Goal: Task Accomplishment & Management: Manage account settings

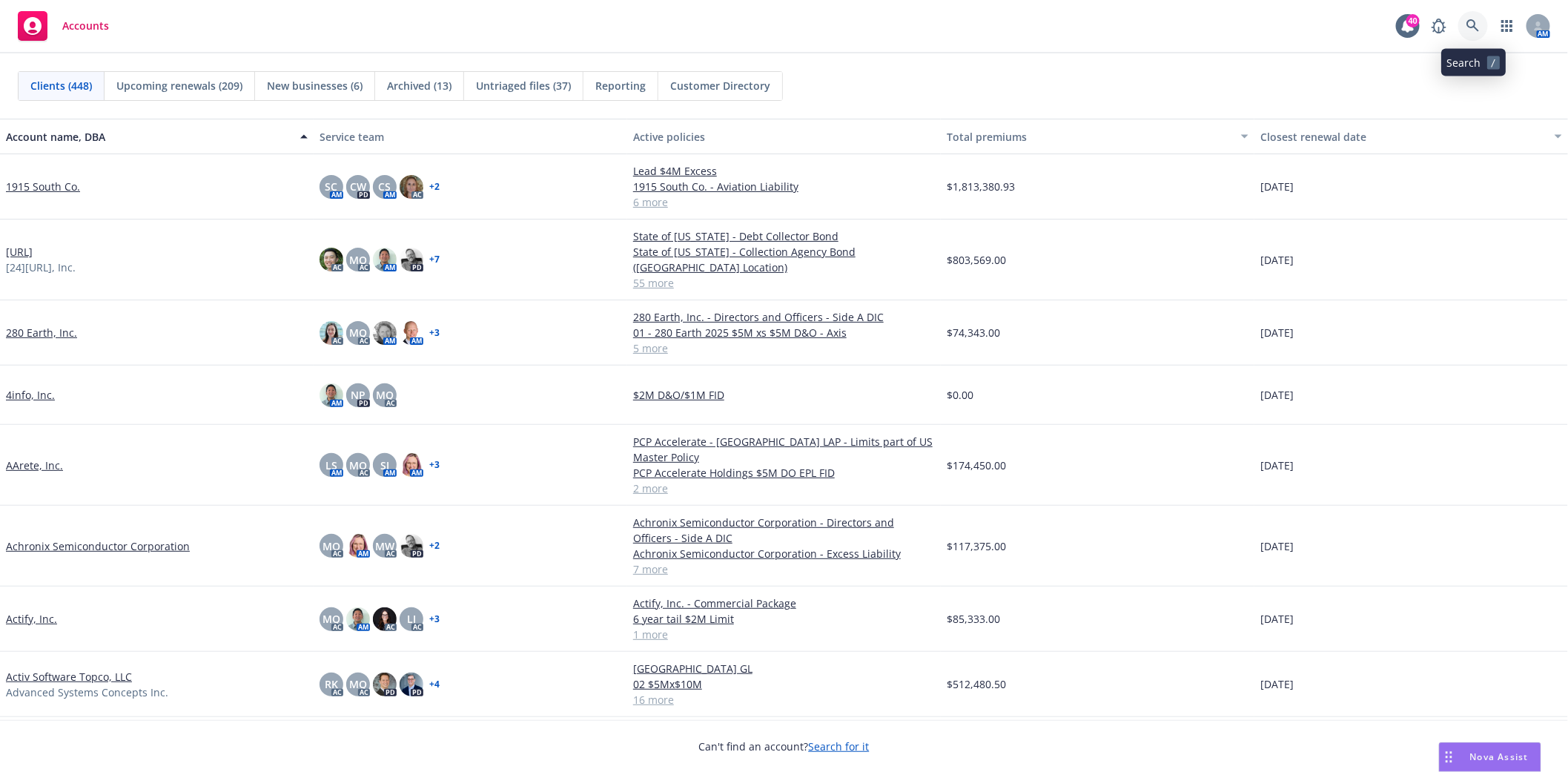
click at [1464, 17] on link at bounding box center [1473, 25] width 29 height 29
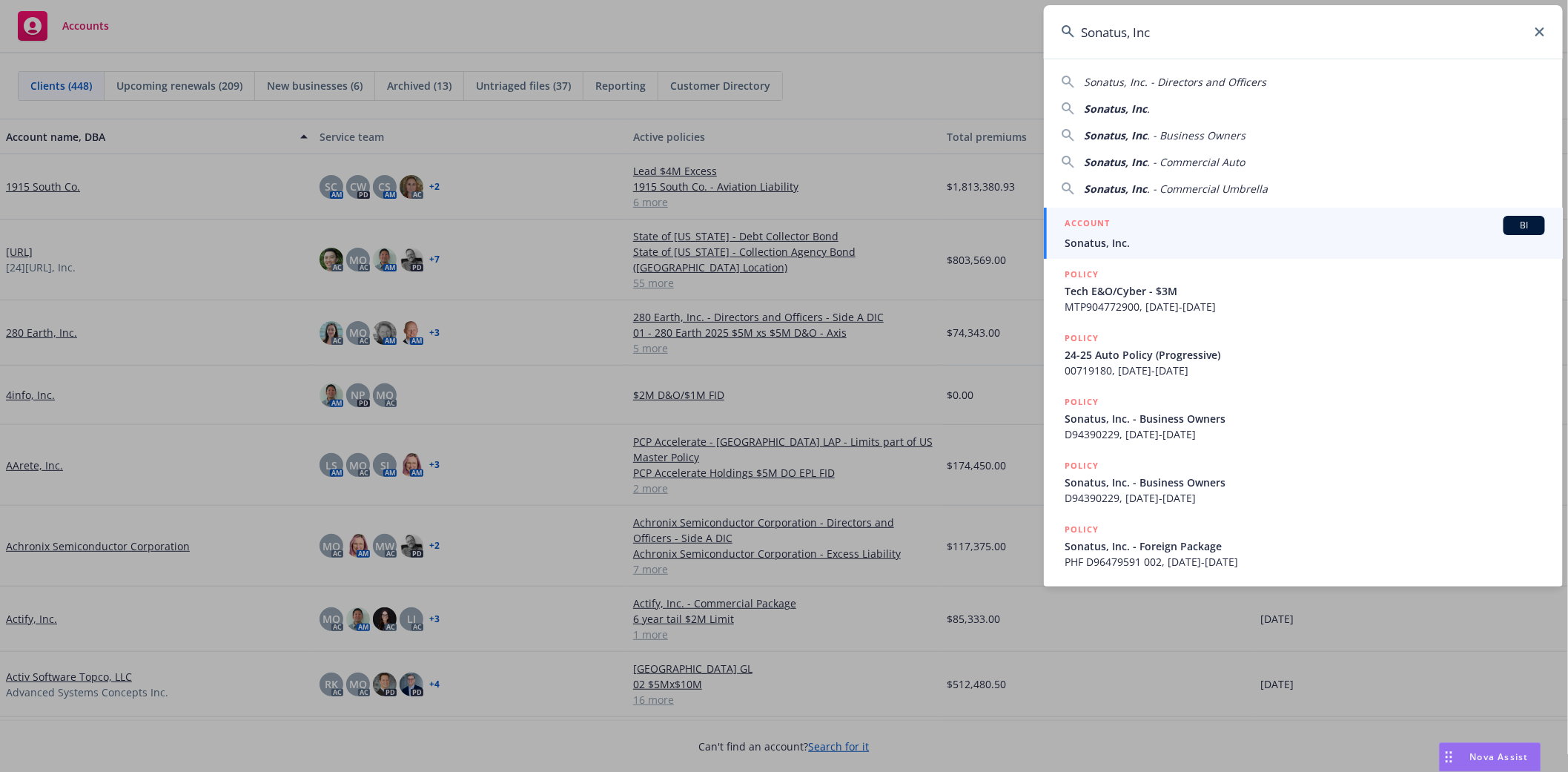
type input "Sonatus, Inc"
click at [1079, 245] on span "Sonatus, Inc." at bounding box center [1304, 243] width 481 height 16
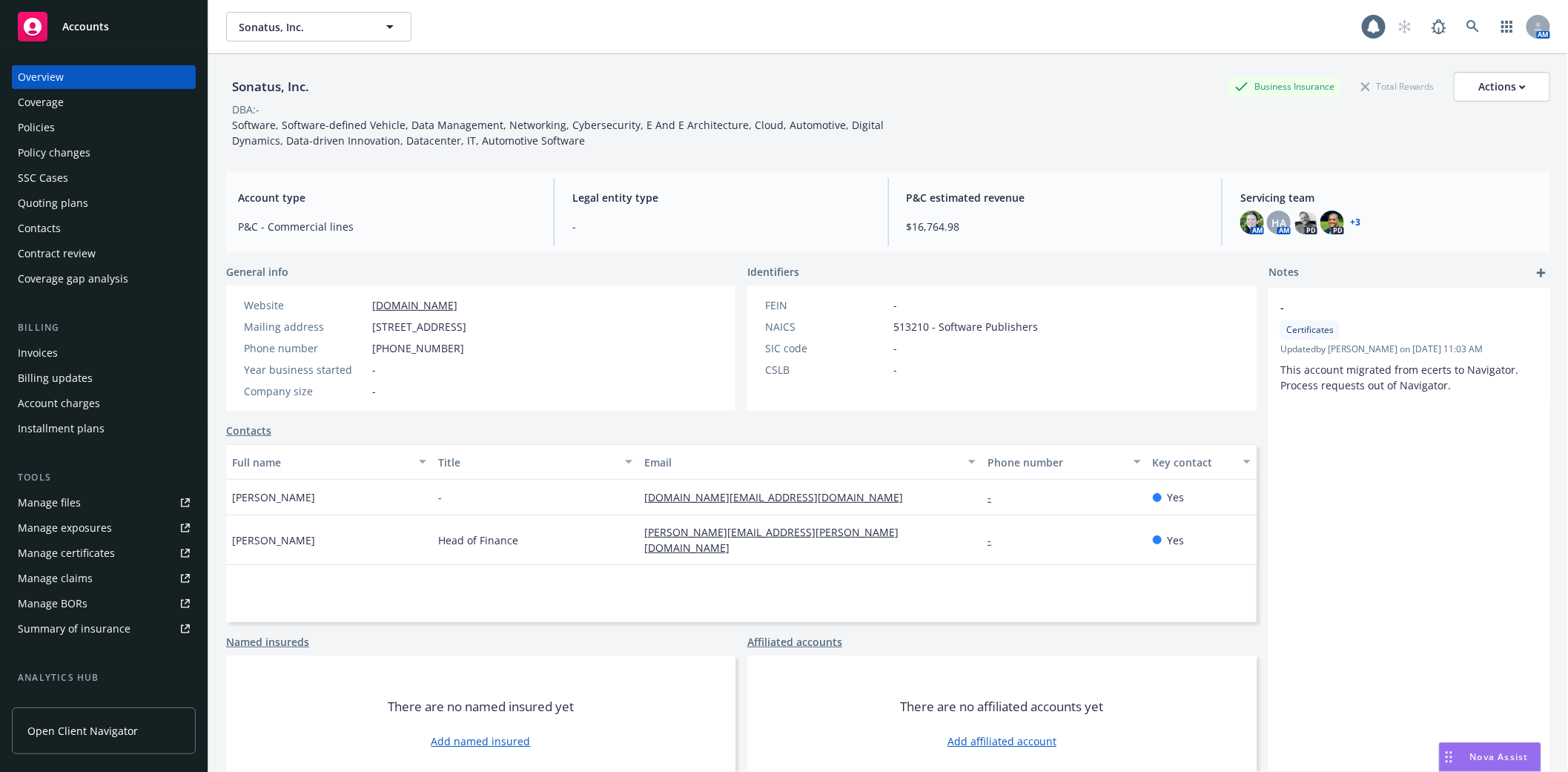
click at [41, 356] on div "Invoices" at bounding box center [37, 353] width 40 height 24
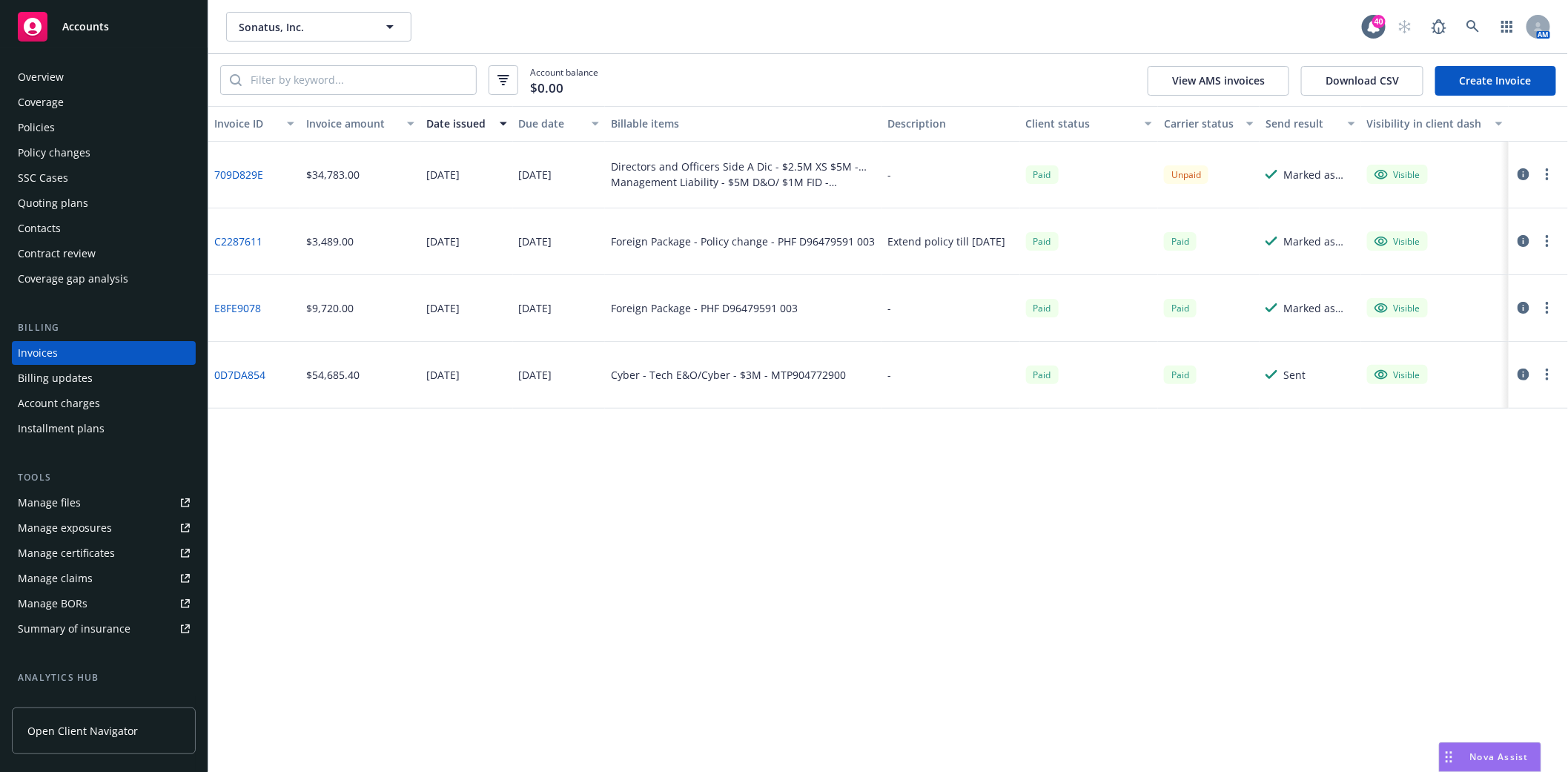
click at [50, 349] on div "Invoices" at bounding box center [37, 353] width 40 height 24
click at [1479, 18] on link at bounding box center [1473, 26] width 29 height 29
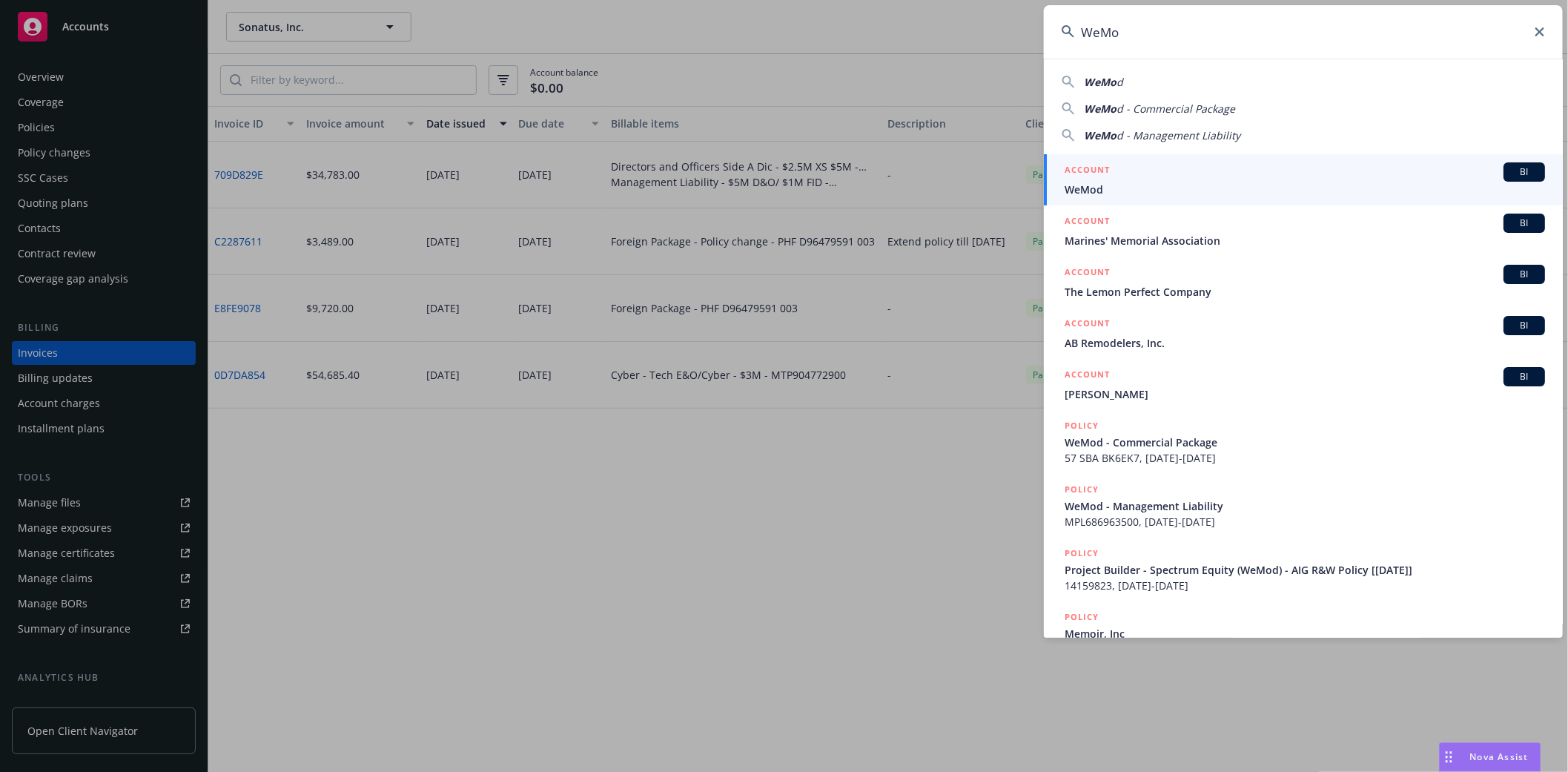
type input "WeMo"
click at [1108, 174] on h5 "ACCOUNT" at bounding box center [1087, 171] width 45 height 17
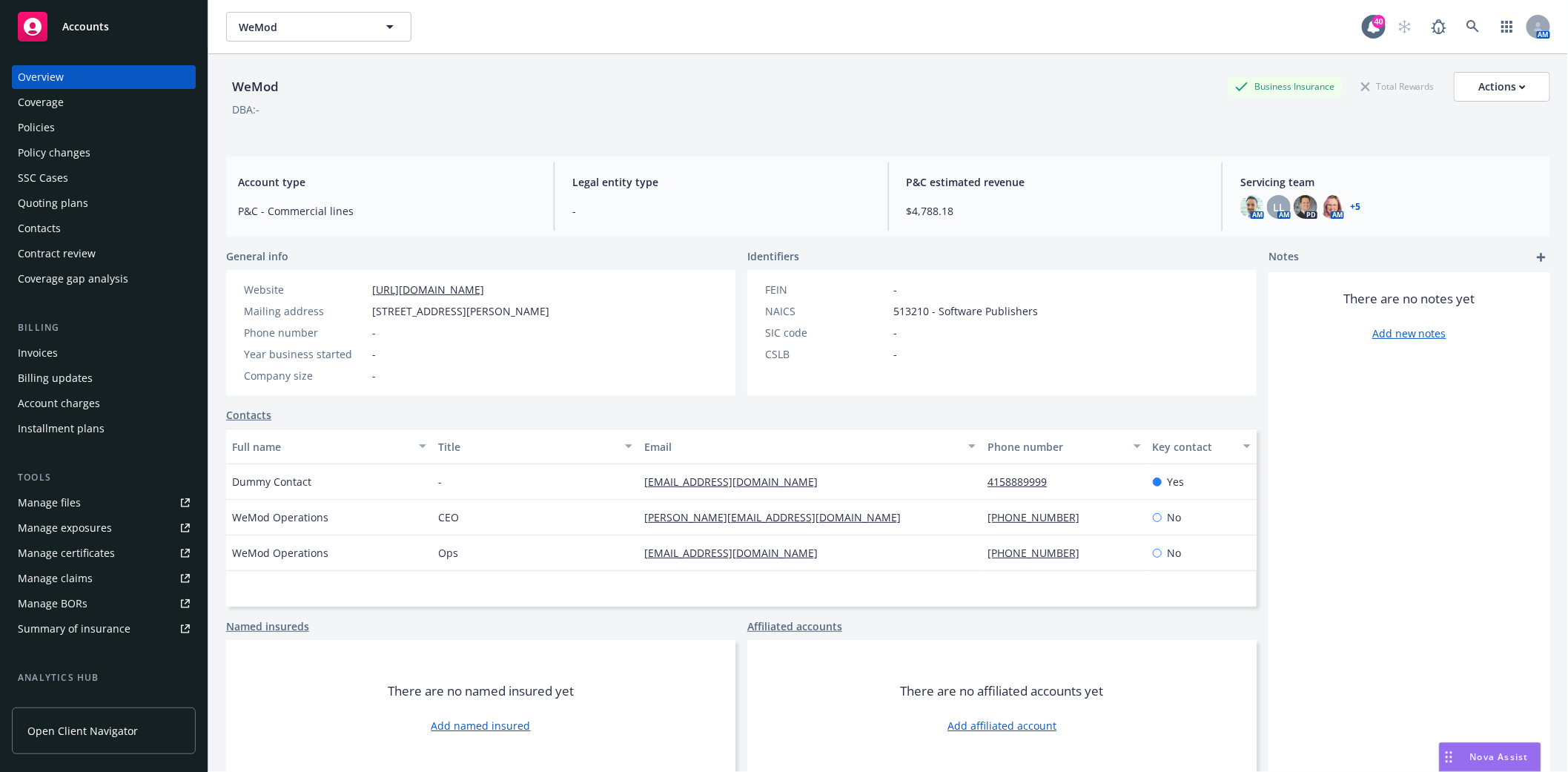
click at [67, 195] on div "Quoting plans" at bounding box center [52, 203] width 70 height 24
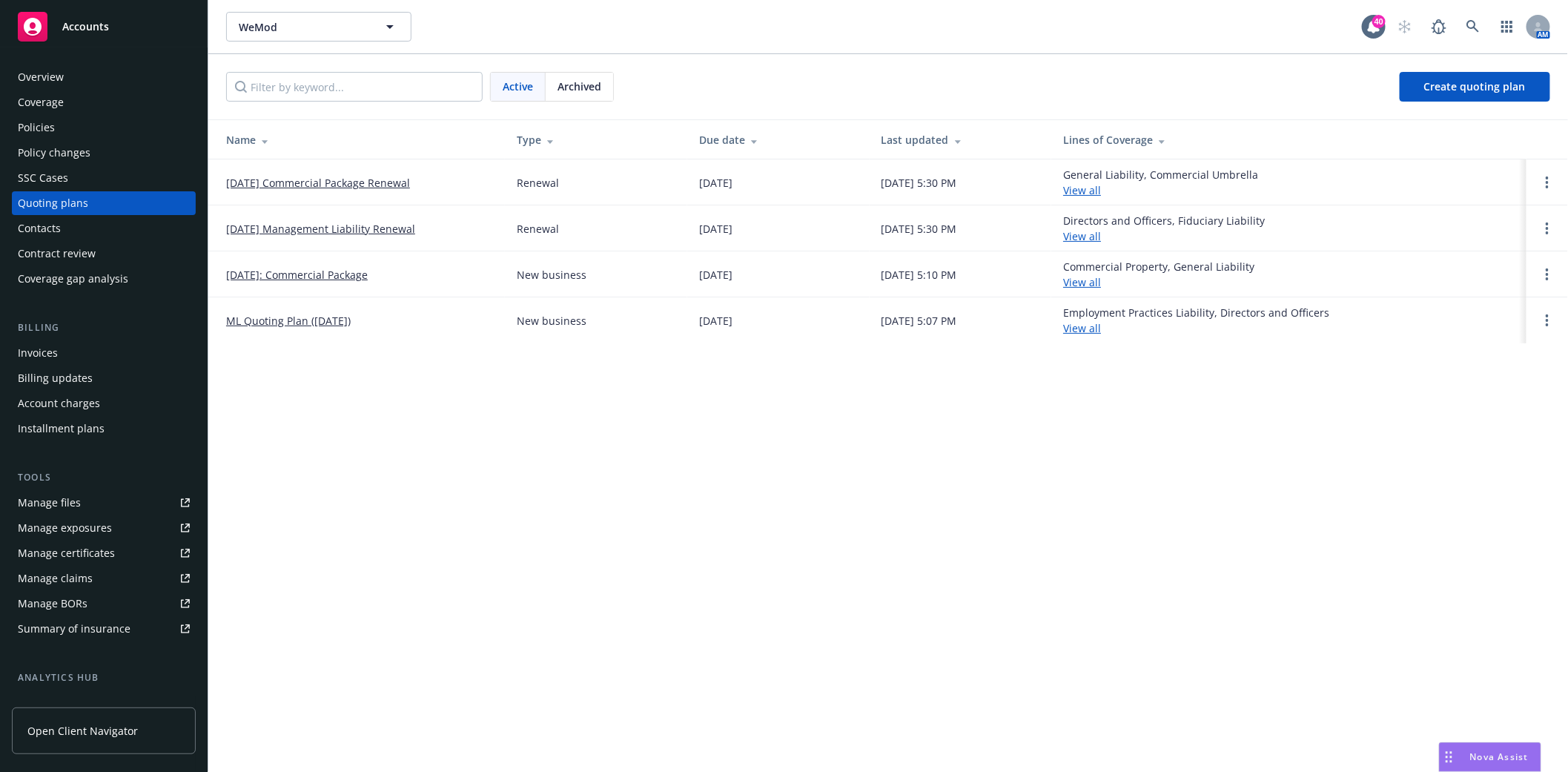
click at [291, 227] on link "09/27/25 Management Liability Renewal" at bounding box center [321, 229] width 189 height 16
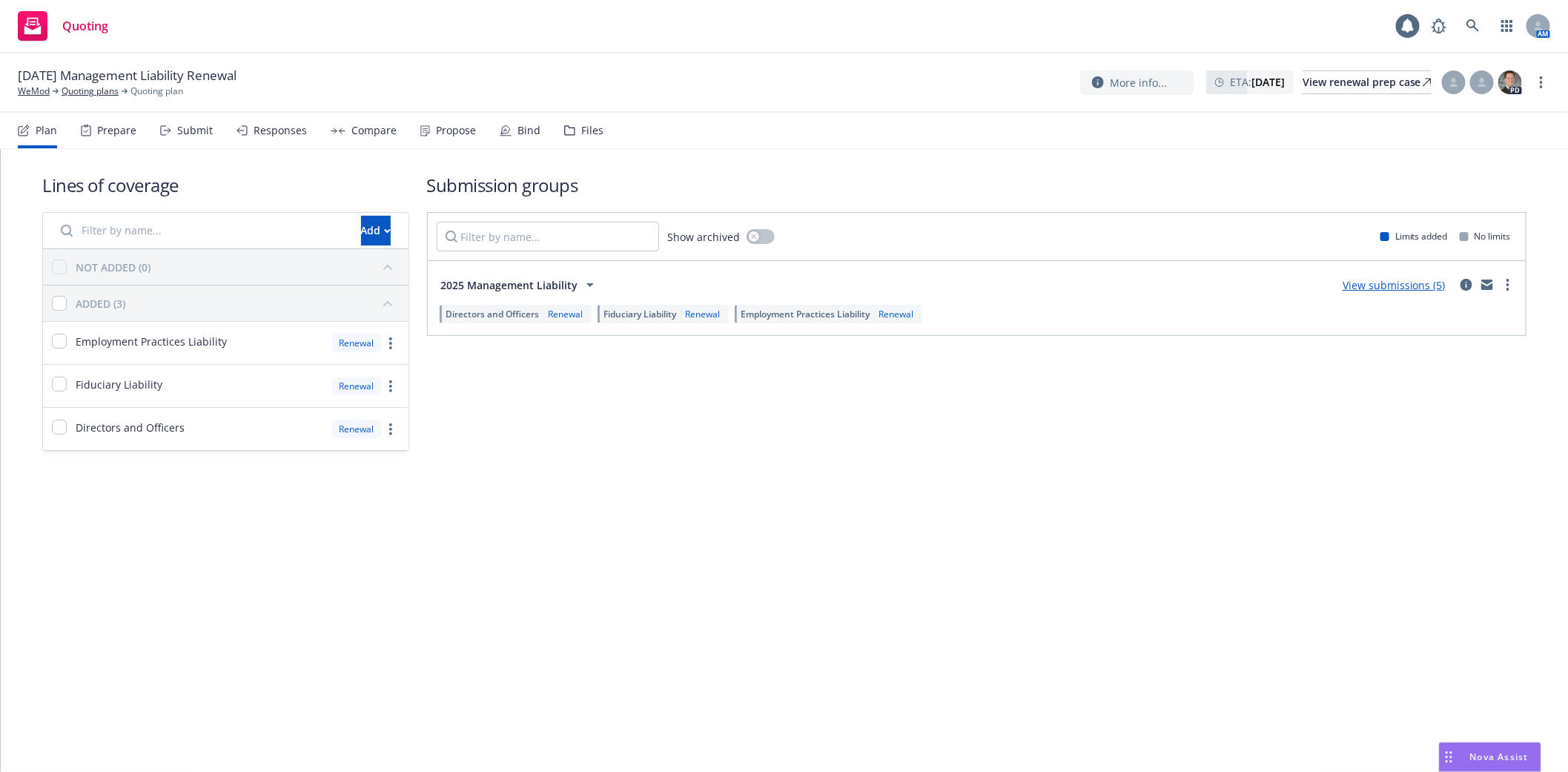
click at [567, 135] on div "Files" at bounding box center [584, 130] width 40 height 36
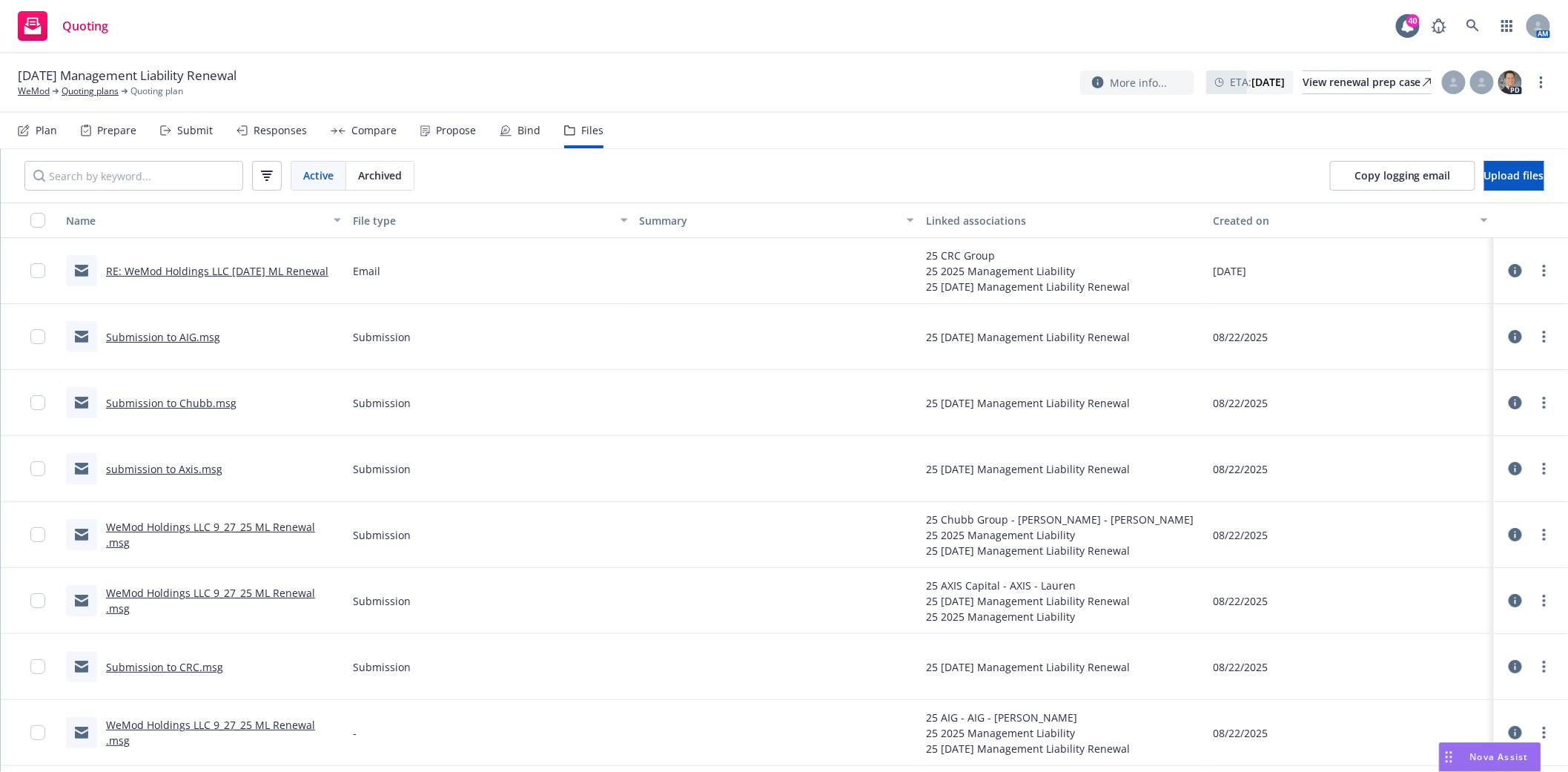
click at [219, 270] on link "RE: WeMod Holdings LLC [DATE] ML Renewal" at bounding box center [217, 271] width 223 height 14
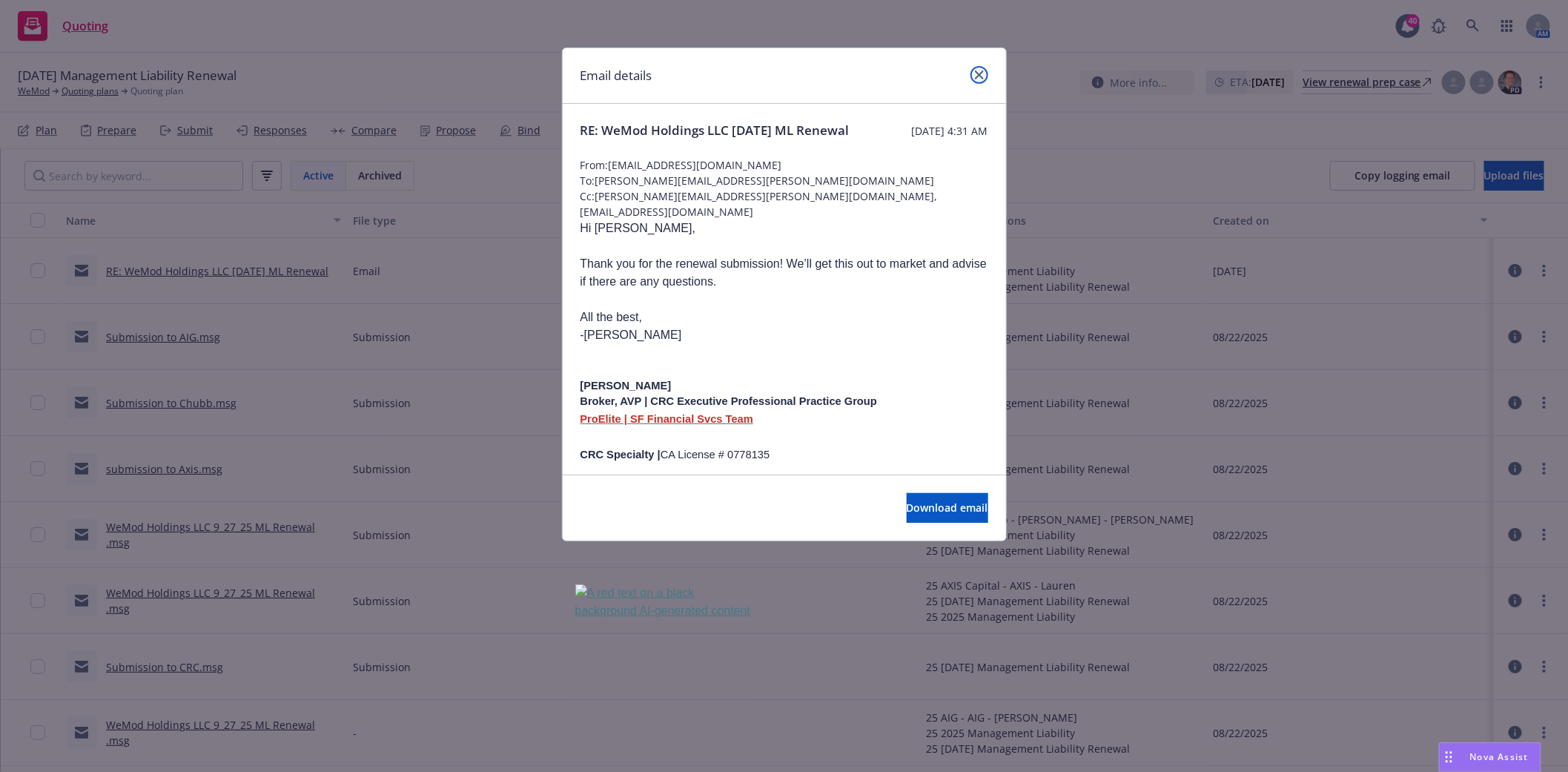
click at [977, 70] on icon "close" at bounding box center [979, 74] width 9 height 9
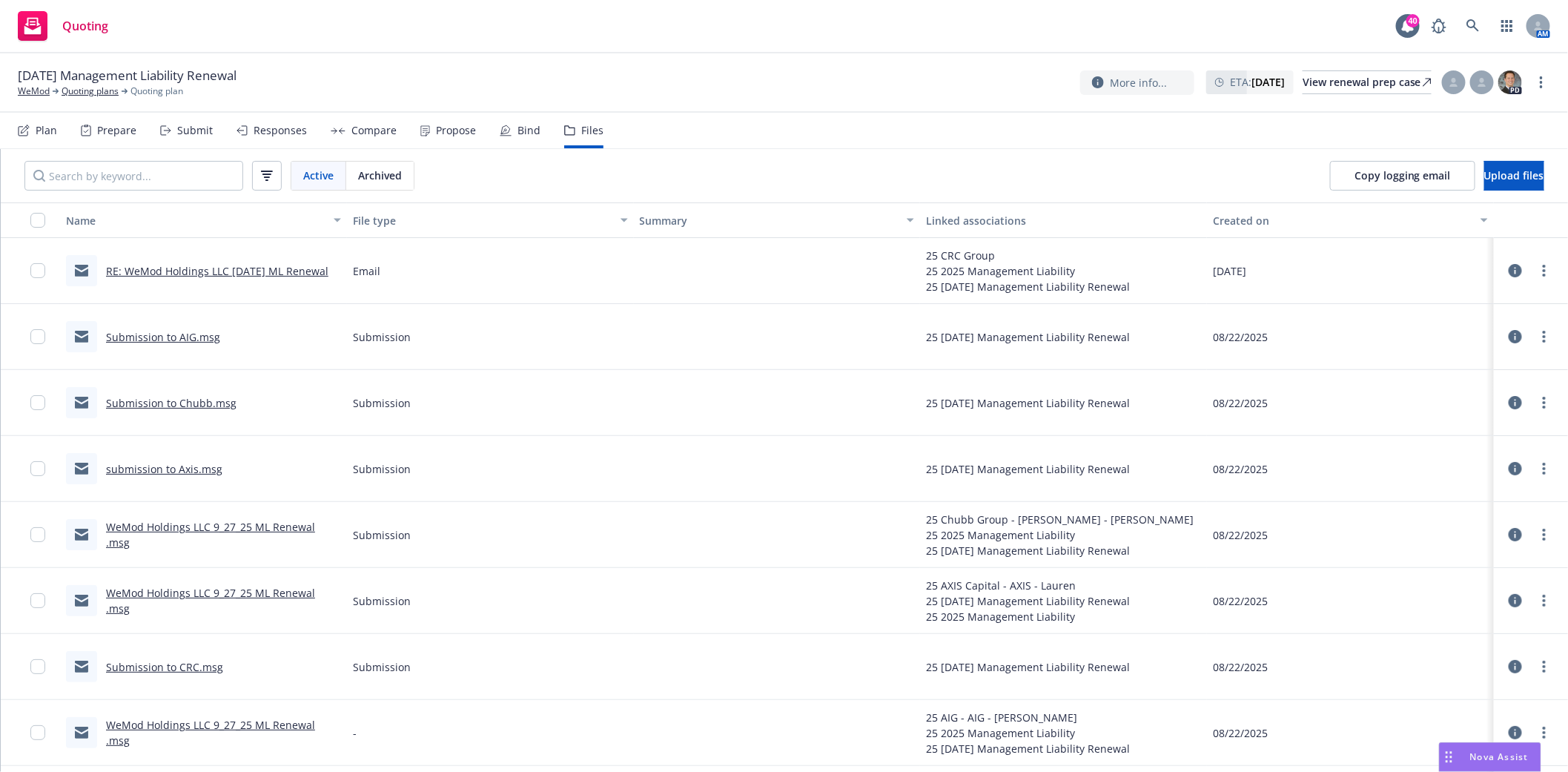
click at [1509, 271] on icon at bounding box center [1515, 270] width 13 height 13
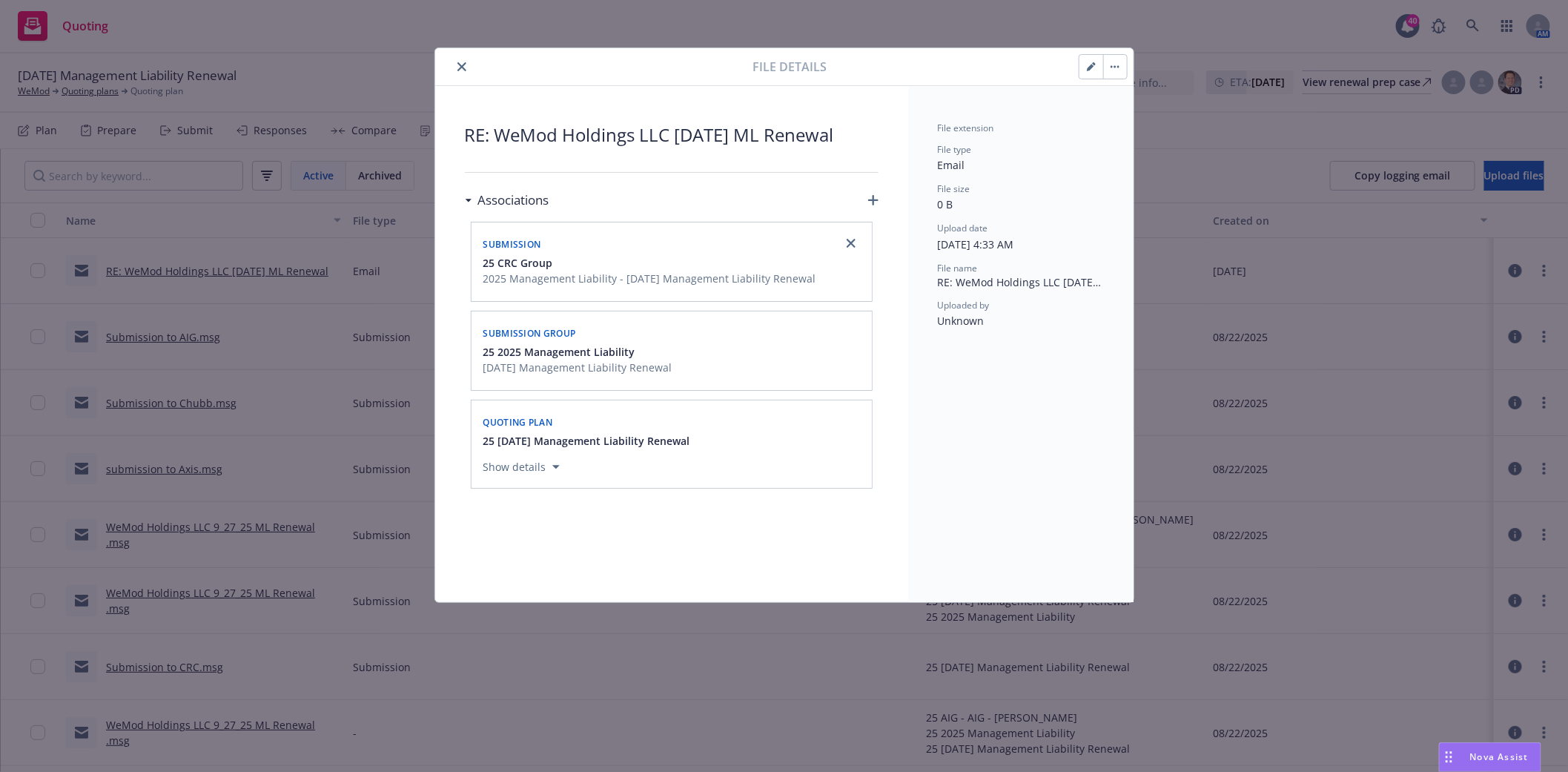
click at [467, 68] on button "close" at bounding box center [462, 67] width 17 height 17
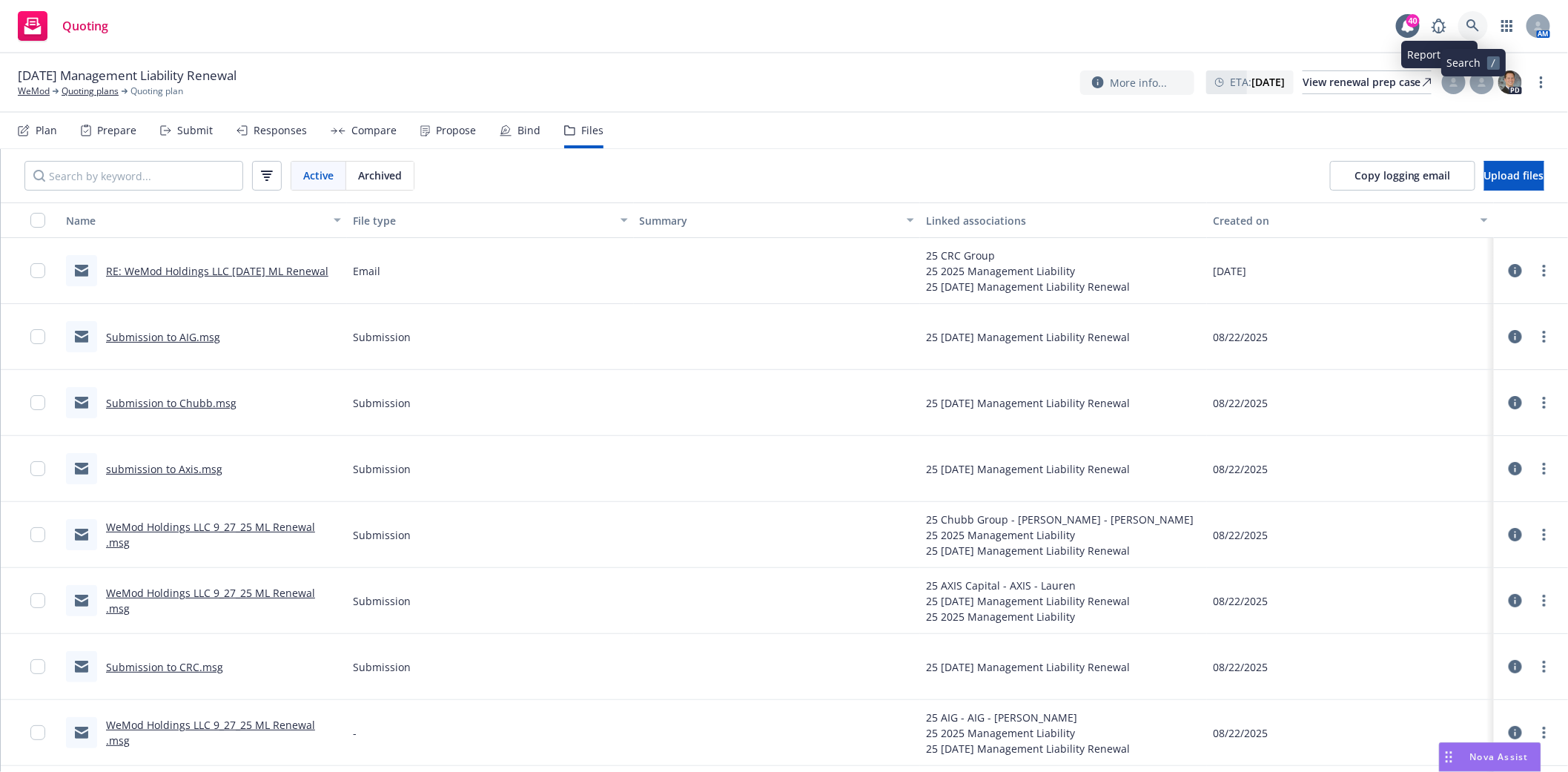
click at [1475, 24] on icon at bounding box center [1473, 25] width 13 height 13
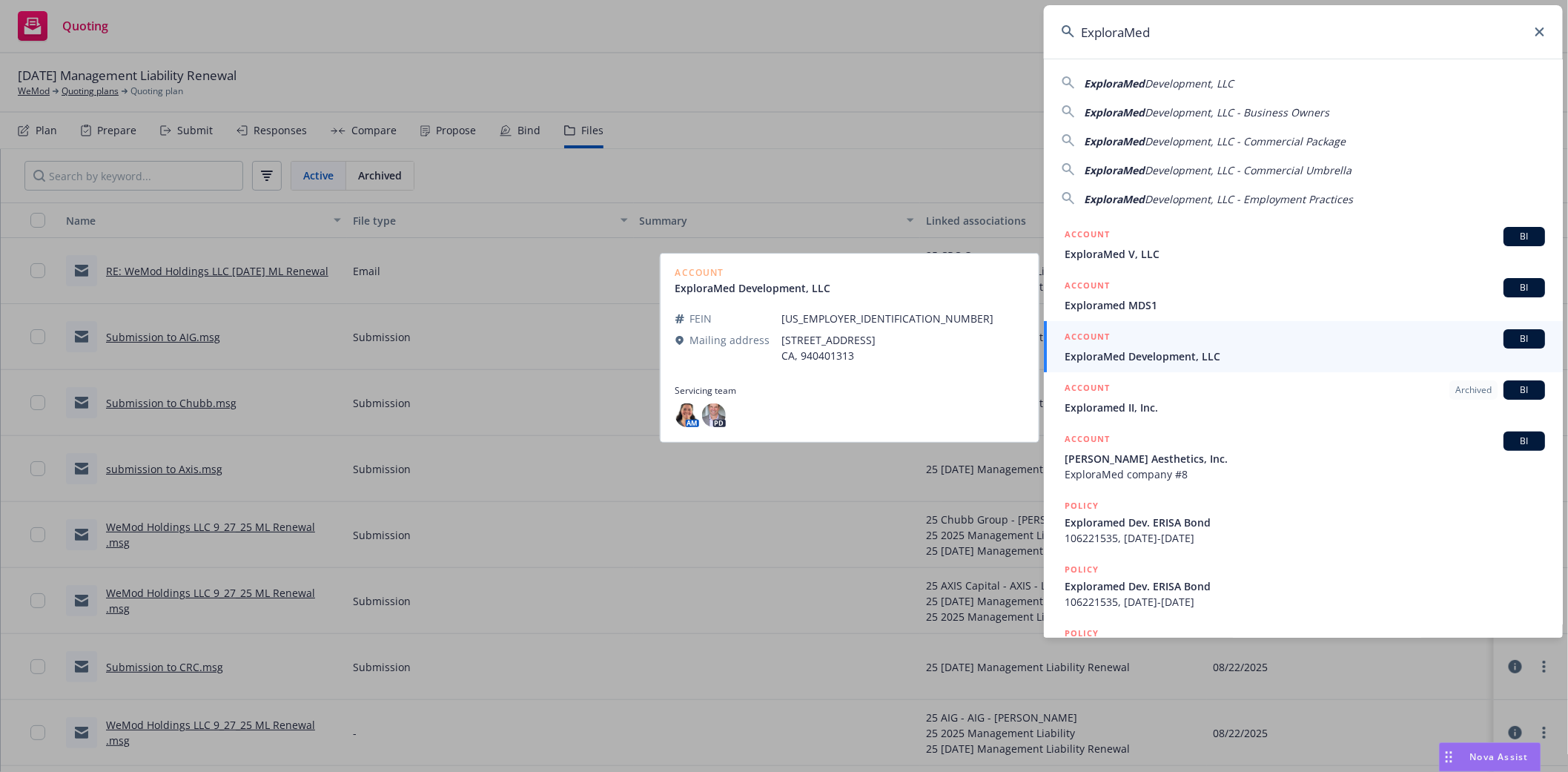
type input "ExploraMed"
click at [1114, 363] on span "ExploraMed Development, LLC" at bounding box center [1304, 356] width 481 height 16
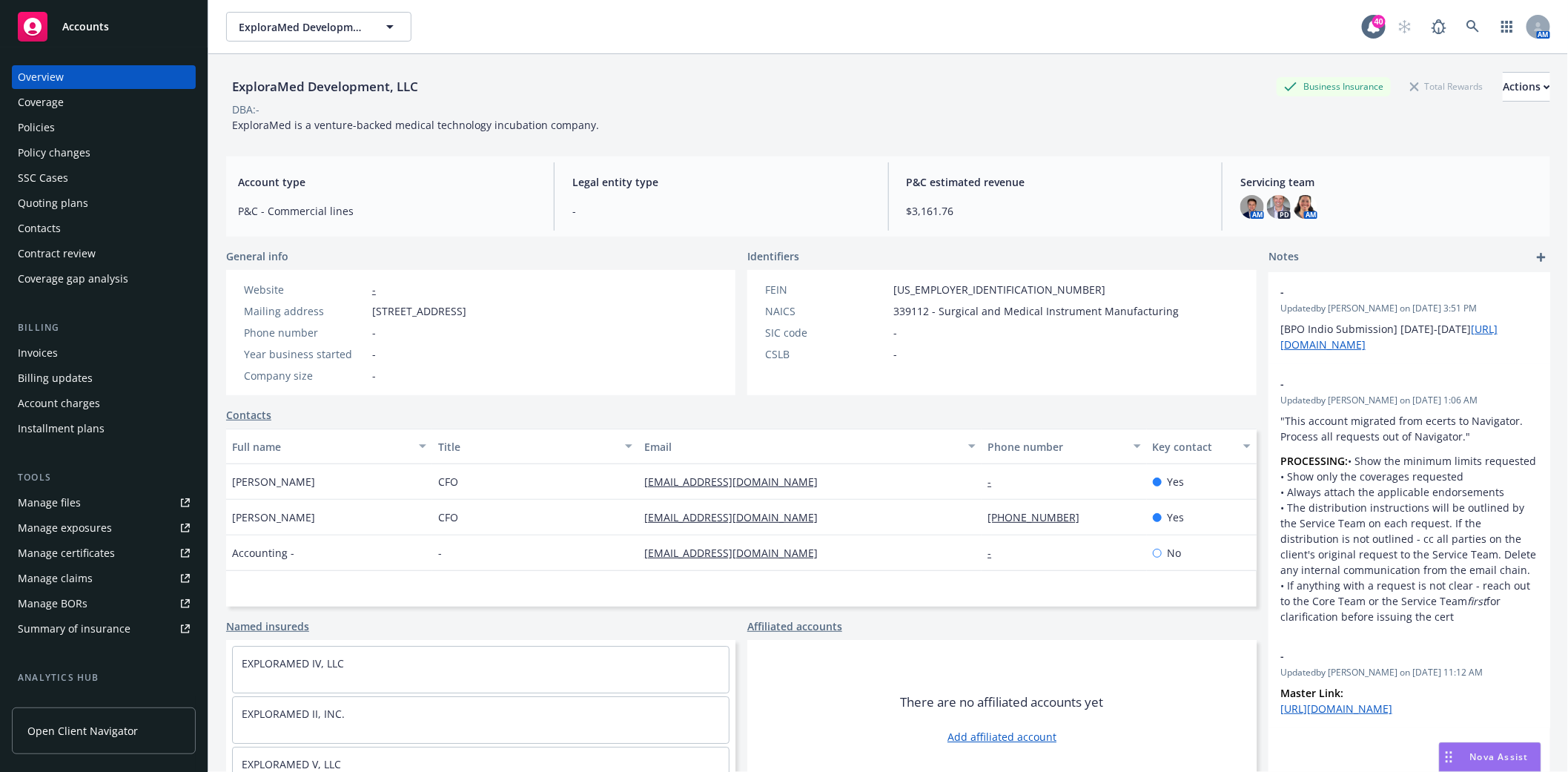
click at [51, 127] on div "Policies" at bounding box center [36, 127] width 37 height 24
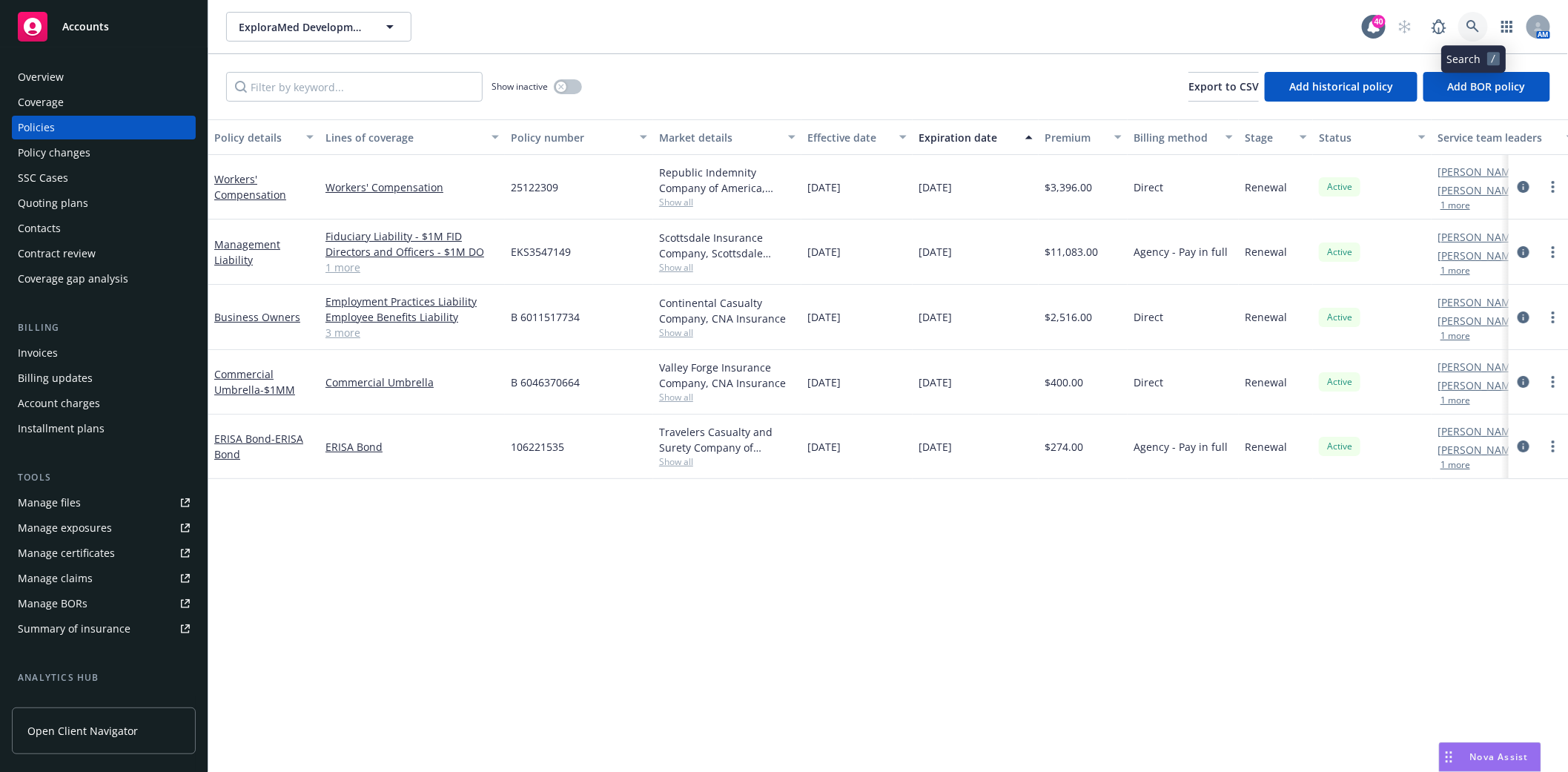
click at [1474, 20] on icon at bounding box center [1473, 26] width 13 height 13
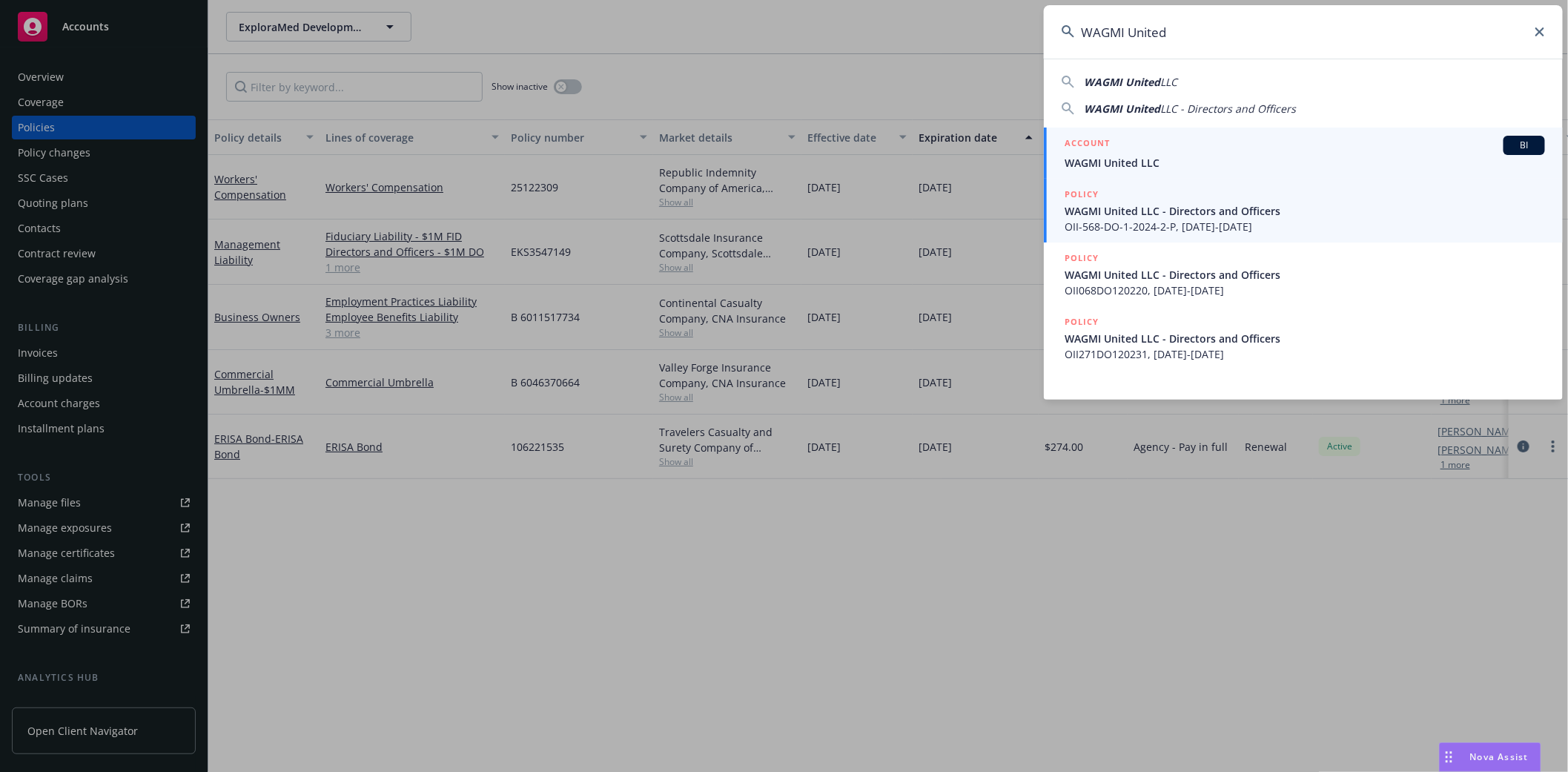
type input "WAGMI United"
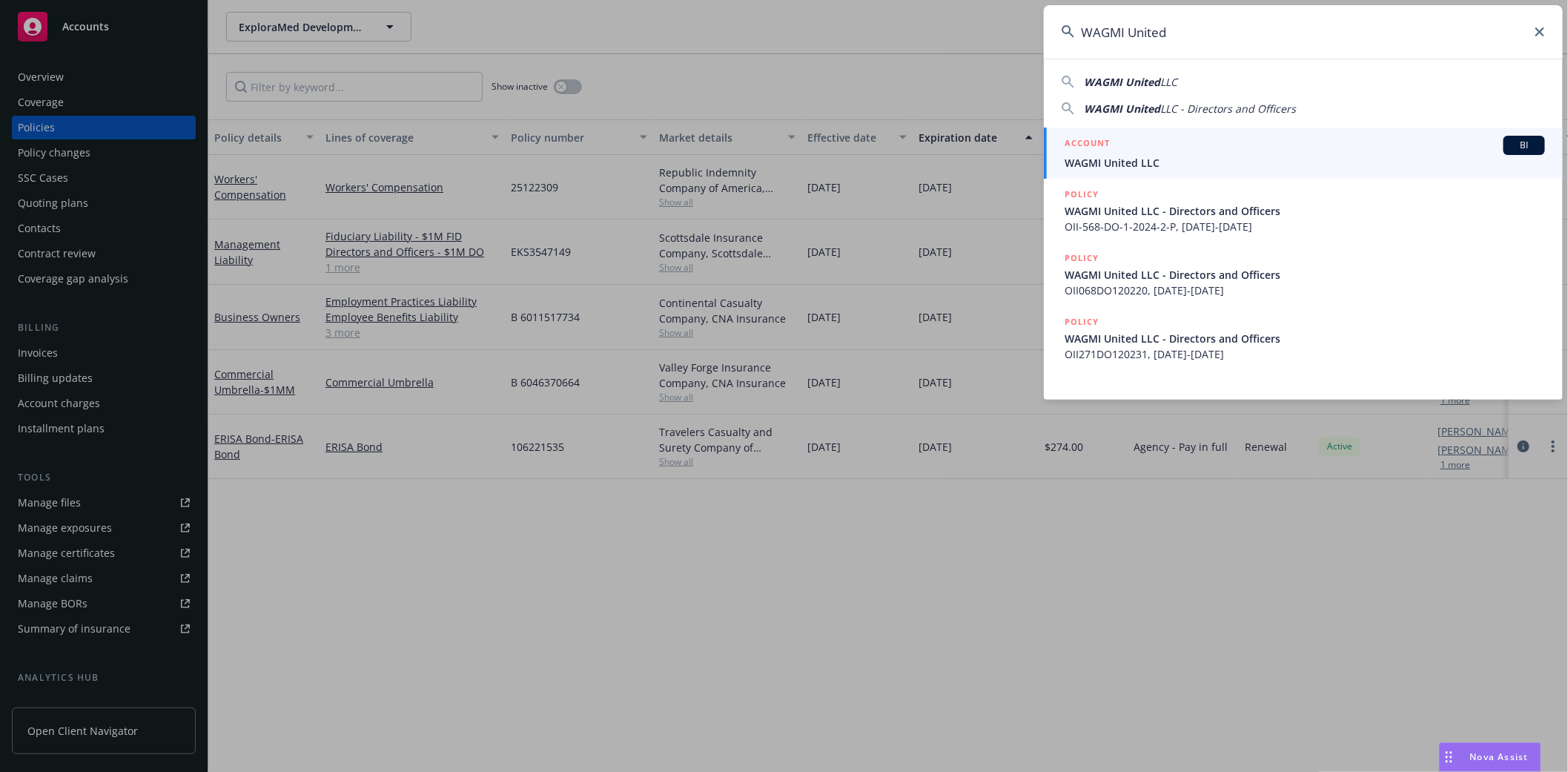
click at [1106, 157] on span "WAGMI United LLC" at bounding box center [1304, 163] width 481 height 16
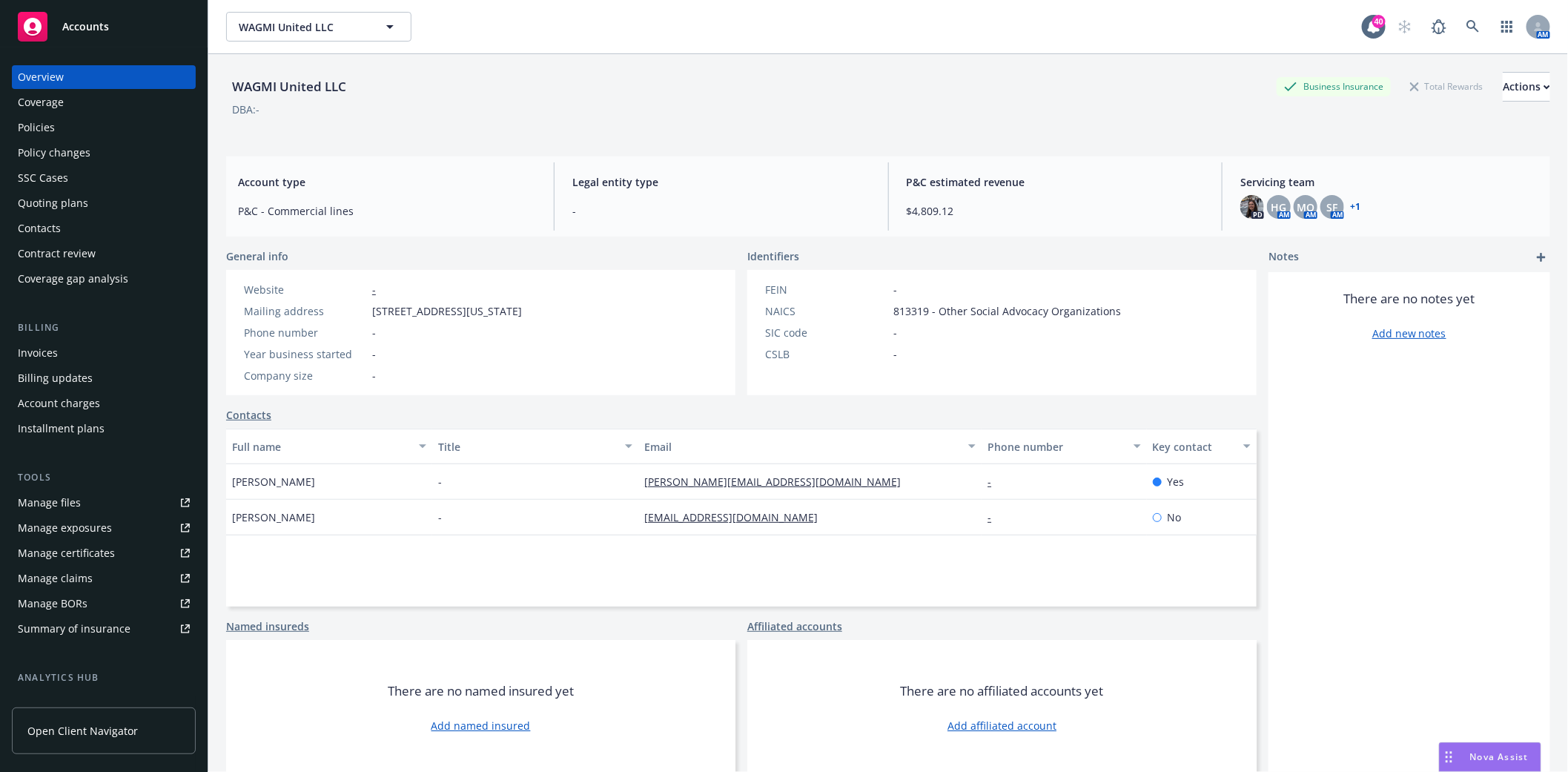
click at [32, 120] on div "Policies" at bounding box center [36, 127] width 37 height 24
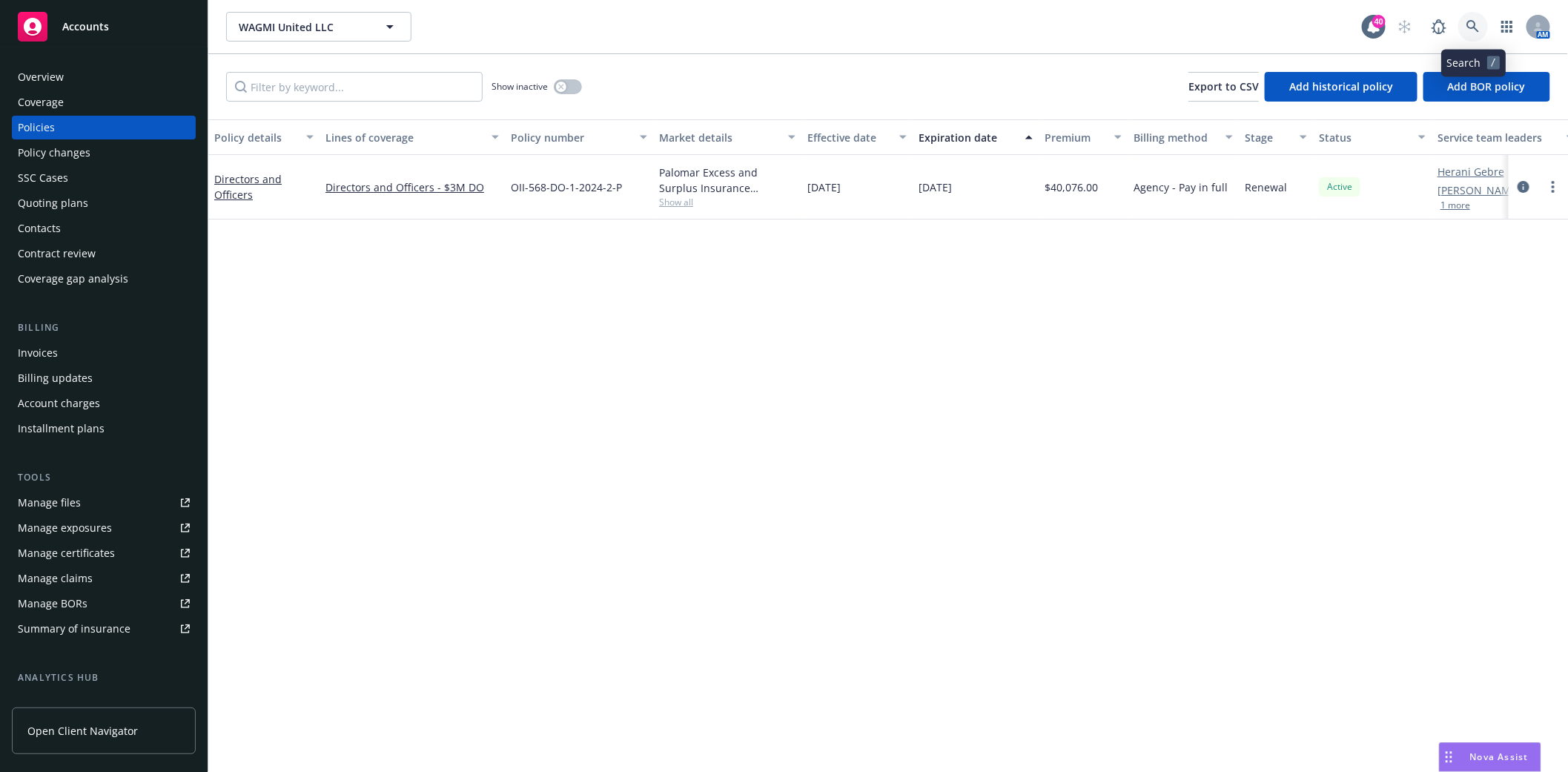
click at [1467, 25] on icon at bounding box center [1473, 26] width 13 height 13
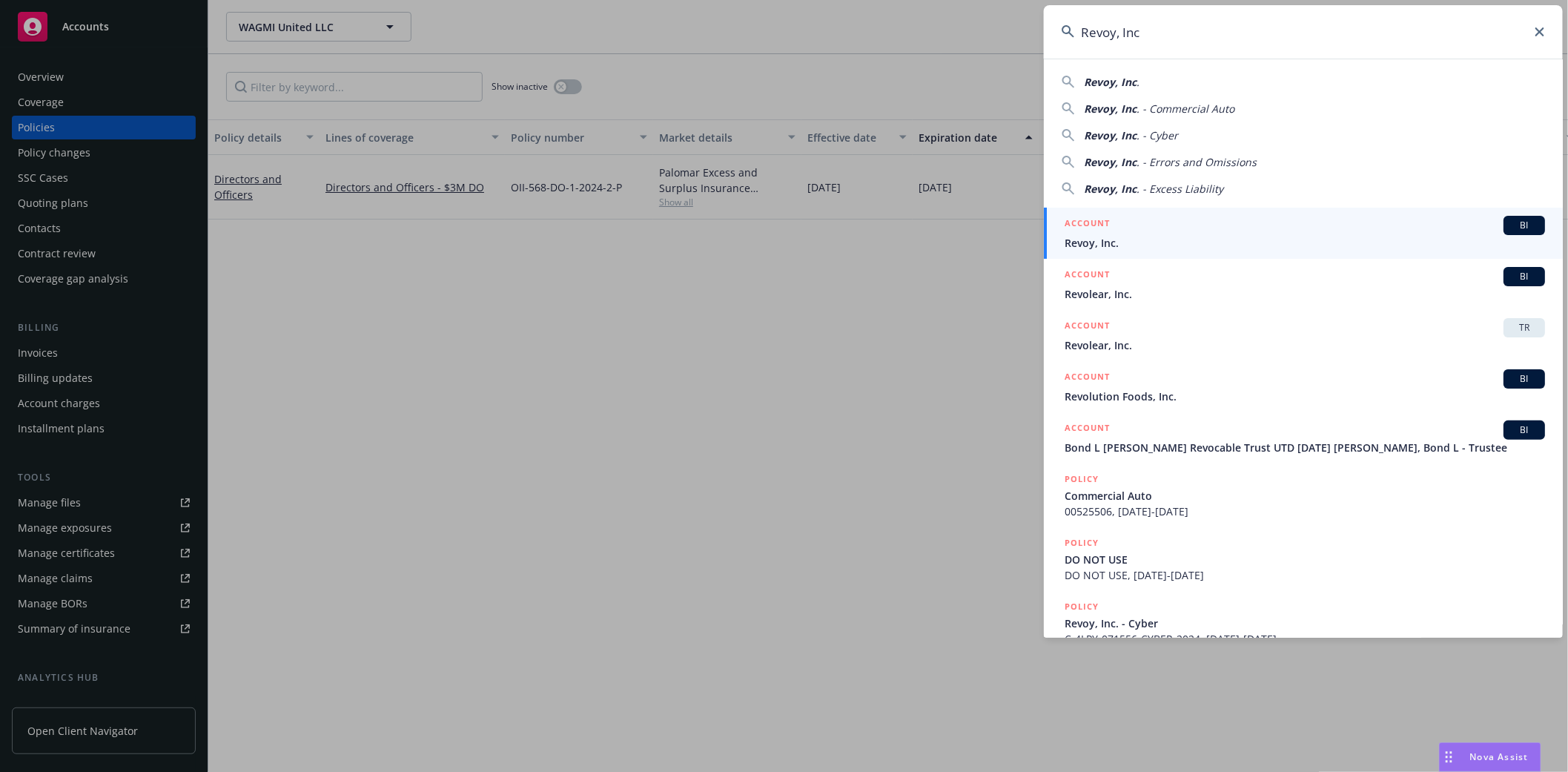
type input "Revoy, Inc"
click at [1120, 239] on span "Revoy, Inc." at bounding box center [1304, 243] width 481 height 16
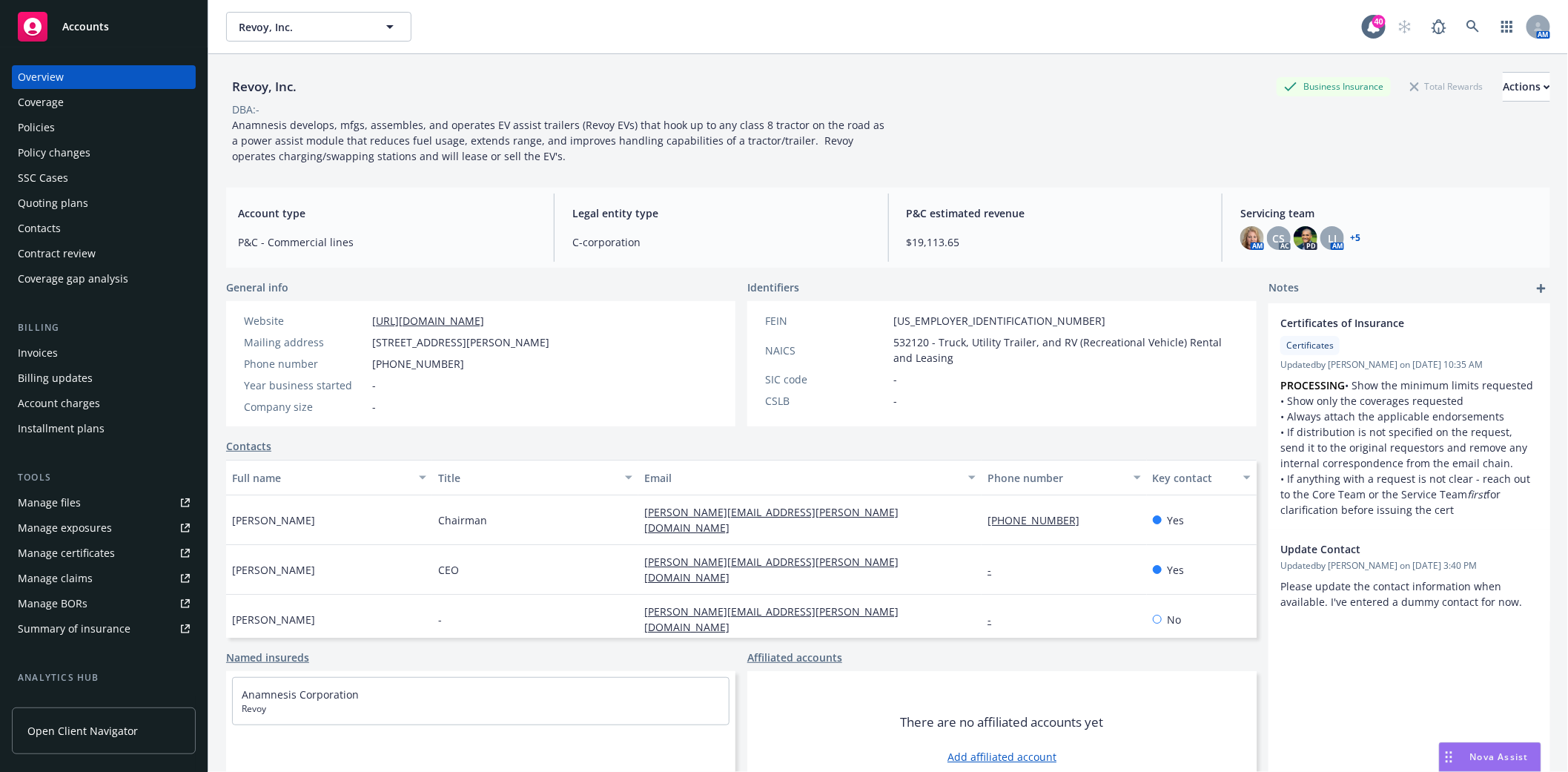
click at [56, 204] on div "Quoting plans" at bounding box center [52, 203] width 70 height 24
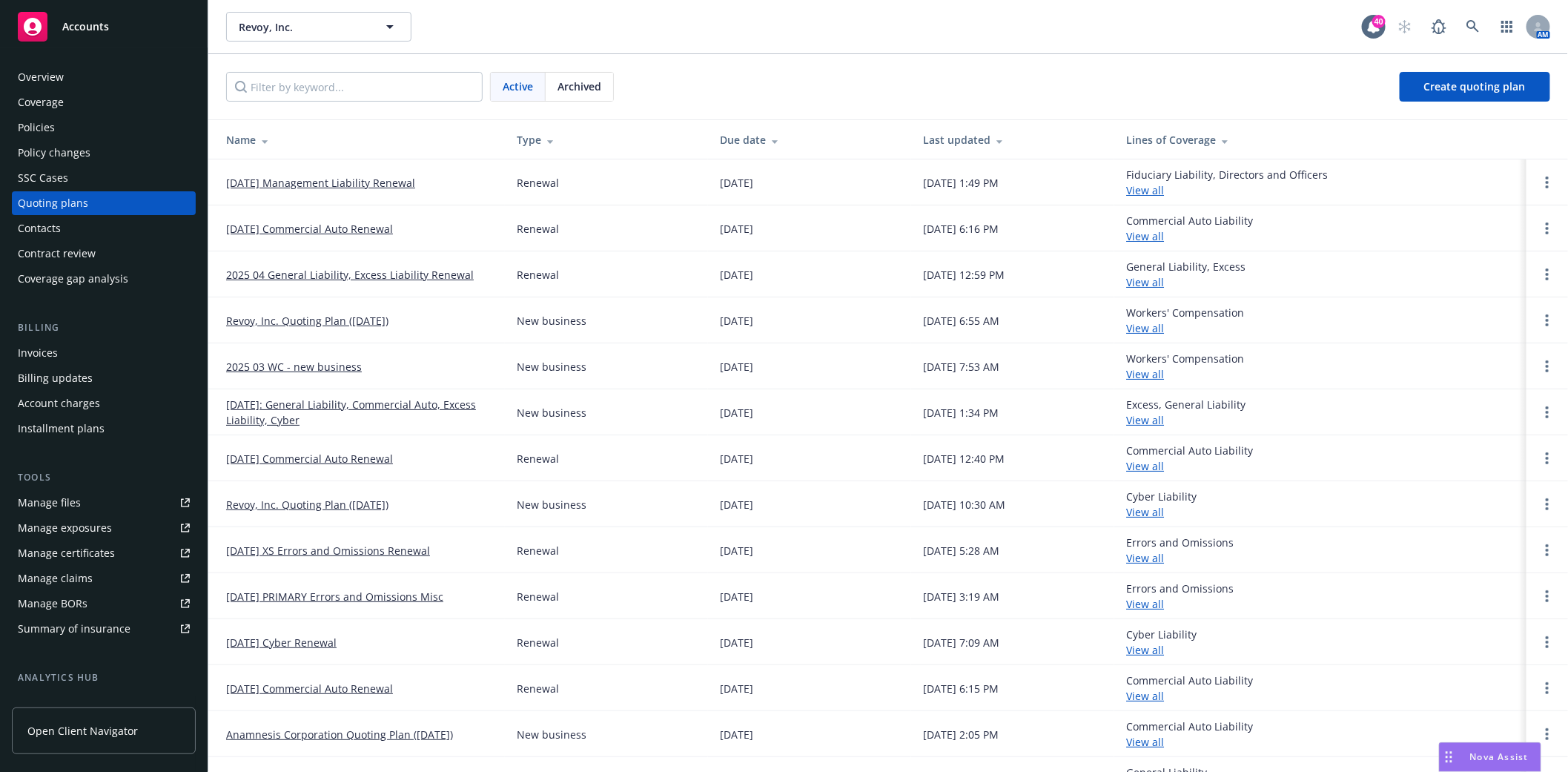
click at [283, 181] on link "09/04/25 Management Liability Renewal" at bounding box center [321, 183] width 189 height 16
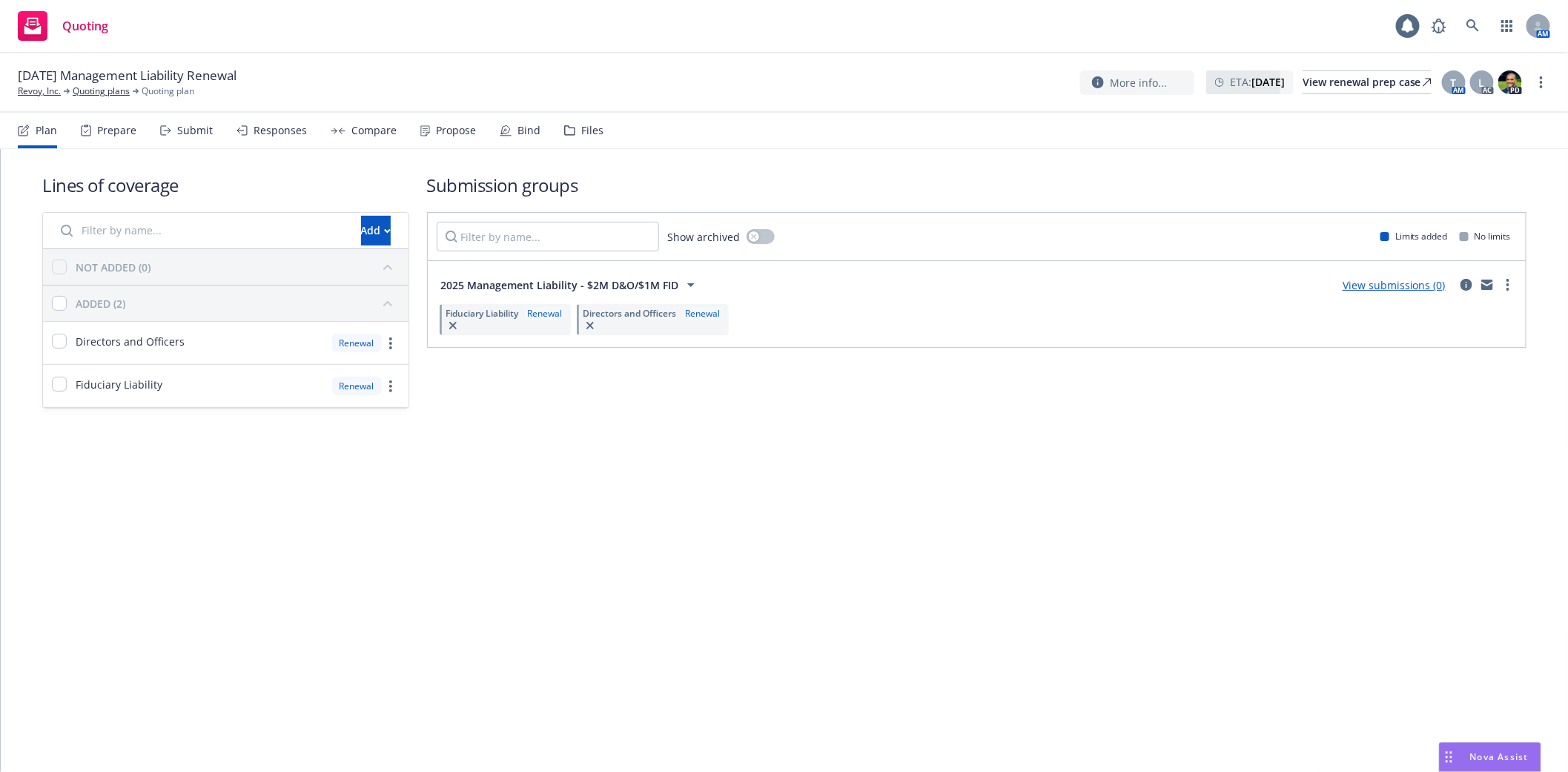
click at [580, 137] on div "Files" at bounding box center [584, 130] width 40 height 36
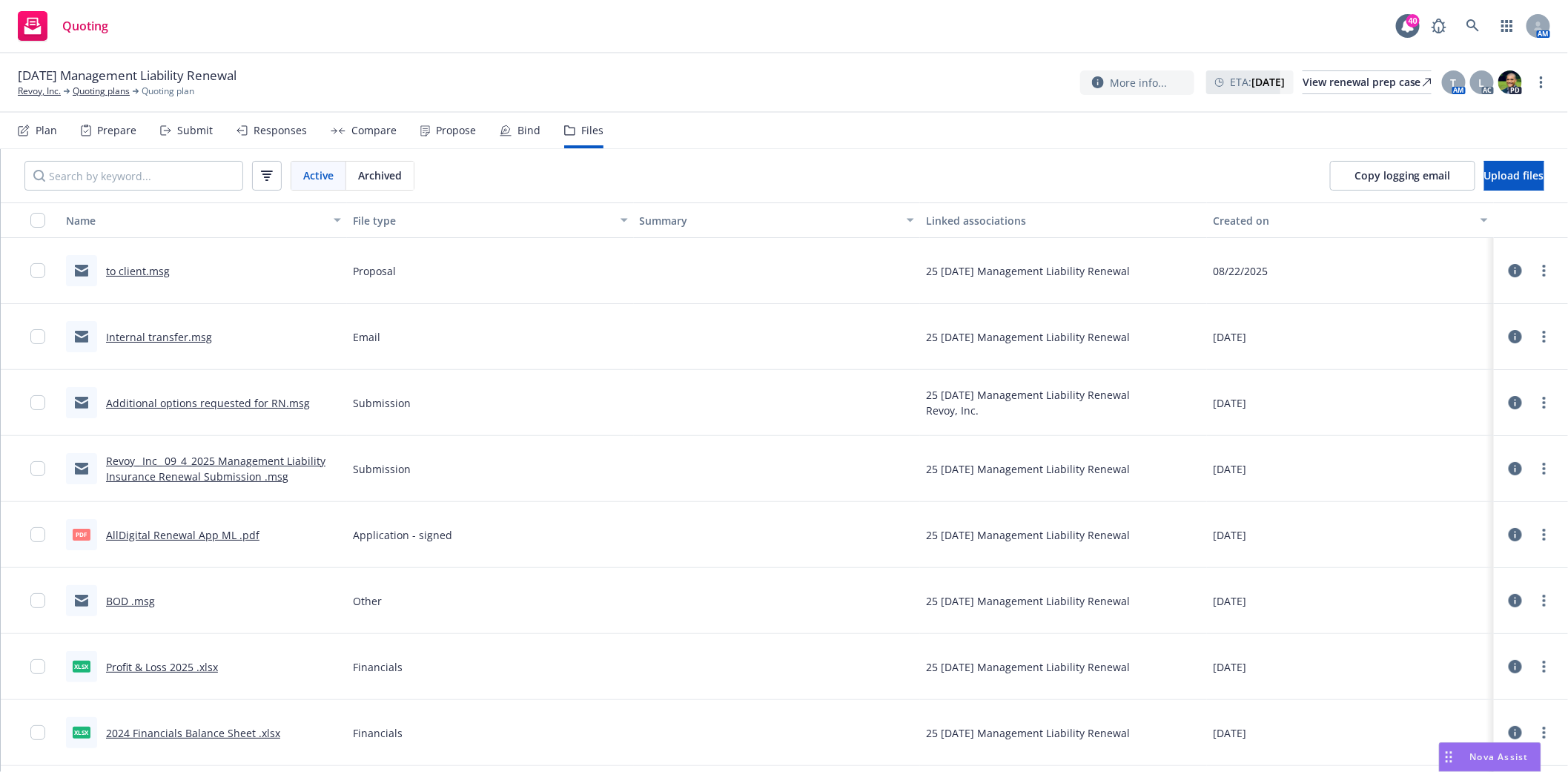
click at [135, 270] on link "to client.msg" at bounding box center [138, 271] width 64 height 14
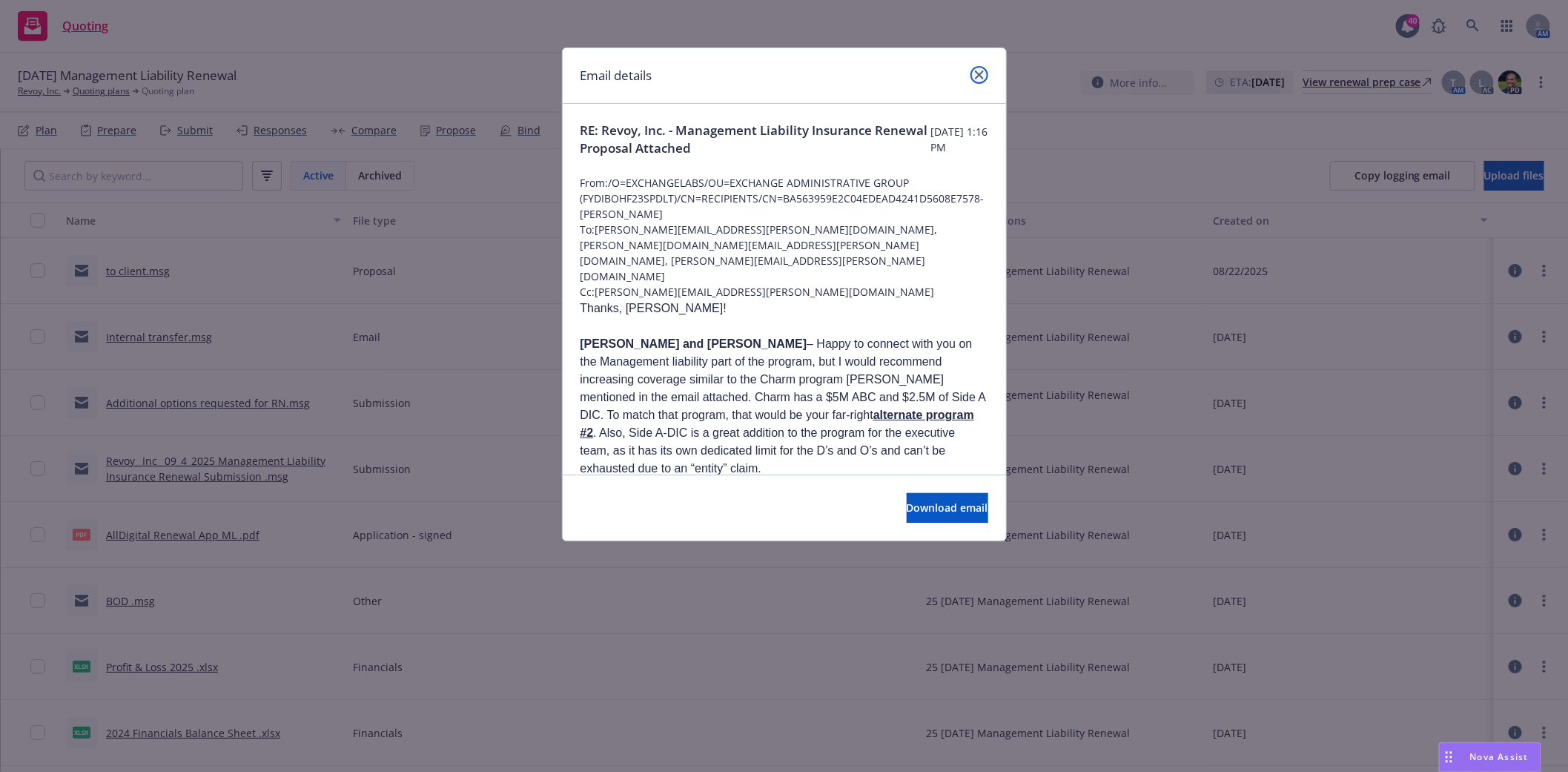
click at [976, 75] on icon "close" at bounding box center [979, 74] width 9 height 9
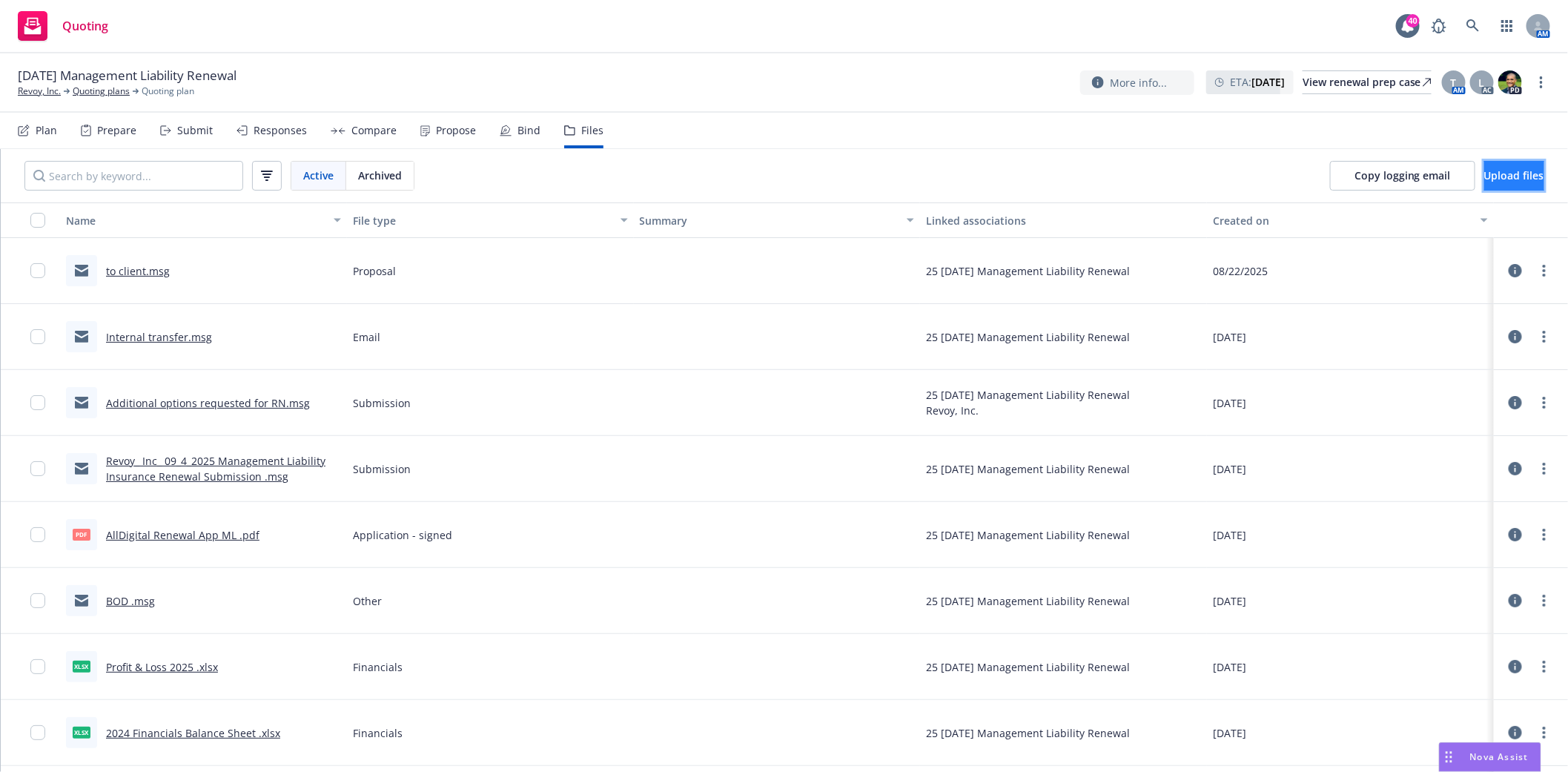
click at [1494, 177] on span "Upload files" at bounding box center [1514, 176] width 60 height 14
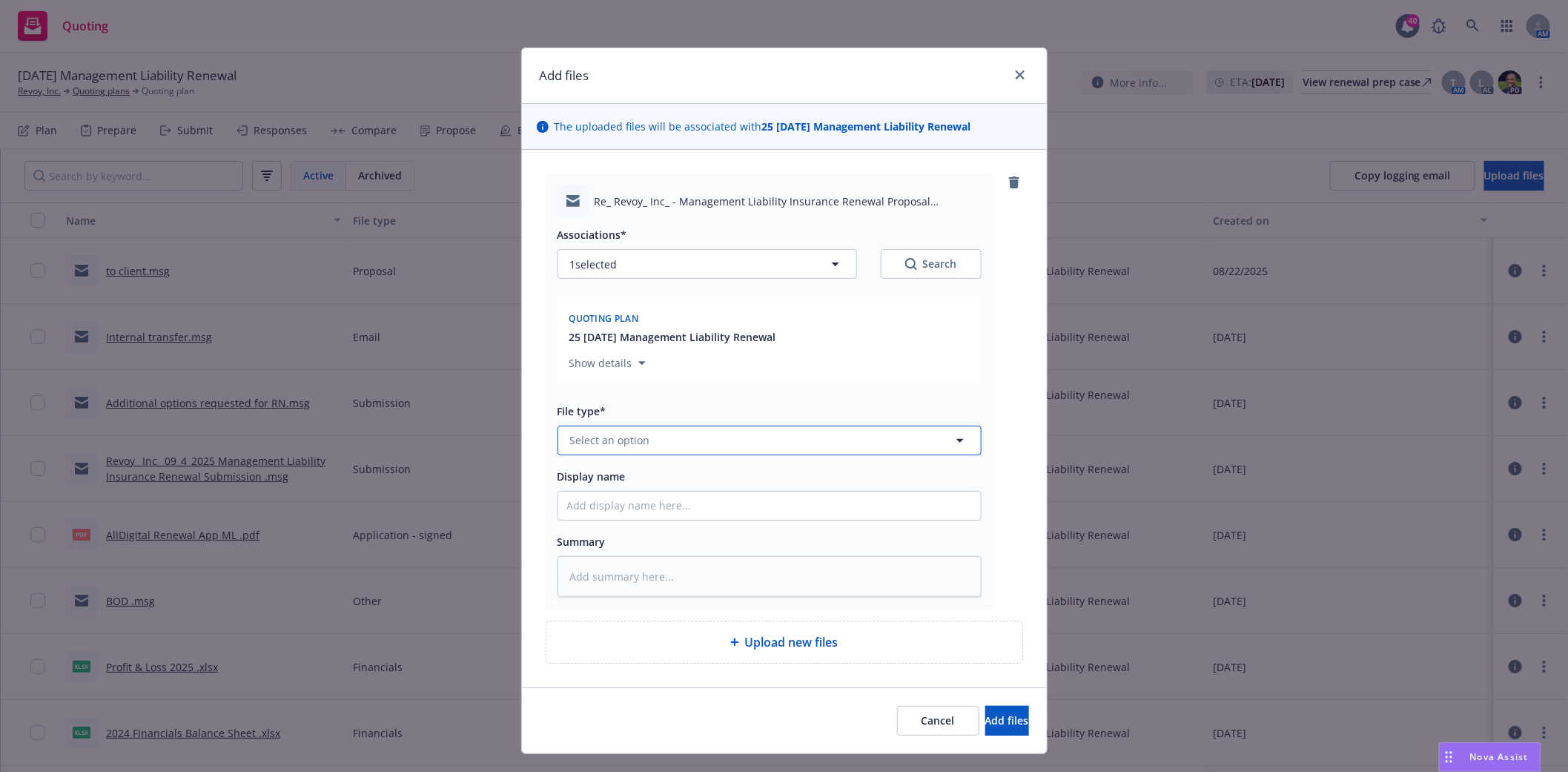
click at [691, 439] on button "Select an option" at bounding box center [770, 439] width 424 height 29
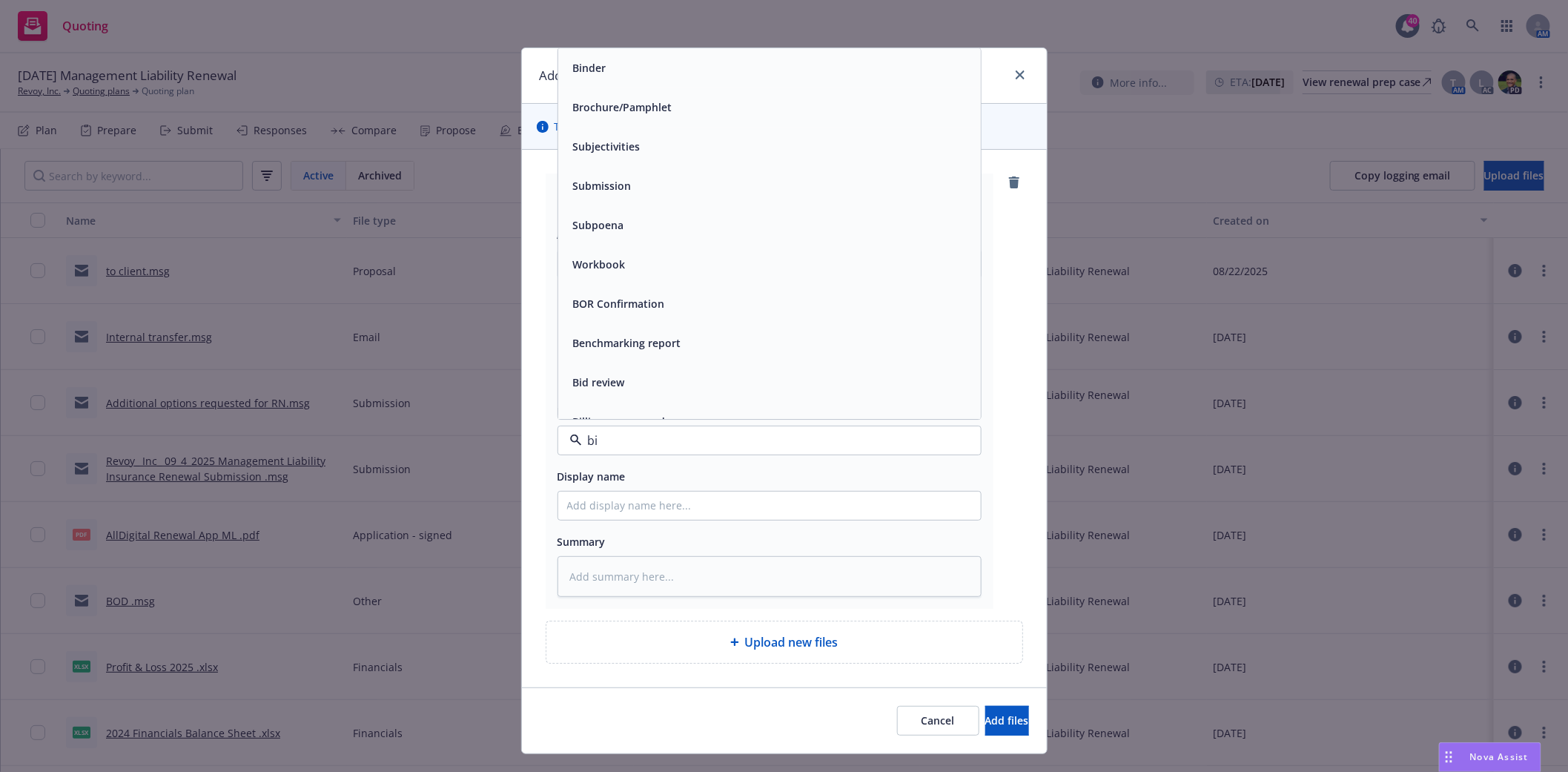
type input "bin"
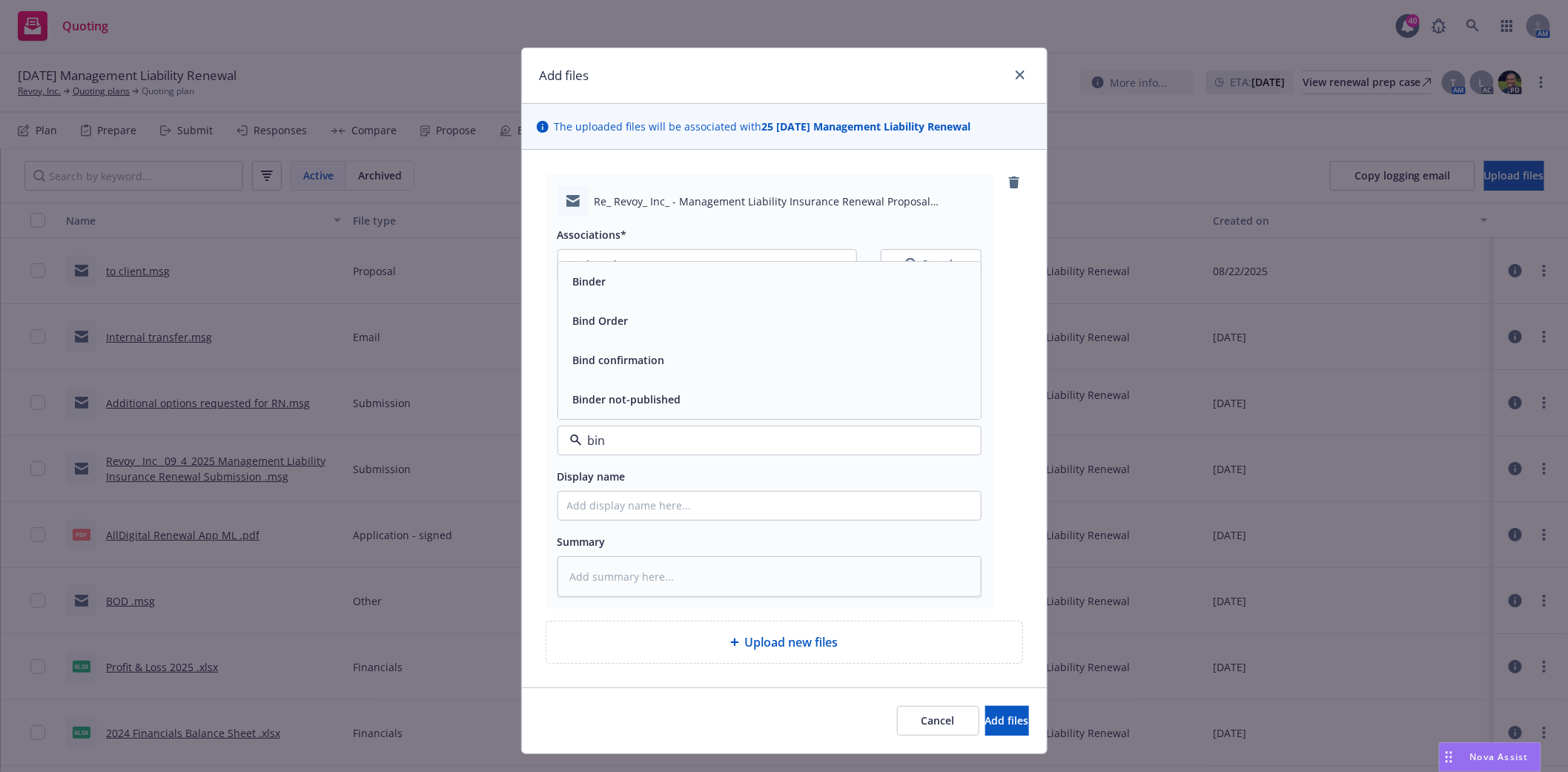
click at [636, 338] on div "Bind Order" at bounding box center [770, 321] width 423 height 40
click at [611, 506] on input "Display name" at bounding box center [770, 506] width 423 height 29
type textarea "x"
type input "C"
type textarea "x"
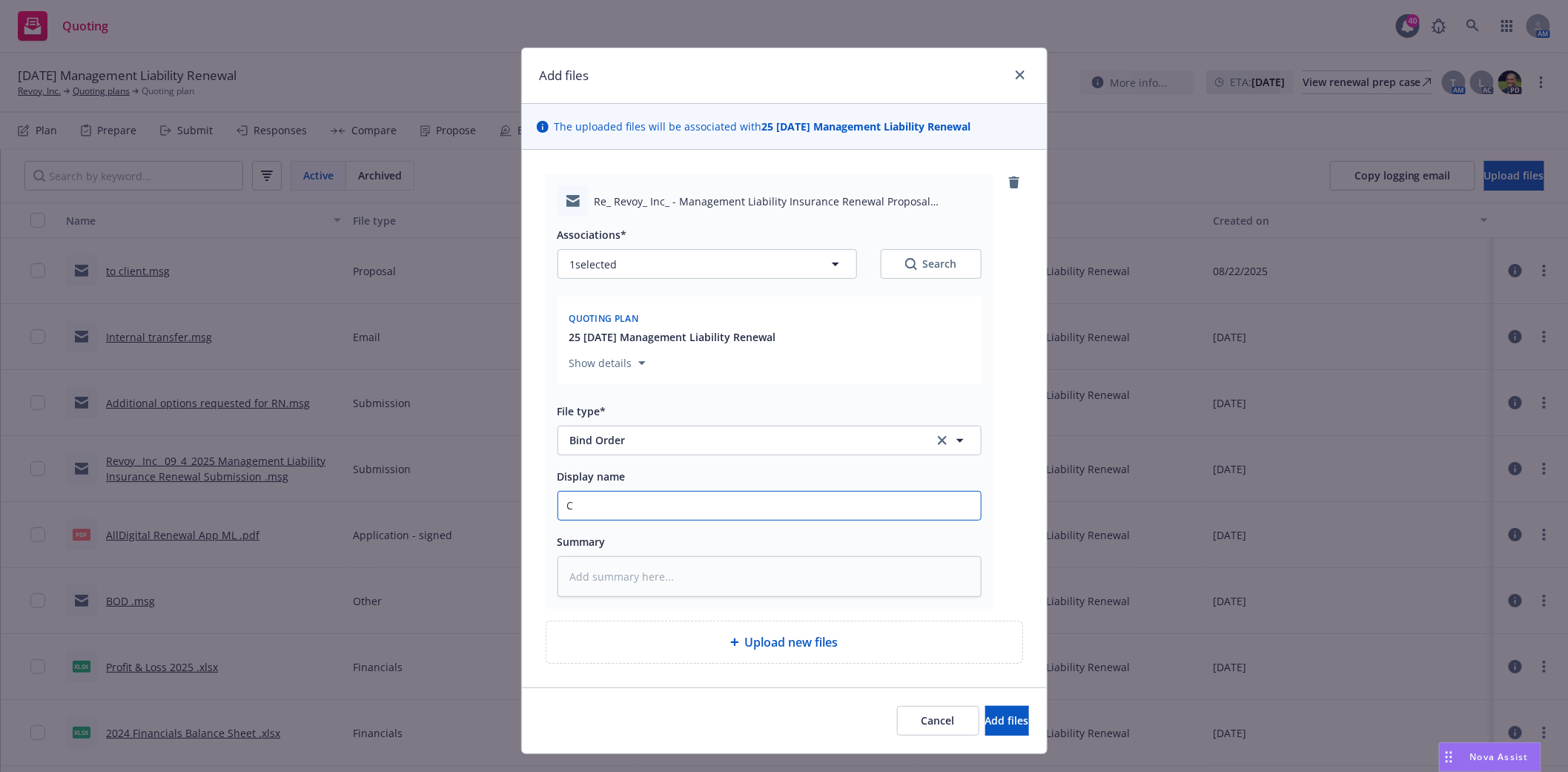
type input "Cl"
type textarea "x"
type input "Cli"
type textarea "x"
type input "Clie"
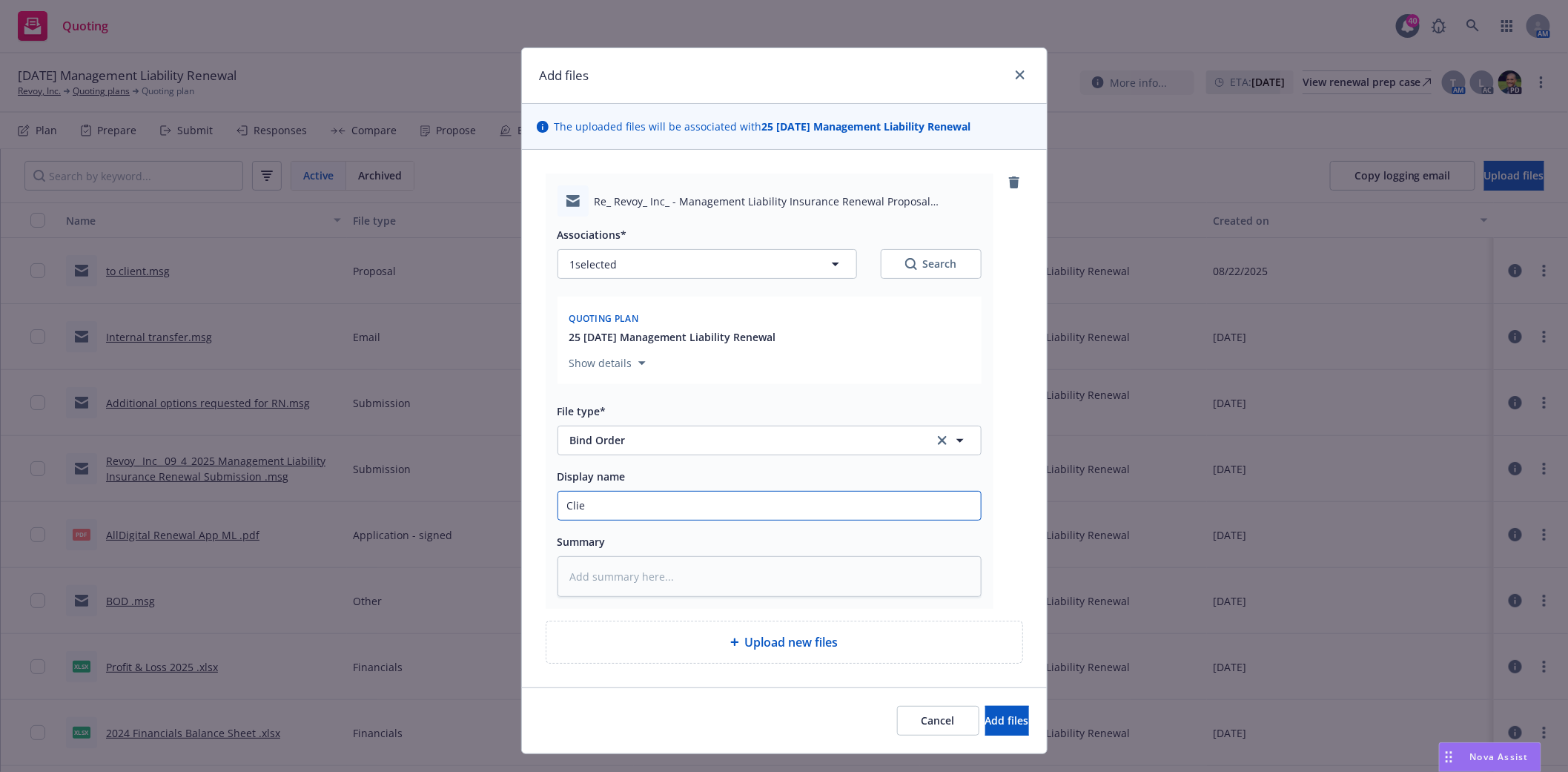
type textarea "x"
type input "Clien"
type textarea "x"
type input "Client"
type textarea "x"
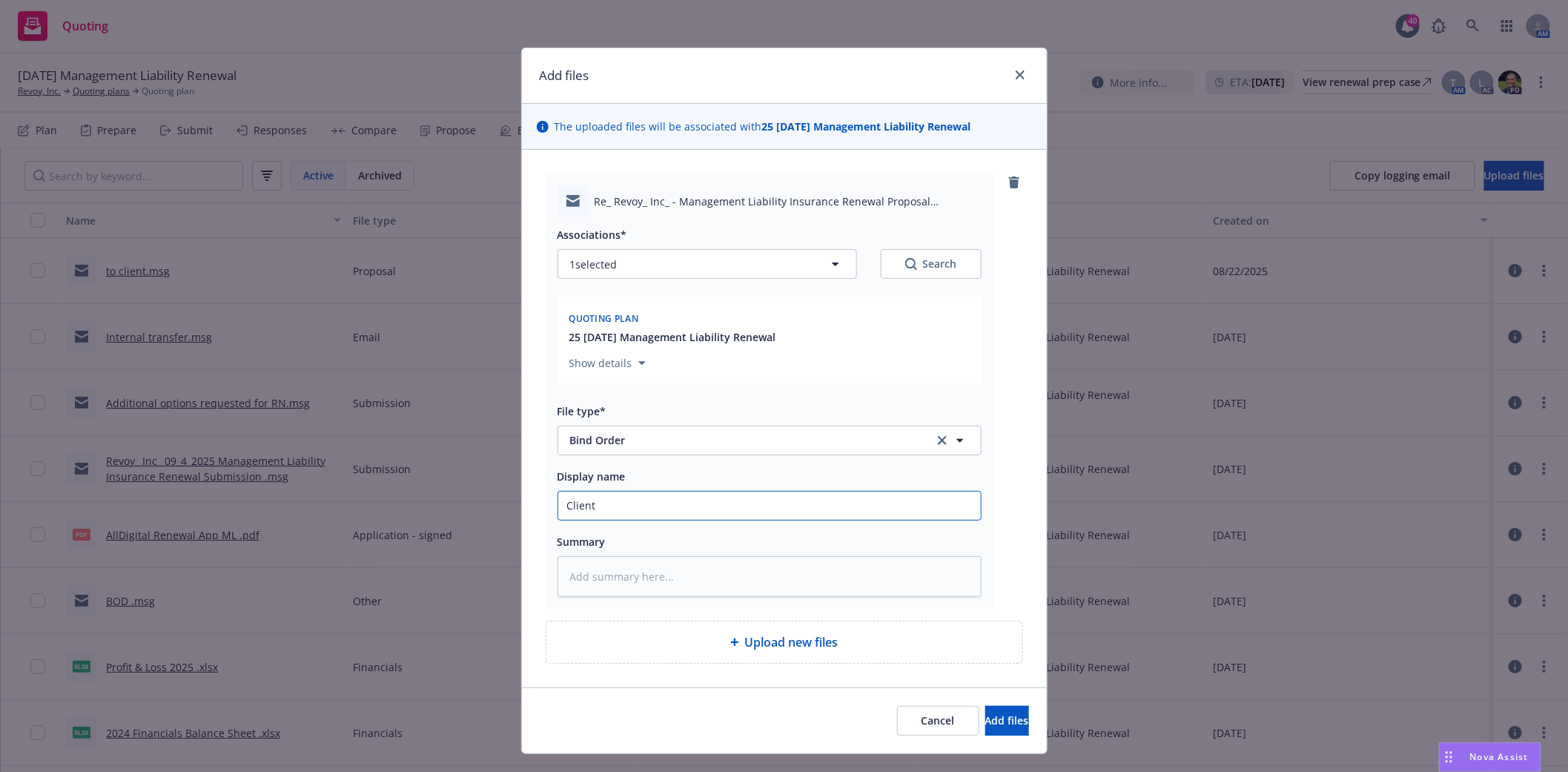
type input "Client"
type textarea "x"
type input "Client b"
type textarea "x"
type input "Client bi"
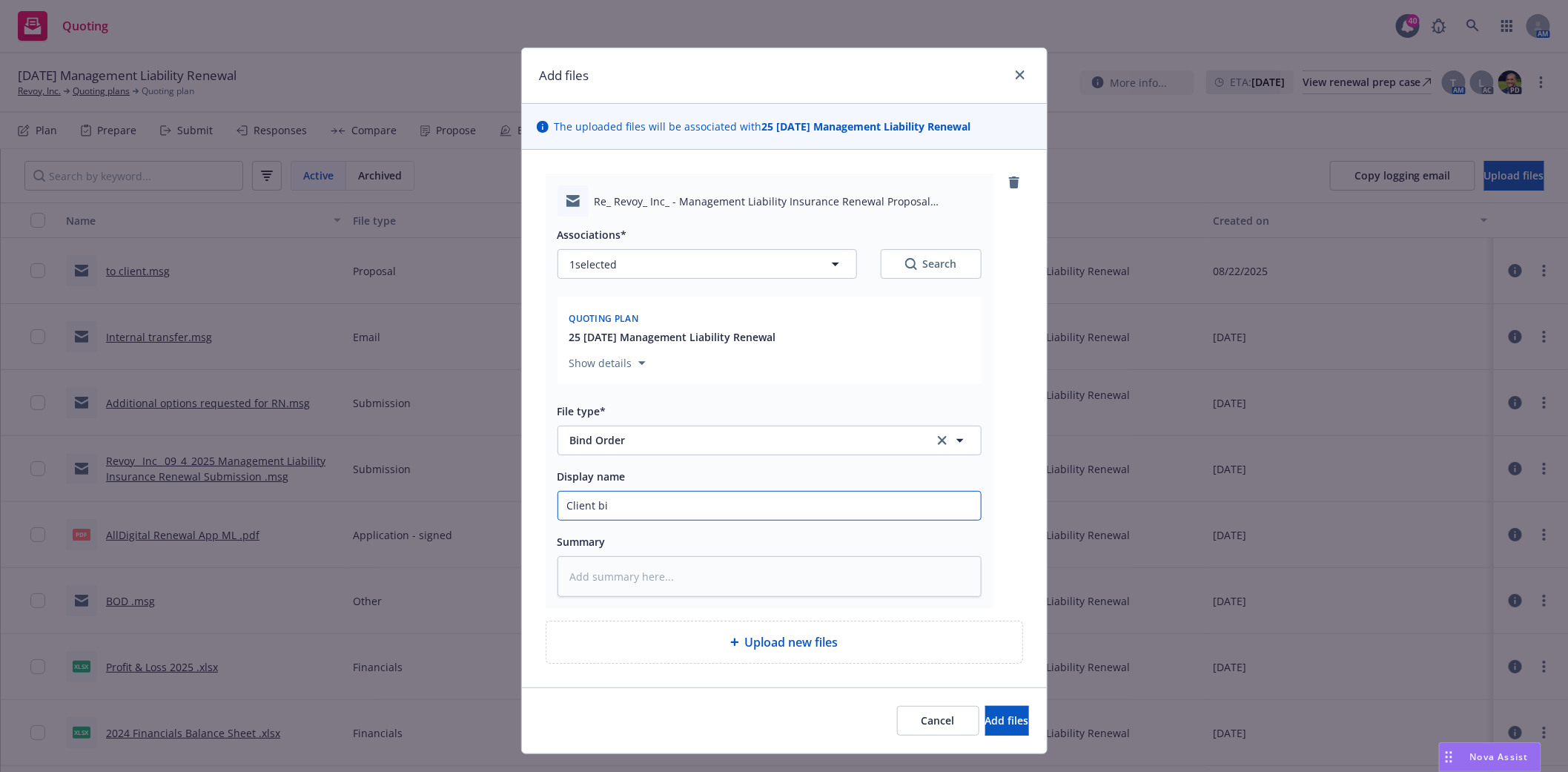
type textarea "x"
type input "Client bin"
type textarea "x"
type input "Client bind"
type textarea "x"
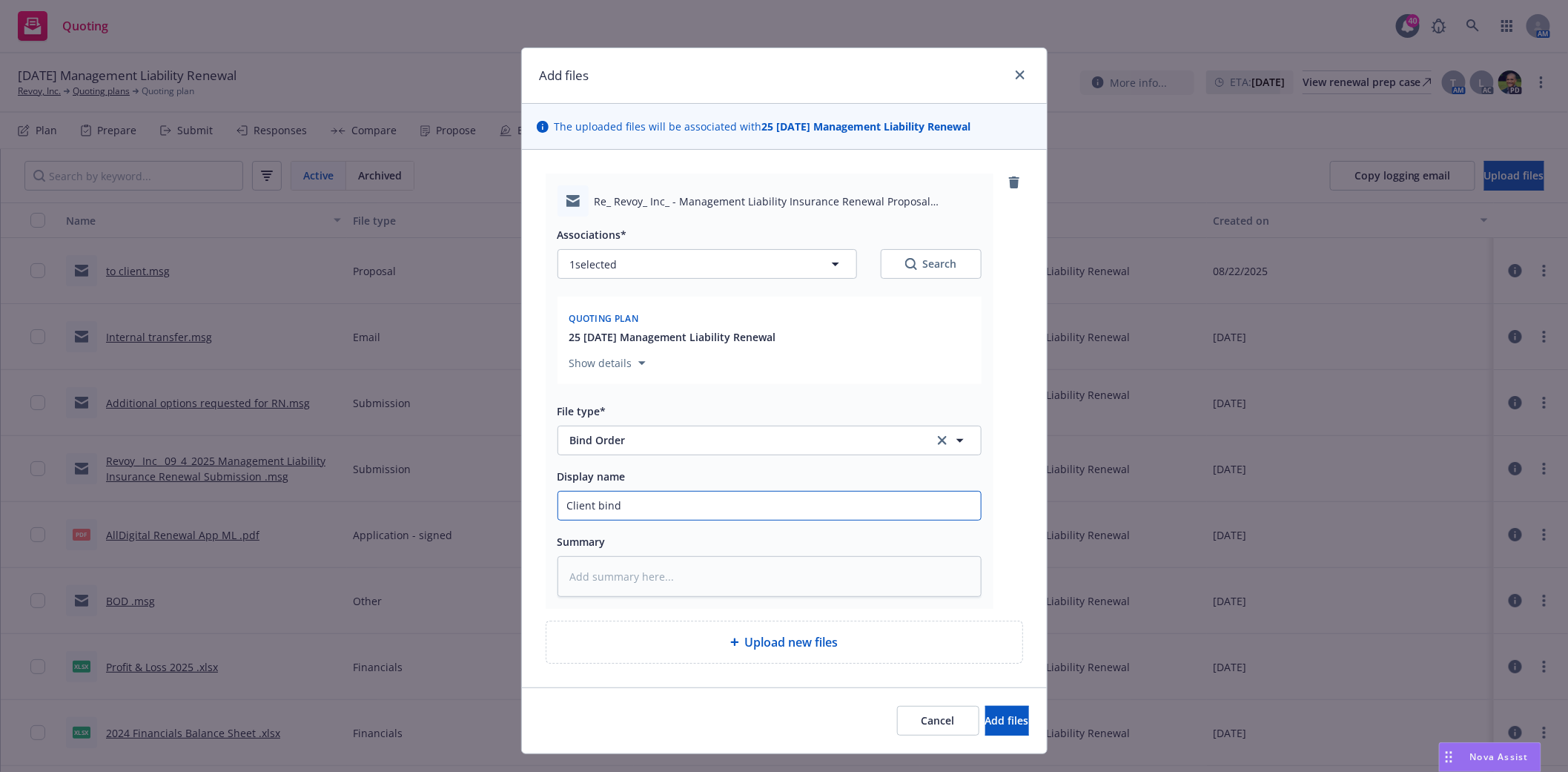
type input "Client bind"
type textarea "x"
type input "Client bind o"
type textarea "x"
type input "Client bind or"
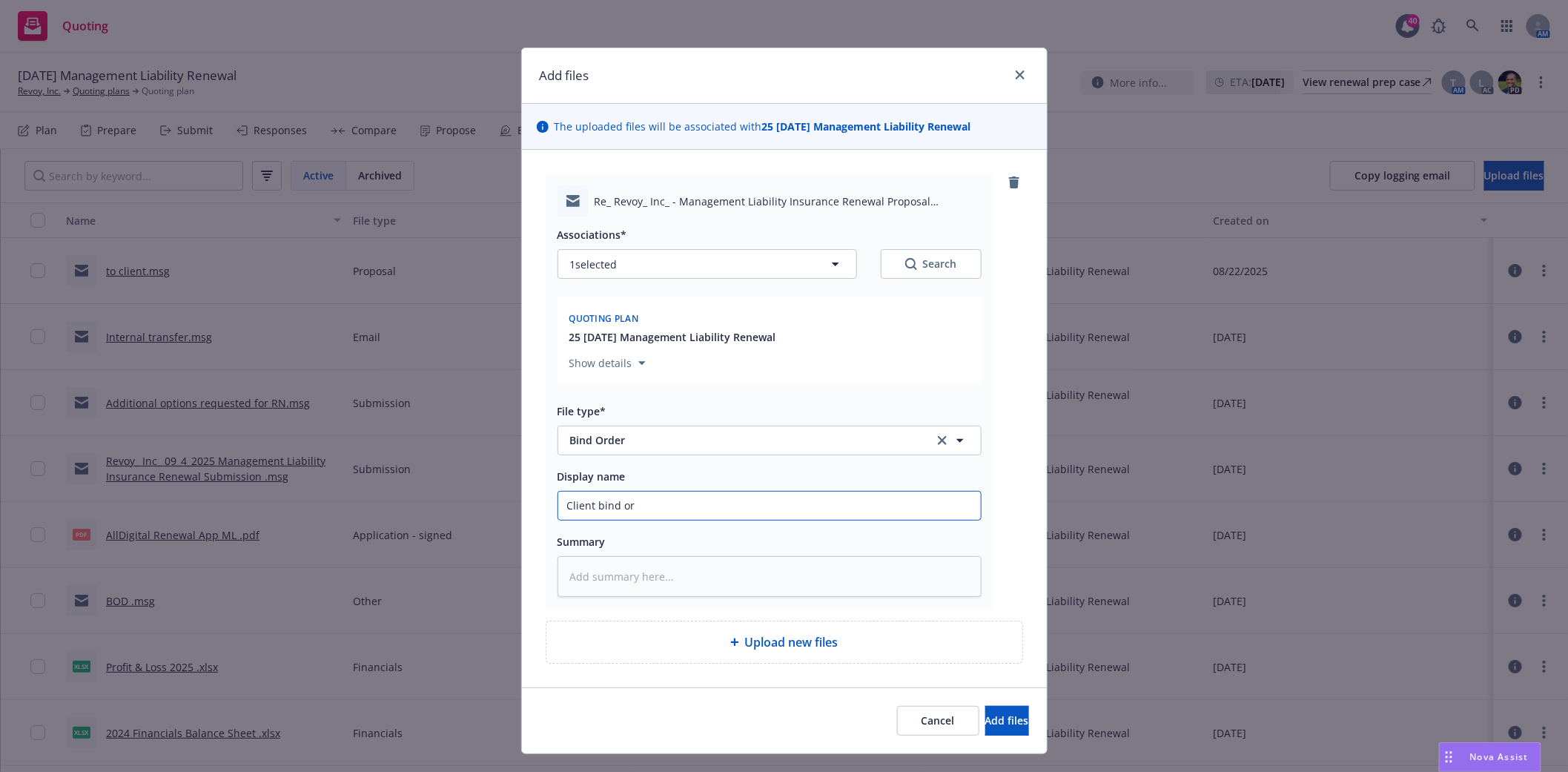
type textarea "x"
type input "Client bind ord"
type textarea "x"
type input "Client bind orde"
type textarea "x"
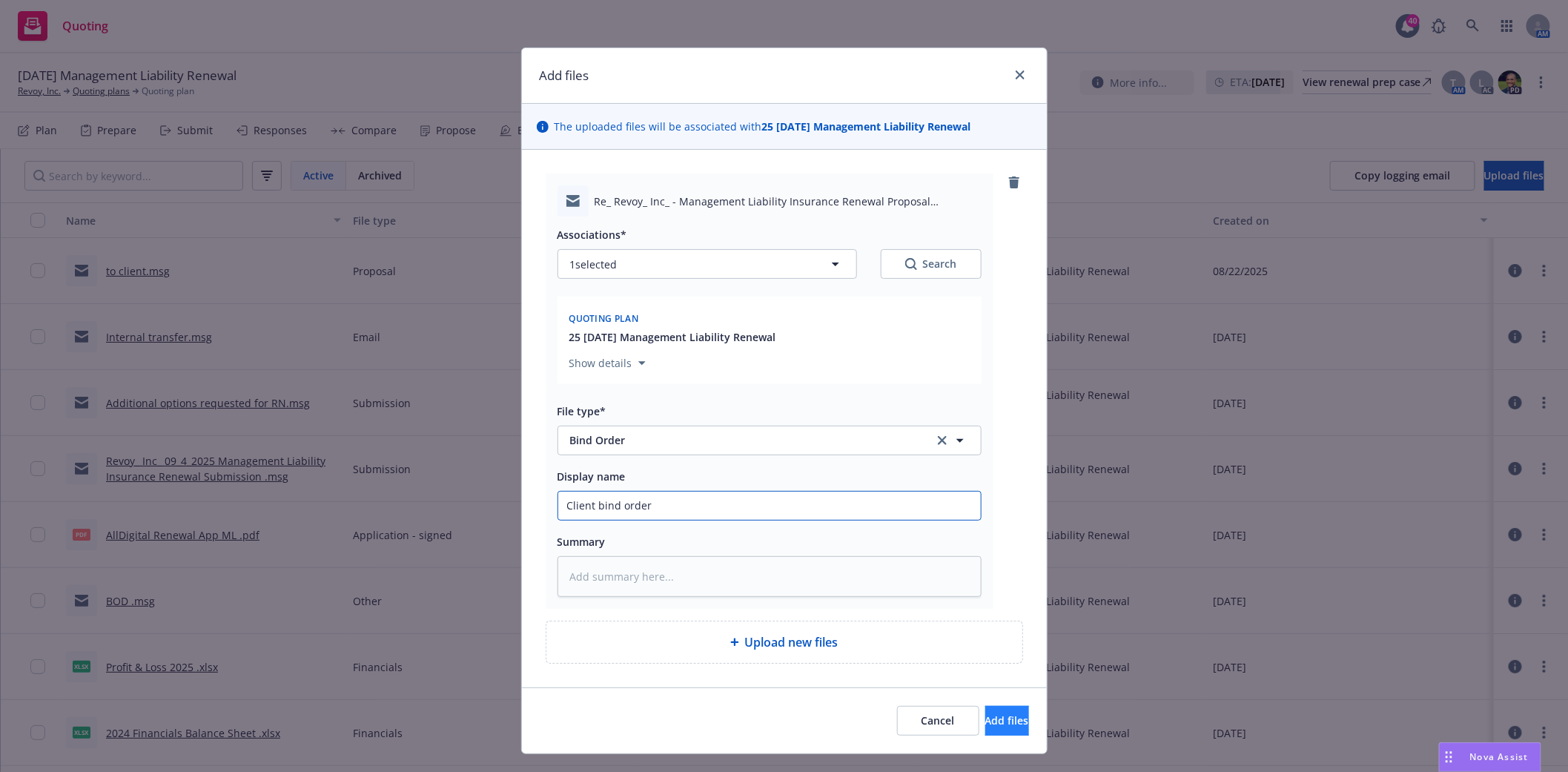
type input "Client bind order"
click at [991, 727] on span "Add files" at bounding box center [1007, 721] width 44 height 14
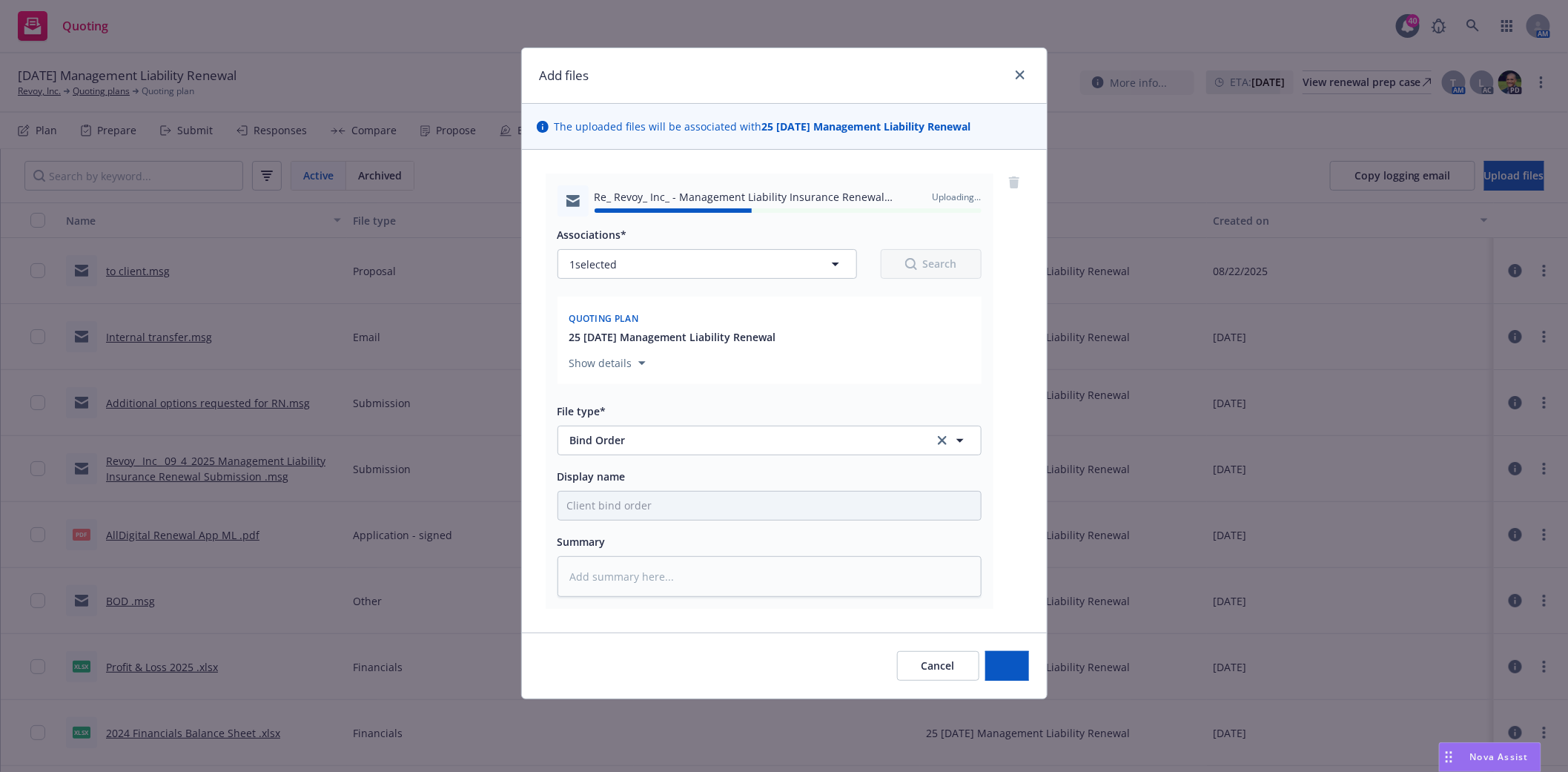
type textarea "x"
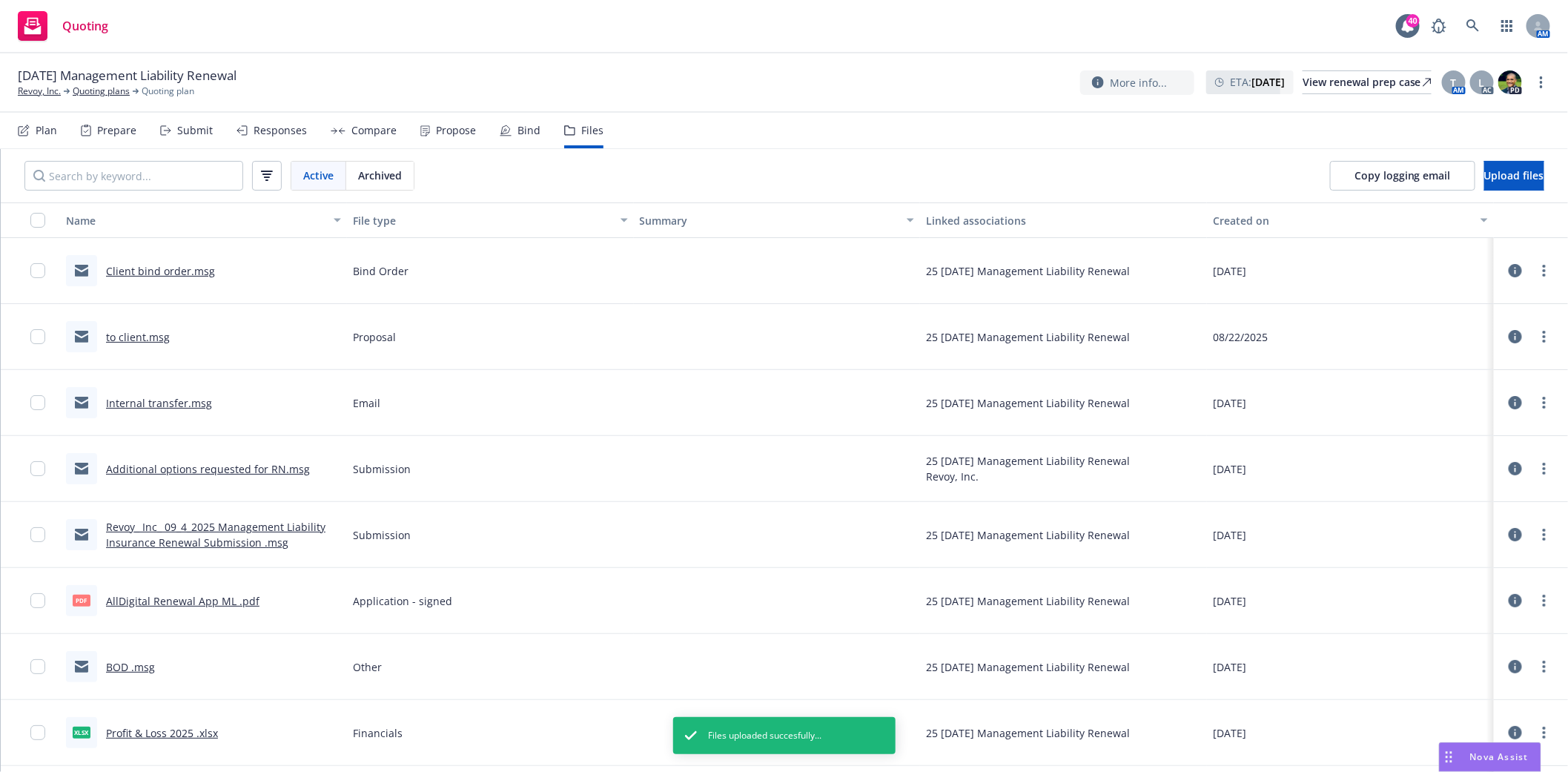
click at [162, 402] on link "Internal transfer.msg" at bounding box center [159, 403] width 106 height 14
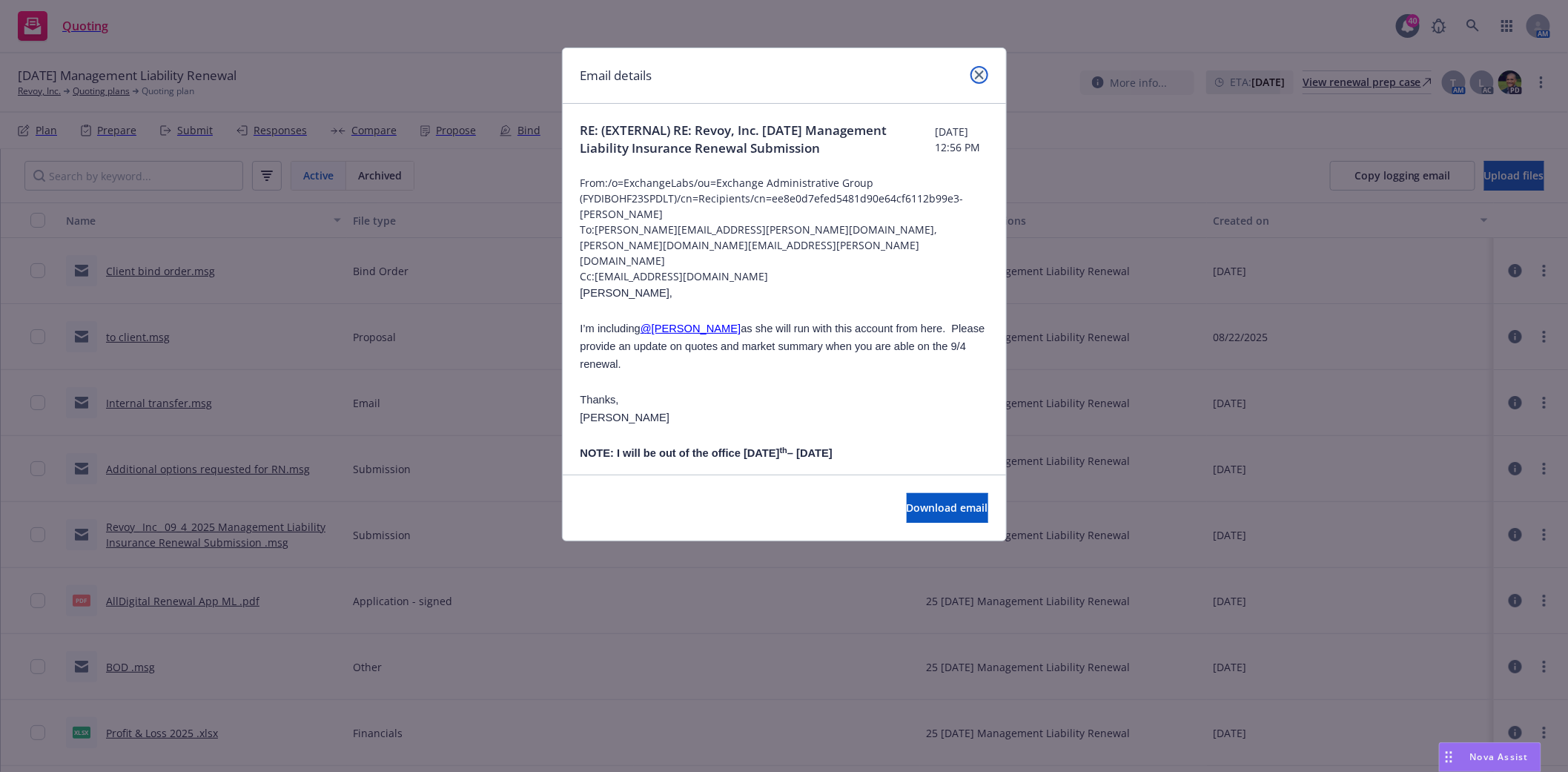
click at [976, 74] on icon "close" at bounding box center [979, 74] width 9 height 9
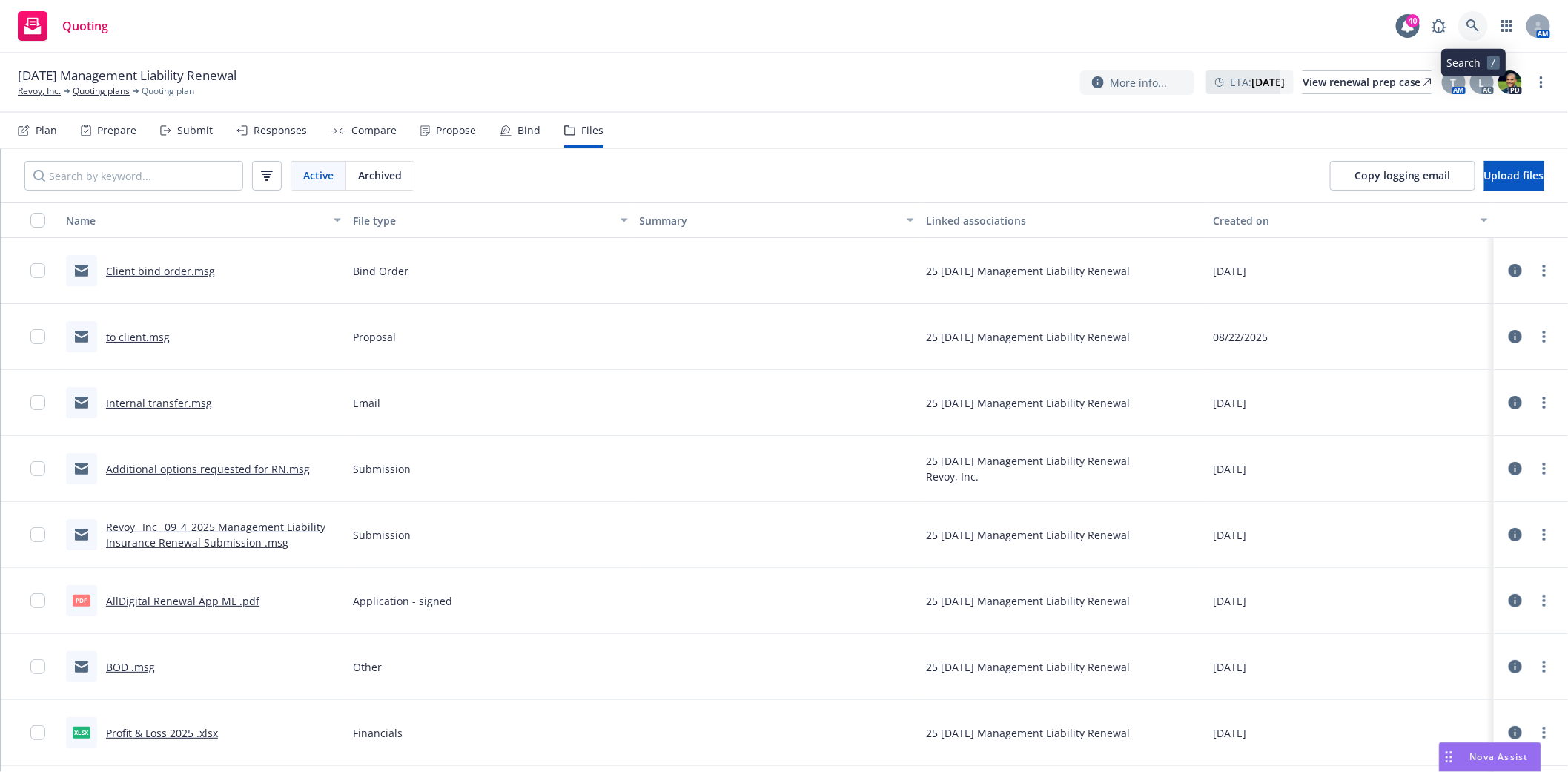
click at [1475, 28] on icon at bounding box center [1473, 25] width 13 height 13
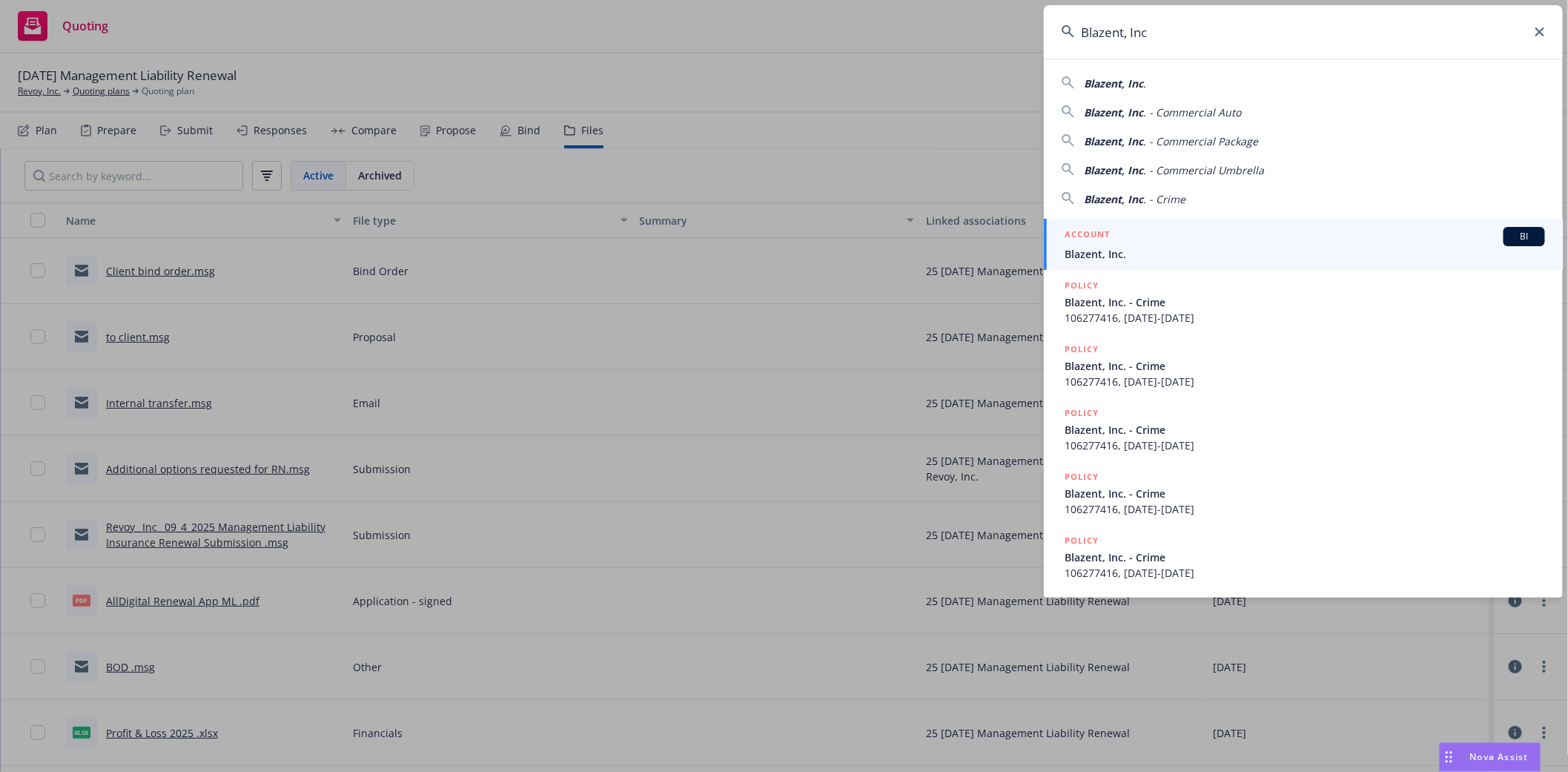
type input "Blazent, Inc"
click at [1081, 252] on span "Blazent, Inc." at bounding box center [1304, 254] width 481 height 16
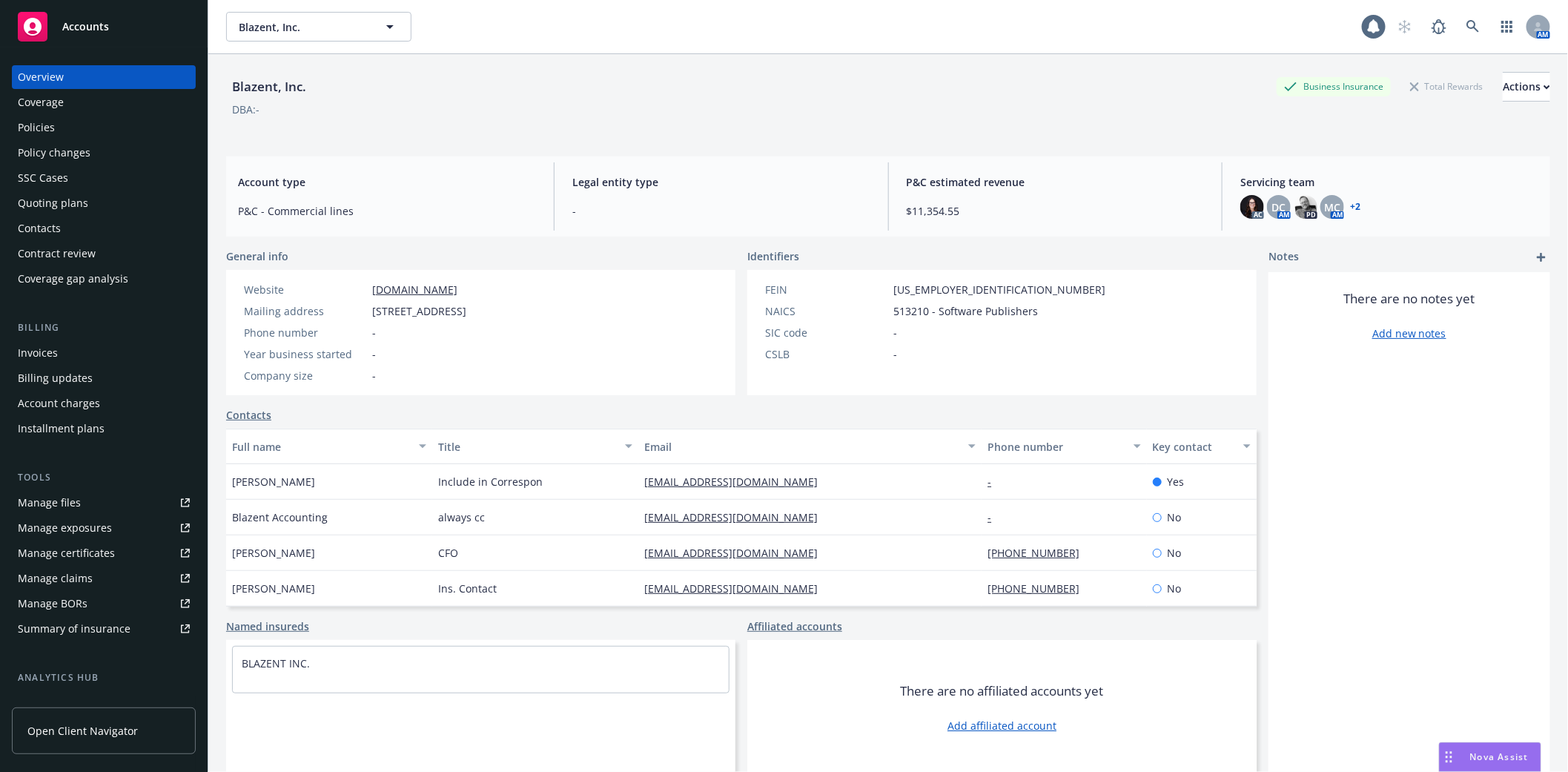
click at [31, 124] on div "Policies" at bounding box center [36, 127] width 37 height 24
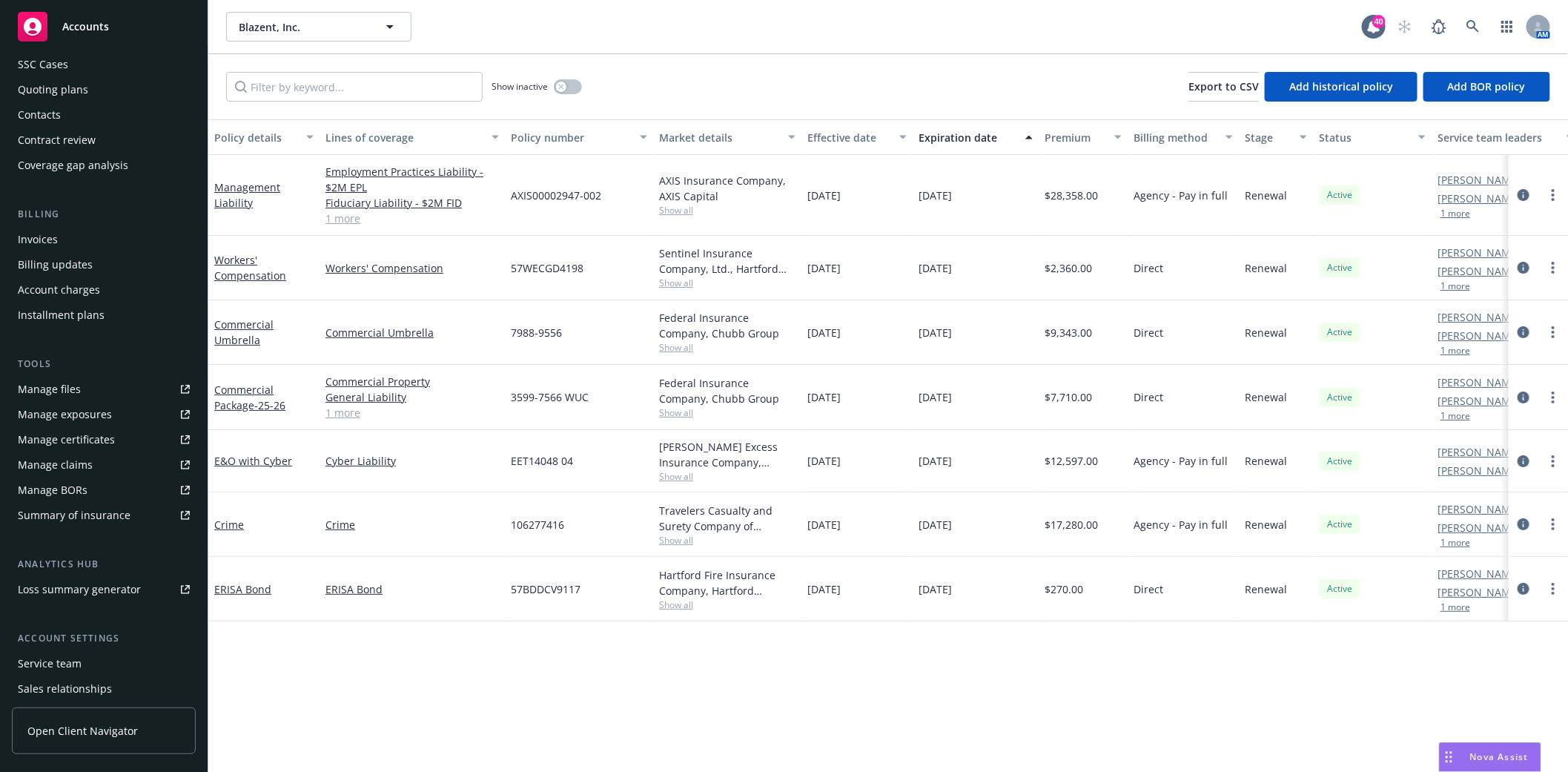
scroll to position [194, 0]
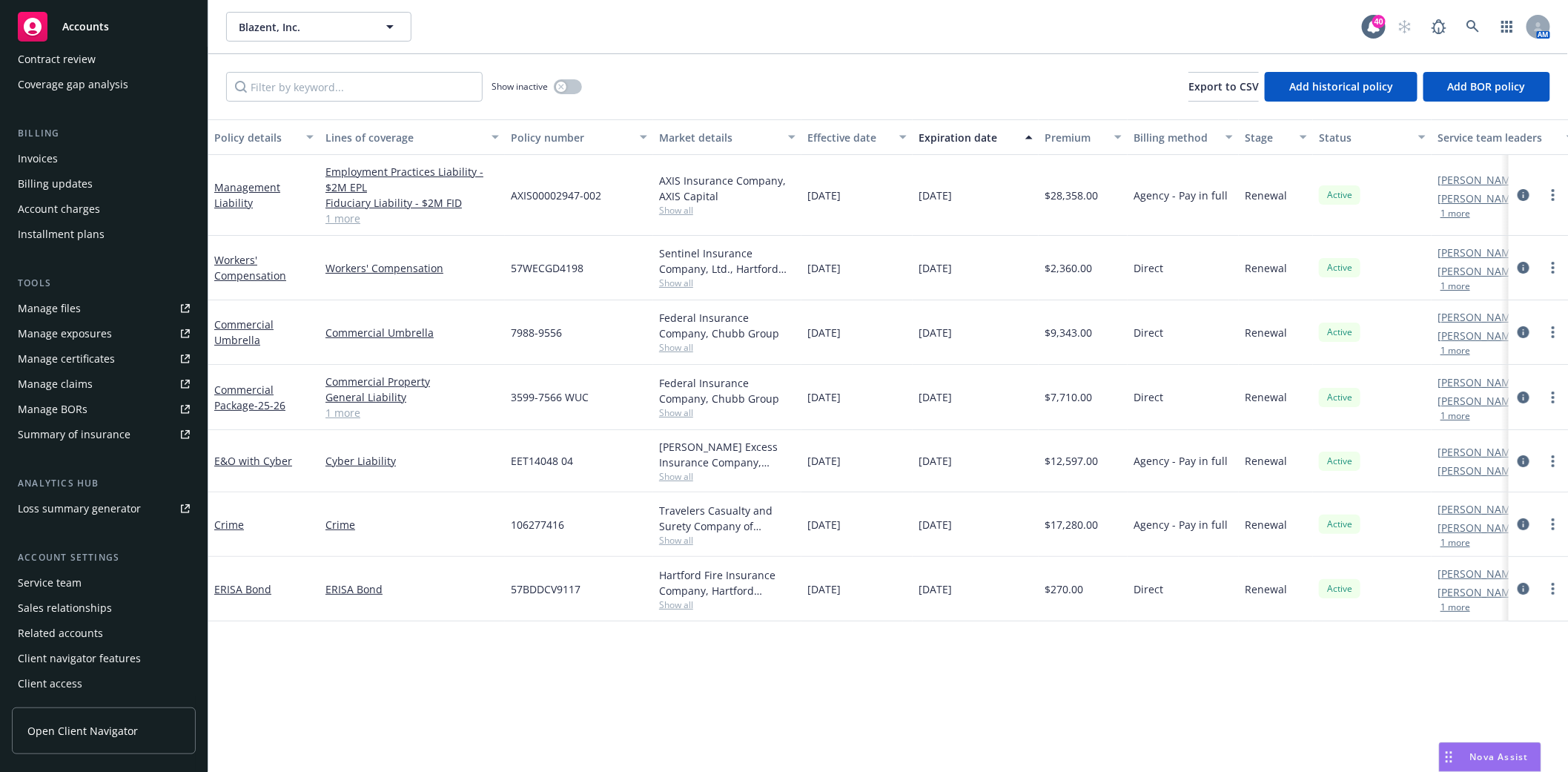
click at [55, 583] on div "Service team" at bounding box center [49, 583] width 64 height 24
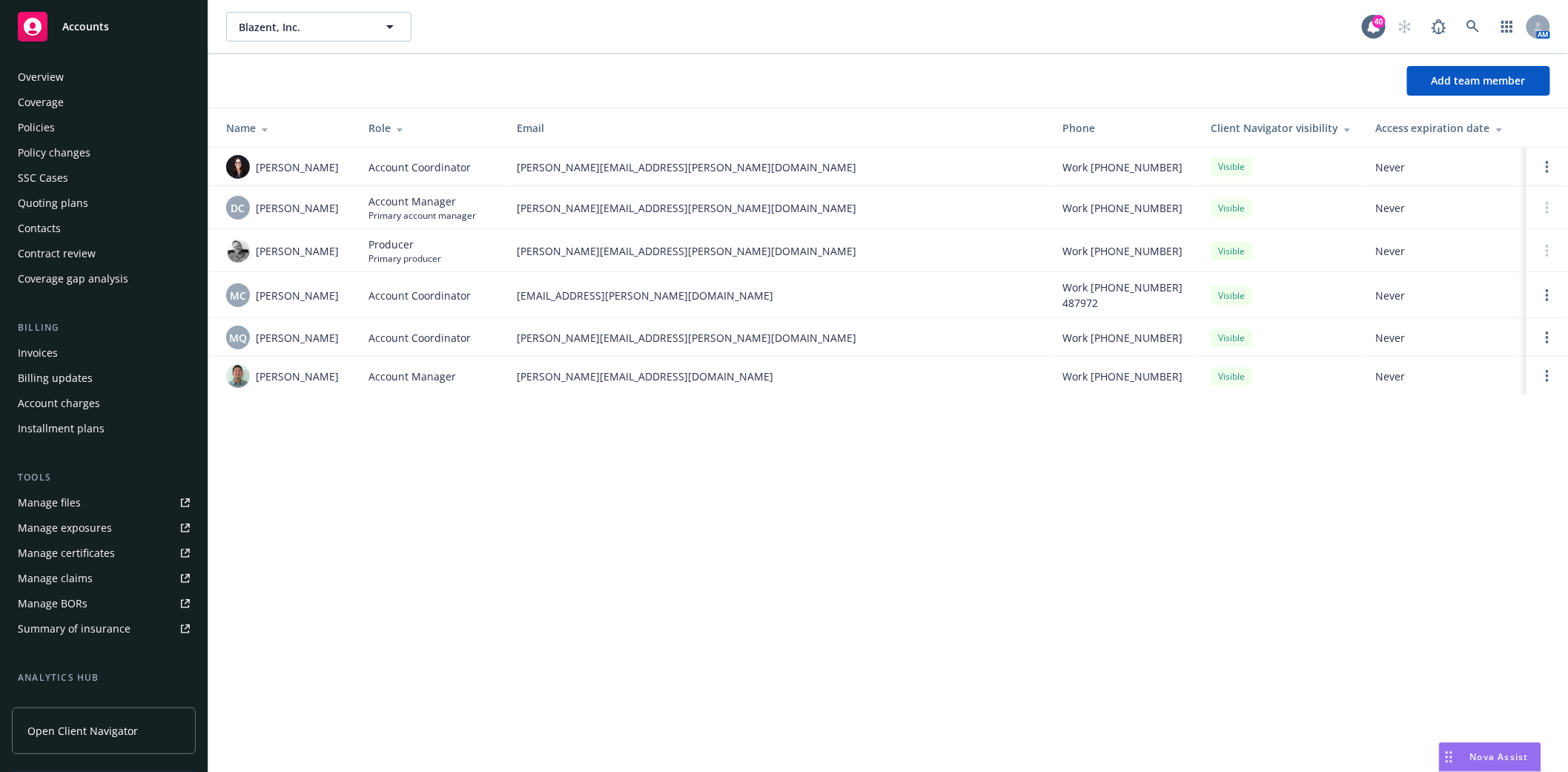
click at [41, 127] on div "Policies" at bounding box center [36, 127] width 37 height 24
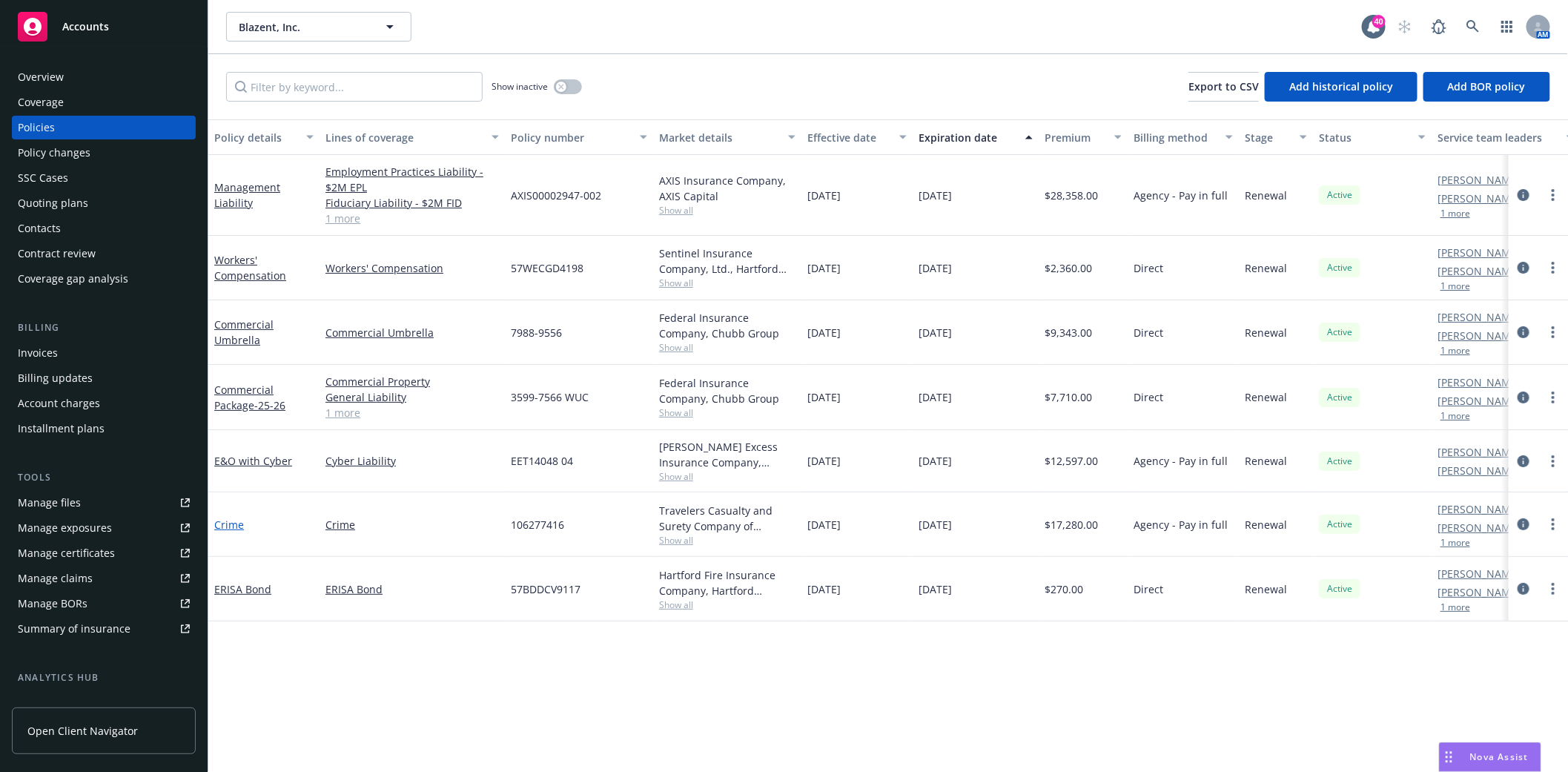
click at [230, 523] on link "Crime" at bounding box center [229, 524] width 29 height 14
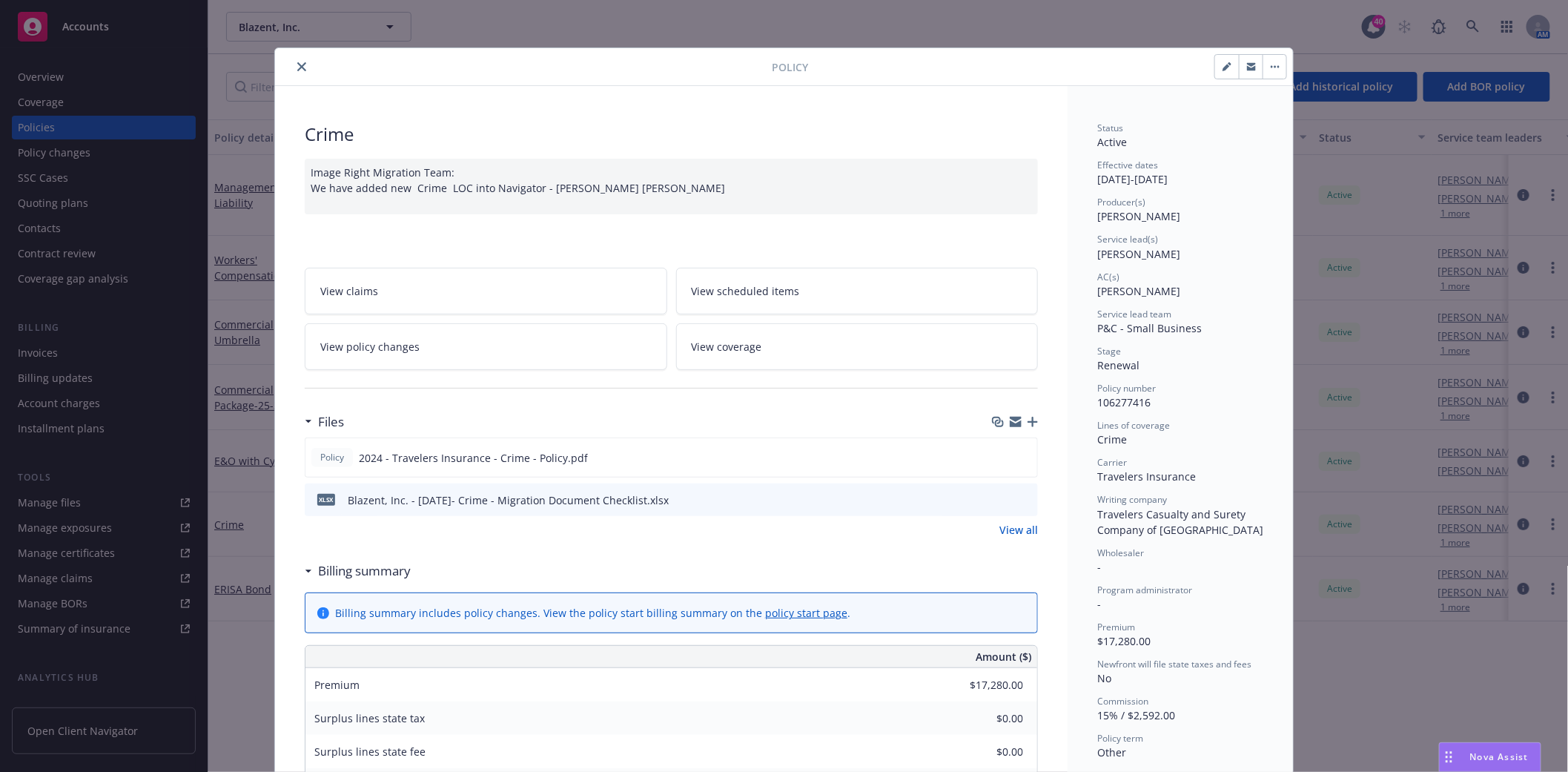
click at [1018, 536] on link "View all" at bounding box center [1018, 530] width 39 height 16
click at [297, 67] on icon "close" at bounding box center [301, 67] width 9 height 9
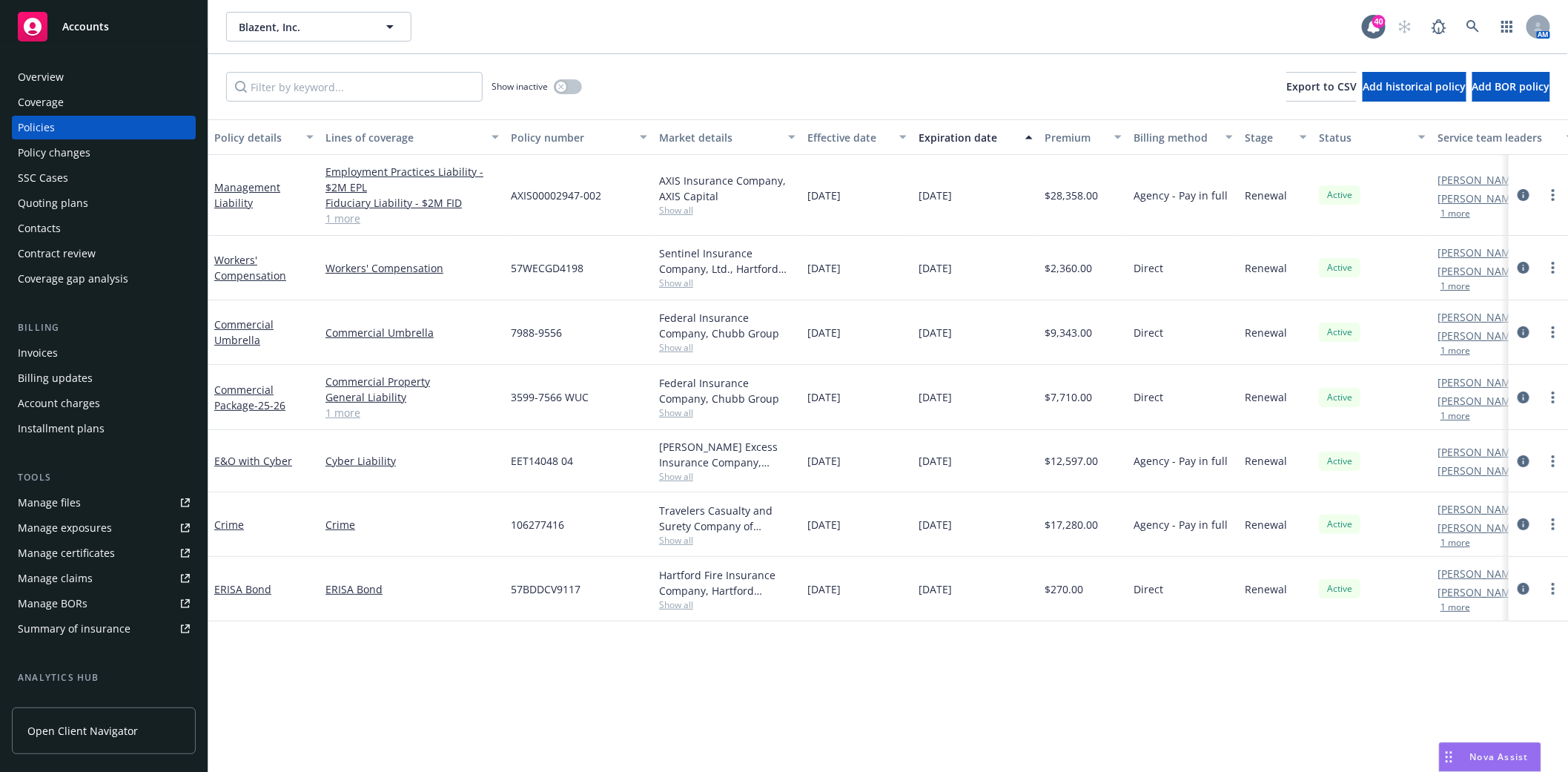
click at [1456, 542] on button "1 more" at bounding box center [1455, 542] width 29 height 9
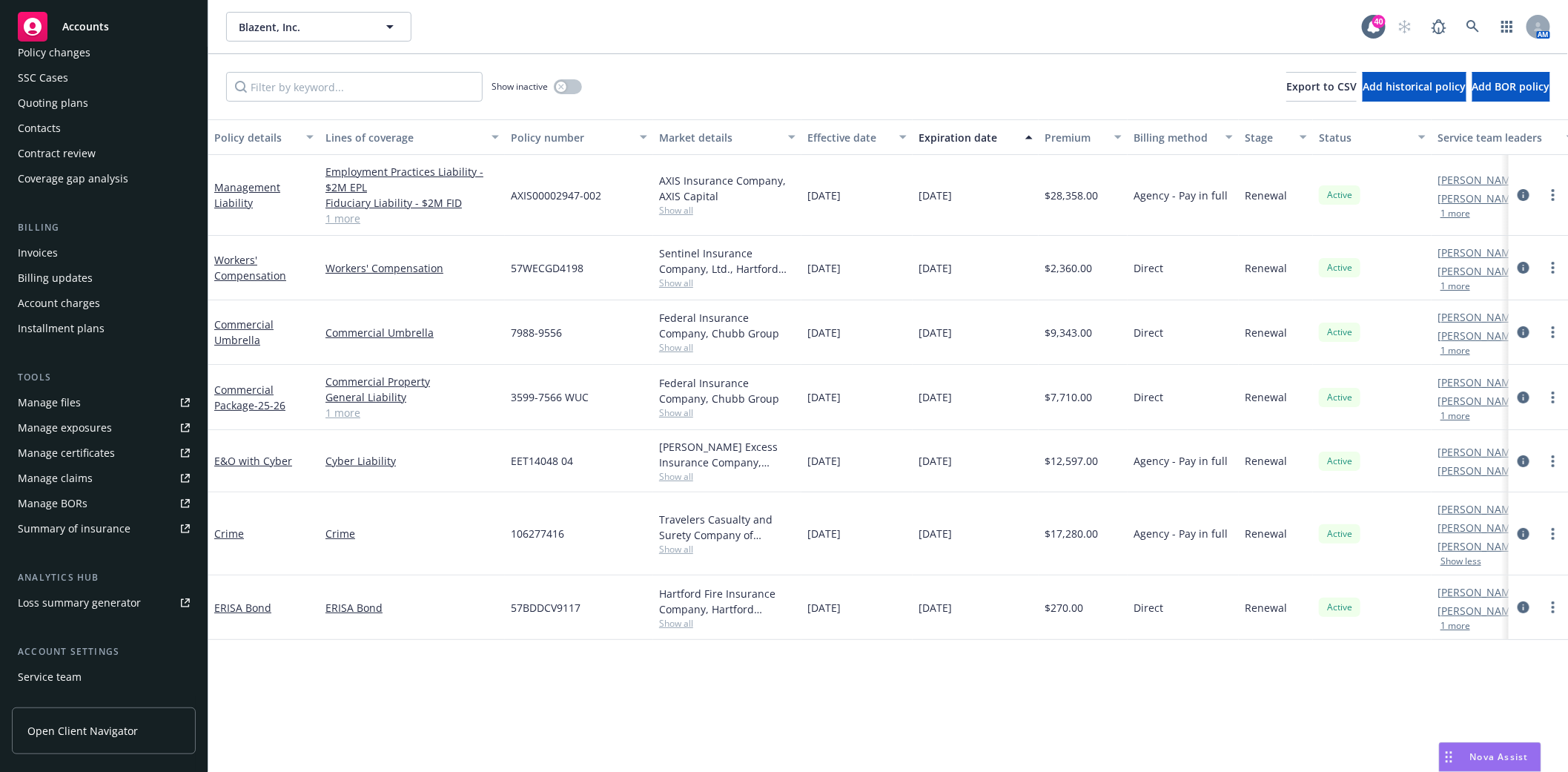
scroll to position [165, 0]
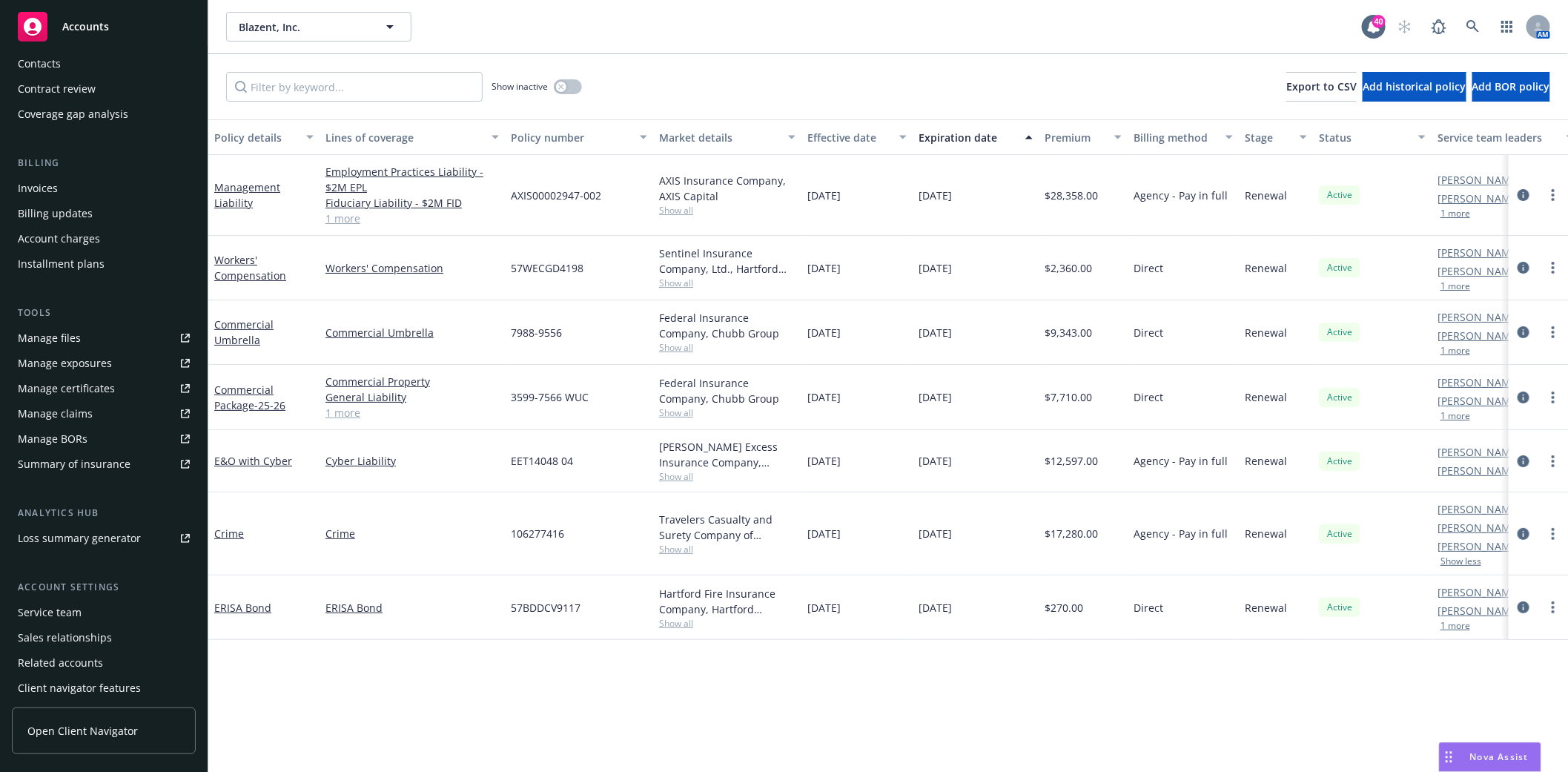
click at [60, 607] on div "Service team" at bounding box center [49, 612] width 64 height 24
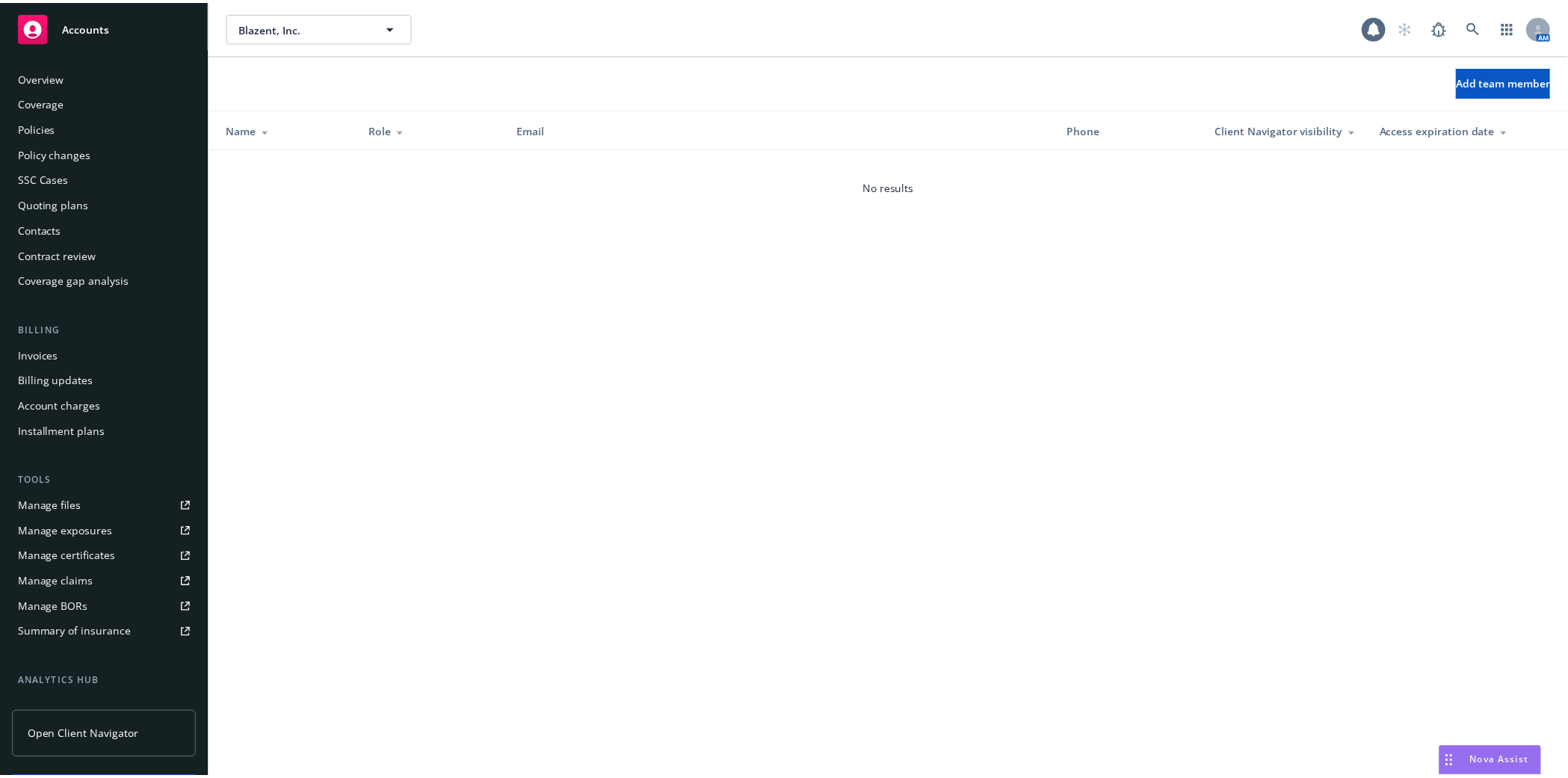
scroll to position [195, 0]
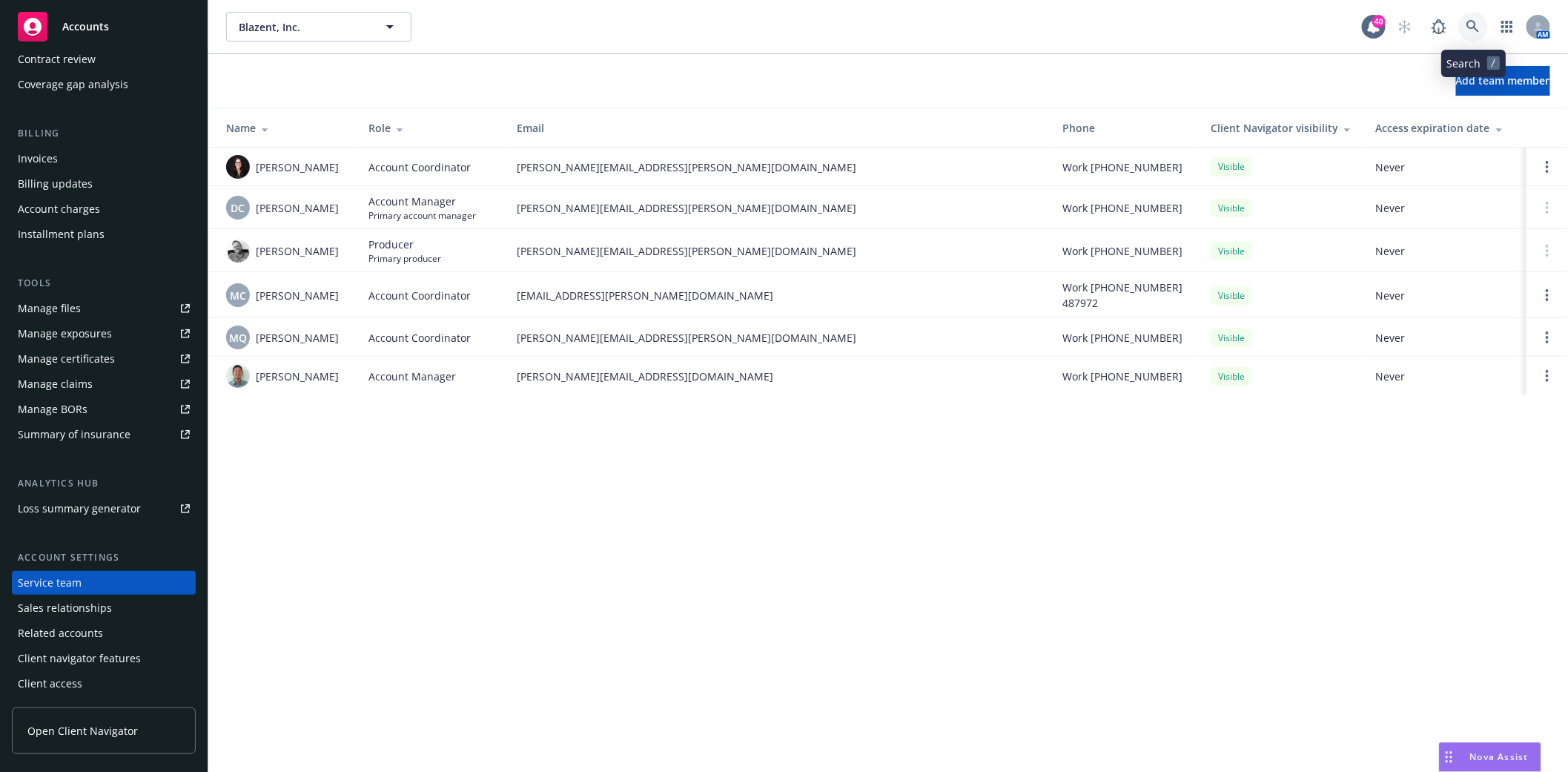
click at [1471, 27] on icon at bounding box center [1473, 26] width 13 height 13
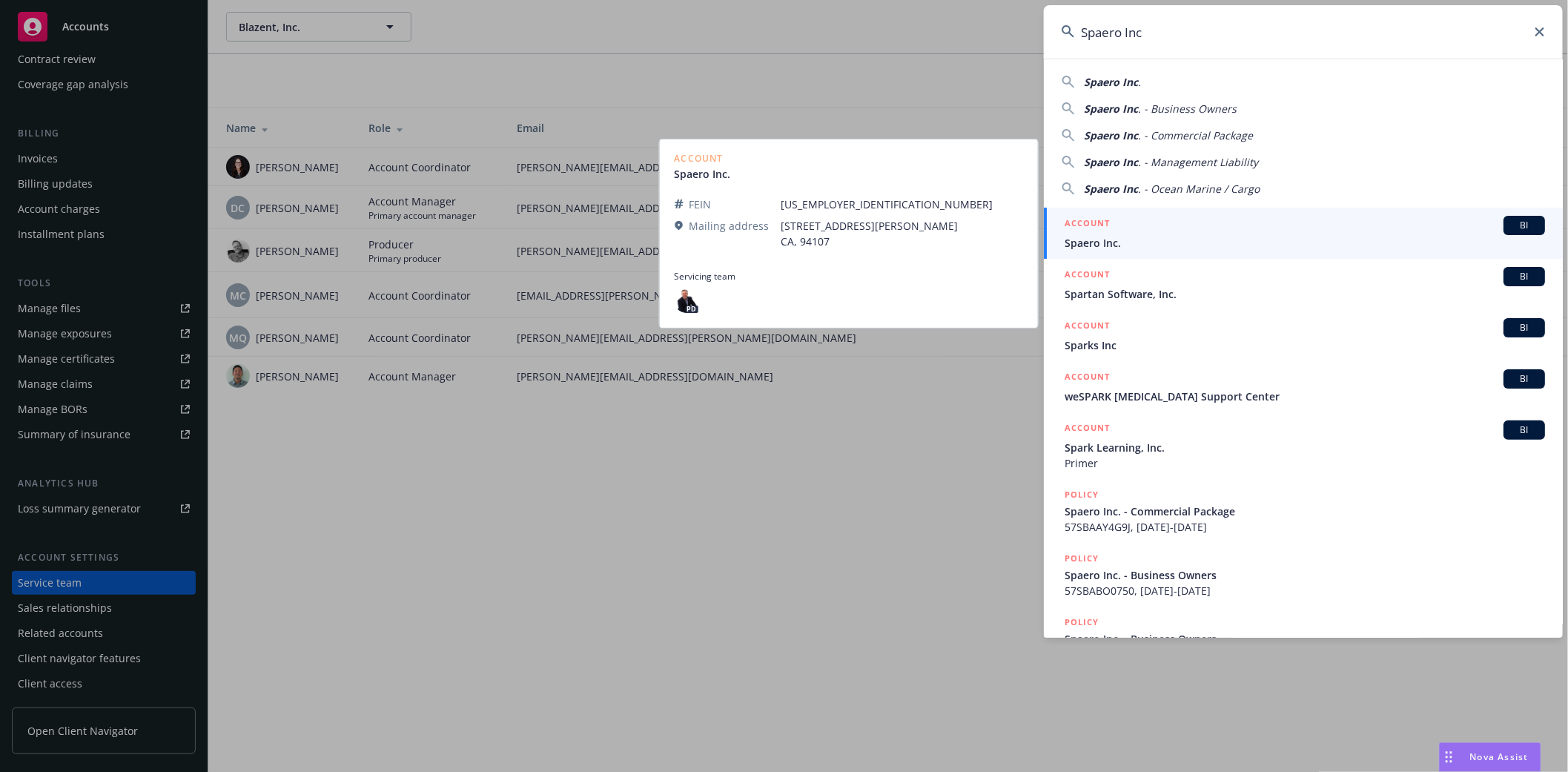
type input "Spaero Inc"
click at [1090, 232] on h5 "ACCOUNT" at bounding box center [1087, 224] width 45 height 17
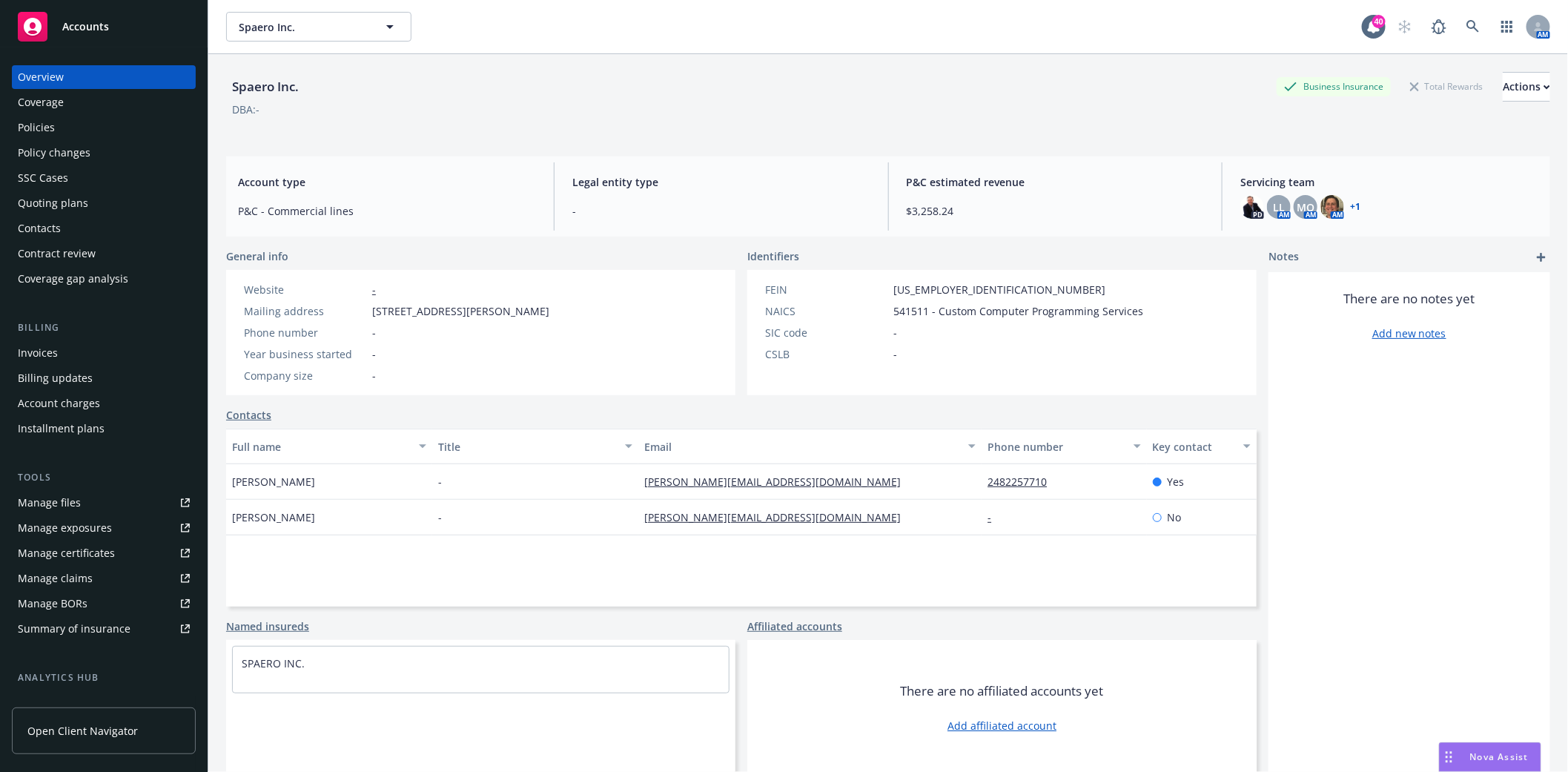
click at [46, 162] on div "Policy changes" at bounding box center [54, 153] width 73 height 24
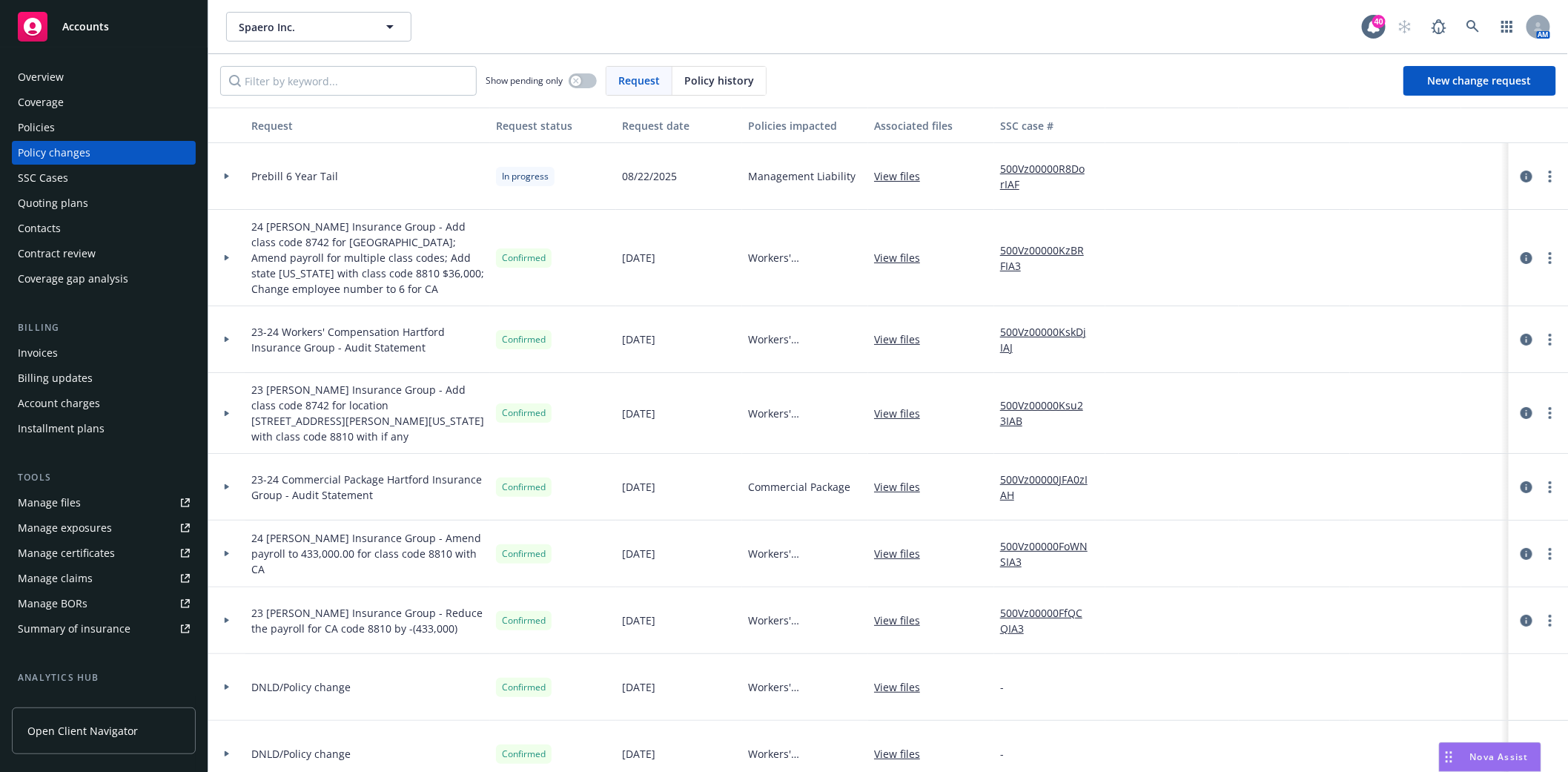
click at [225, 176] on icon at bounding box center [227, 176] width 5 height 6
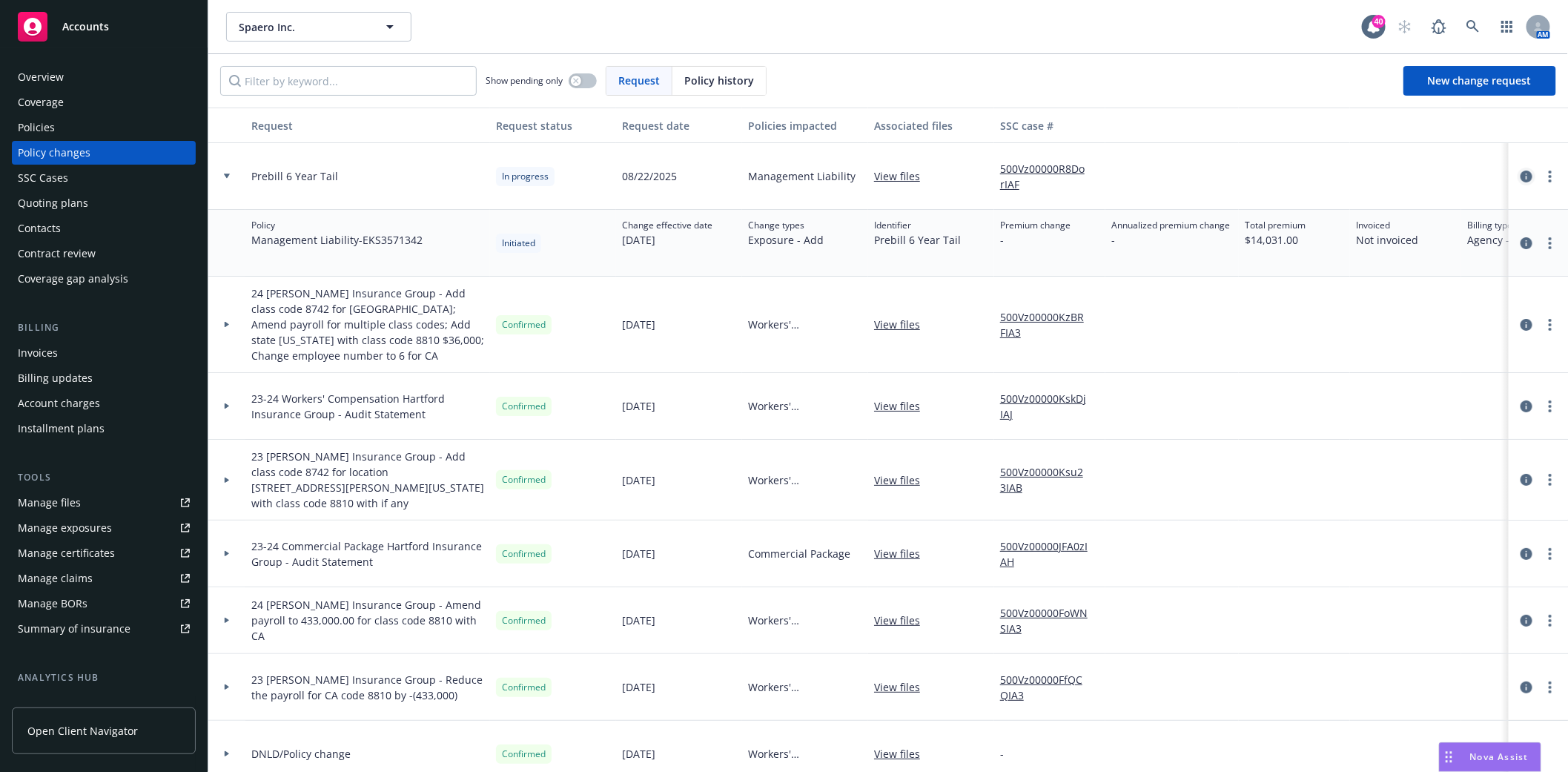
click at [1520, 179] on icon "circleInformation" at bounding box center [1526, 176] width 12 height 12
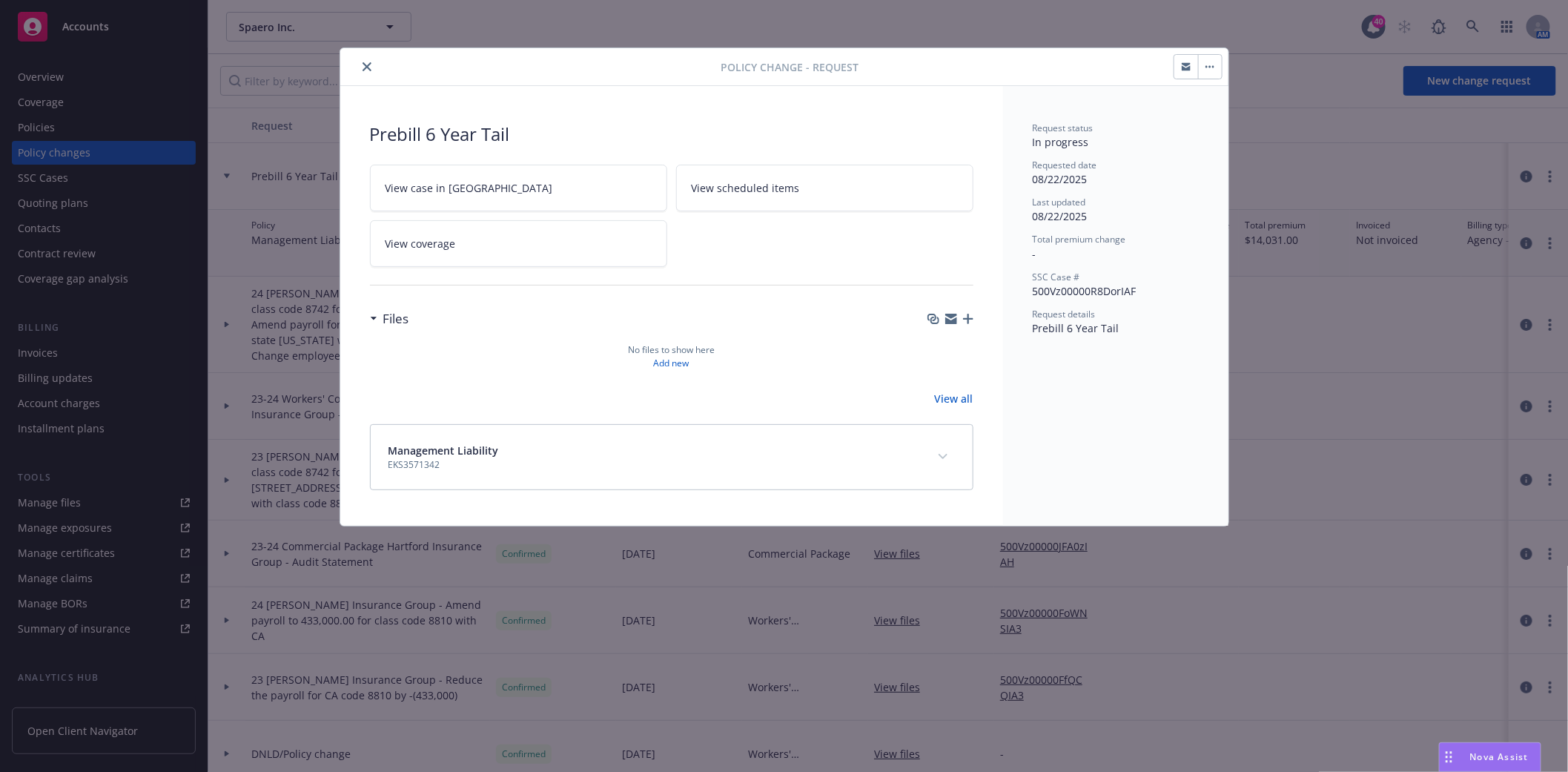
click at [1211, 68] on button "button" at bounding box center [1210, 67] width 24 height 24
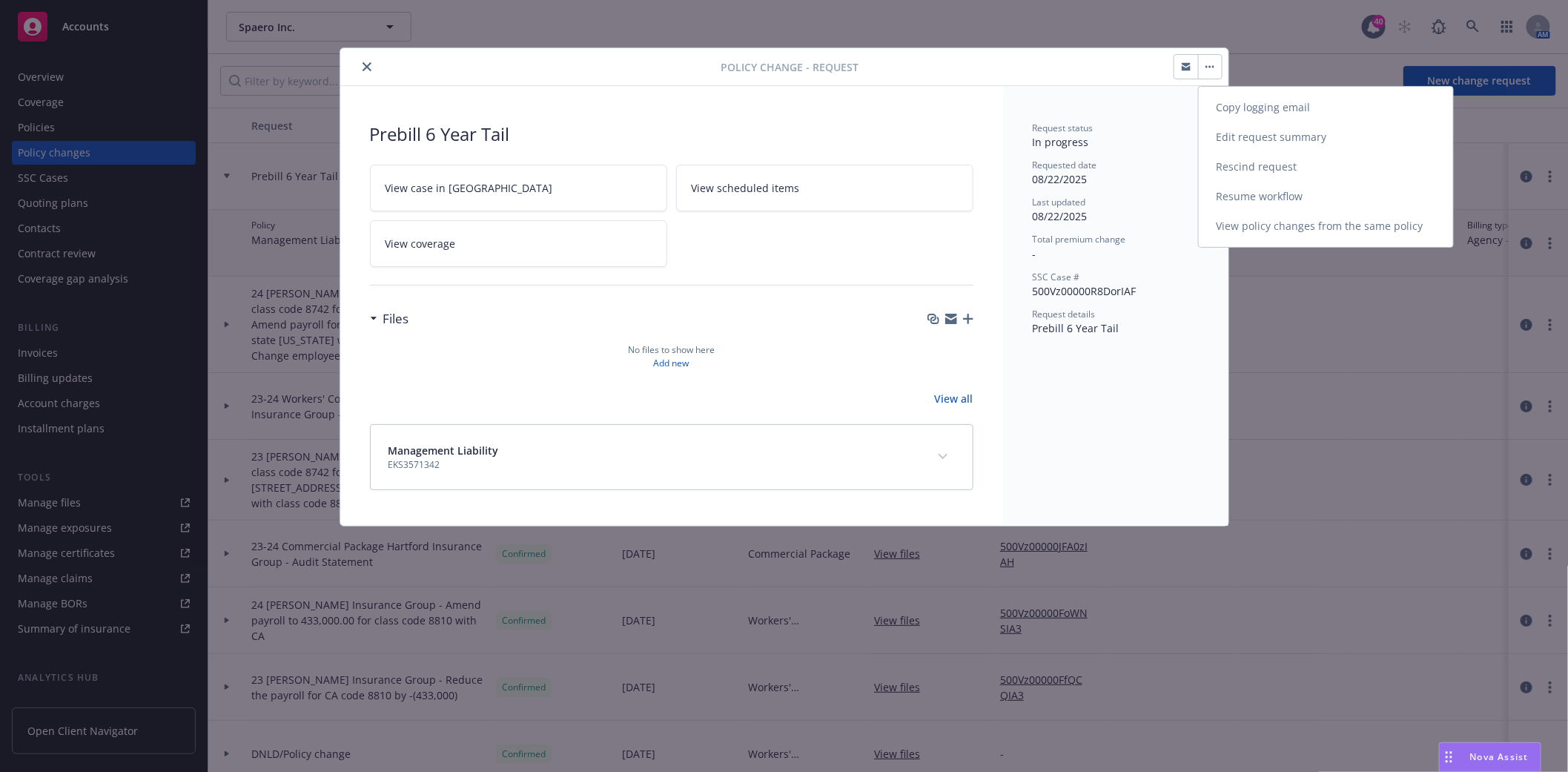
click at [1227, 203] on link "Resume workflow" at bounding box center [1326, 196] width 254 height 29
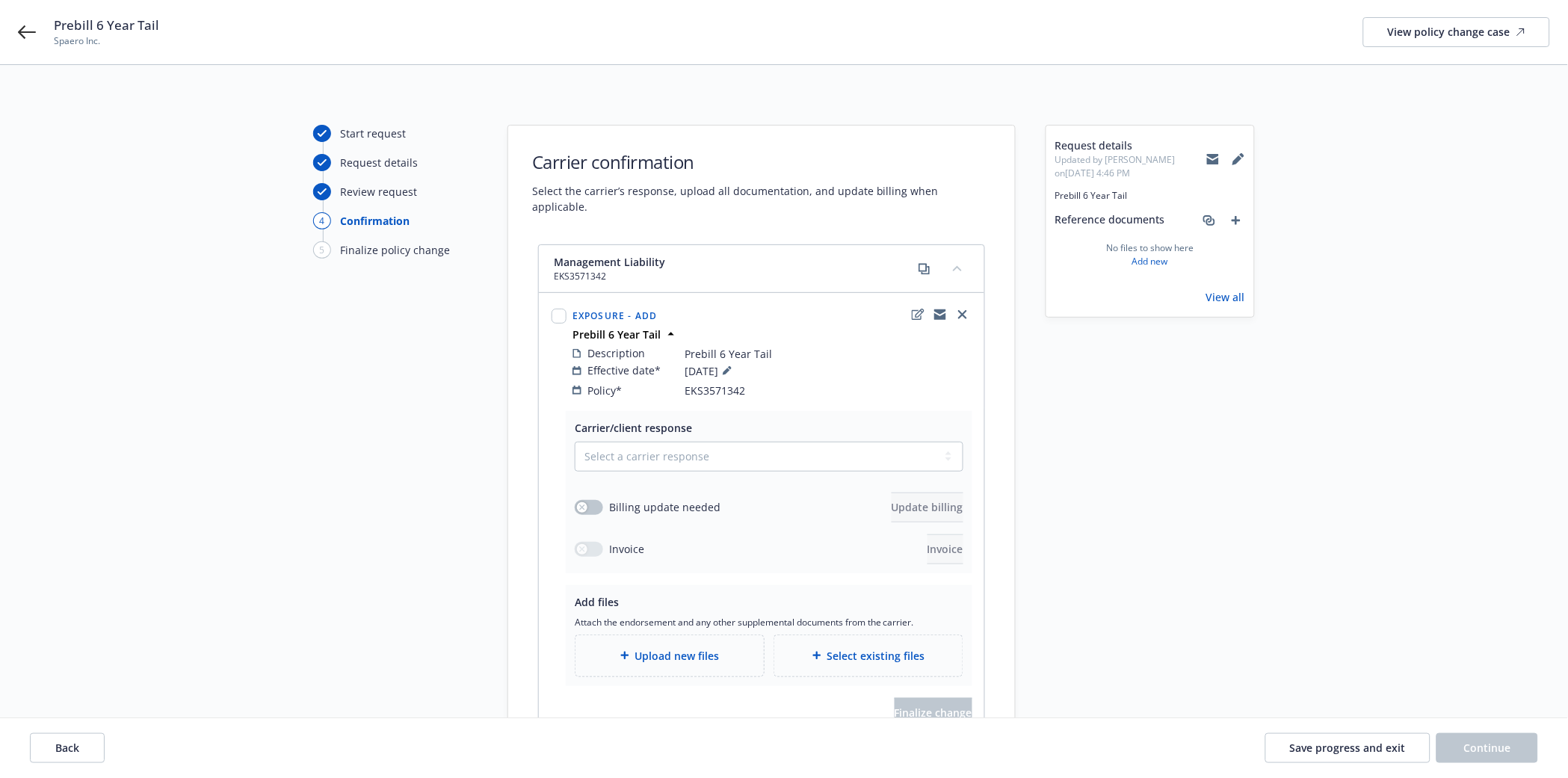
scroll to position [142, 0]
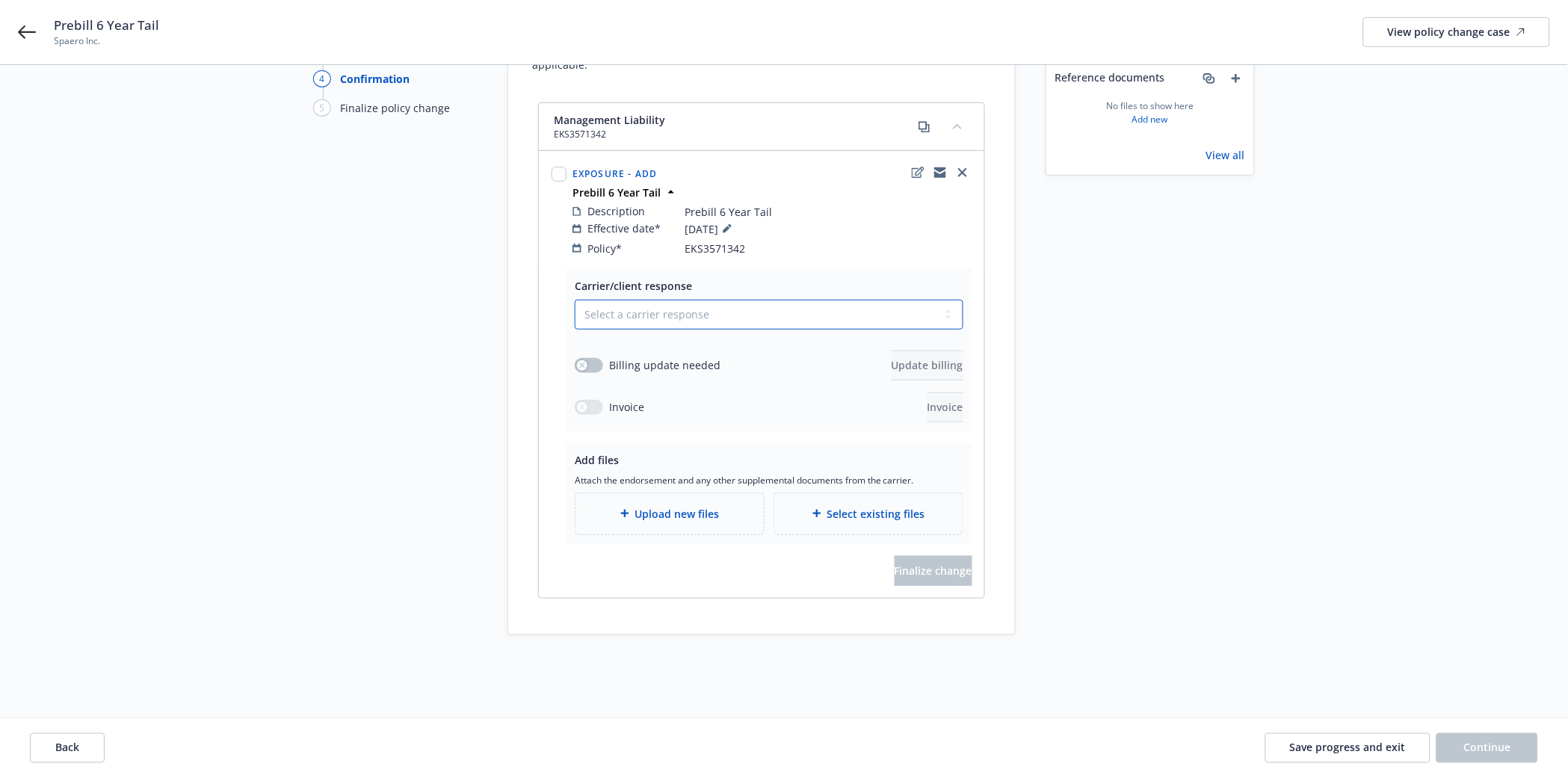
click at [649, 301] on select "Select a carrier response Accepted Accepted with revision No endorsement needed…" at bounding box center [769, 314] width 389 height 30
select select "ACCEPTED"
click at [575, 299] on select "Select a carrier response Accepted Accepted with revision No endorsement needed…" at bounding box center [769, 314] width 389 height 30
click at [593, 357] on button "button" at bounding box center [589, 365] width 29 height 15
click at [892, 357] on span "Update billing" at bounding box center [928, 365] width 72 height 14
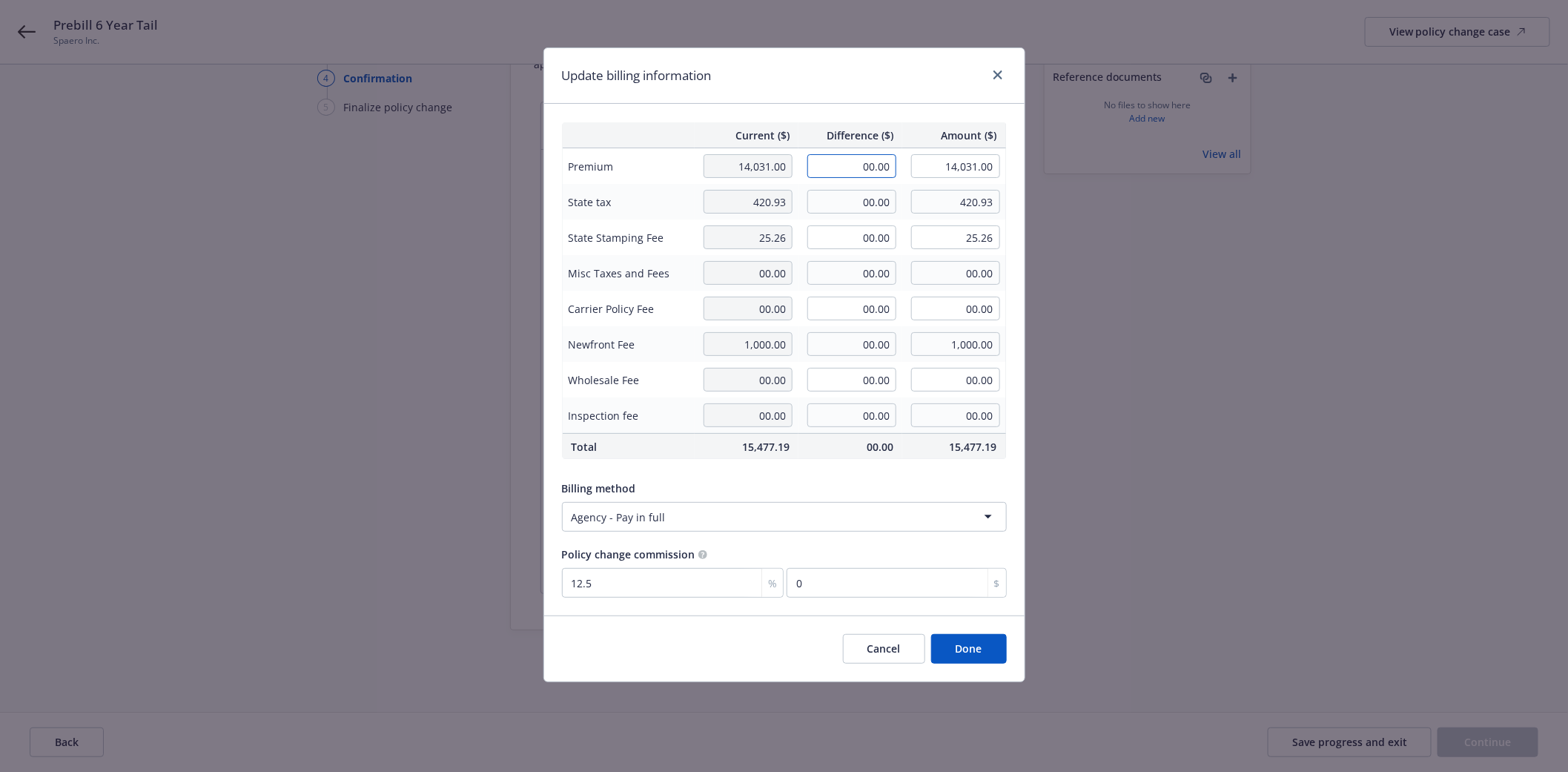
click at [850, 167] on input "00.00" at bounding box center [852, 166] width 89 height 24
type input "28,062.00"
type input "42,093.00"
type input "3507.75"
click at [851, 203] on input "00.00" at bounding box center [852, 202] width 89 height 24
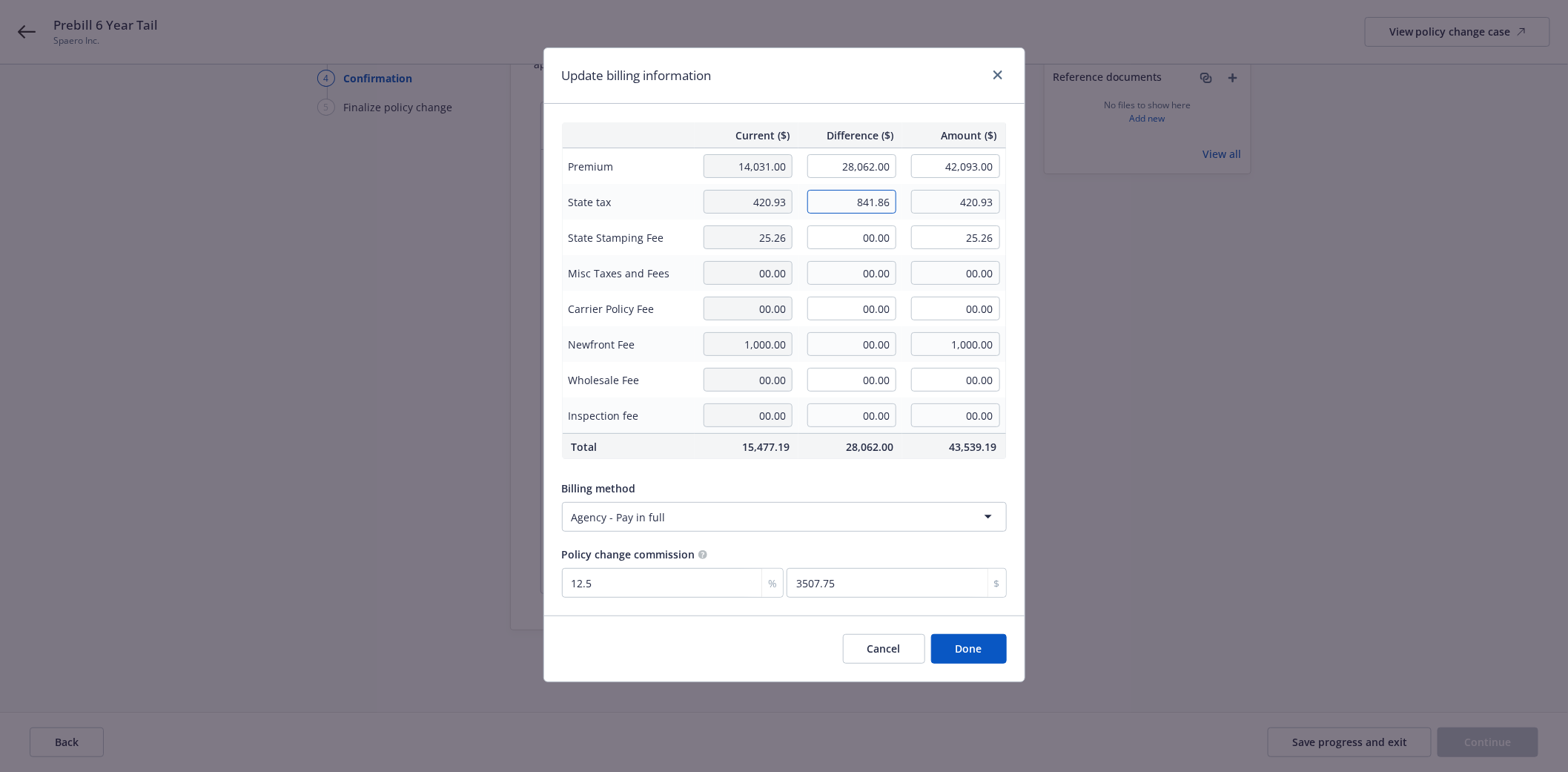
type input "841.86"
type input "1,262.79"
click at [854, 250] on td "00.00" at bounding box center [850, 237] width 104 height 36
click at [854, 227] on input "00.00" at bounding box center [852, 238] width 89 height 24
type input "50.51"
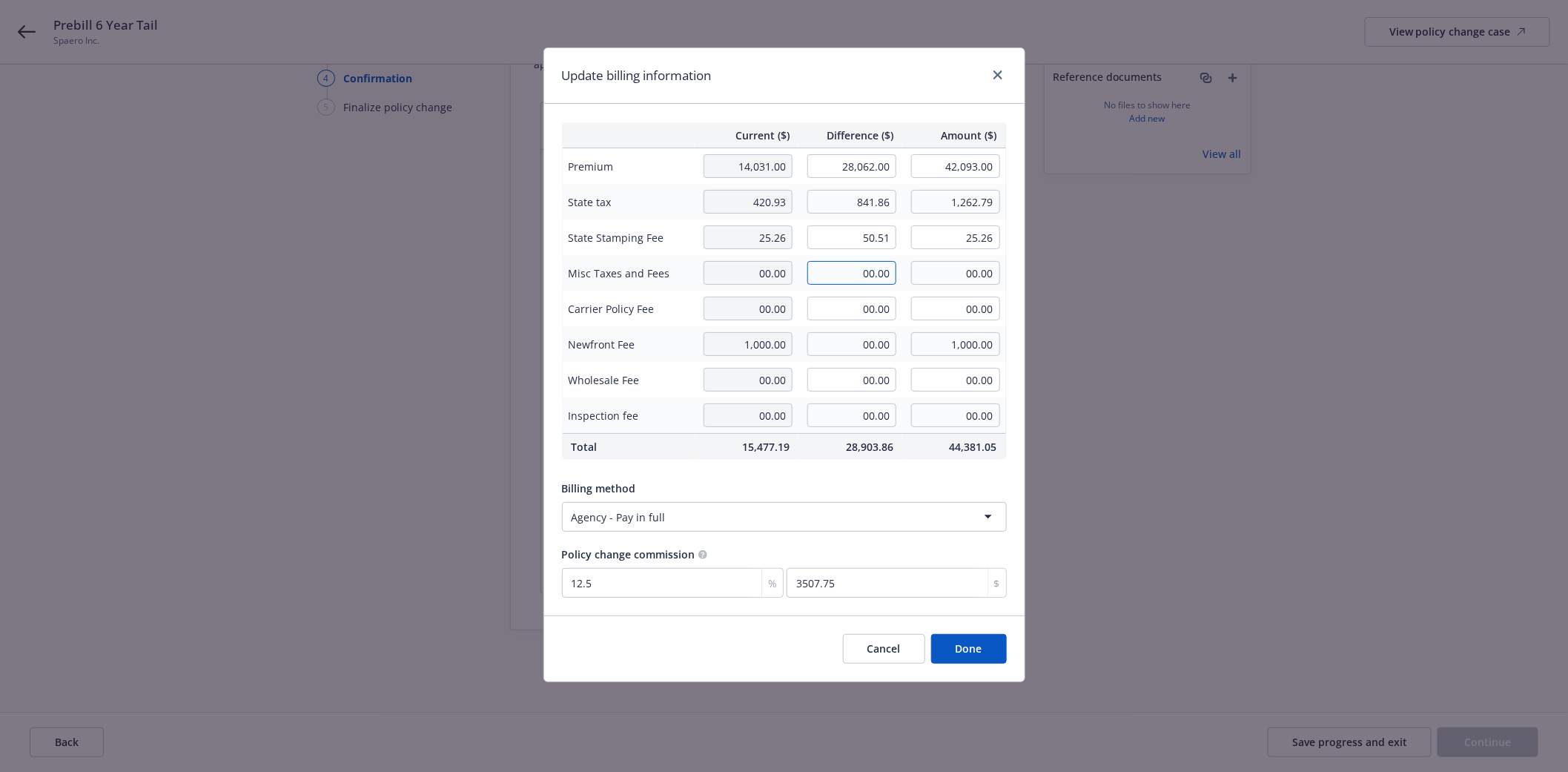
type input "75.77"
click at [842, 278] on input "00.00" at bounding box center [852, 273] width 89 height 24
click at [977, 652] on button "Done" at bounding box center [969, 648] width 75 height 29
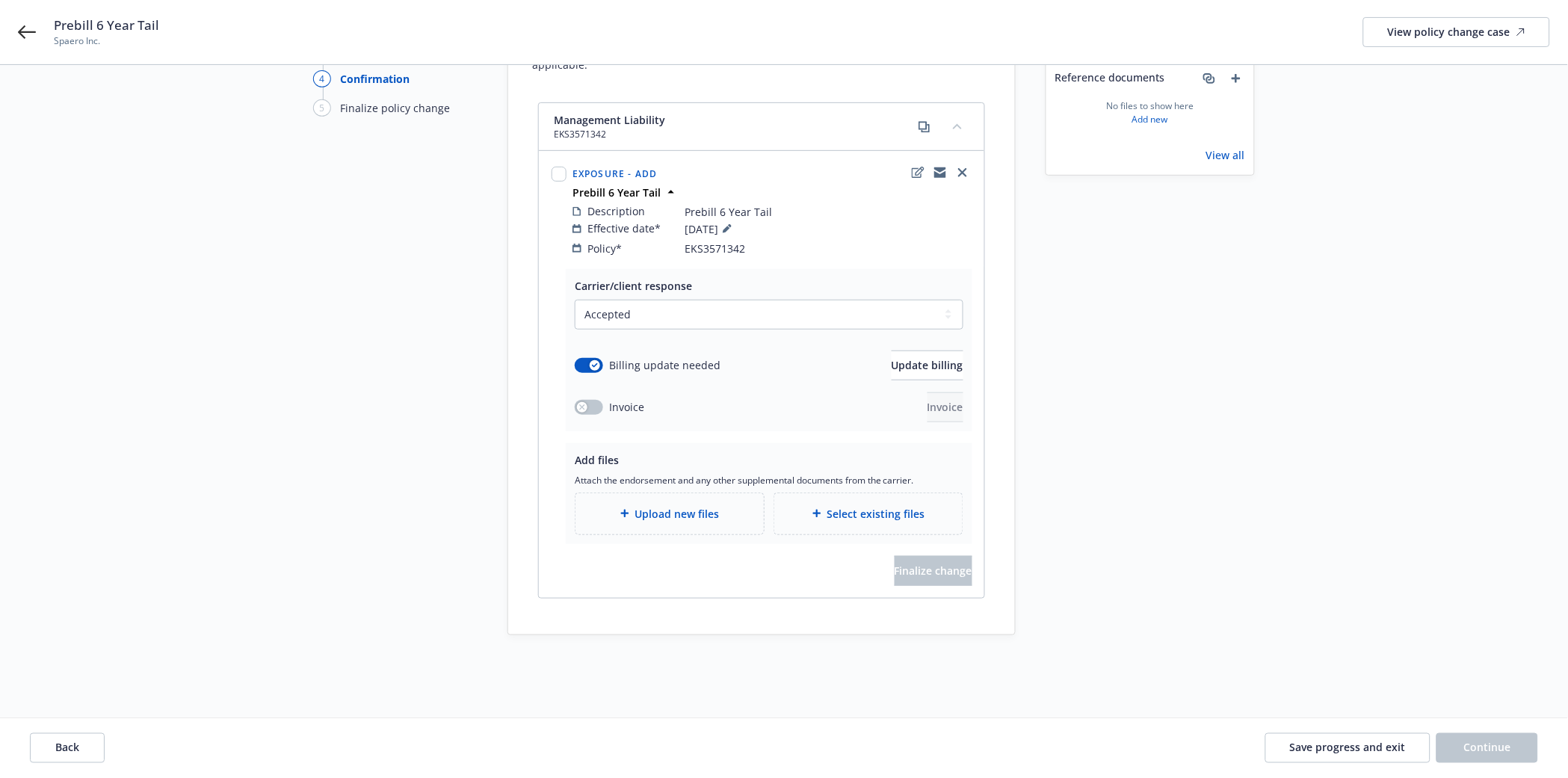
click at [653, 506] on span "Upload new files" at bounding box center [678, 514] width 85 height 16
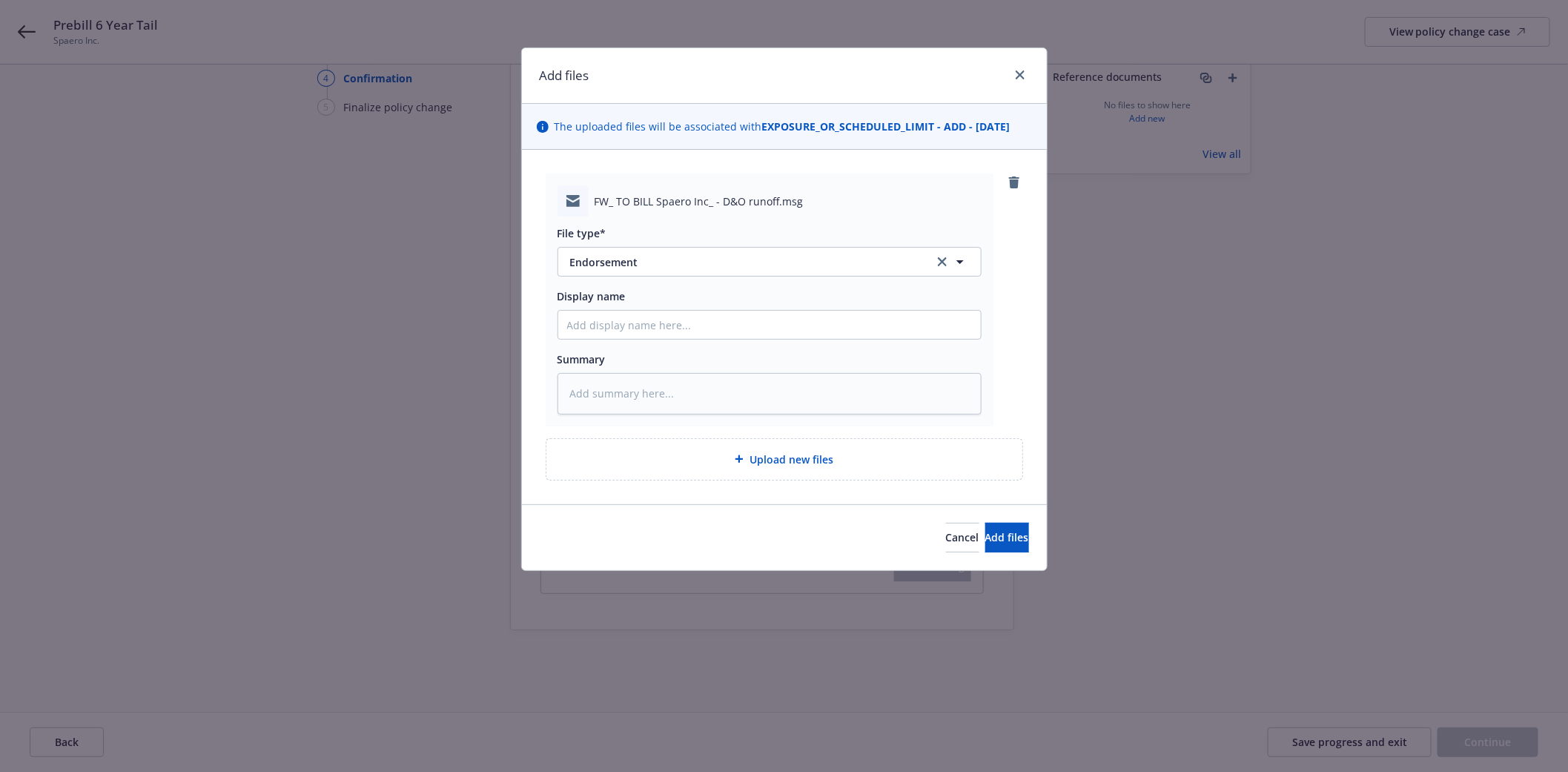
click at [660, 230] on div "File type*" at bounding box center [770, 234] width 424 height 16
click at [643, 283] on div "File type* Endorsement Endorsement Display name Summary" at bounding box center [770, 314] width 424 height 197
click at [641, 264] on span "Endorsement" at bounding box center [741, 262] width 343 height 16
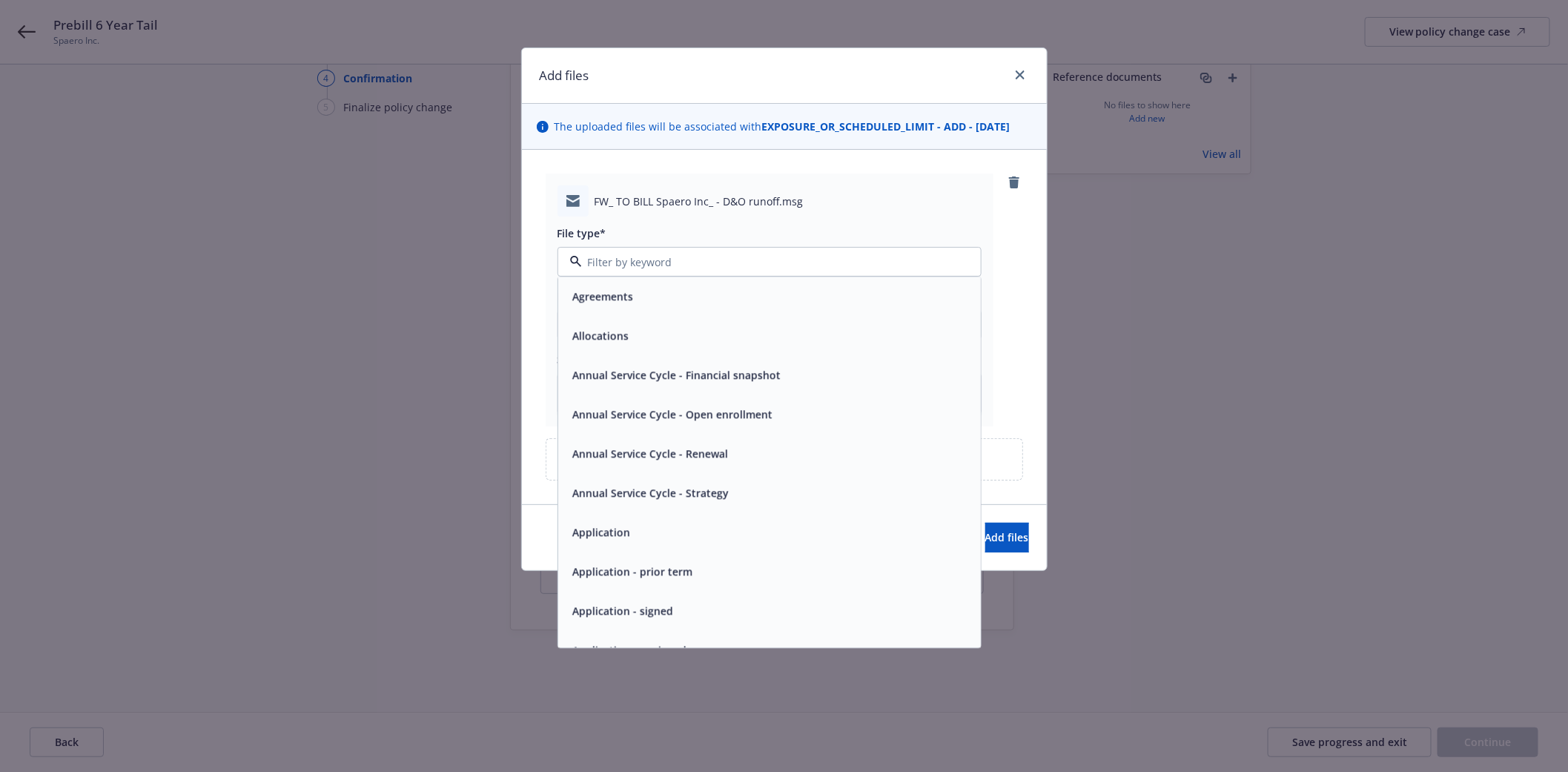
type input "e"
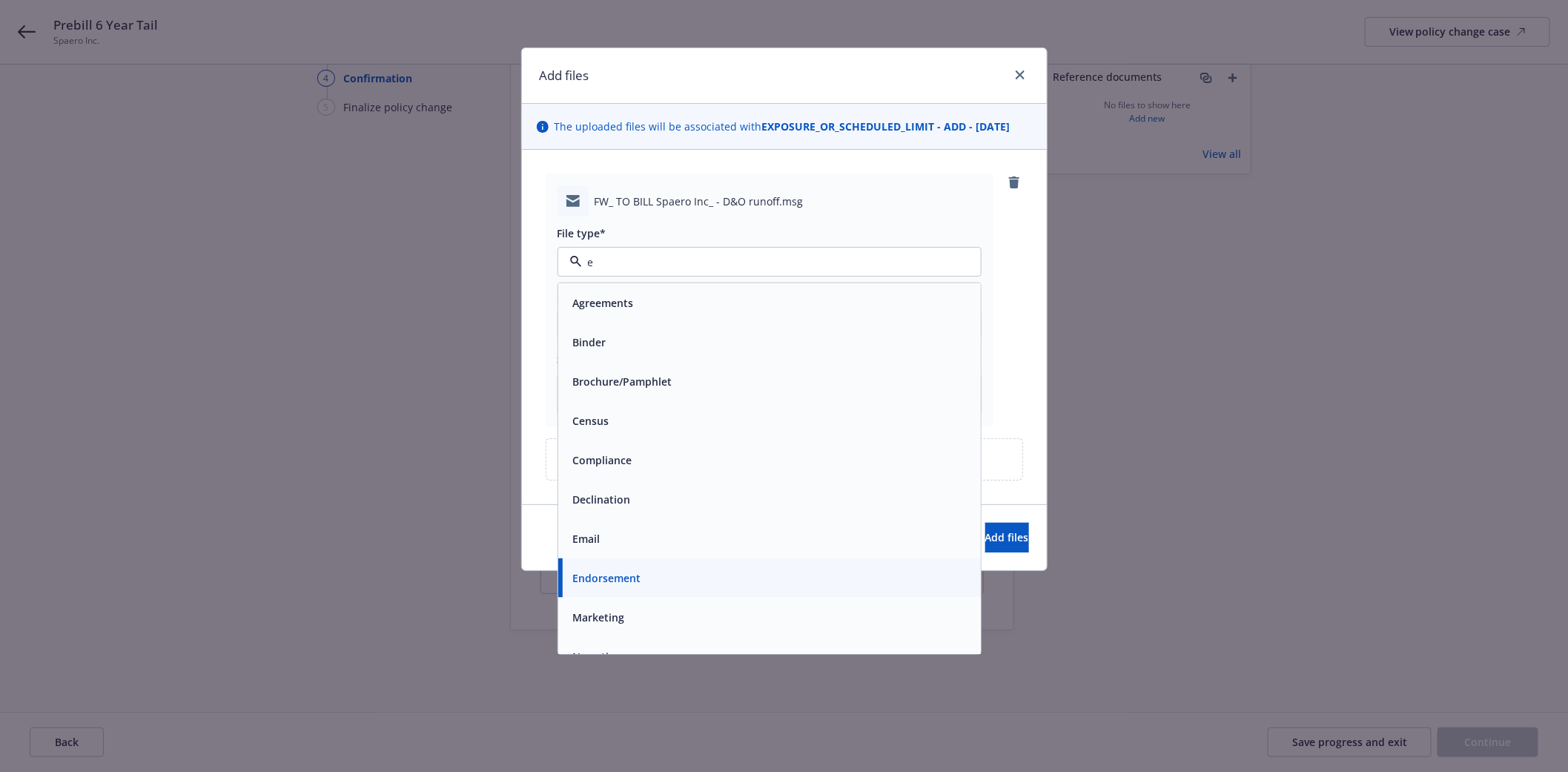
click at [625, 547] on div "Email" at bounding box center [769, 538] width 405 height 21
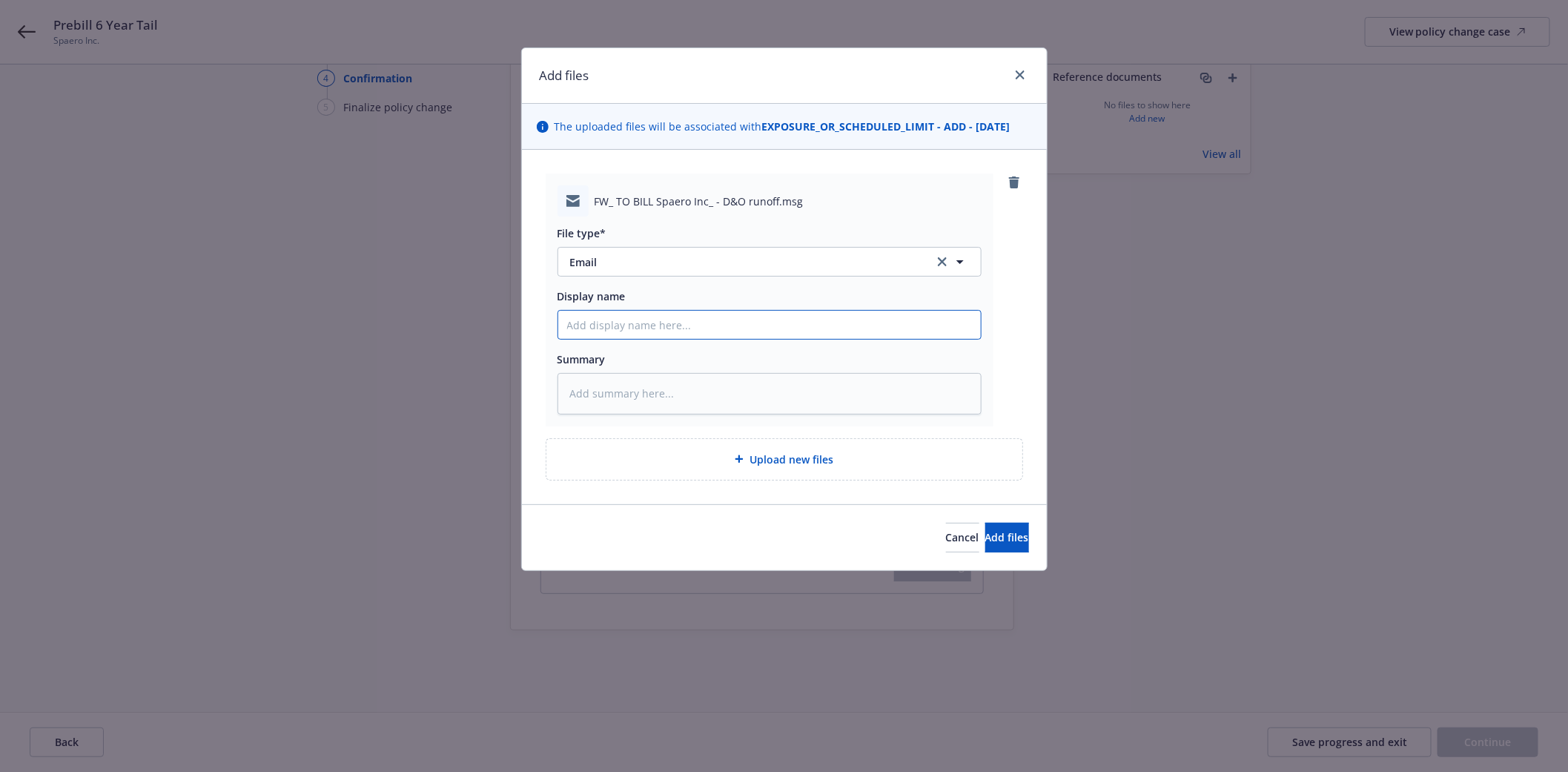
click at [584, 327] on input "Display name" at bounding box center [770, 325] width 423 height 29
type textarea "x"
type input "{"
type textarea "x"
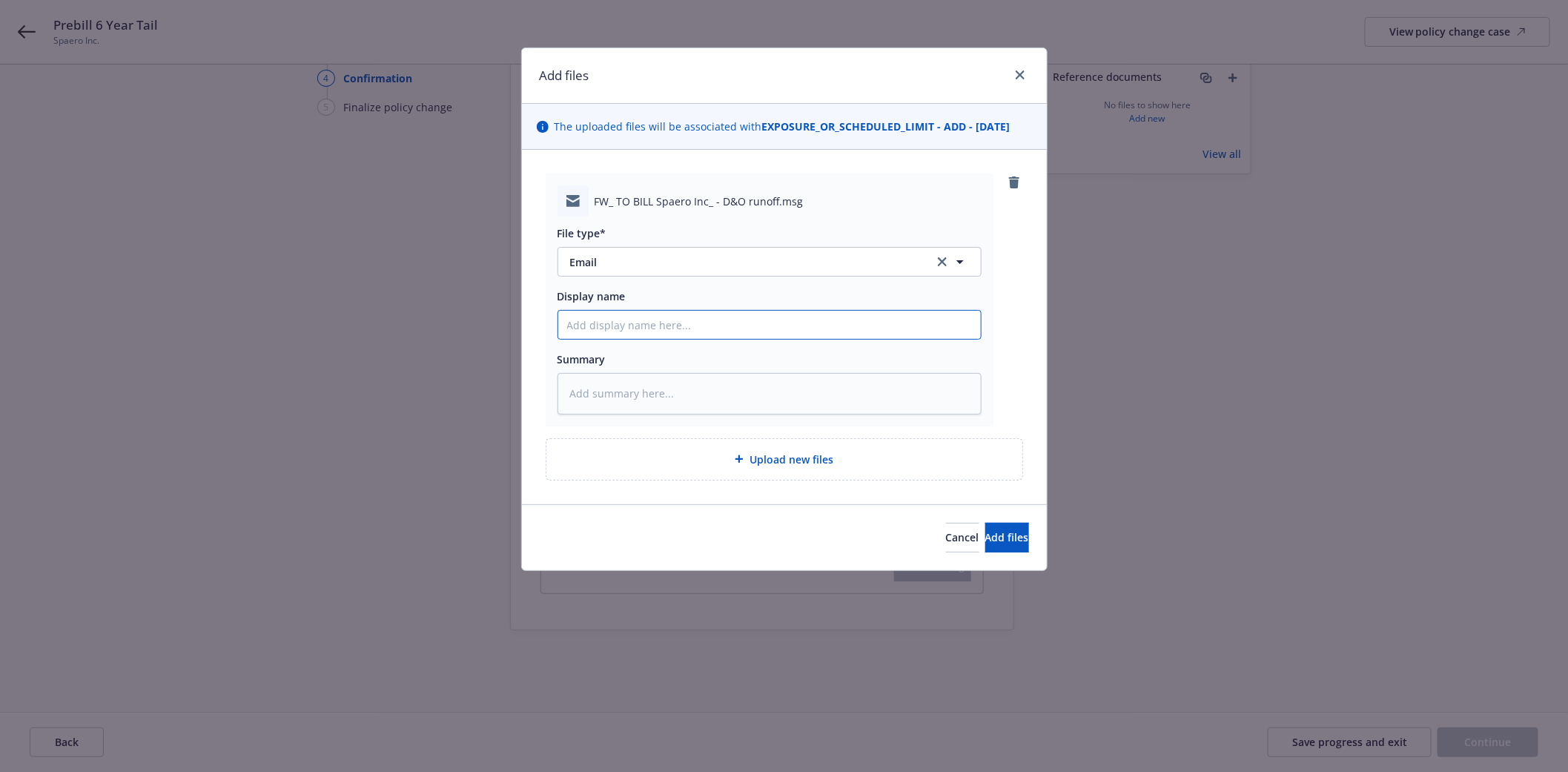
type input "P"
type textarea "x"
type input "Pr"
type textarea "x"
type input "Pre"
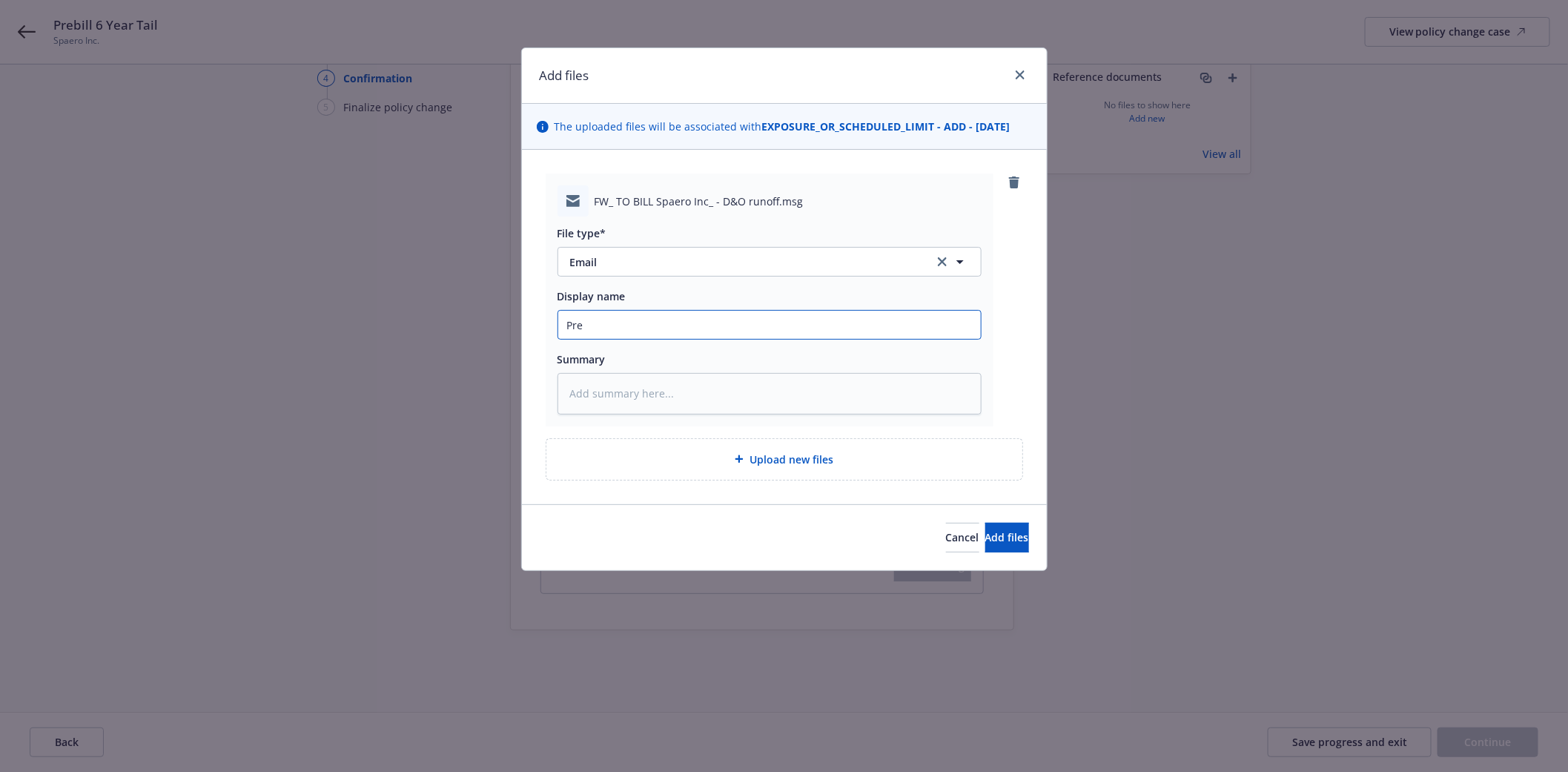
type textarea "x"
type input "Preb"
type textarea "x"
type input "Prebj"
type textarea "x"
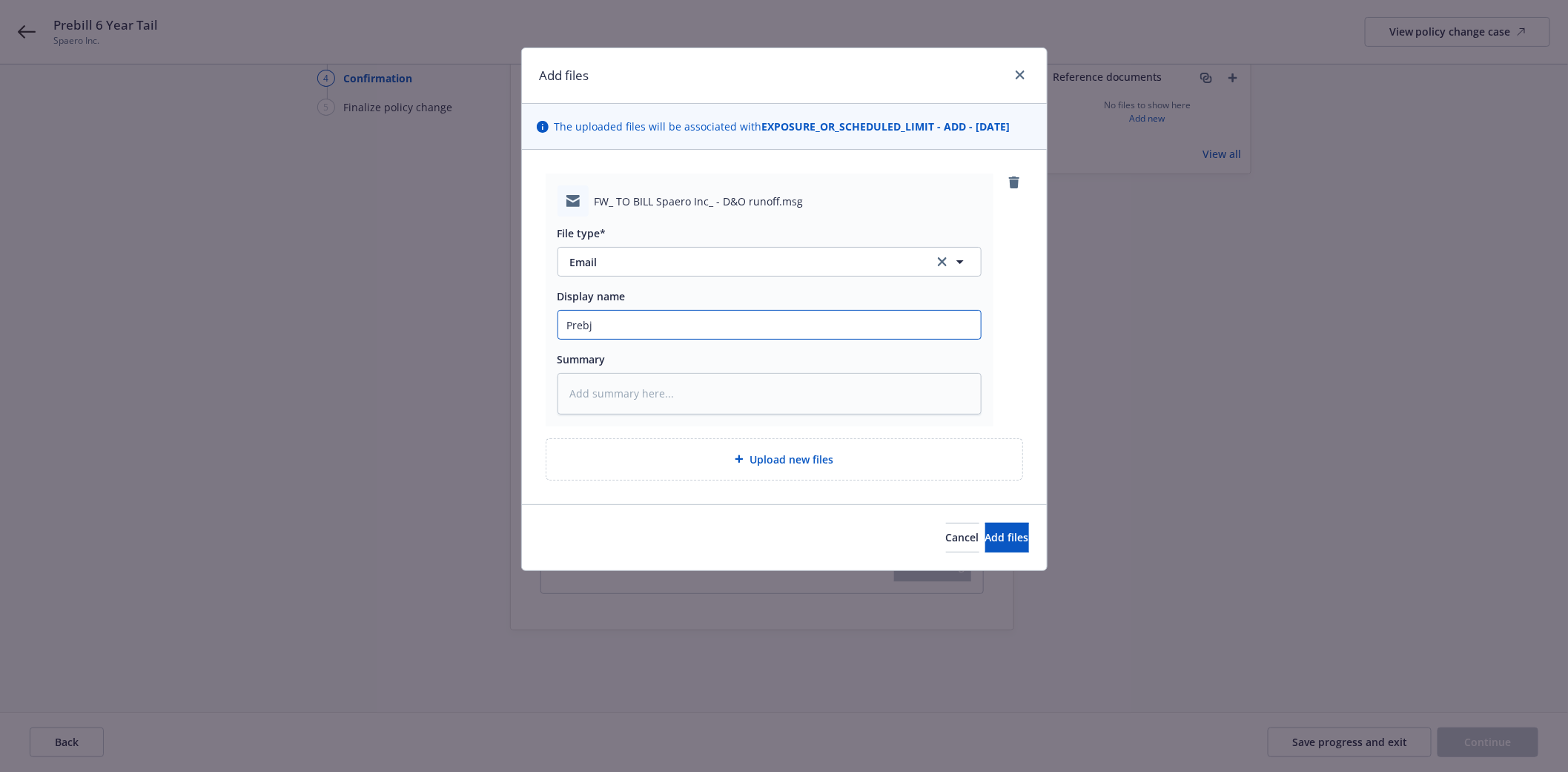
type input "Preb"
type textarea "x"
type input "Prebi"
type textarea "x"
type input "Prebil"
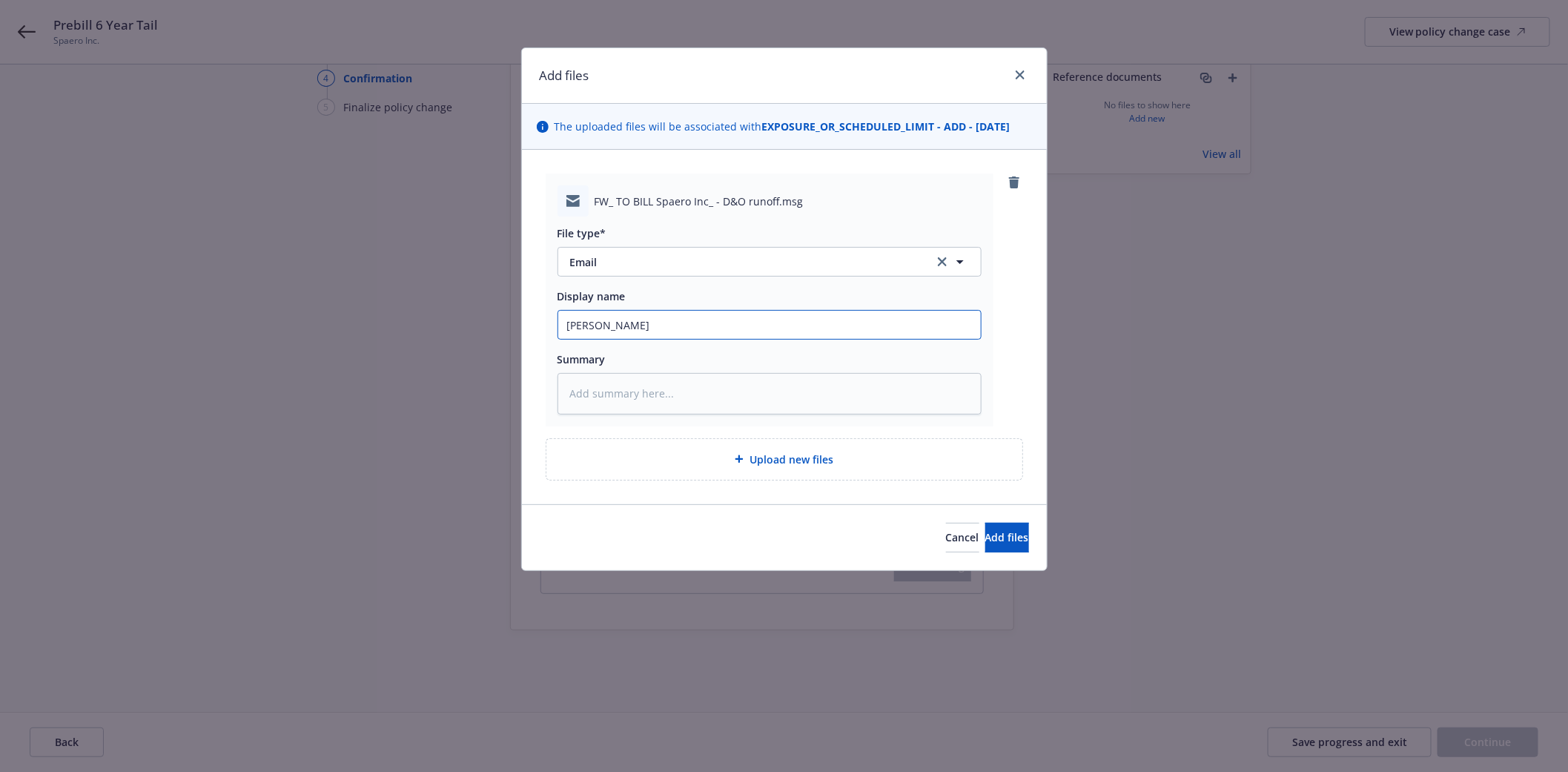
type textarea "x"
type input "Prebill"
type textarea "x"
type input "Prebill"
type textarea "x"
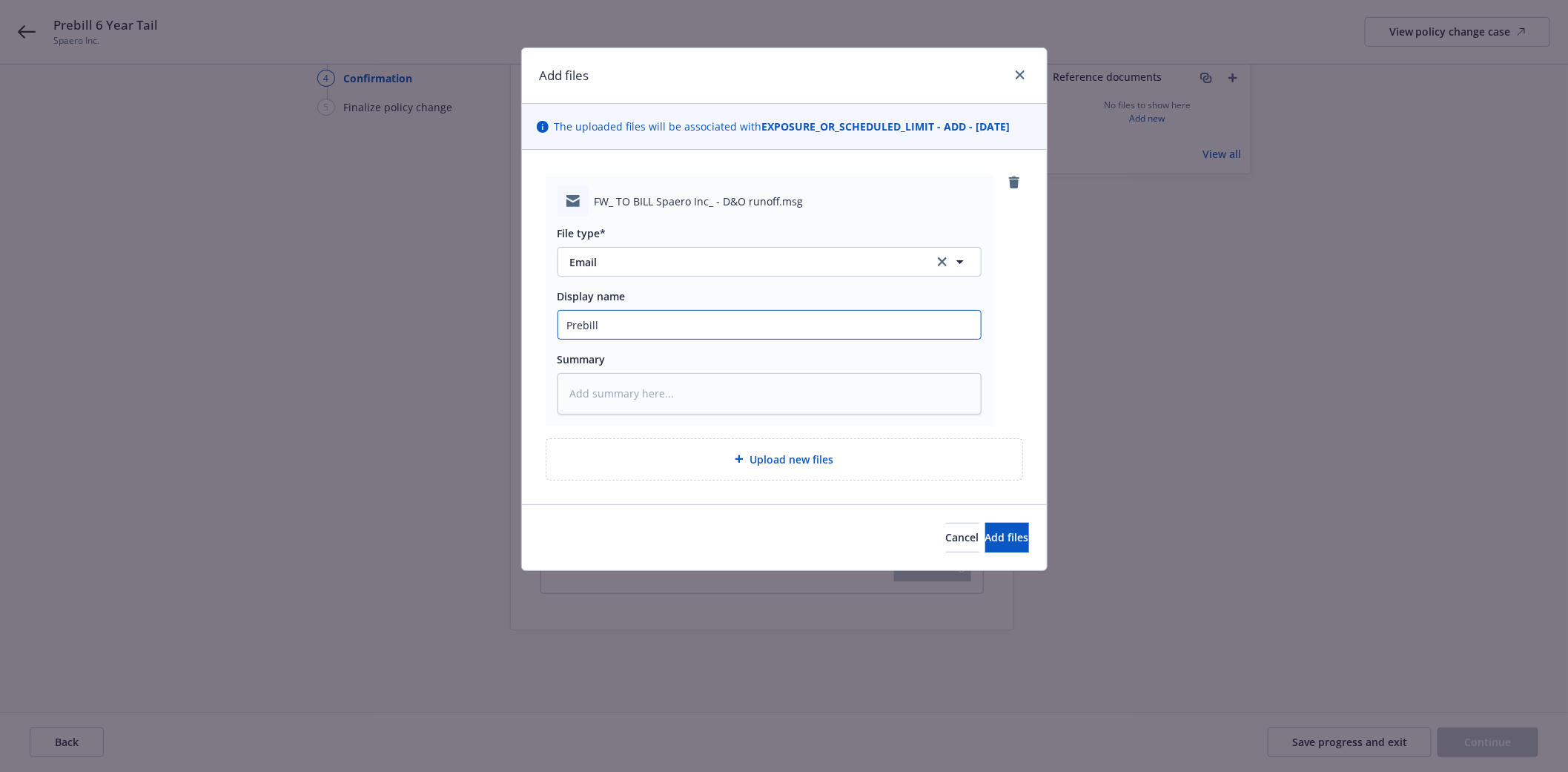
type input "Prebill 6"
type textarea "x"
type input "Prebill 6"
type textarea "x"
type input "Prebill 6 Y"
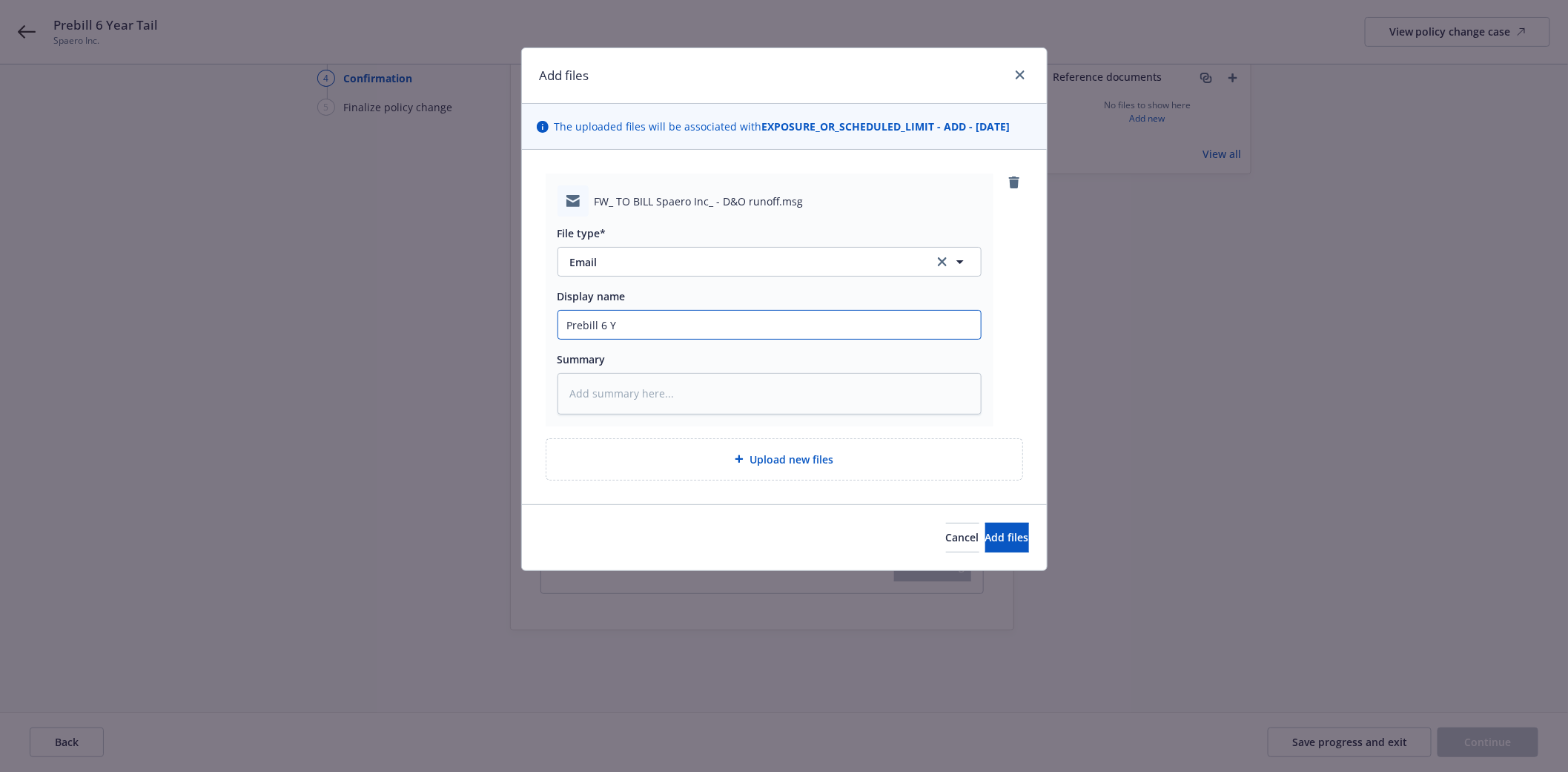
type textarea "x"
type input "Prebill 6 Ye"
type textarea "x"
type input "Prebill 6 Yea"
type textarea "x"
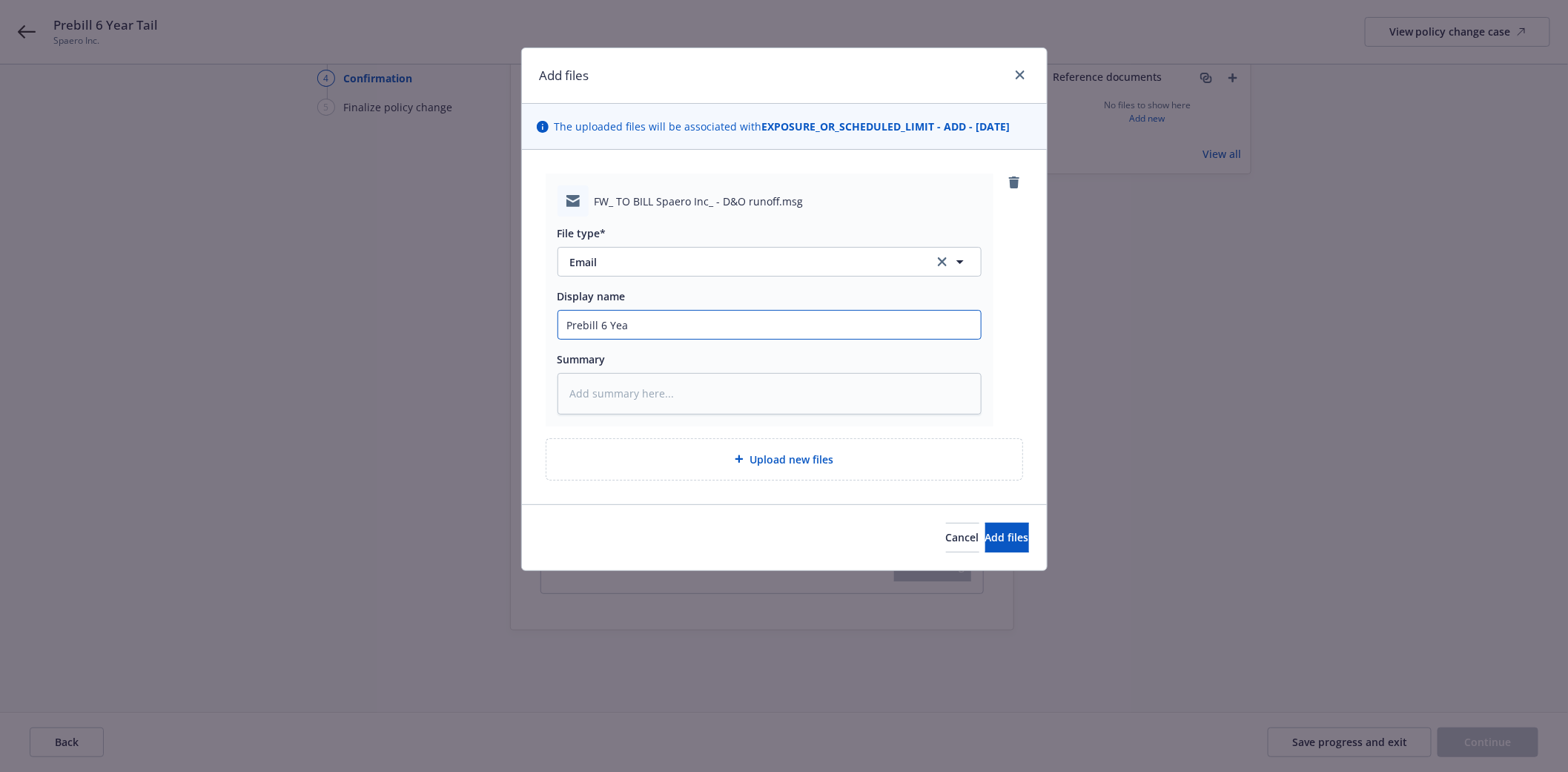
type input "Prebill 6 Year"
type textarea "x"
type input "Prebill 6 Year"
type textarea "x"
type input "Prebill 6 Year T"
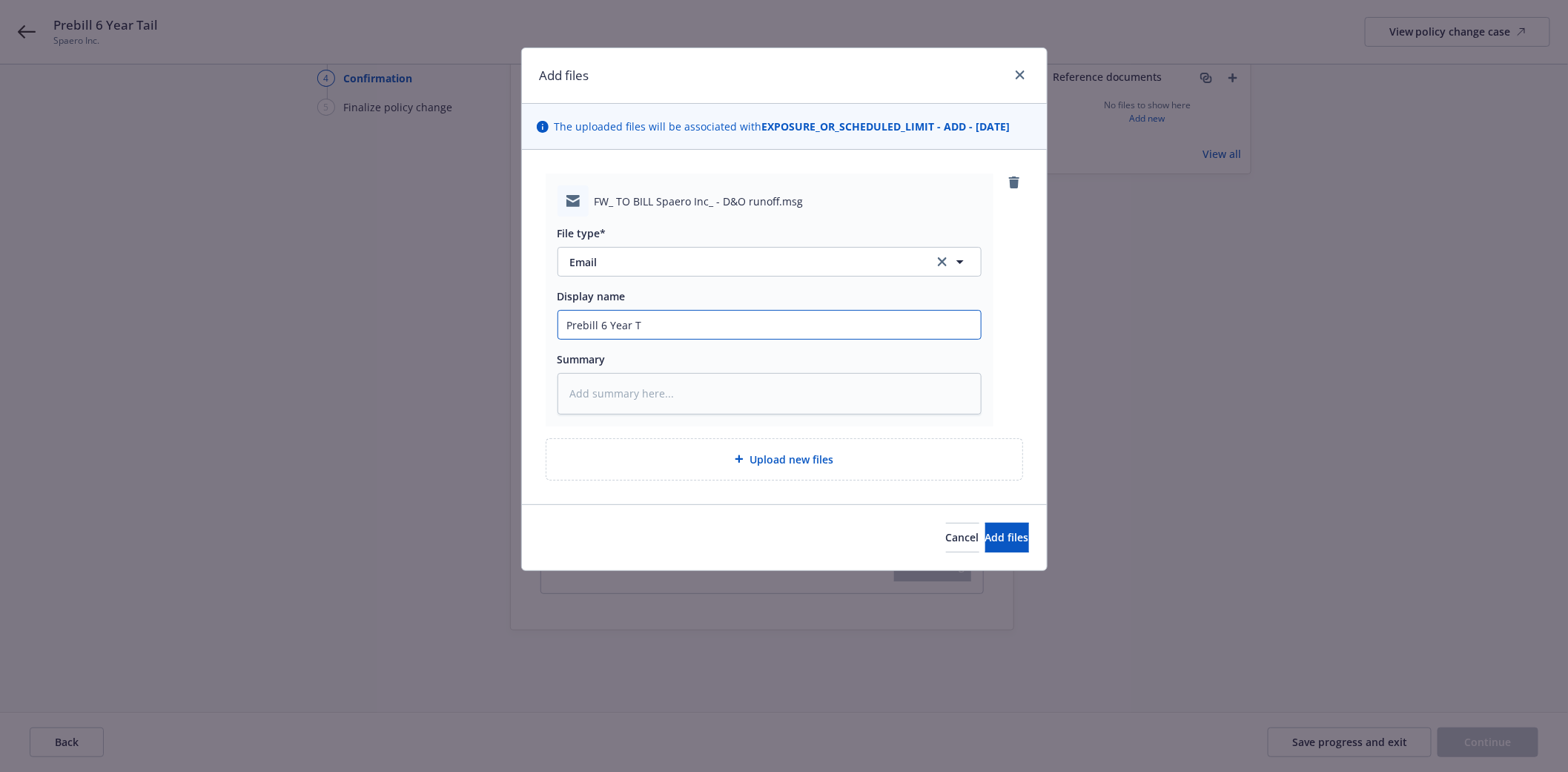
type textarea "x"
type input "Prebill 6 Year Ta"
type textarea "x"
type input "Prebill 6 Year Tal"
type textarea "x"
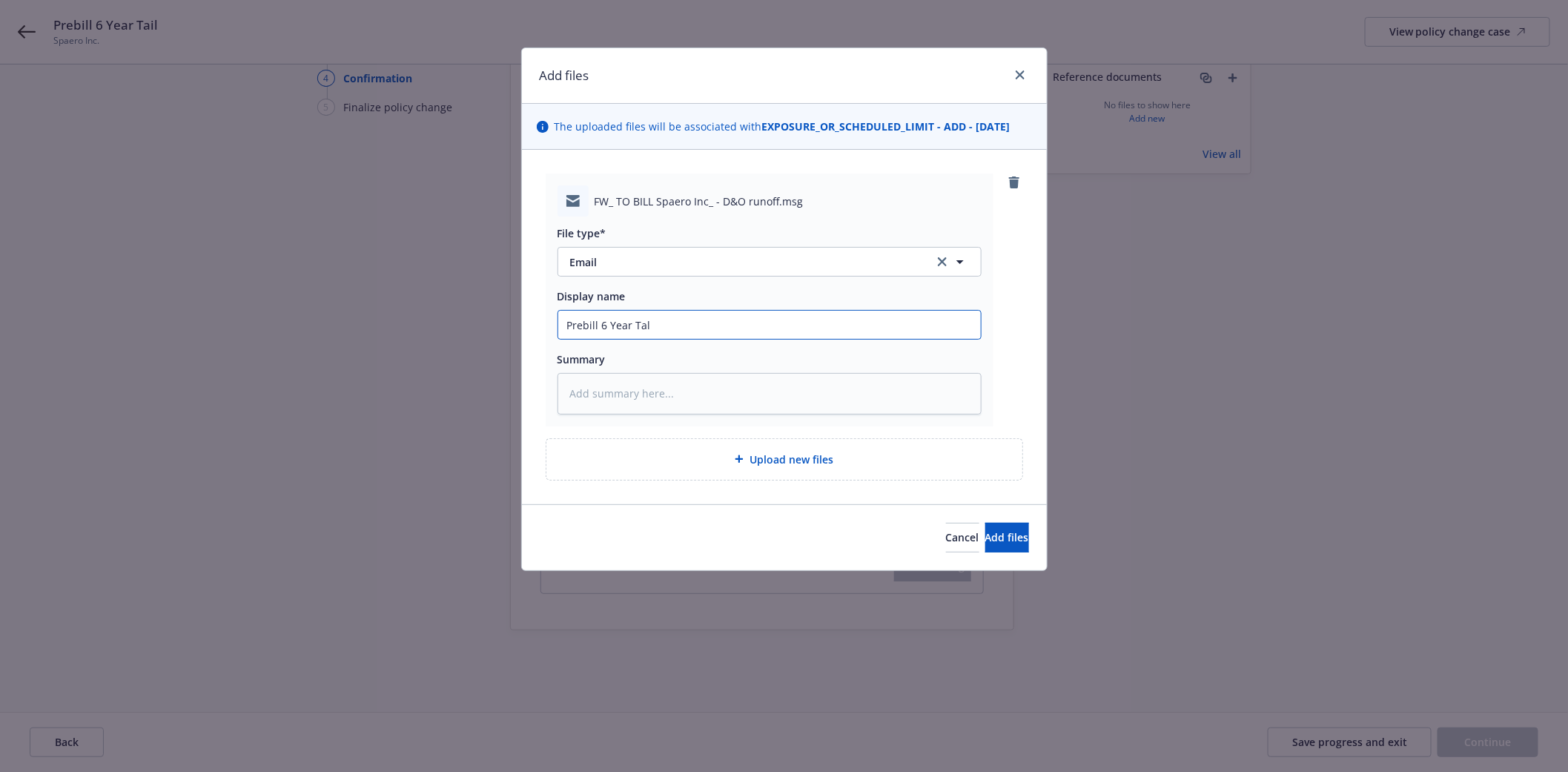
type input "Prebill 6 Year Ta"
type textarea "x"
type input "Prebill 6 Year Tai"
type textarea "x"
type input "Prebill 6 Year Tail"
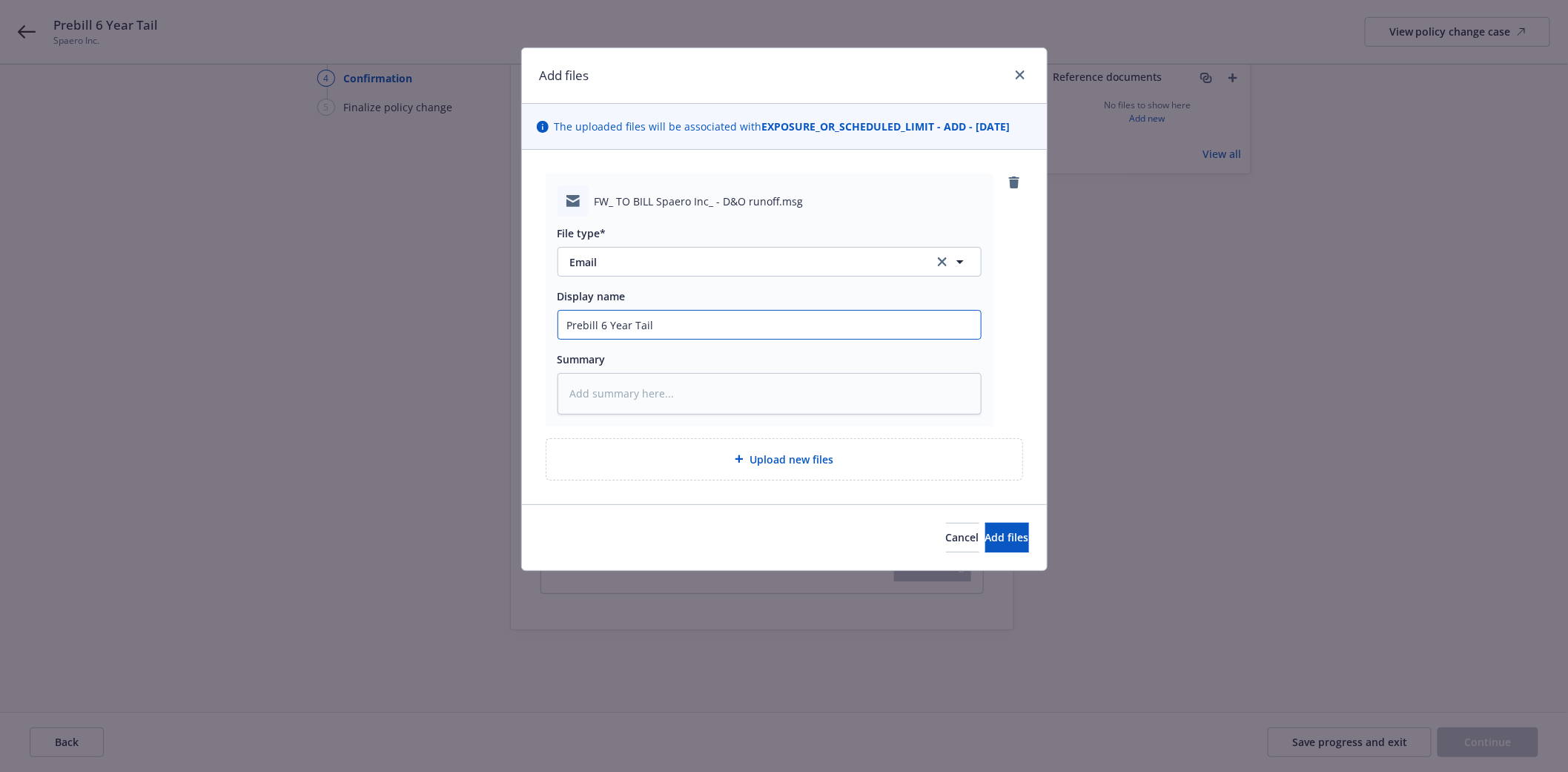
type textarea "x"
type input "Prebill 6 Year Tail"
click at [985, 540] on span "Add files" at bounding box center [1007, 537] width 44 height 14
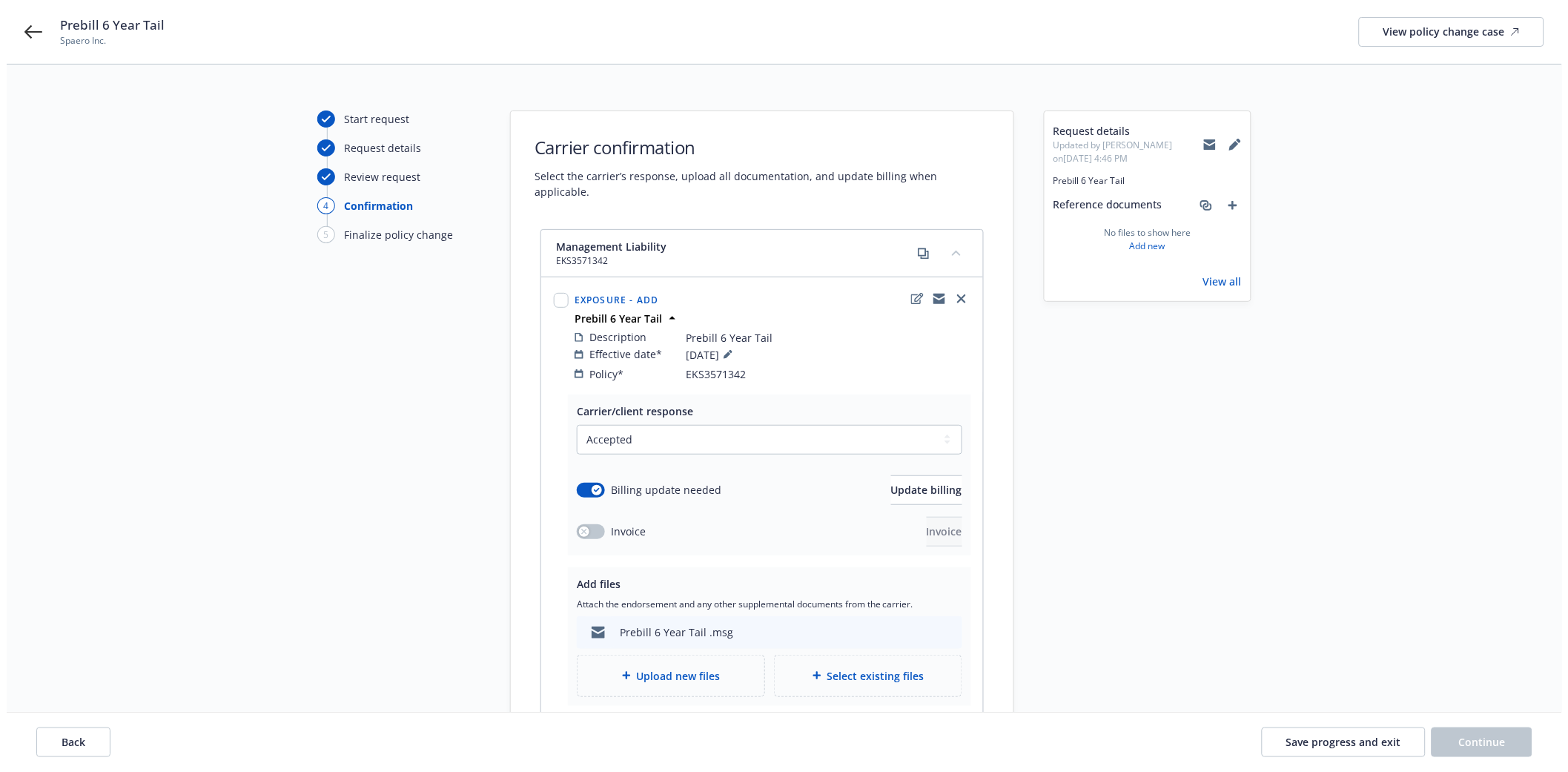
scroll to position [179, 0]
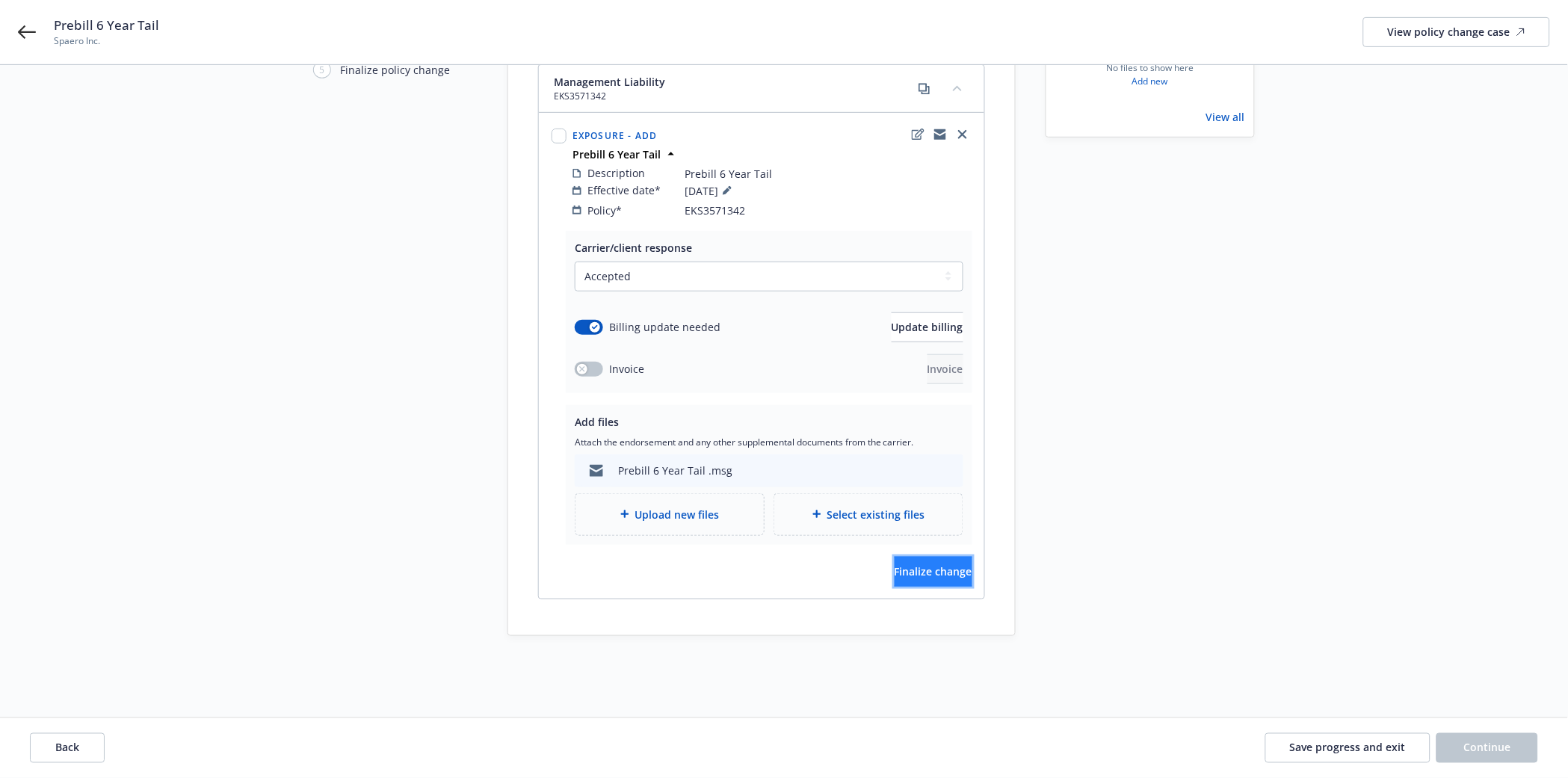
click at [895, 564] on span "Finalize change" at bounding box center [933, 571] width 77 height 14
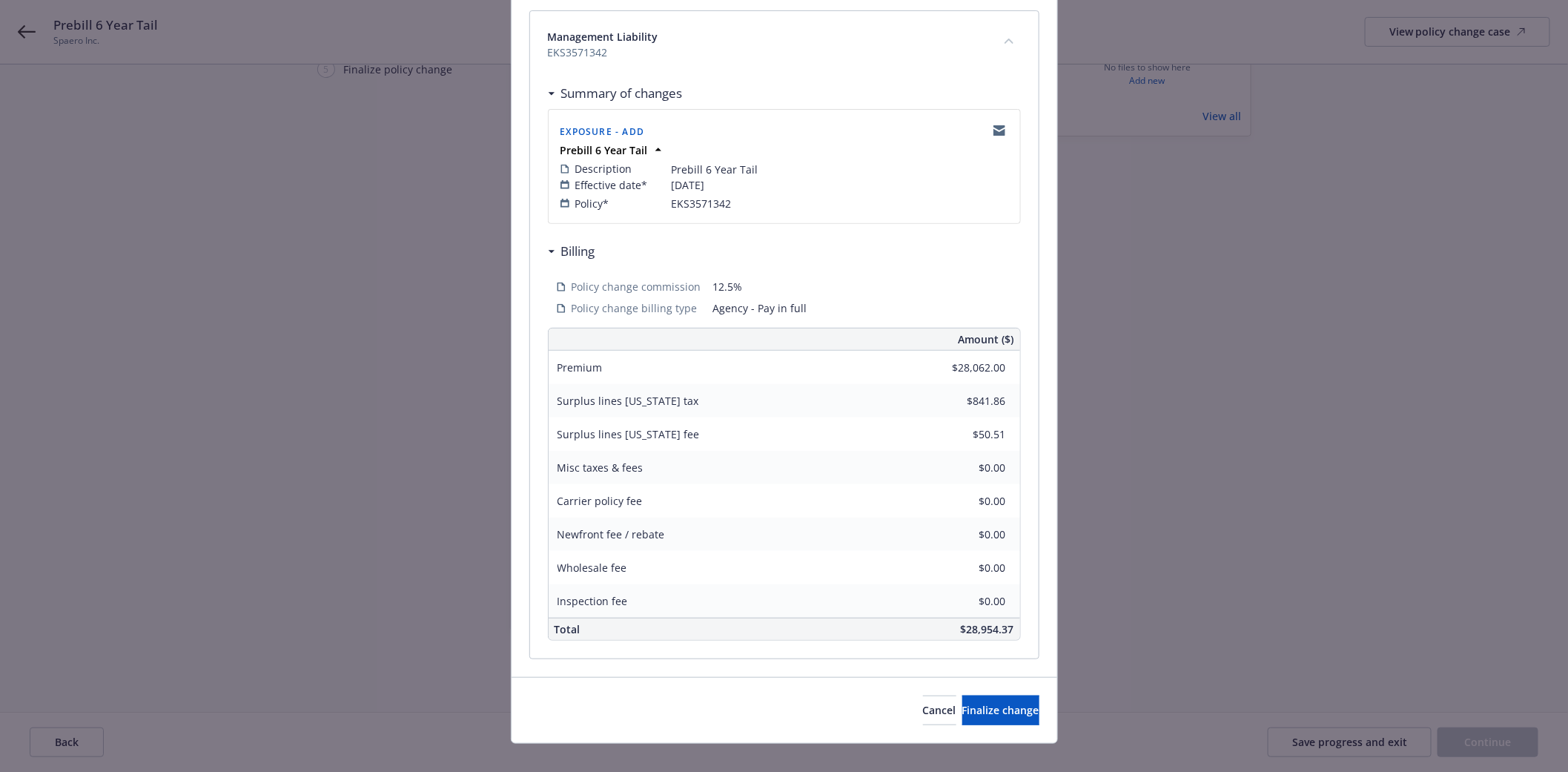
scroll to position [232, 0]
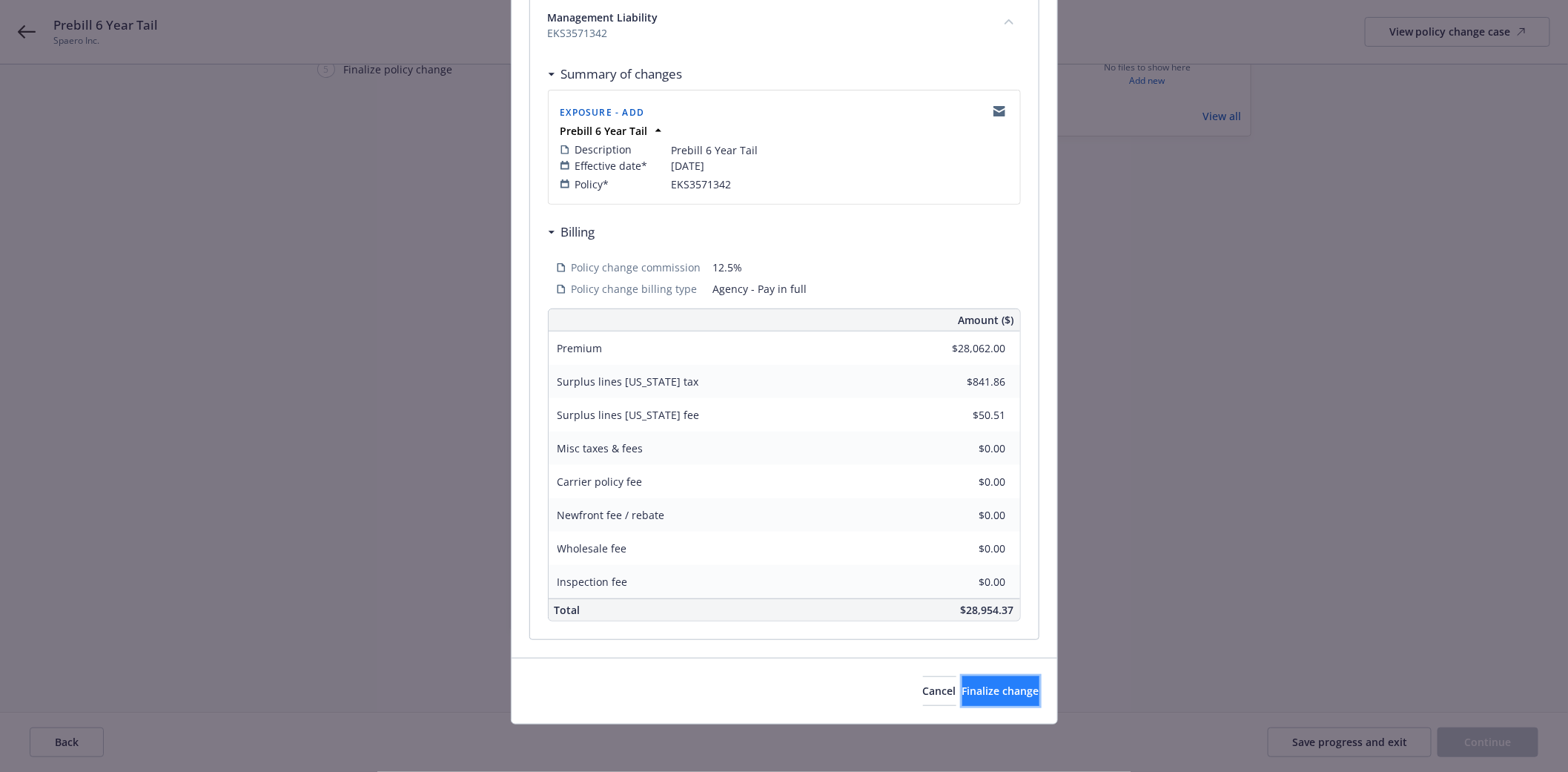
click at [983, 683] on button "Finalize change" at bounding box center [1000, 690] width 77 height 29
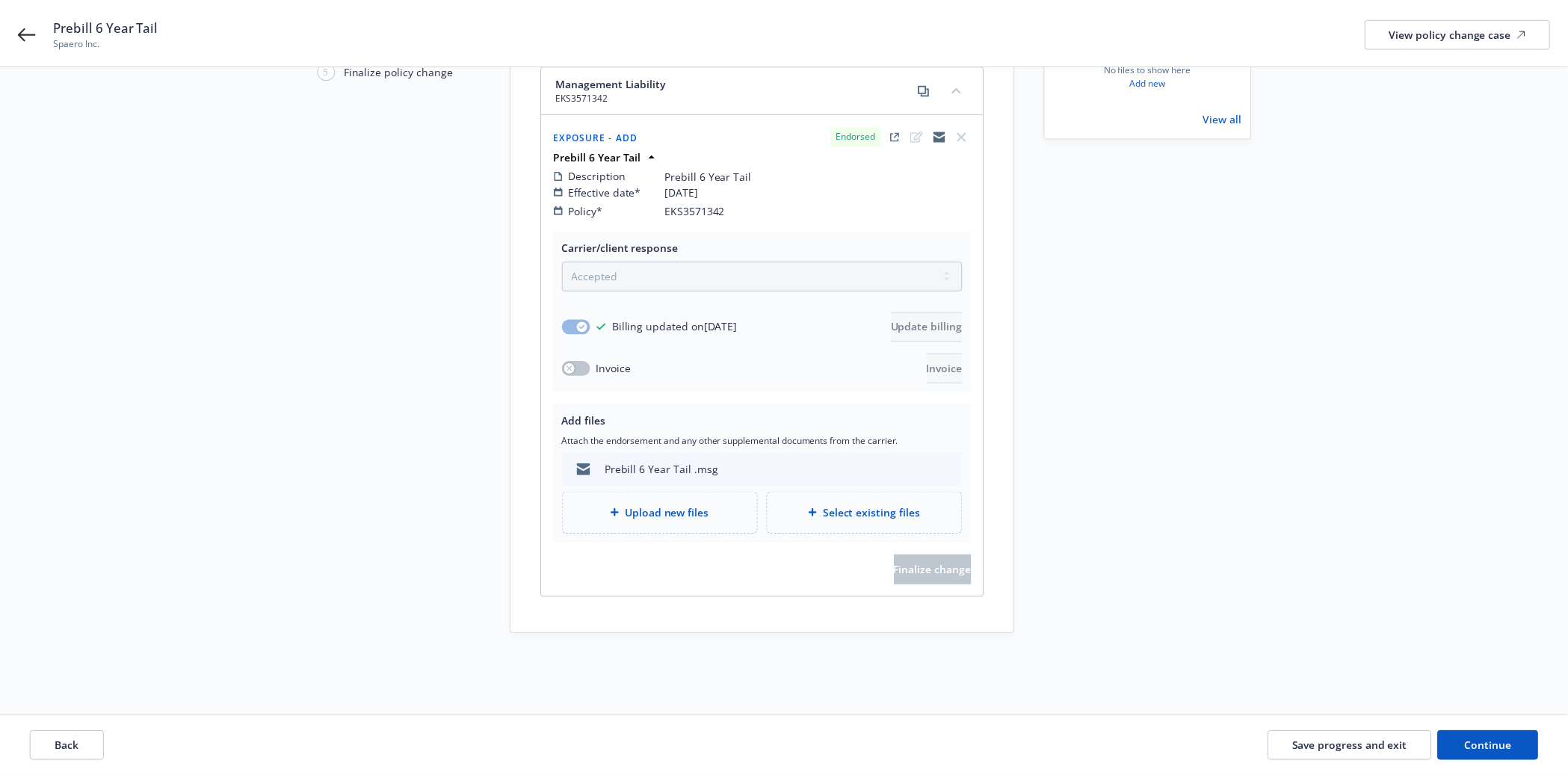
scroll to position [180, 0]
click at [1506, 750] on span "Continue" at bounding box center [1487, 748] width 47 height 14
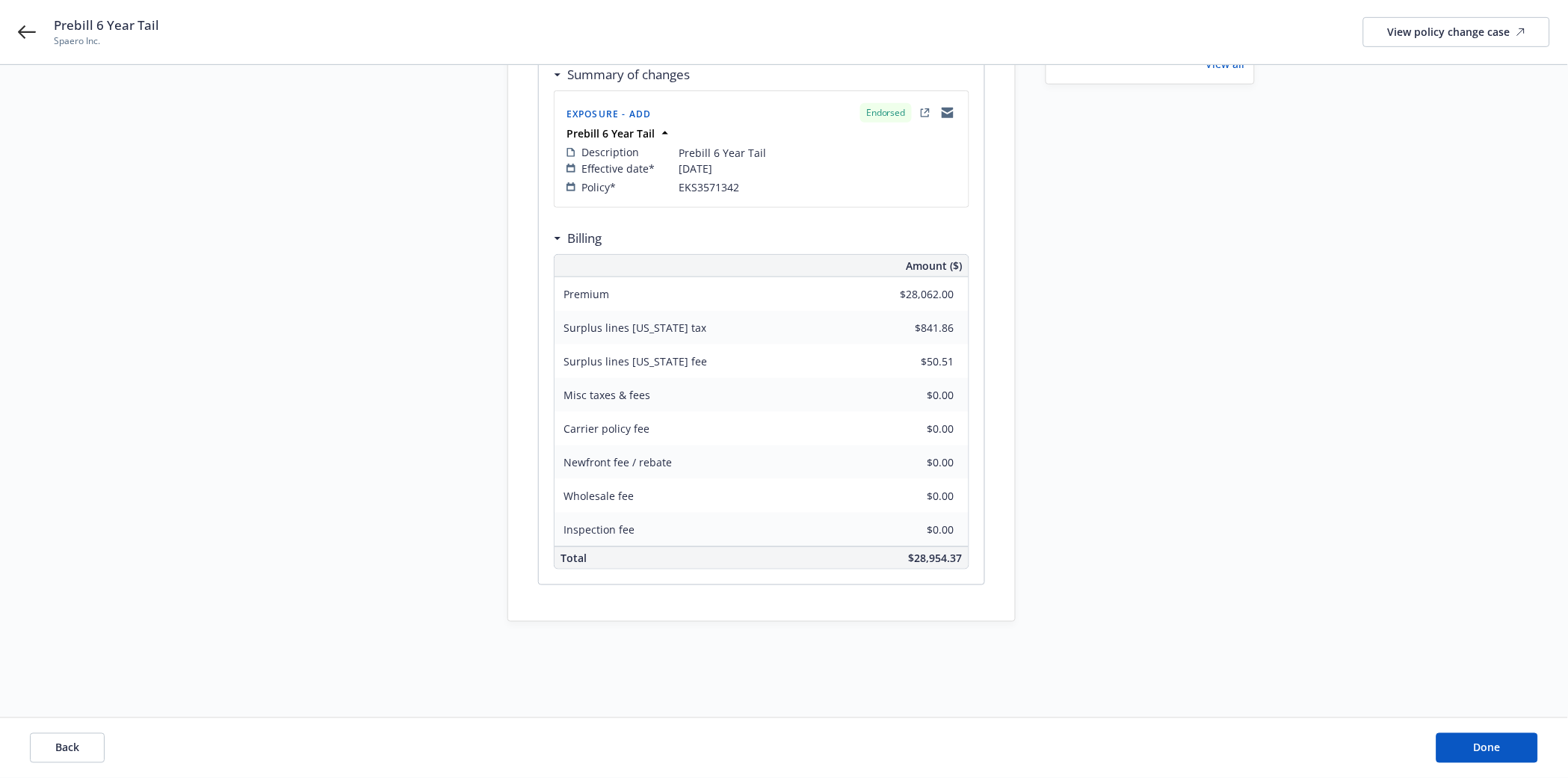
scroll to position [235, 0]
click at [1479, 744] on span "Done" at bounding box center [1487, 748] width 27 height 14
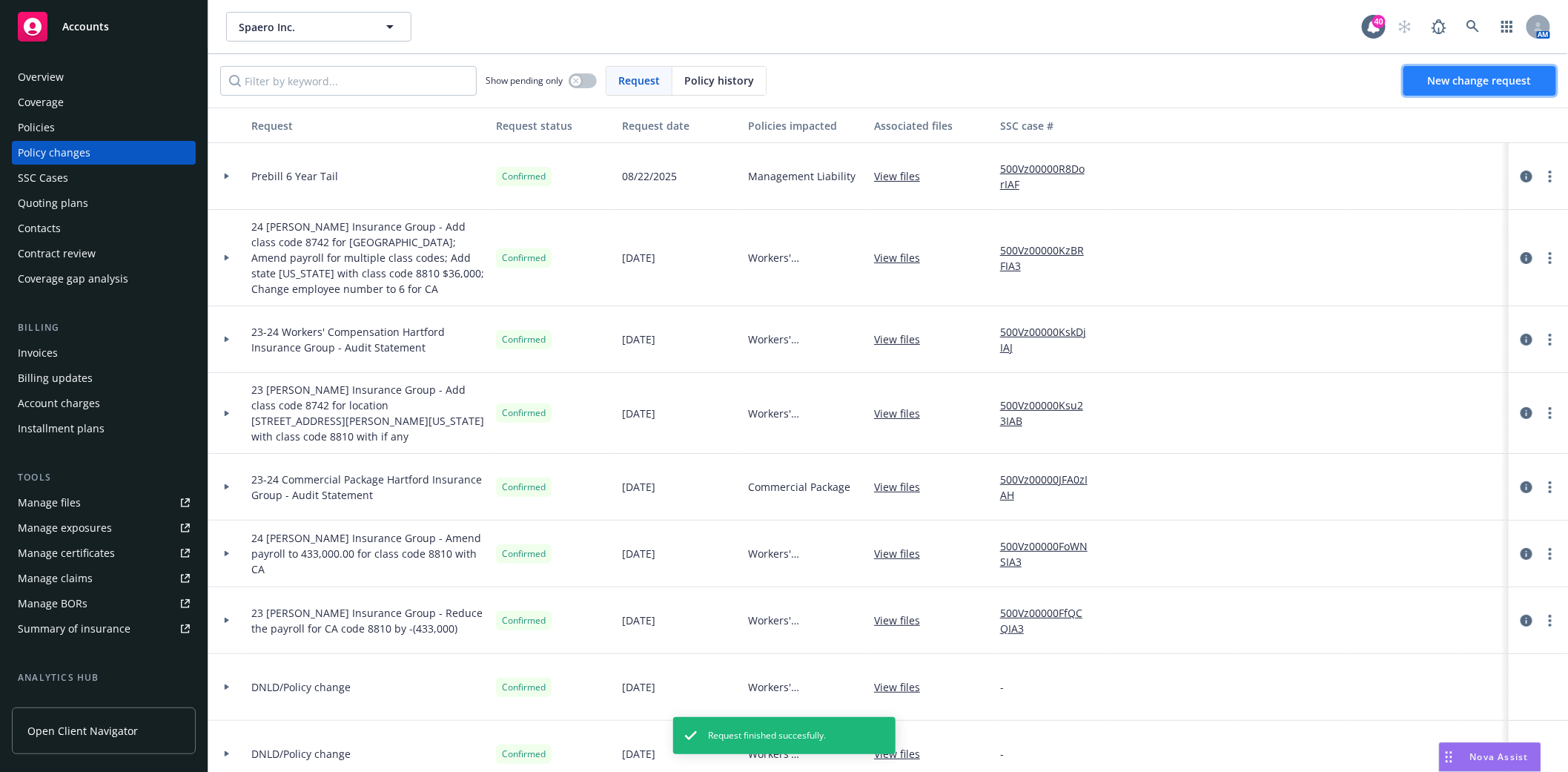
click at [1457, 87] on link "New change request" at bounding box center [1479, 80] width 153 height 29
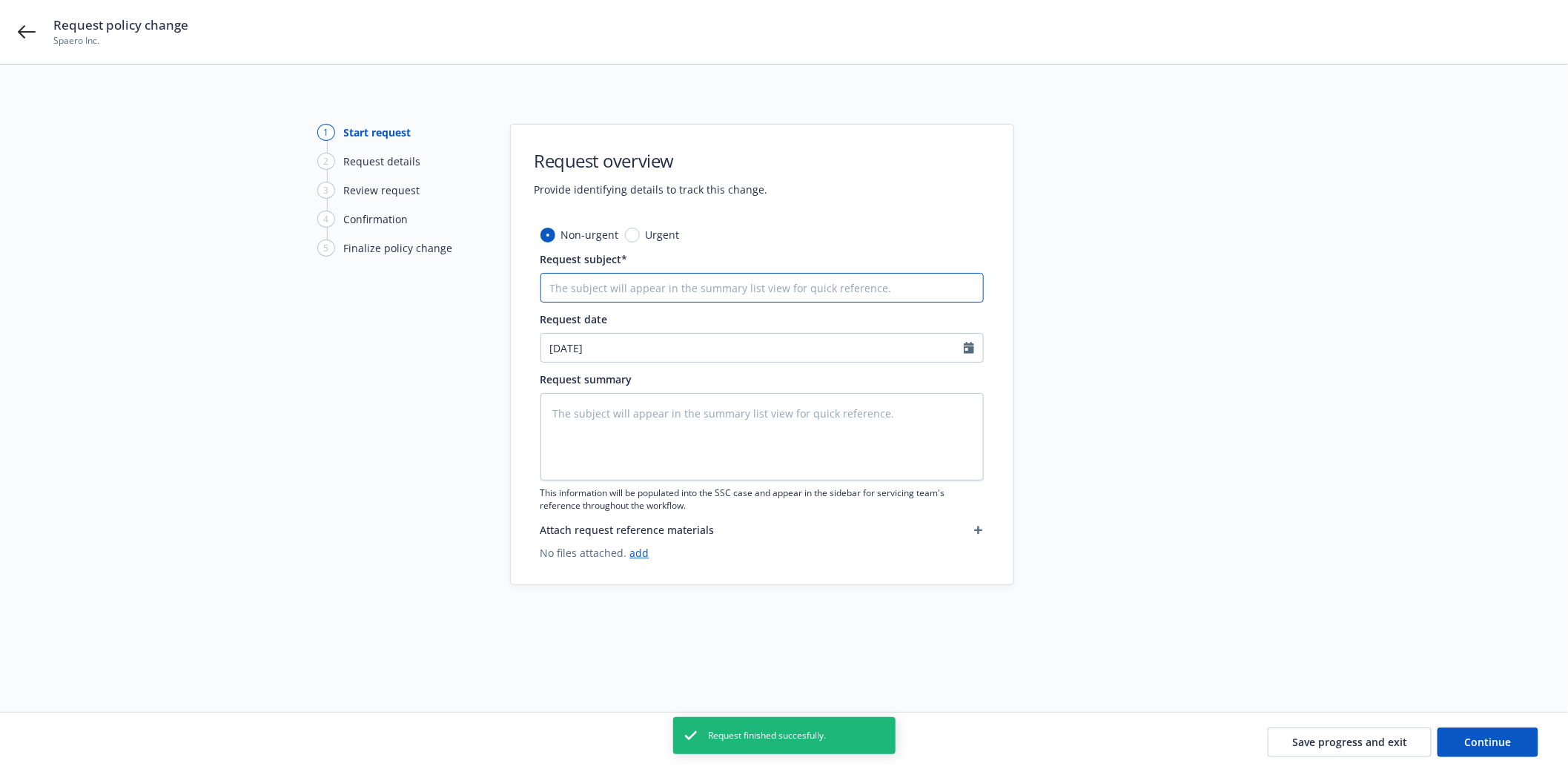
click at [796, 285] on input "Request subject*" at bounding box center [763, 287] width 443 height 29
type textarea "x"
type input "C"
type textarea "x"
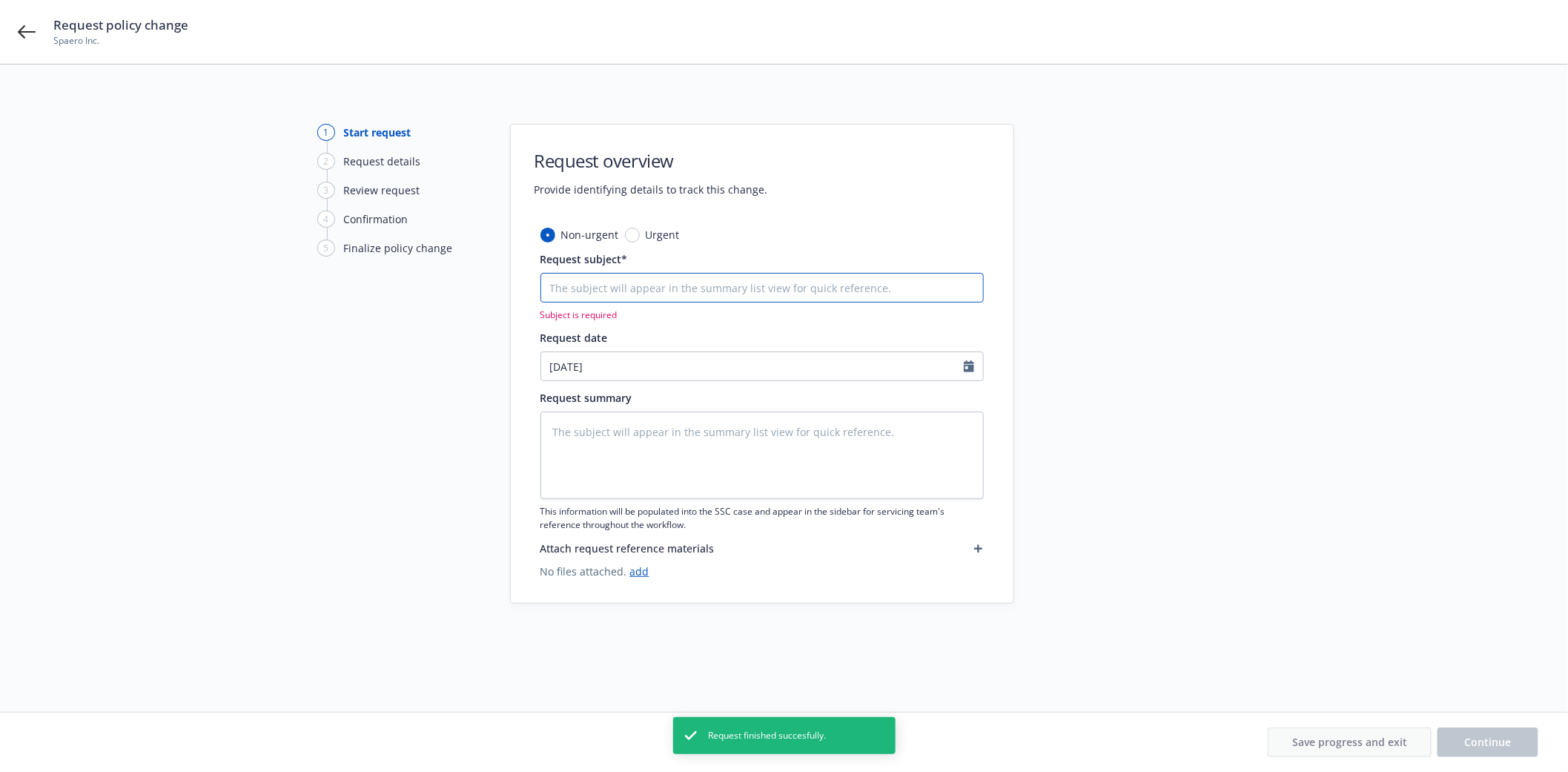
type textarea "x"
type input "C"
type textarea "x"
type input "Ca"
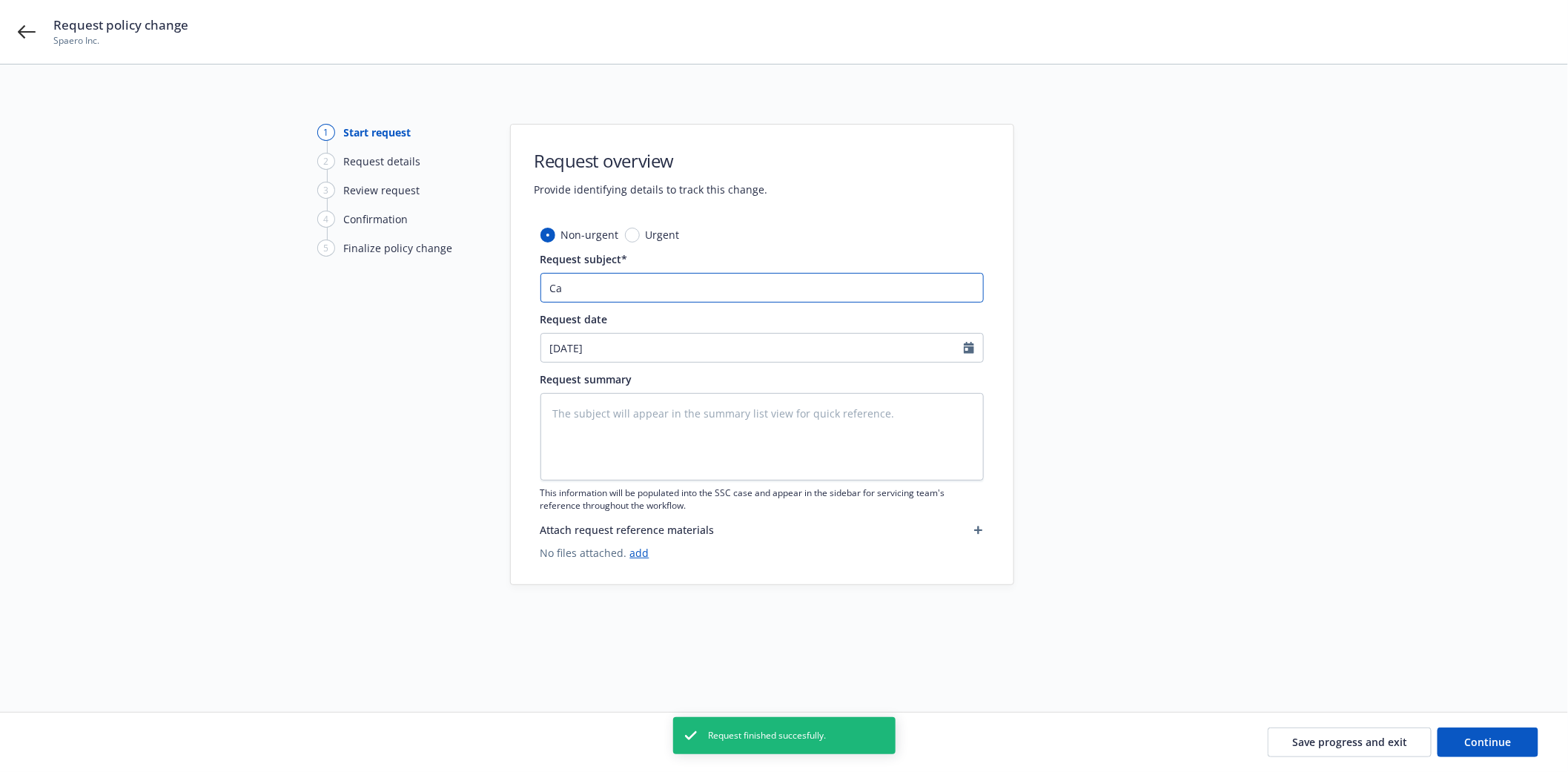
type textarea "x"
type input "Can"
type textarea "x"
type input "Canc"
type textarea "x"
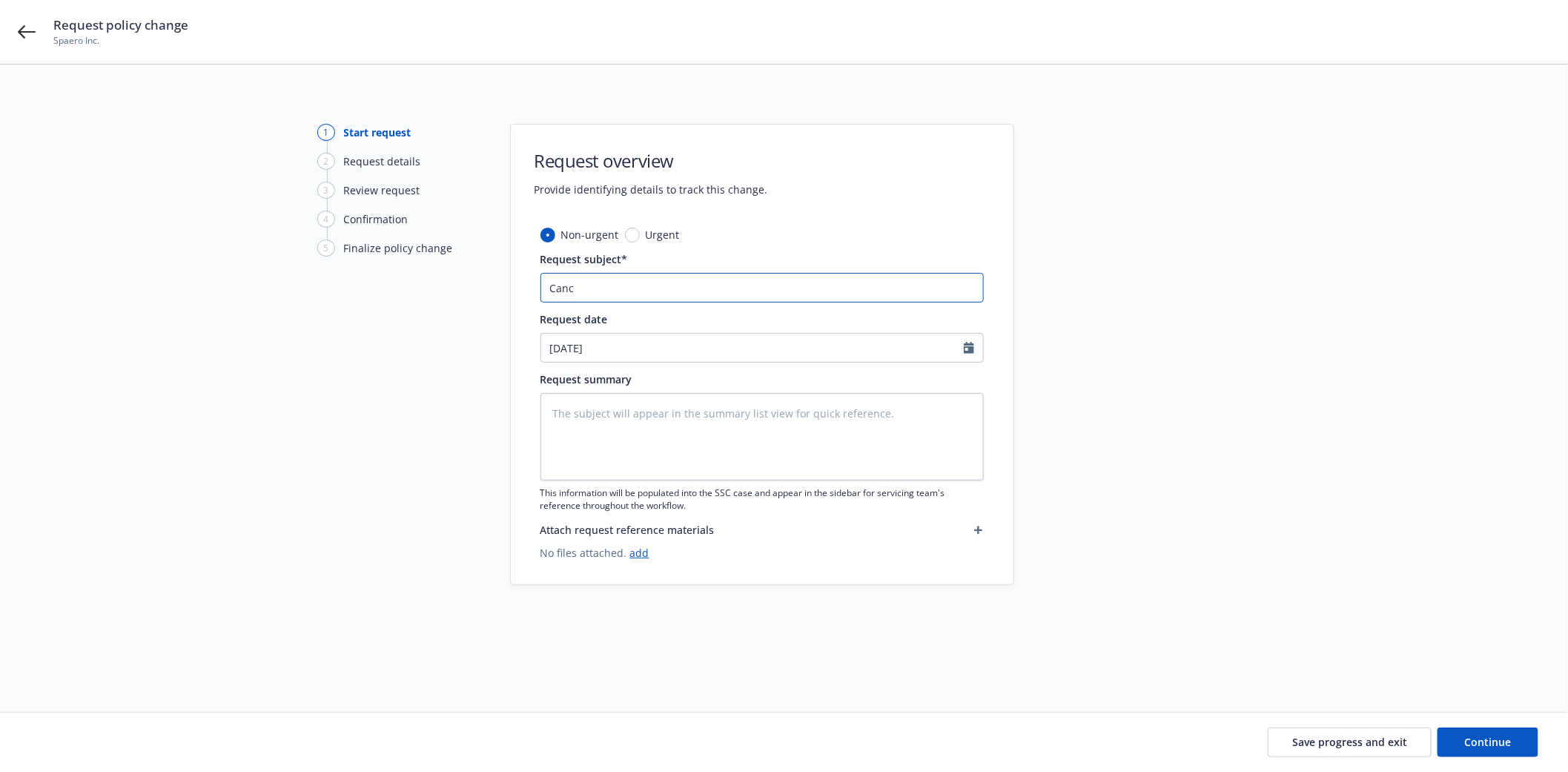
type input "Cance"
type textarea "x"
type input "Cancel"
type textarea "x"
type input "Cancell"
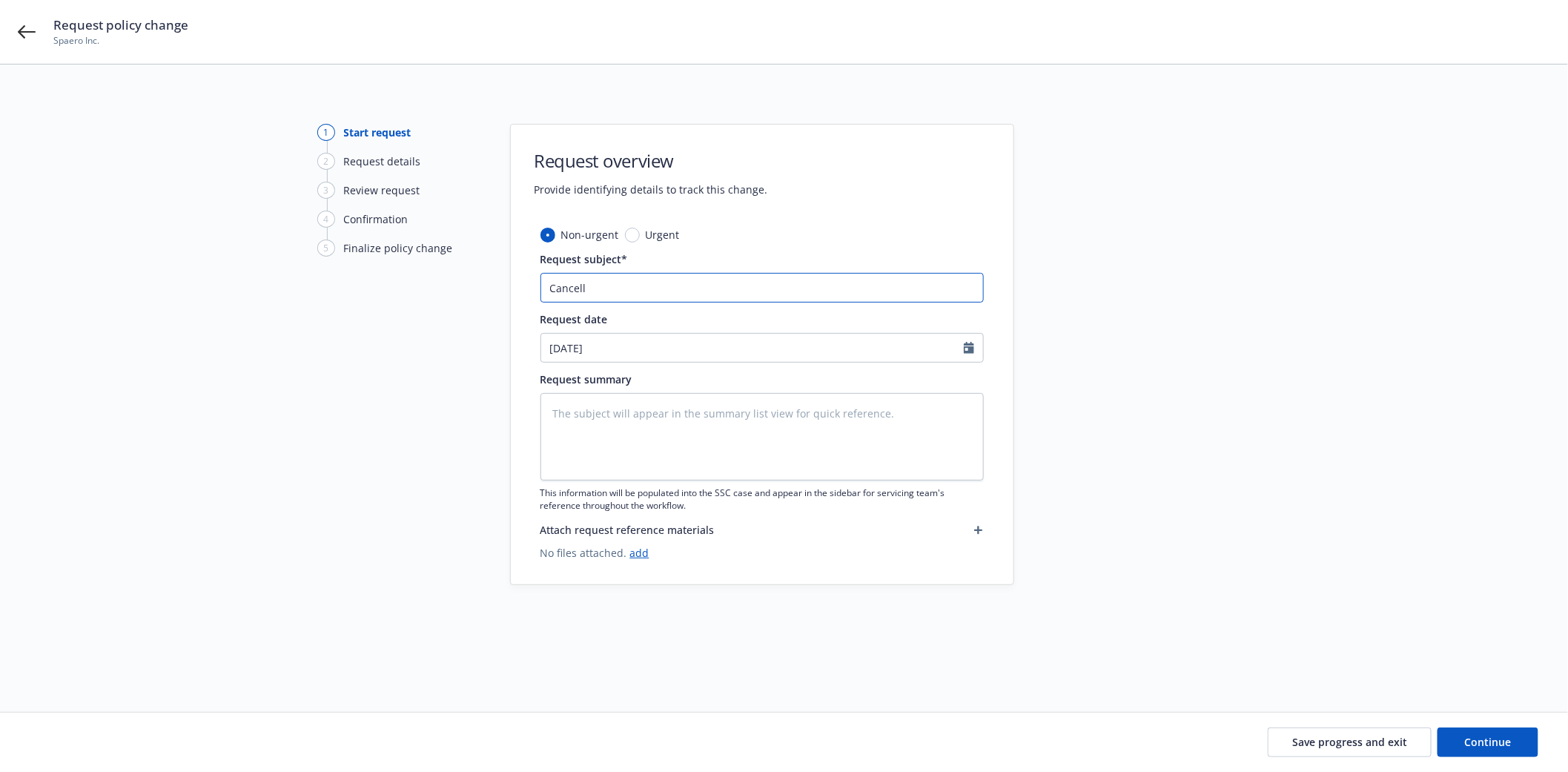
type textarea "x"
type input "Cancella"
type textarea "x"
type input "Cancellat"
type textarea "x"
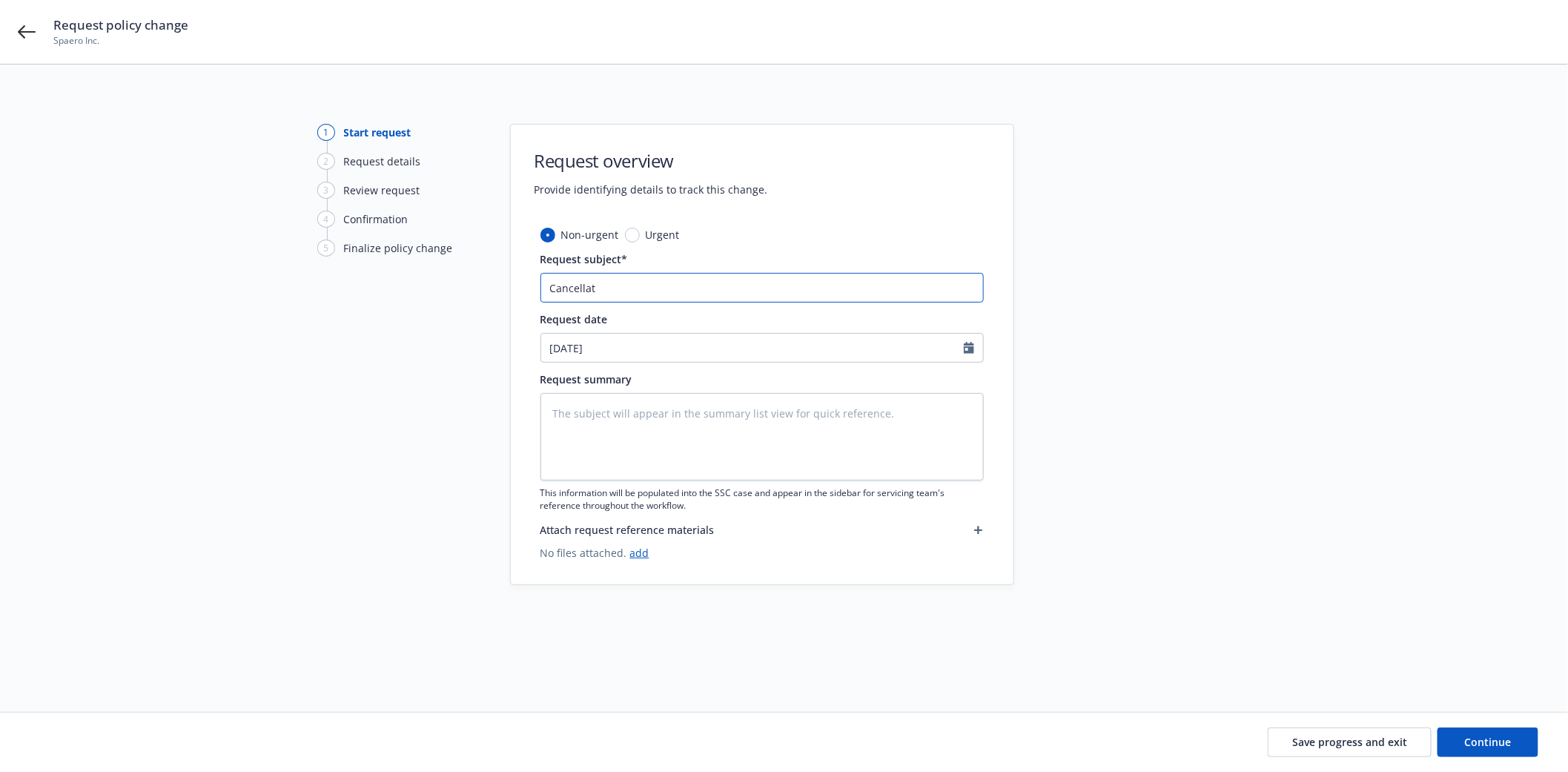
type input "Cancellati"
type textarea "x"
type input "Cancellatio"
type textarea "x"
type input "Cancellation"
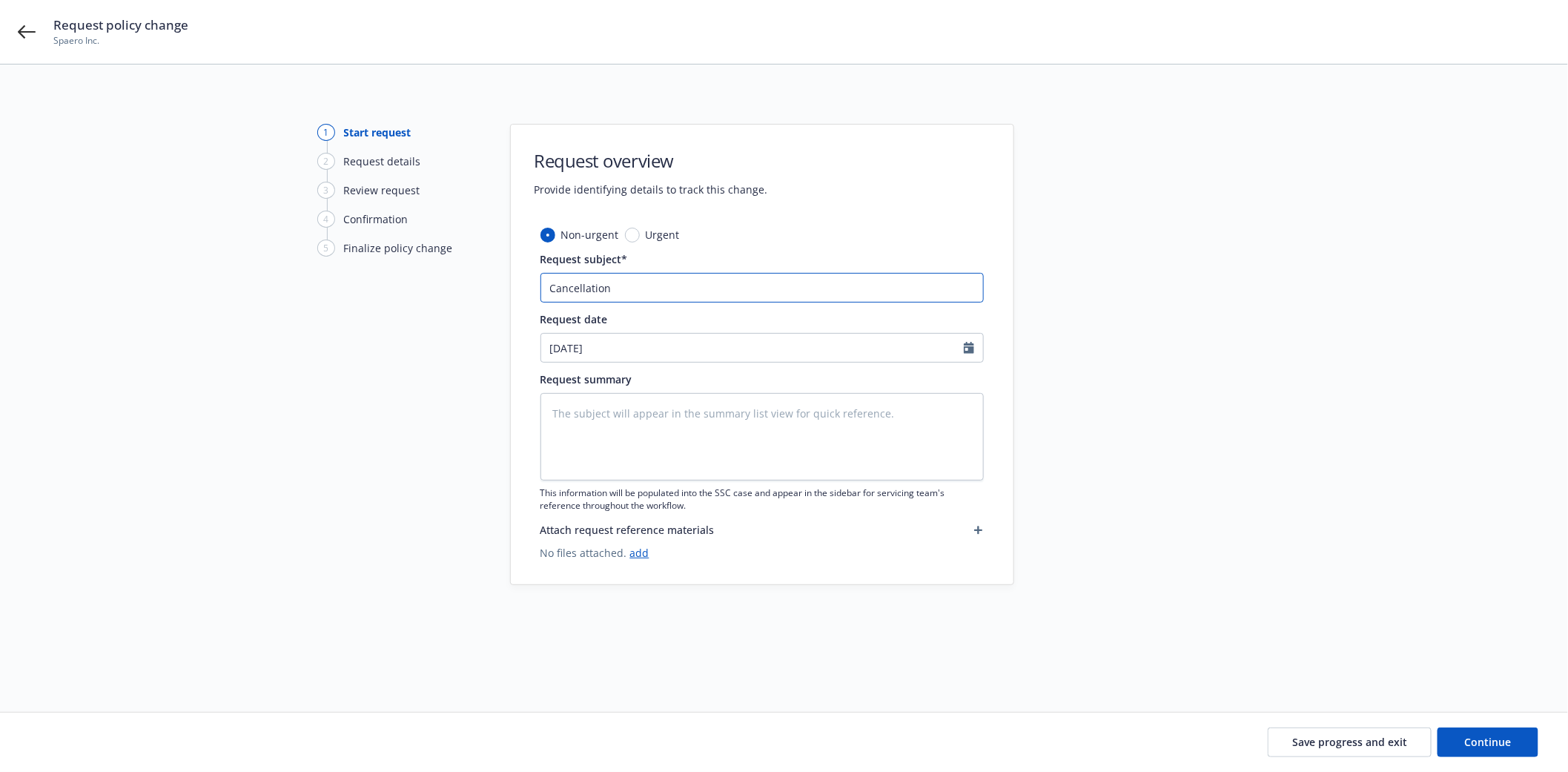
type textarea "x"
type input "Cancellation"
type textarea "x"
type input "Cancellation -"
type textarea "x"
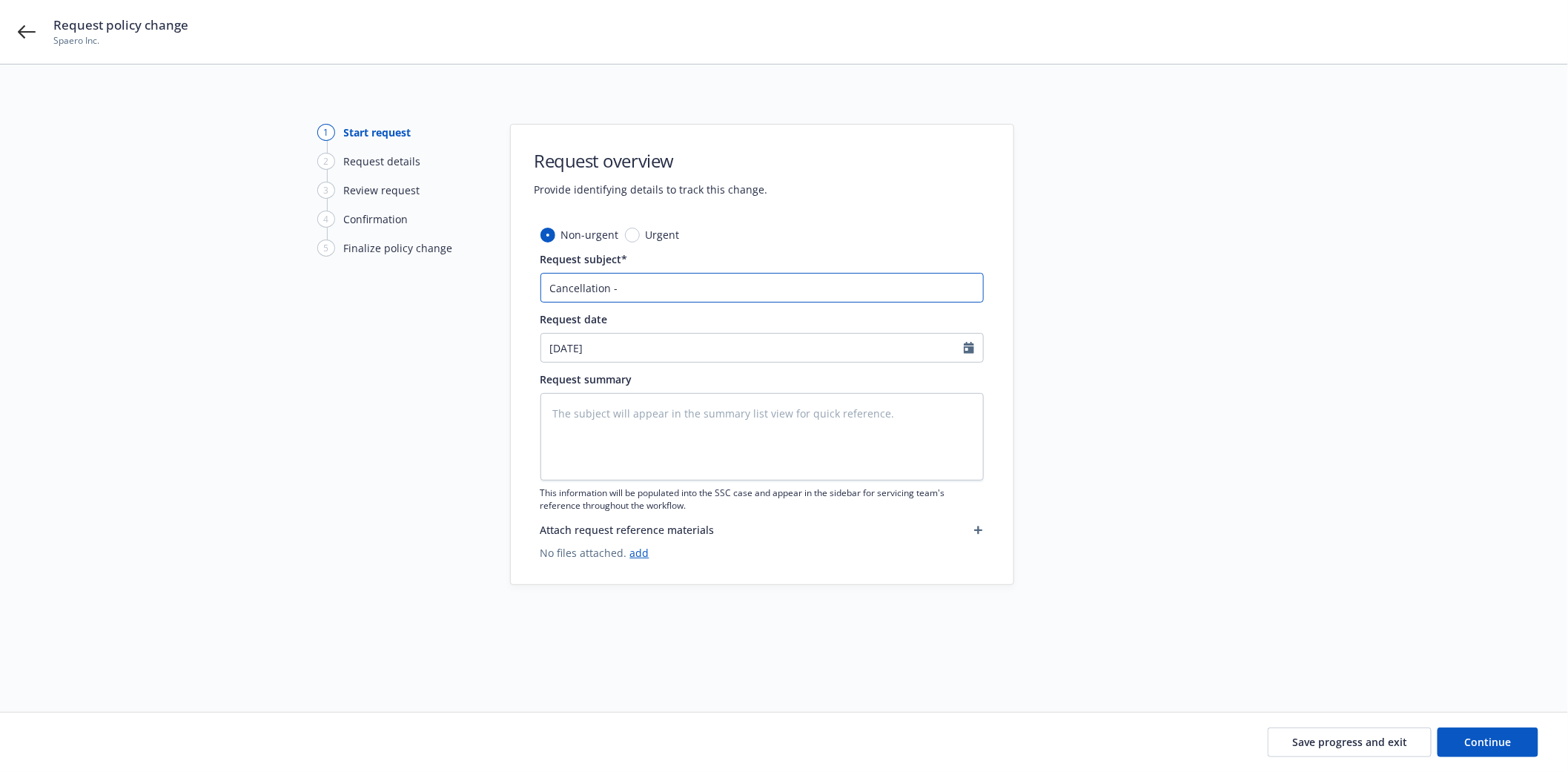
type input "Cancellation -"
type textarea "x"
type input "Cancellation - P"
type textarea "x"
type input "Cancellation - Pu"
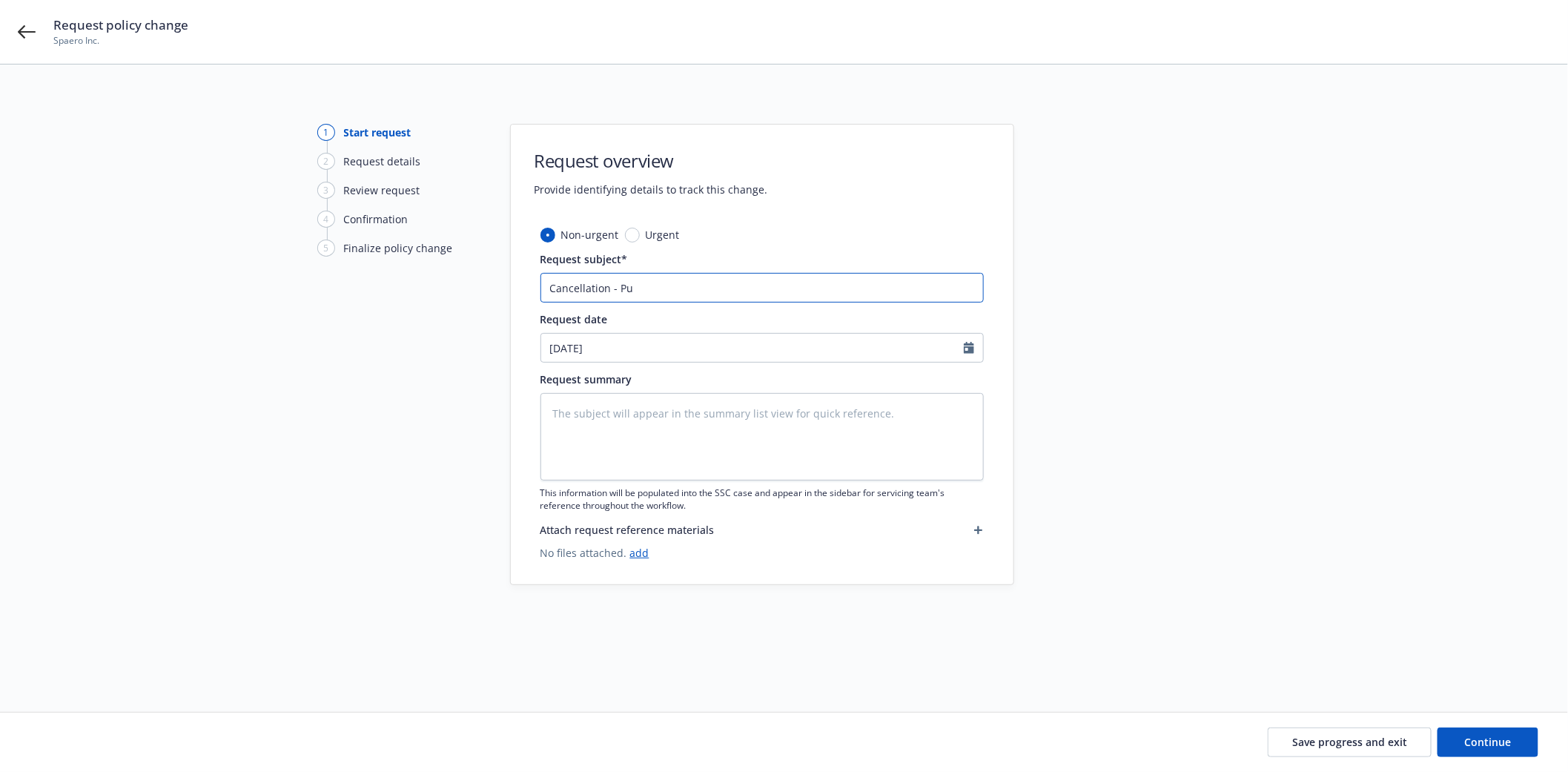
type textarea "x"
type input "Cancellation - Pur"
type textarea "x"
type input "Cancellation - Purc"
type textarea "x"
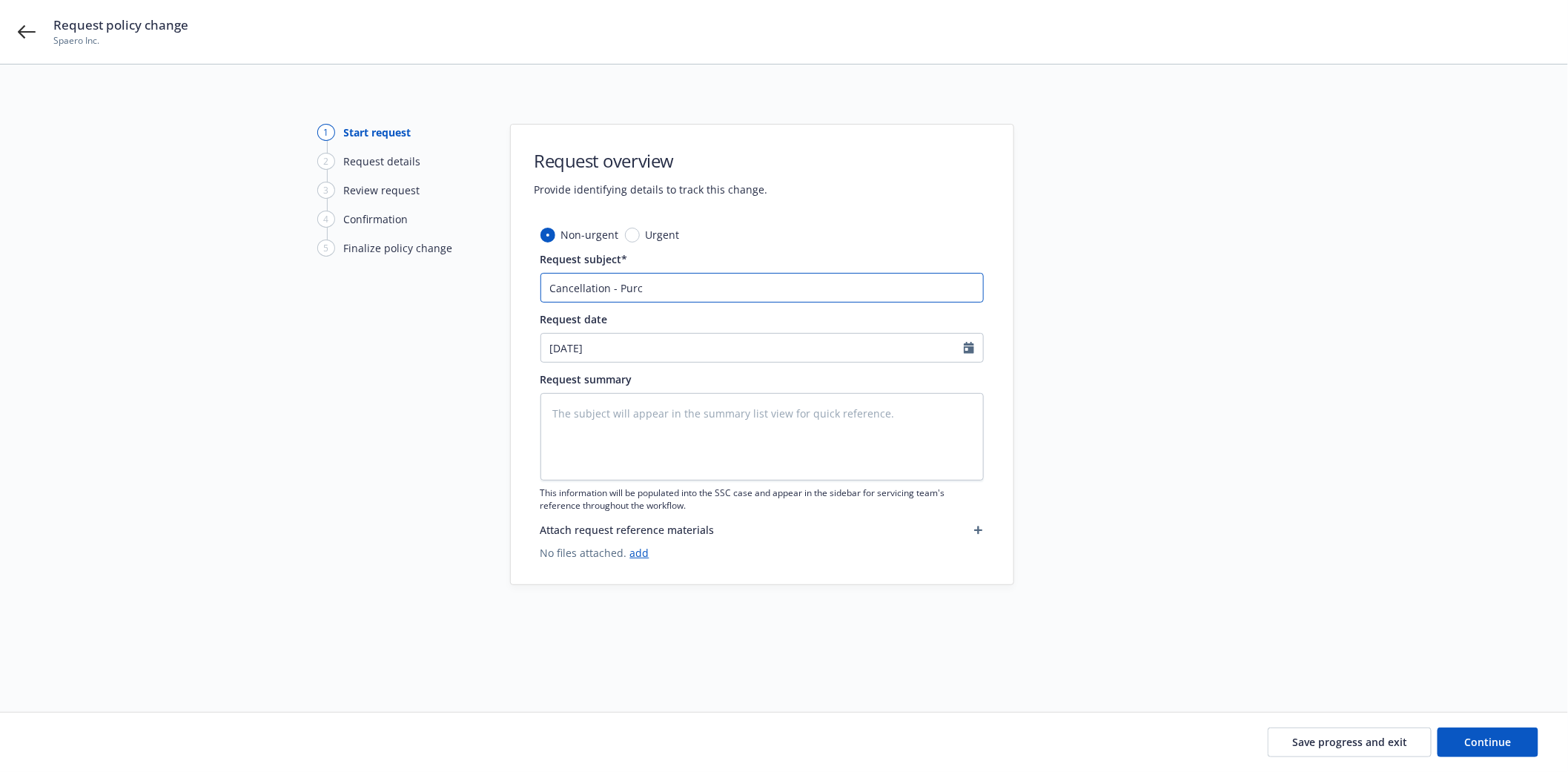
type input "Cancellation - Purch"
type textarea "x"
type input "Cancellation - Purcha"
type textarea "x"
type input "Cancellation - Purchas"
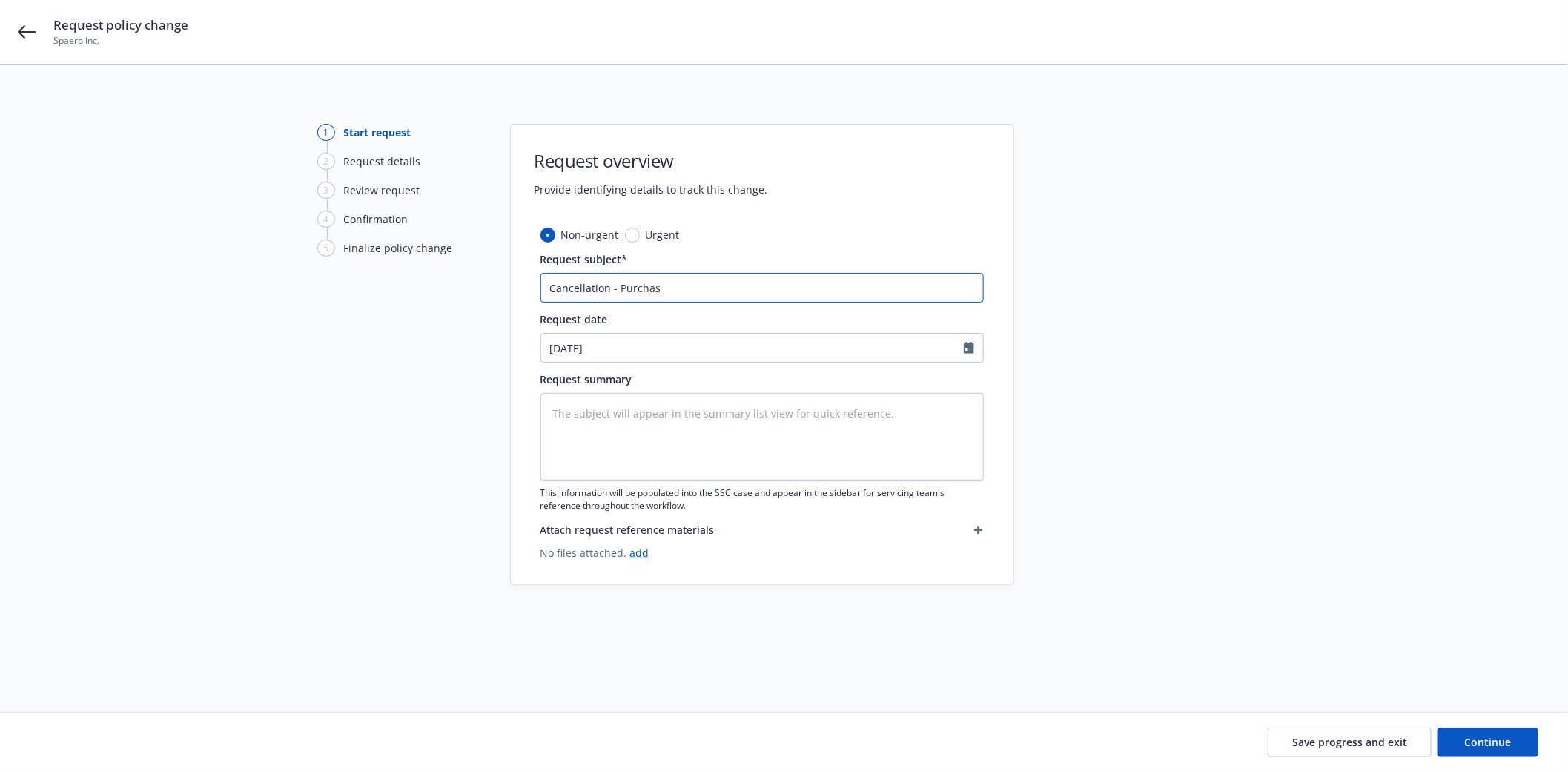
type textarea "x"
type input "Cancellation - Purchasd"
type textarea "x"
type input "Cancellation - Purchas"
type textarea "x"
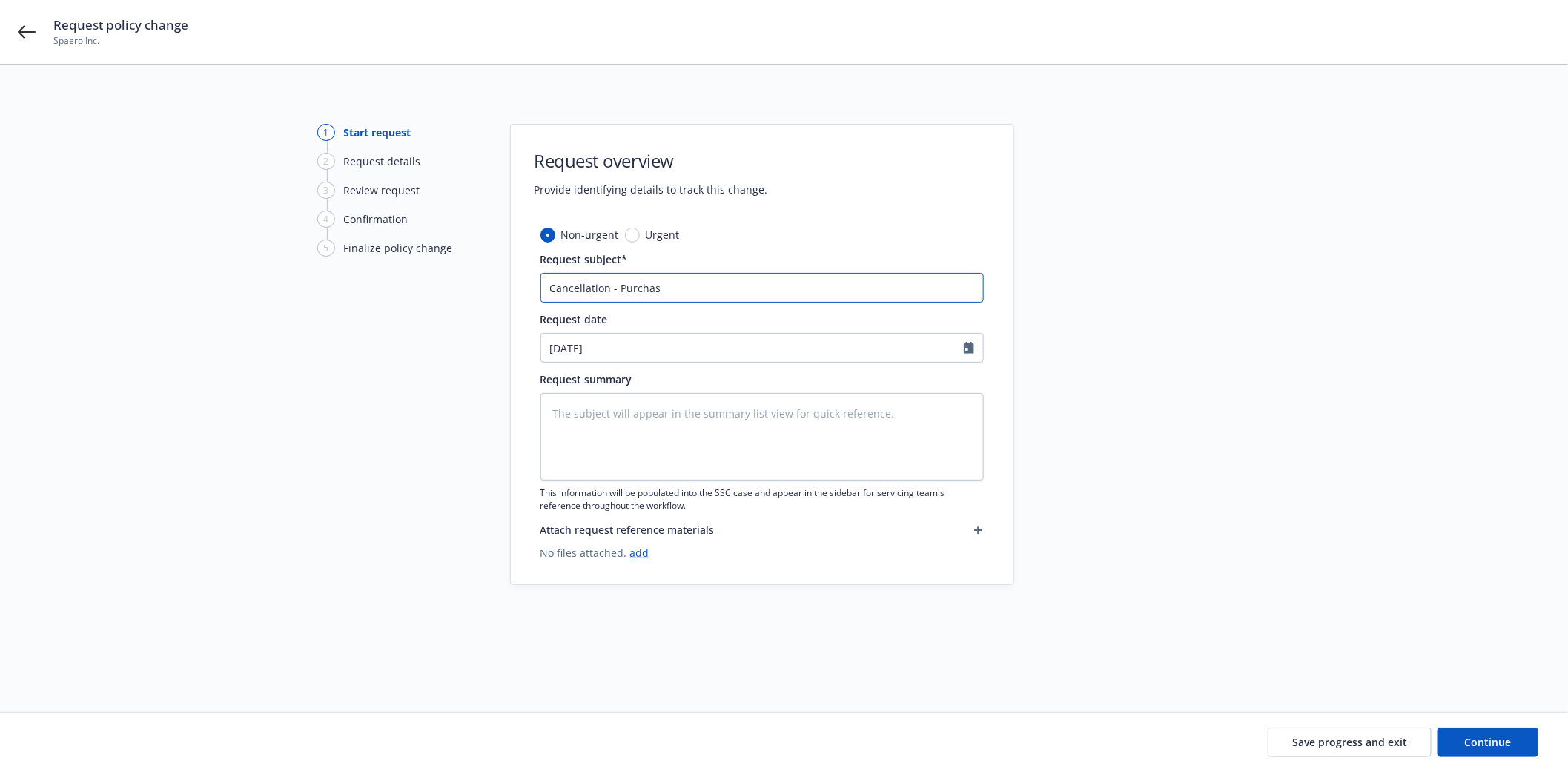
type input "Cancellation - Purchase"
type textarea "x"
type input "Cancellation - Purchased"
type textarea "x"
type input "Cancellation - Purchased"
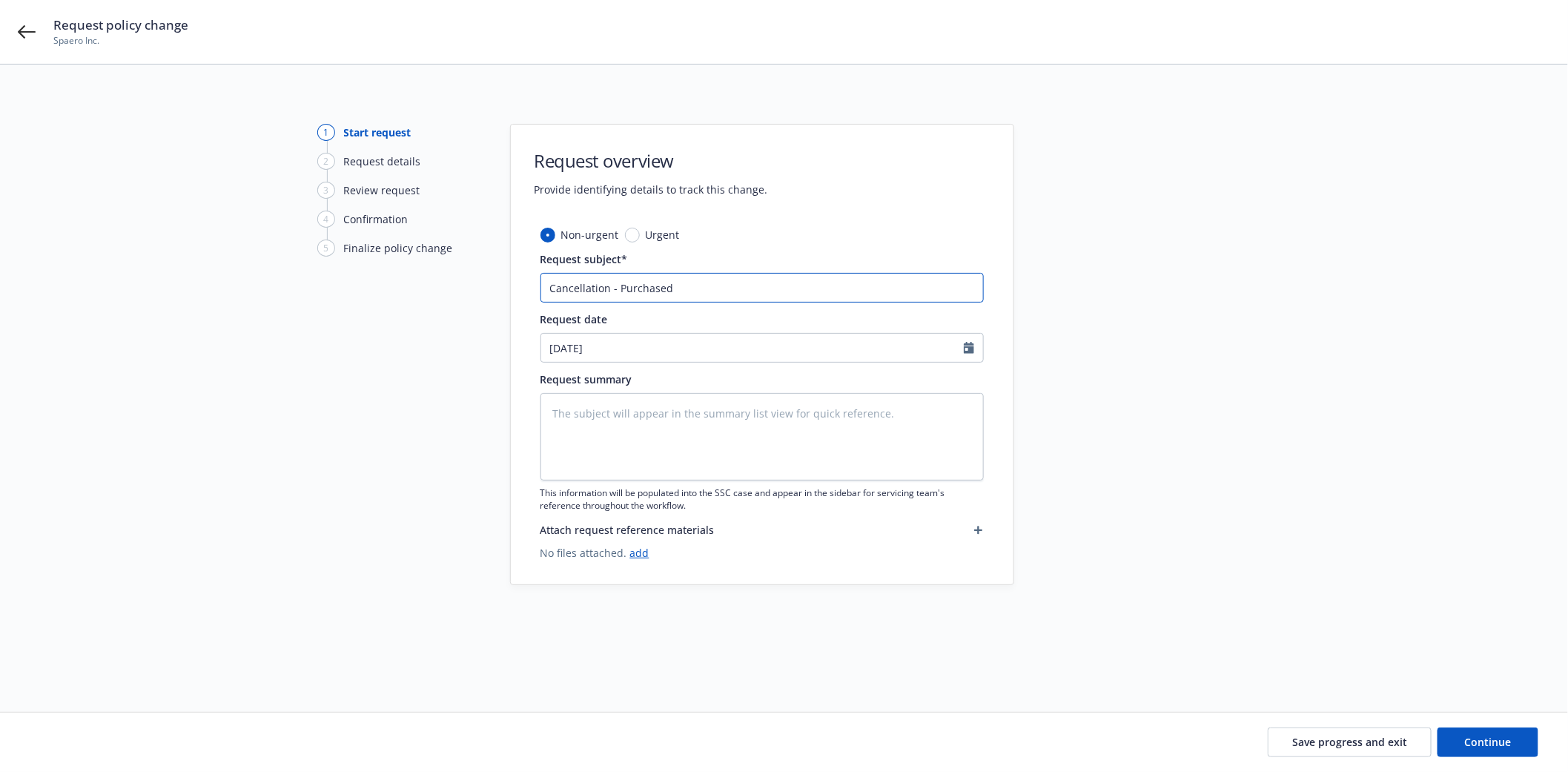
type textarea "x"
type input "Cancellation - Purchased T"
type textarea "x"
type input "Cancellation - Purchased Ta"
type textarea "x"
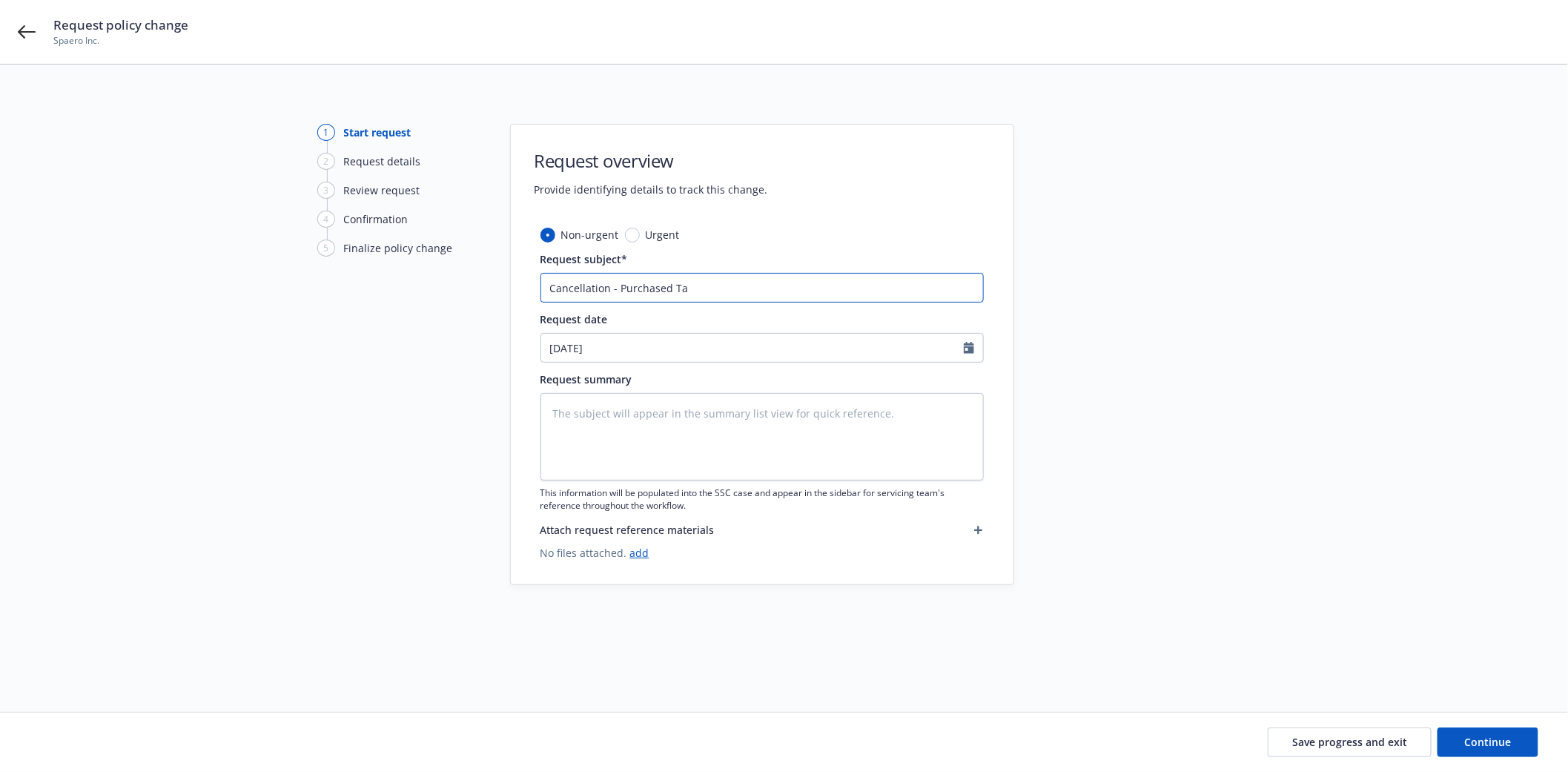
type input "Cancellation - Purchased Tai"
type textarea "x"
type input "Cancellation - Purchased Tail"
type textarea "x"
type input "Cancellation - Purchased Tail"
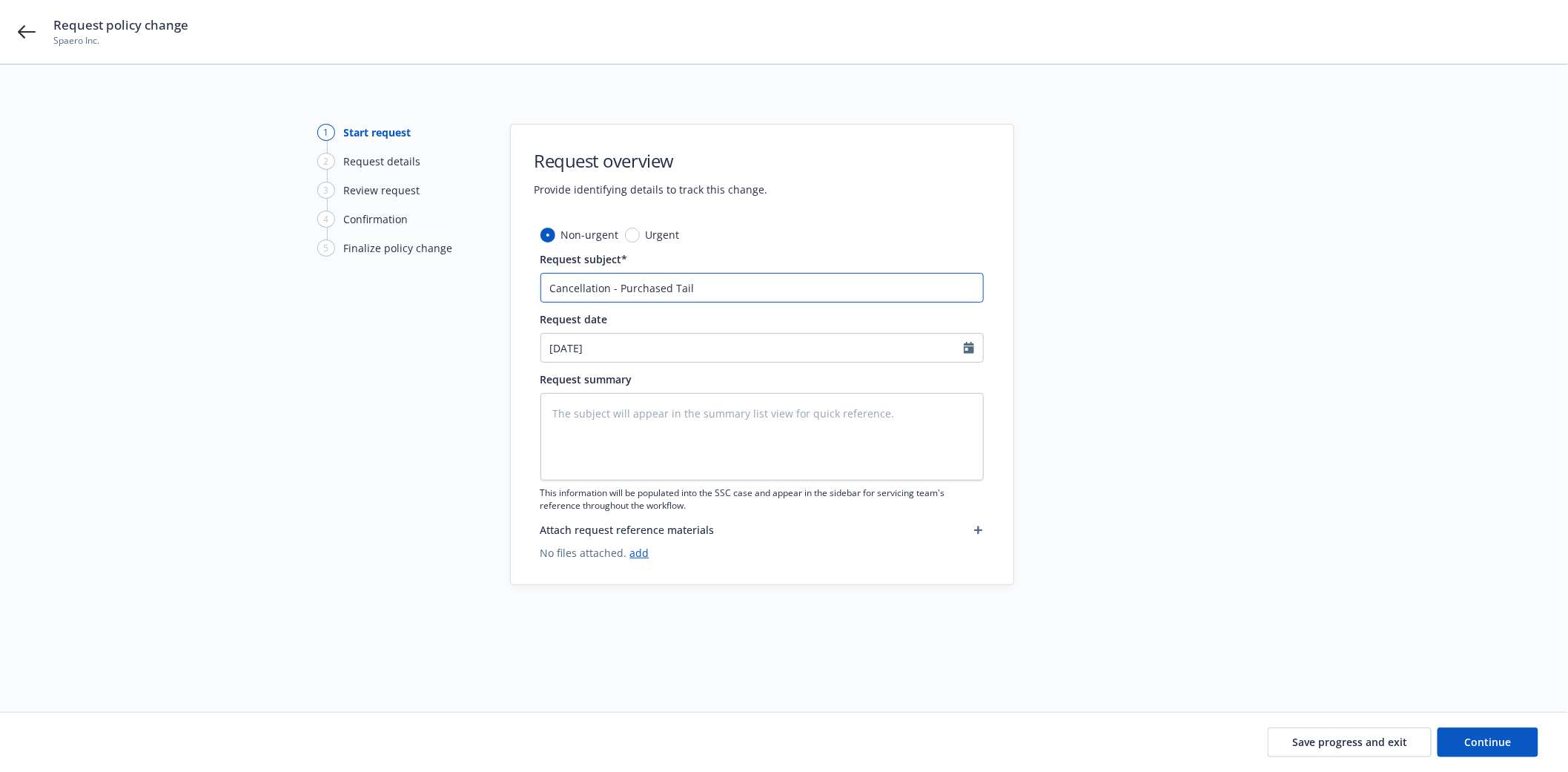
type textarea "x"
type input "Cancellation - Purchased Tail C"
type textarea "x"
type input "Cancellation - Purchased Tail Co"
type textarea "x"
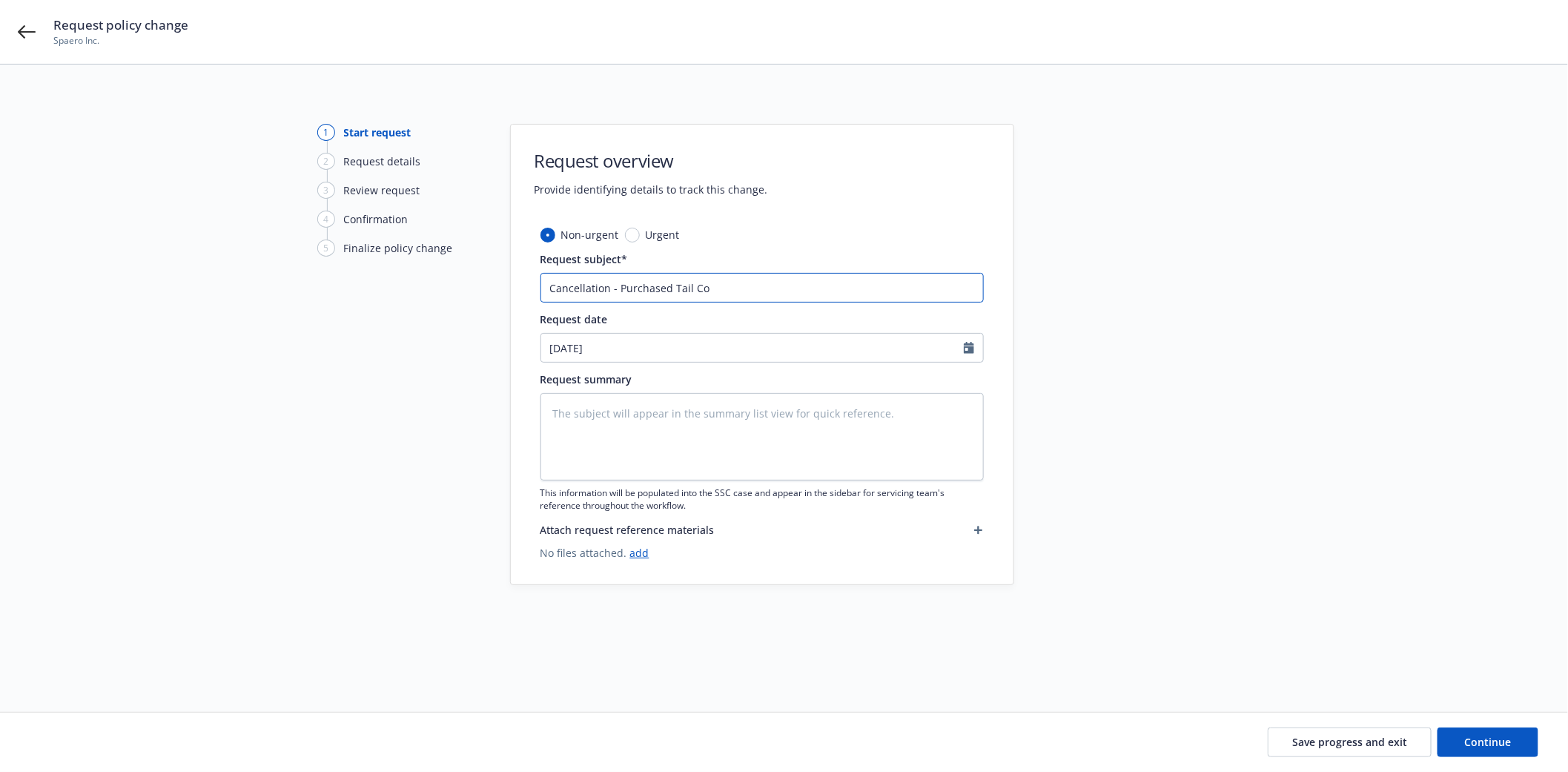
type input "Cancellation - Purchased Tail Cov"
type textarea "x"
type input "Cancellation - Purchased Tail Cove"
type textarea "x"
type input "Cancellation - Purchased Tail Cover"
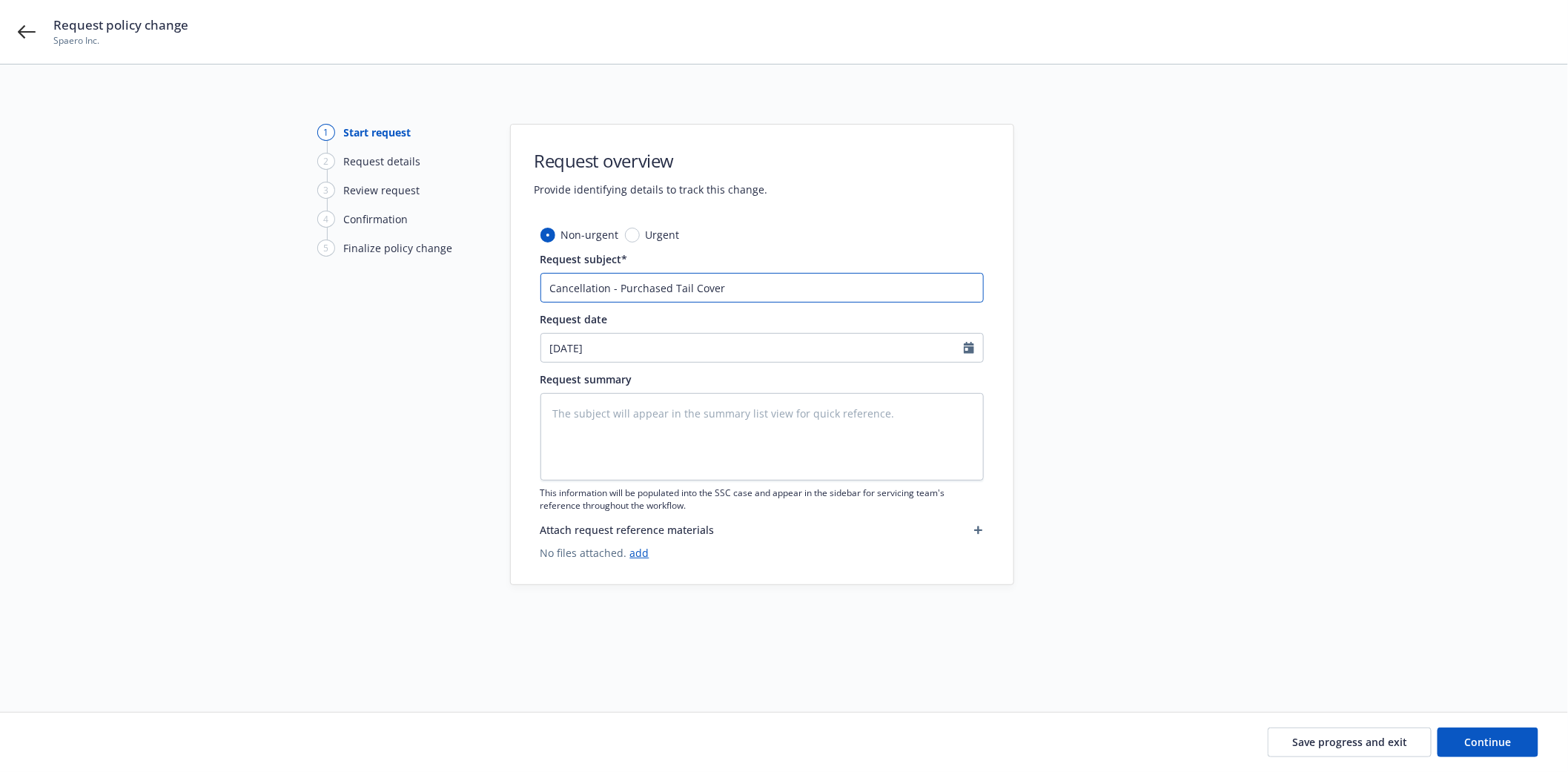
type textarea "x"
type input "Cancellation - Purchased Tail Covera"
type textarea "x"
type input "Cancellation - Purchased Tail Coverag"
type textarea "x"
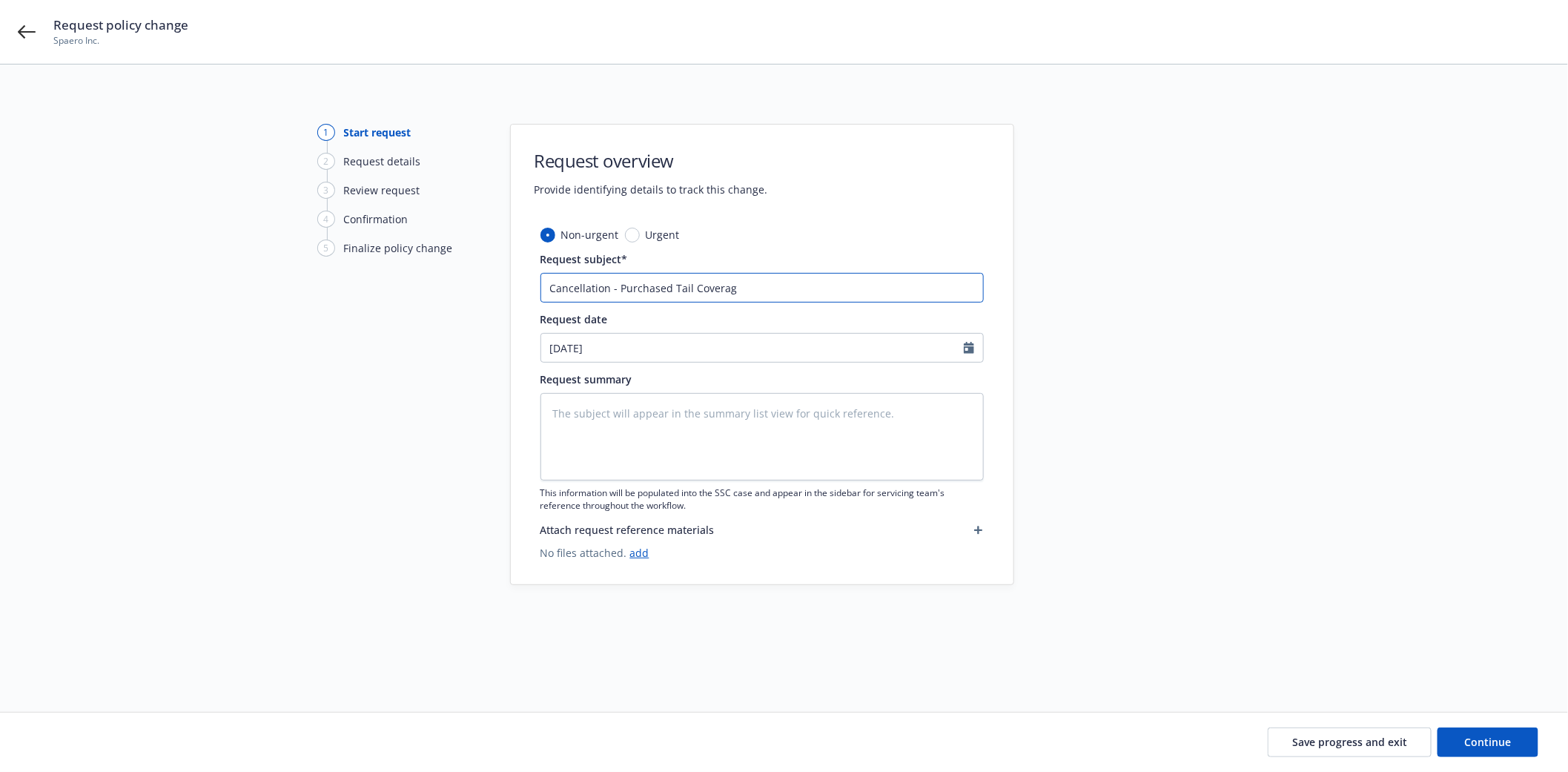
type input "Cancellation - Purchased Tail Coverage"
type textarea "x"
drag, startPoint x: 750, startPoint y: 292, endPoint x: 350, endPoint y: 310, distance: 400.4
click at [350, 310] on div "1 Start request 2 Request details 3 Review request 4 Confirmation 5 Finalize po…" at bounding box center [783, 370] width 1532 height 493
type input "Cancellation - Purchased Tail Coverage"
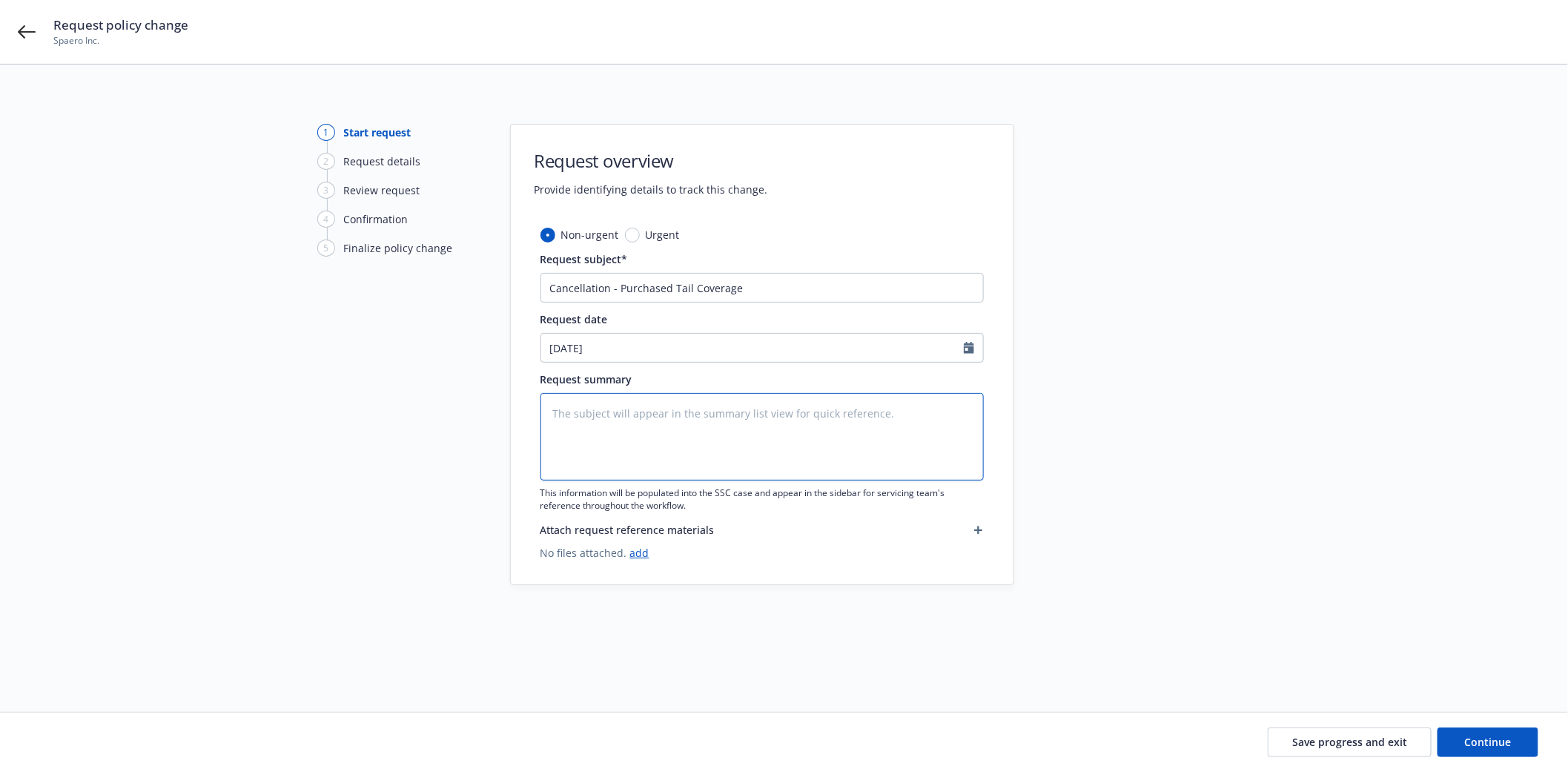
click at [664, 404] on textarea at bounding box center [763, 436] width 443 height 87
paste textarea "Cancellation - Purchased Tail Coverage"
type textarea "x"
type textarea "Cancellation - Purchased Tail Coverage"
click at [1472, 740] on span "Continue" at bounding box center [1488, 742] width 47 height 14
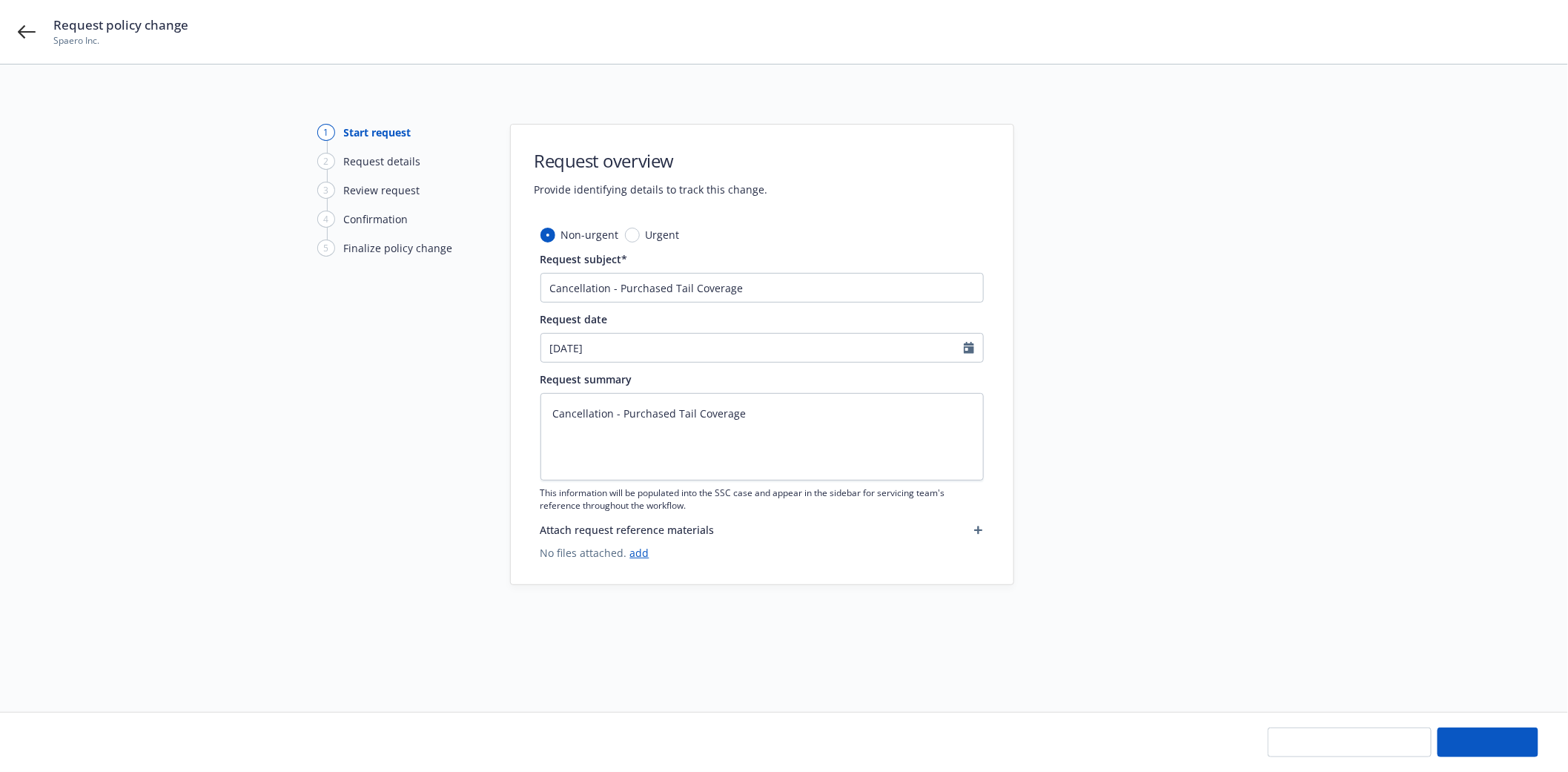
type textarea "x"
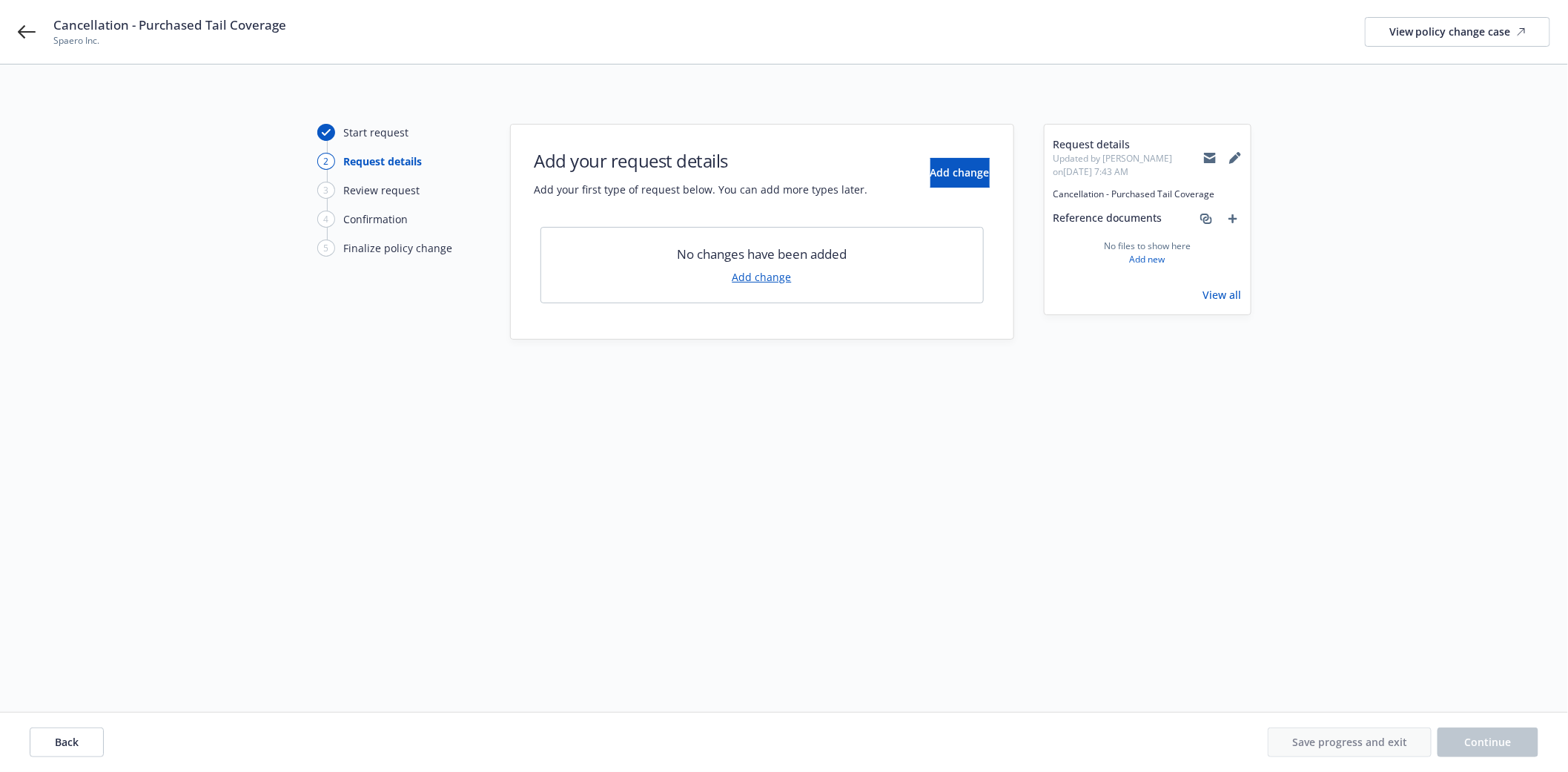
click at [762, 276] on link "Add change" at bounding box center [762, 277] width 59 height 16
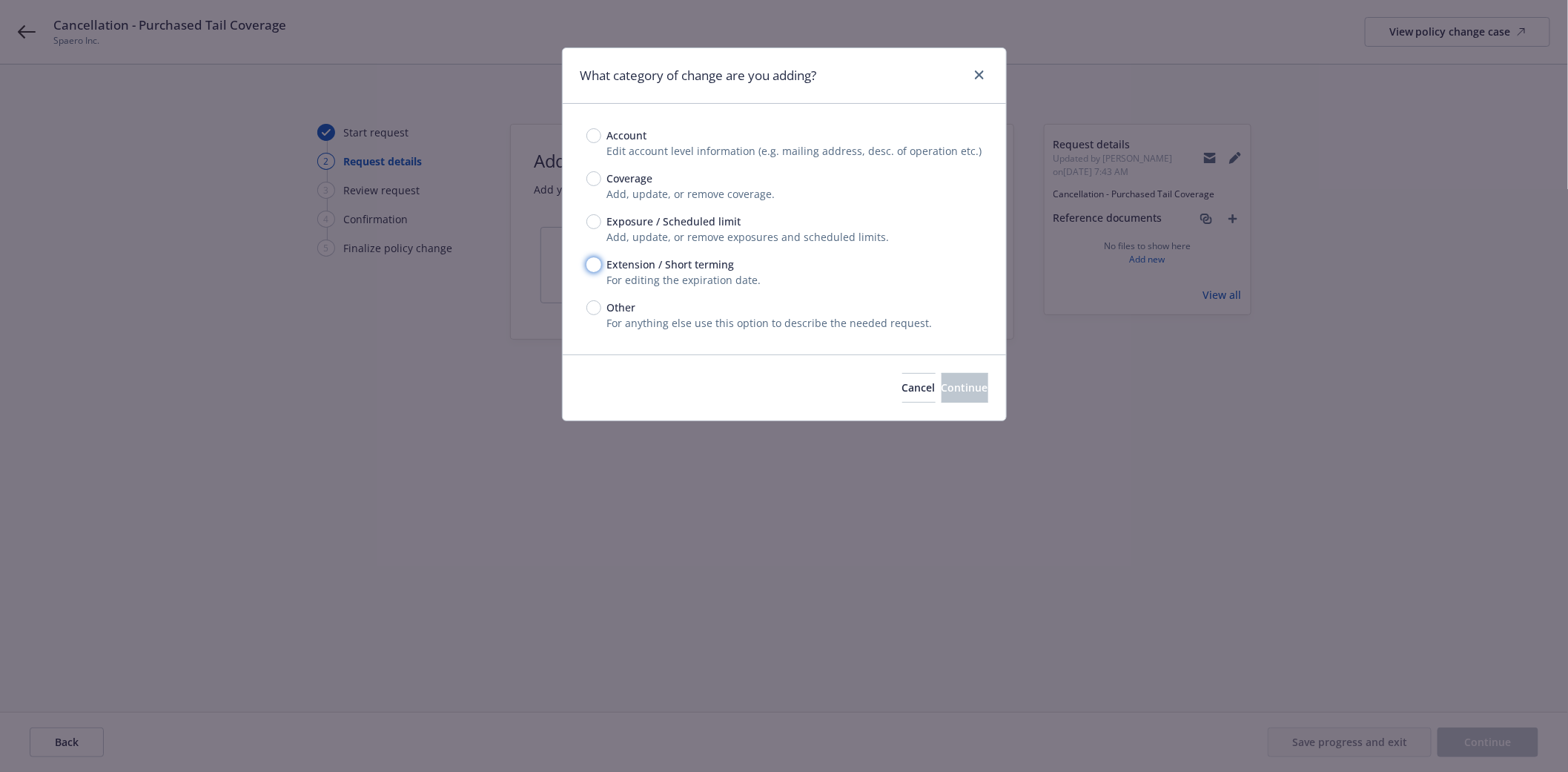
click at [590, 264] on input "Extension / Short terming" at bounding box center [594, 264] width 15 height 15
radio input "true"
click at [942, 378] on button "Continue" at bounding box center [965, 387] width 47 height 29
type textarea "x"
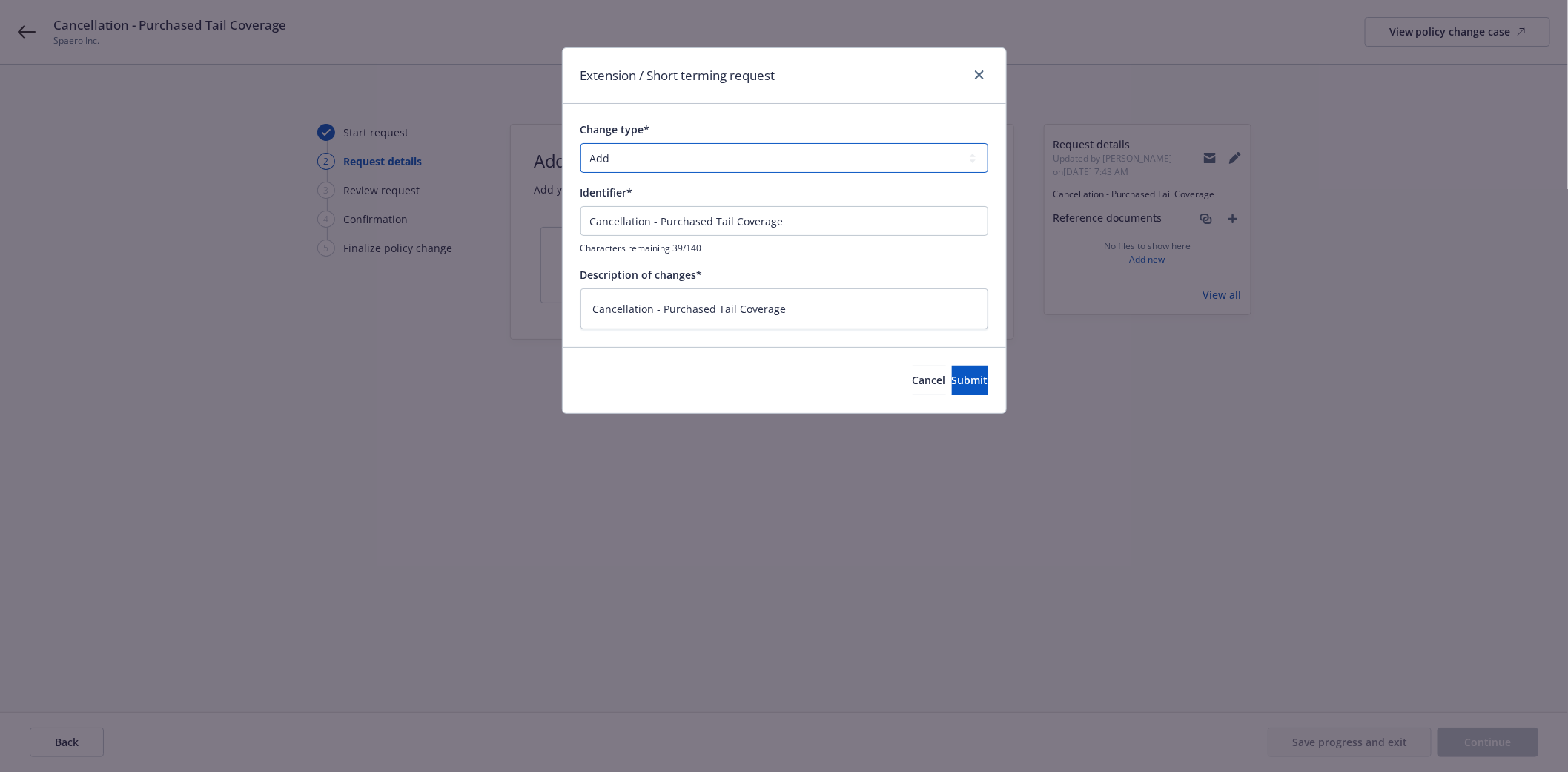
click at [628, 158] on select "Add Audit Change Remove" at bounding box center [784, 158] width 408 height 29
select select "CHANGE"
click at [580, 143] on select "Add Audit Change Remove" at bounding box center [784, 158] width 408 height 29
click at [952, 380] on span "Submit" at bounding box center [970, 380] width 36 height 14
type textarea "x"
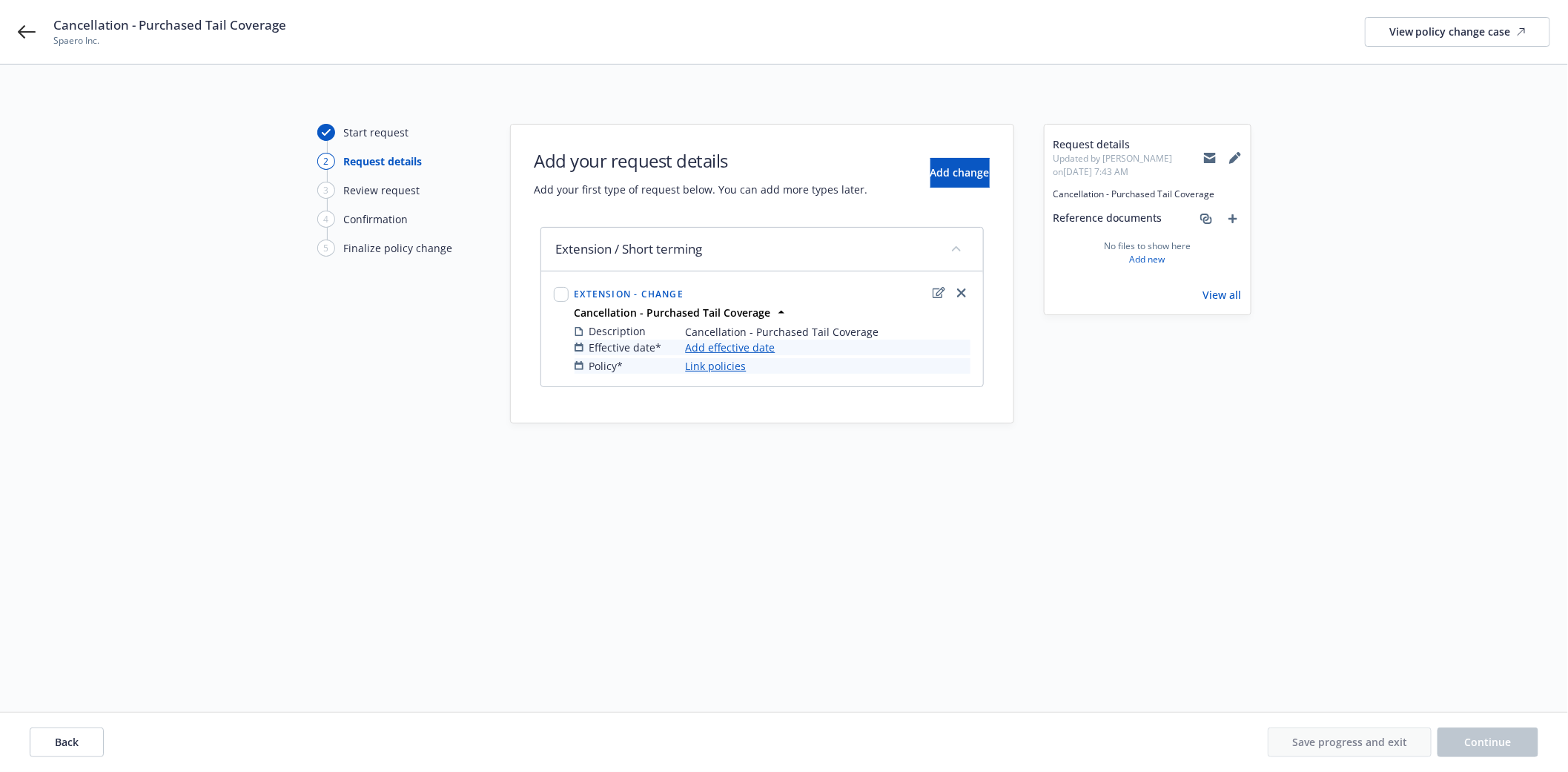
click at [703, 346] on link "Add effective date" at bounding box center [730, 348] width 89 height 16
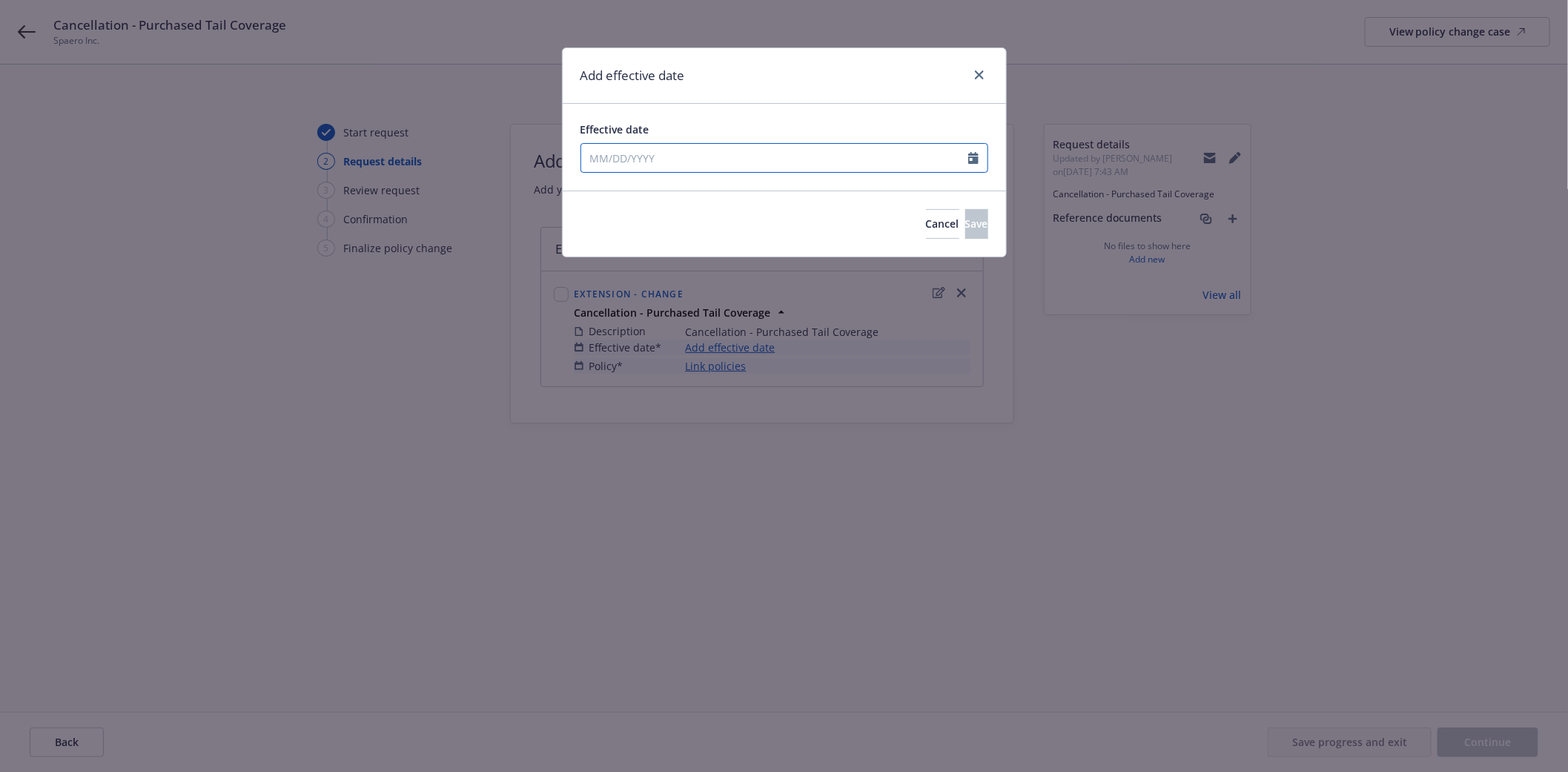
click at [618, 157] on input "Effective date" at bounding box center [774, 158] width 387 height 29
select select "8"
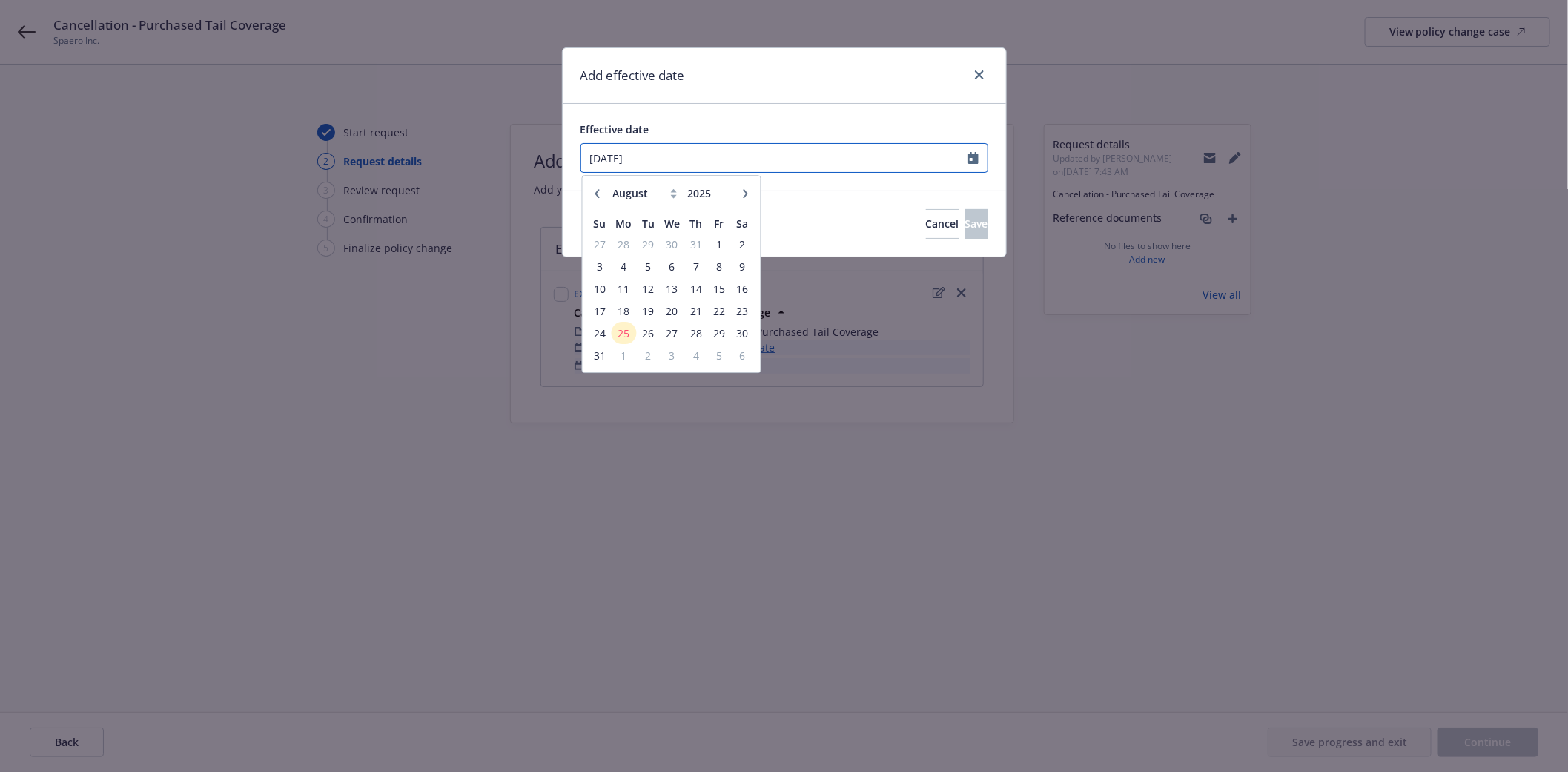
type input "08/29/2025"
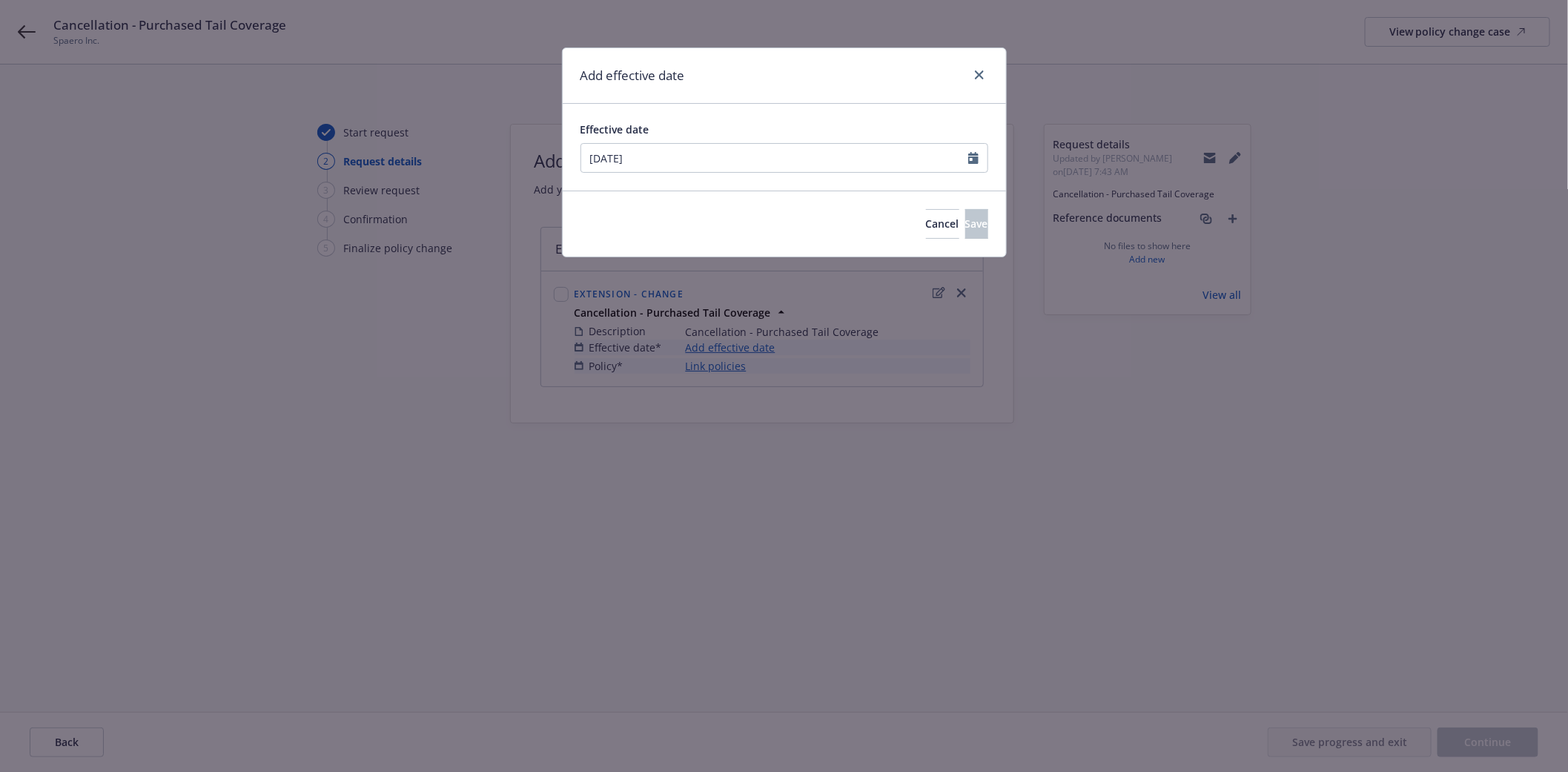
click at [493, 390] on div "Add effective date Effective date 08/29/2025 January February March April May J…" at bounding box center [784, 386] width 1568 height 772
click at [965, 219] on button "Save" at bounding box center [976, 223] width 23 height 29
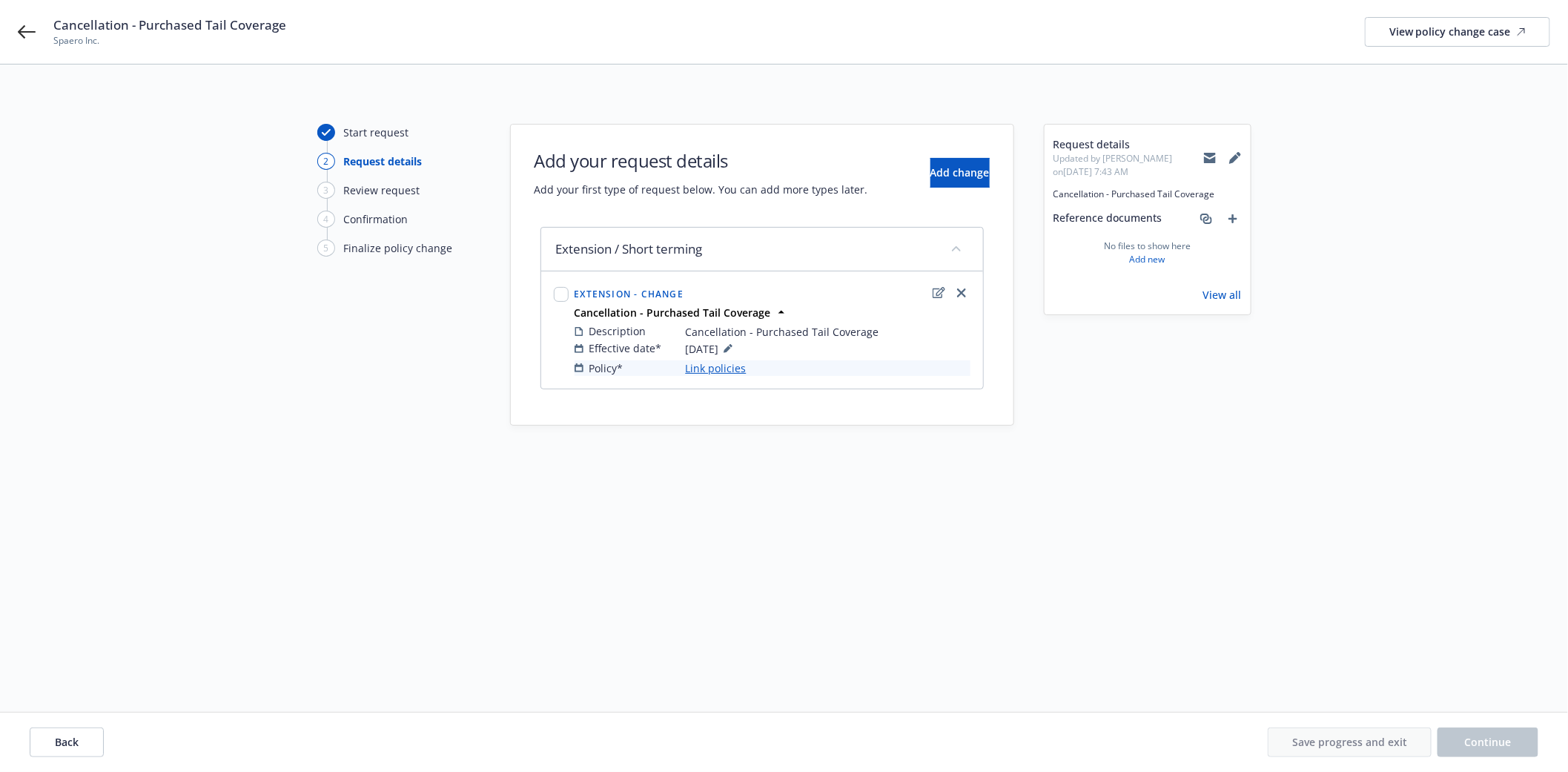
click at [725, 364] on link "Link policies" at bounding box center [716, 368] width 61 height 16
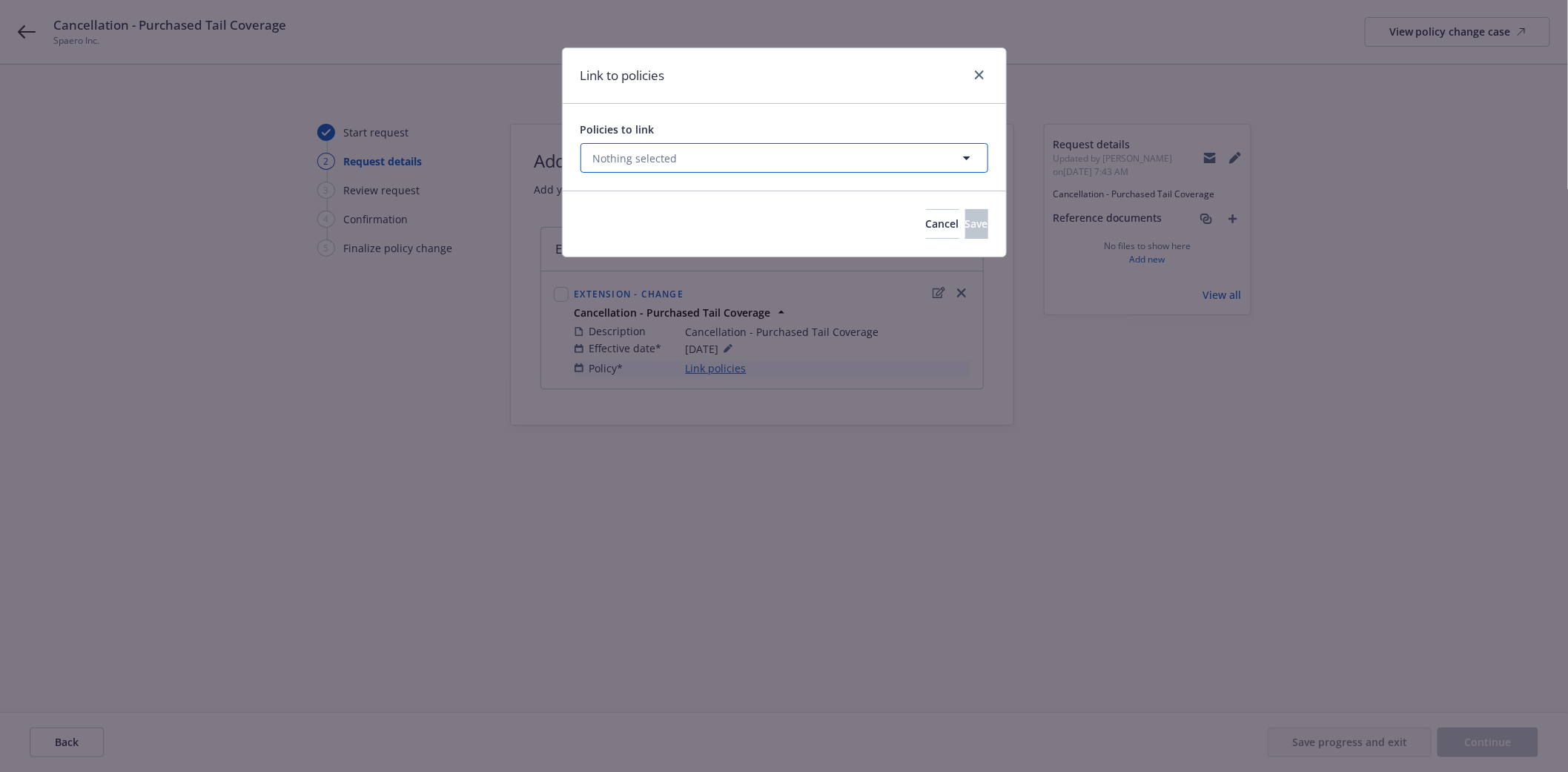
click at [774, 160] on button "Nothing selected" at bounding box center [784, 158] width 408 height 29
select select "ACTIVE"
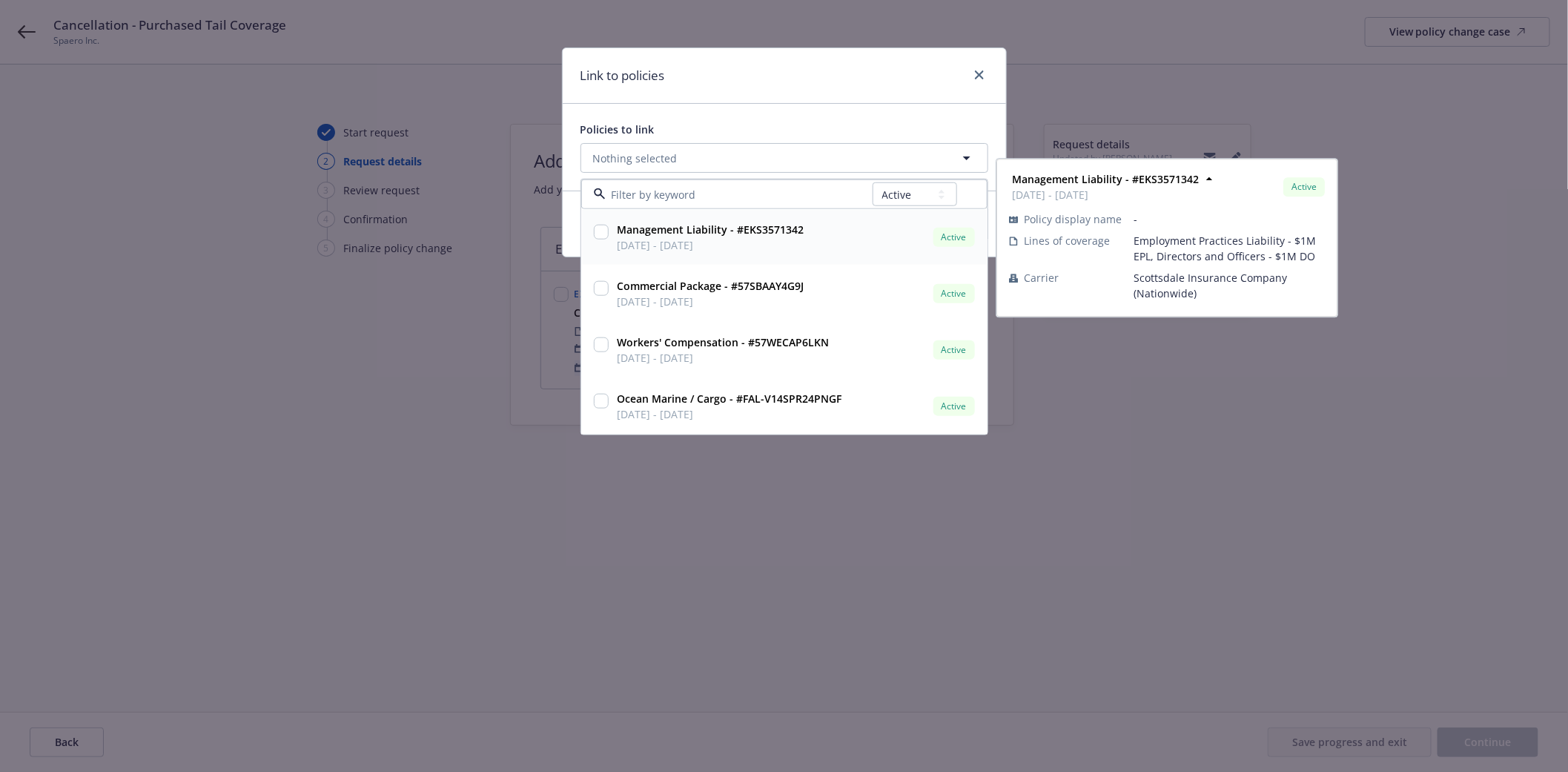
click at [603, 234] on input "checkbox" at bounding box center [601, 232] width 15 height 15
checkbox input "true"
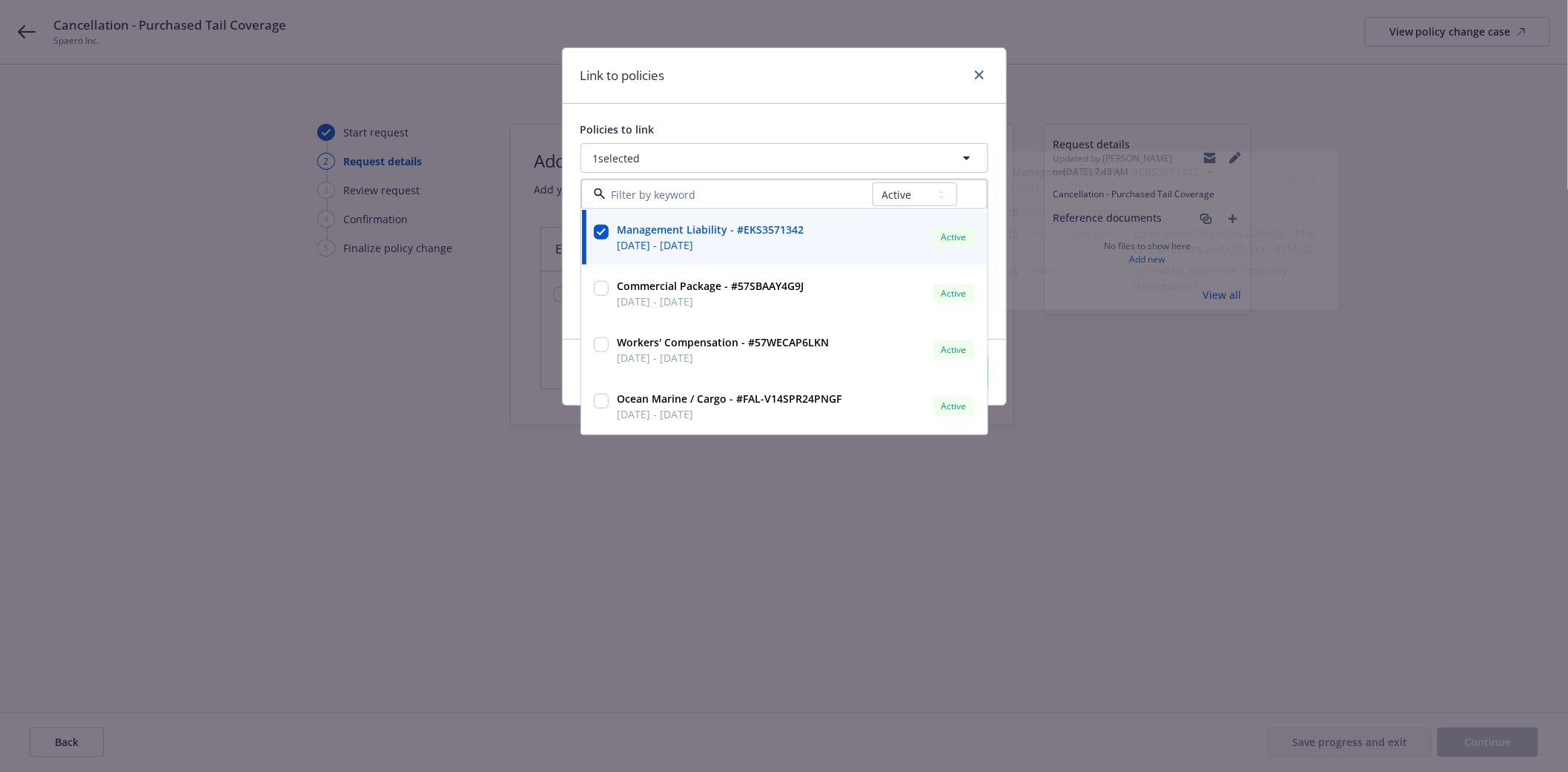
click at [825, 90] on div "Link to policies" at bounding box center [785, 76] width 443 height 55
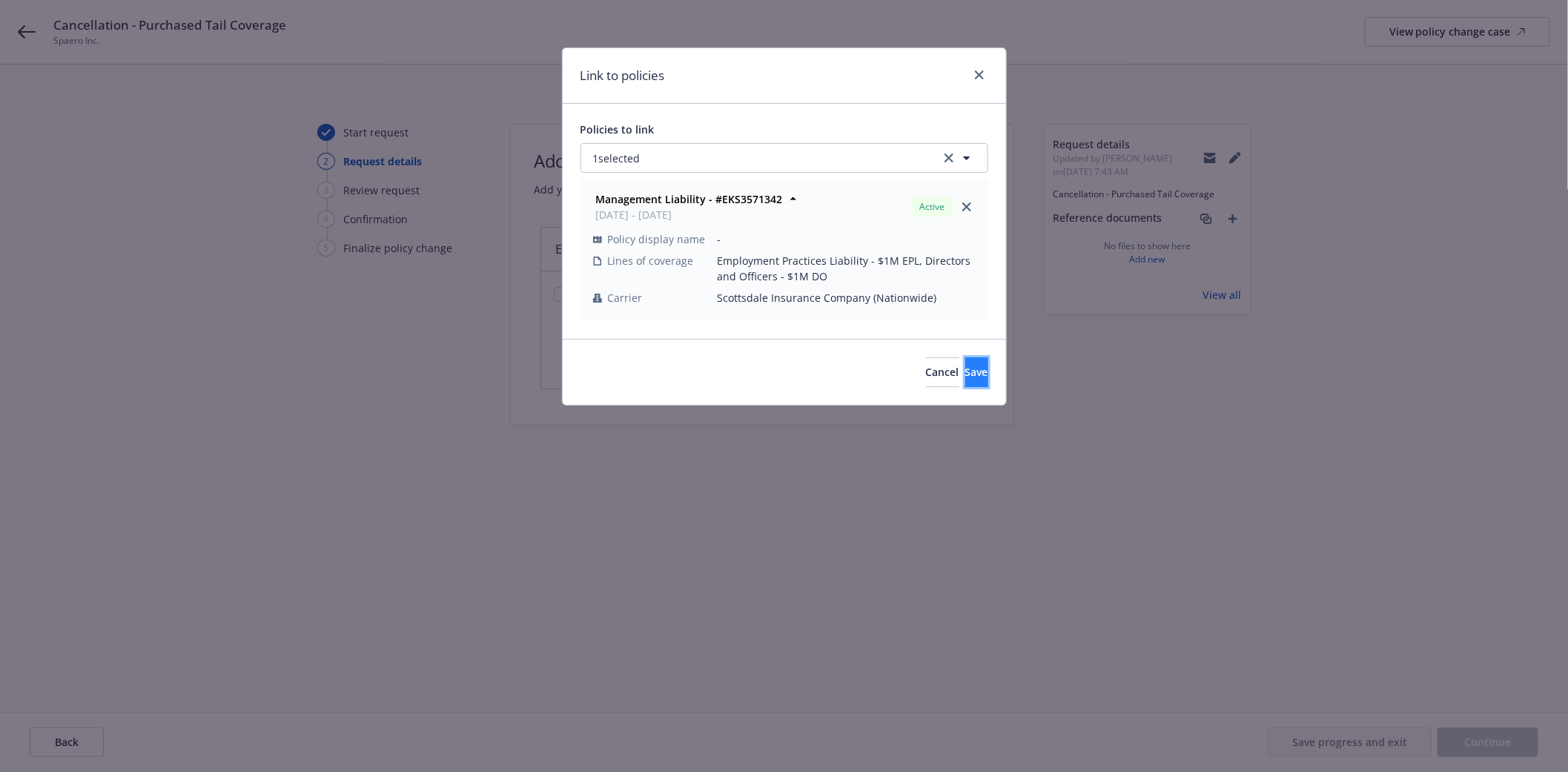
click at [965, 367] on span "Save" at bounding box center [976, 372] width 23 height 14
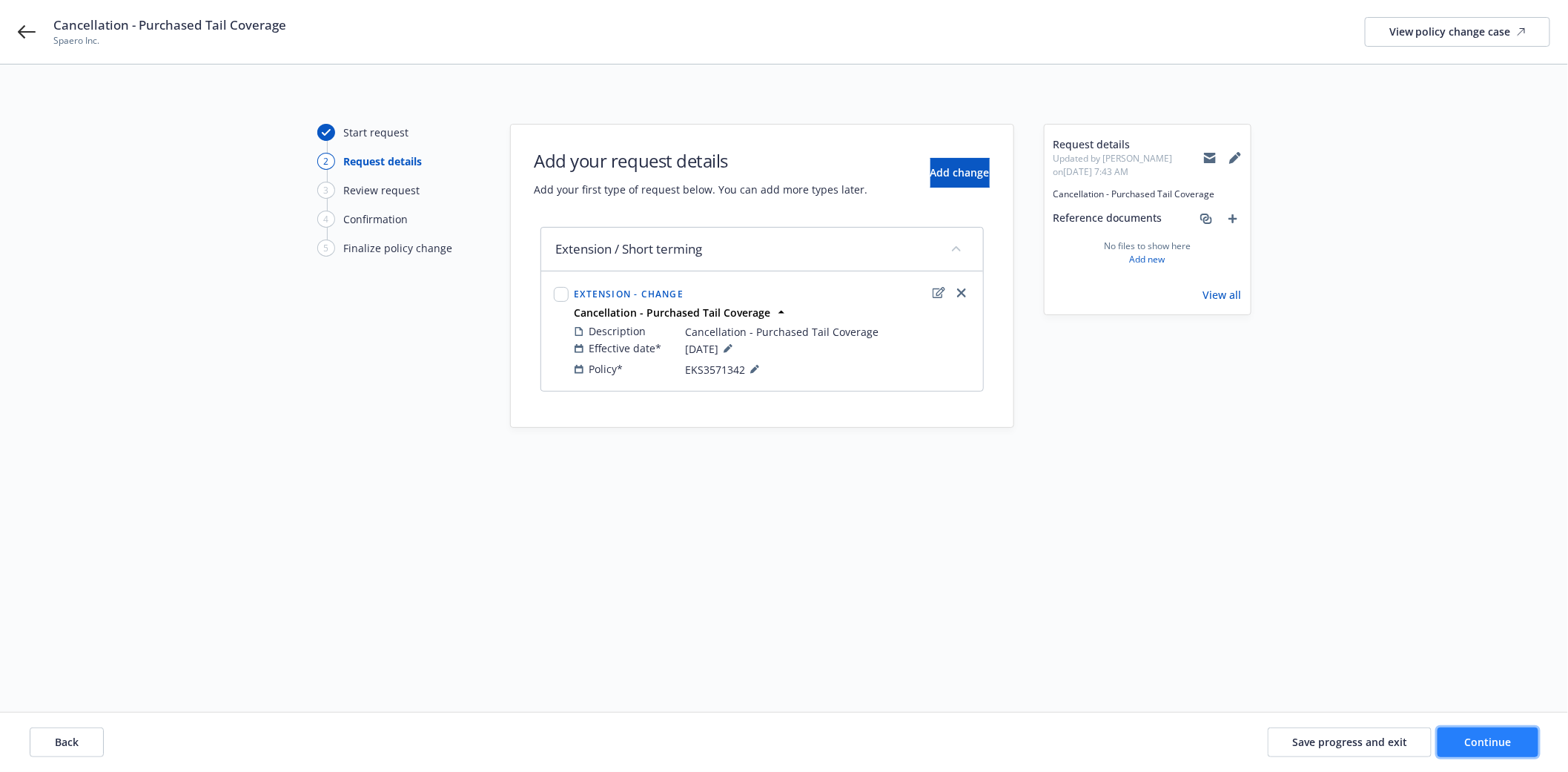
click at [1487, 750] on button "Continue" at bounding box center [1487, 741] width 101 height 29
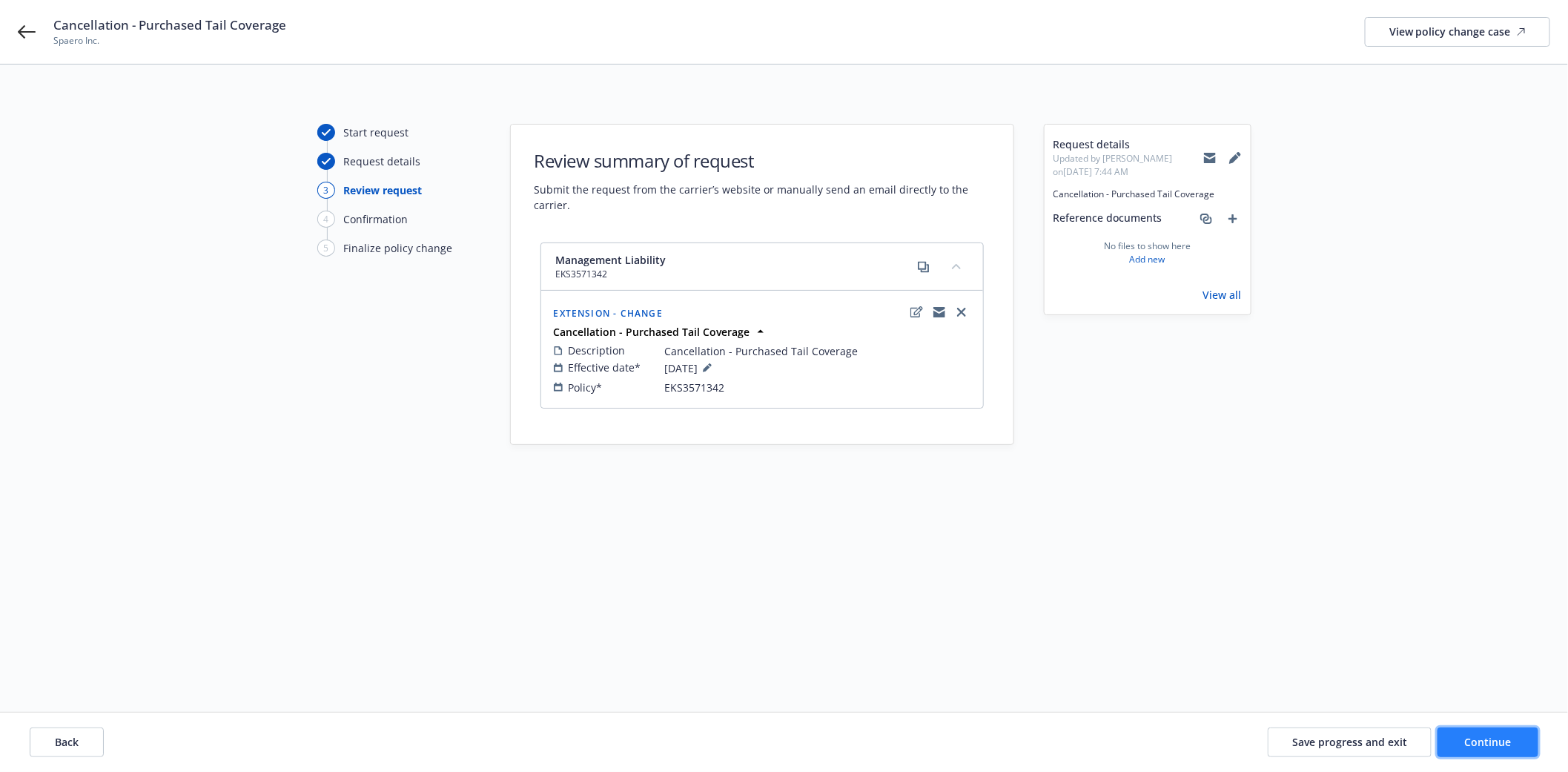
click at [1468, 736] on span "Continue" at bounding box center [1488, 742] width 47 height 14
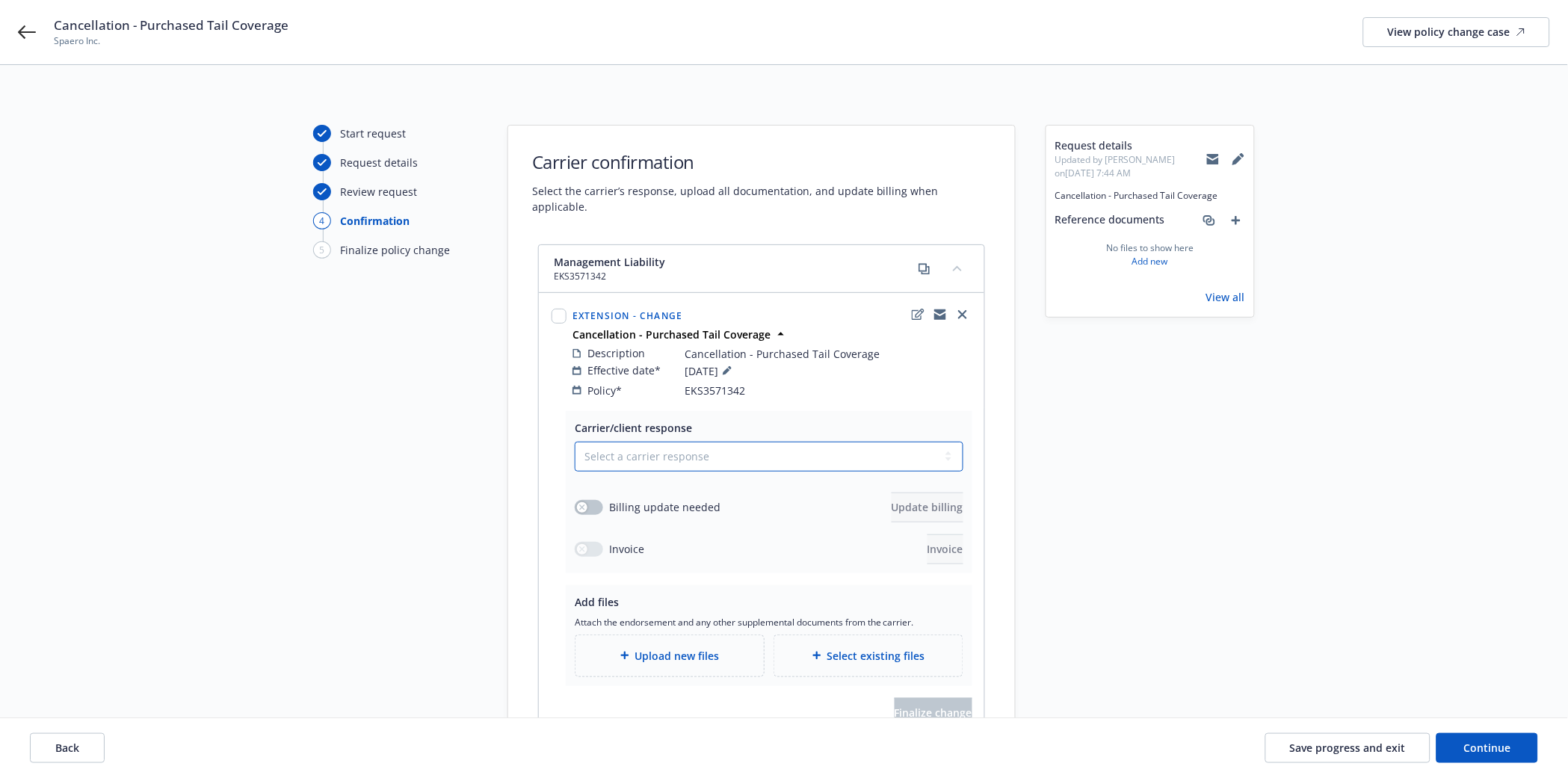
click at [600, 441] on select "Select a carrier response Accepted Accepted with revision No endorsement needed…" at bounding box center [769, 456] width 389 height 30
select select "ACCEPTED"
click at [575, 441] on select "Select a carrier response Accepted Accepted with revision No endorsement needed…" at bounding box center [769, 456] width 389 height 30
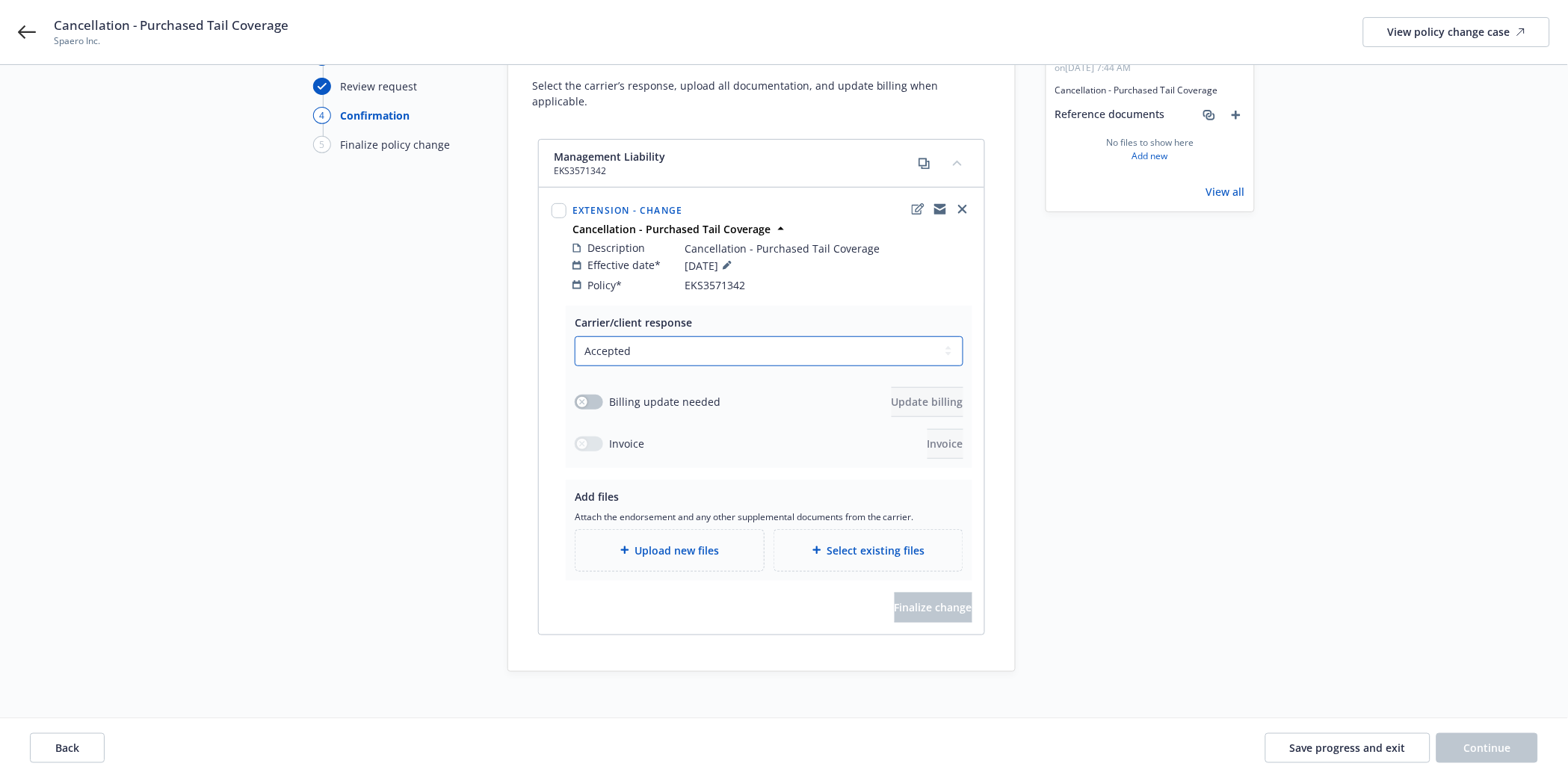
scroll to position [142, 0]
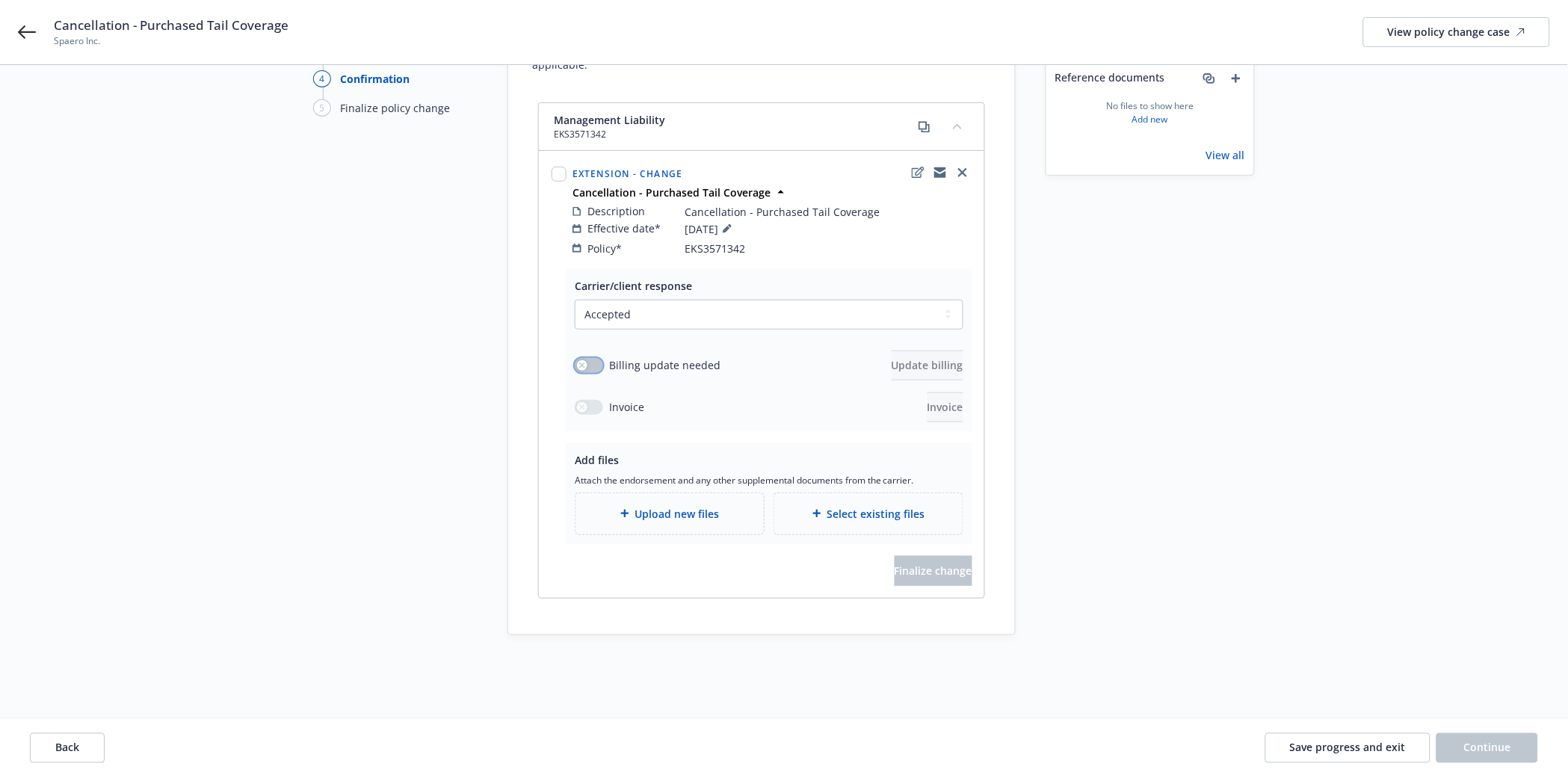
click at [592, 357] on button "button" at bounding box center [589, 365] width 29 height 15
click at [892, 357] on span "Update billing" at bounding box center [928, 365] width 72 height 14
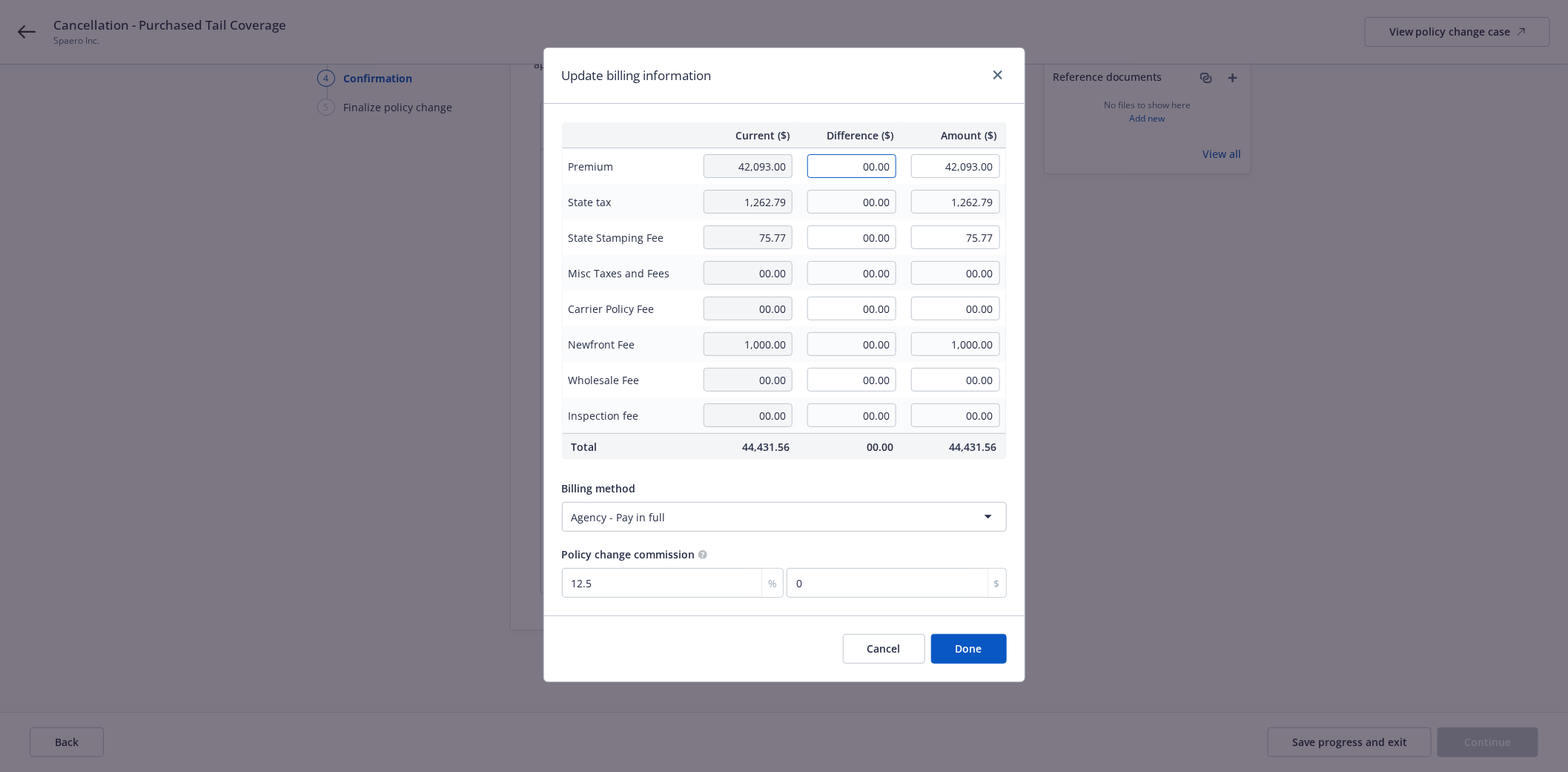
click at [843, 165] on input "00.00" at bounding box center [852, 166] width 89 height 24
type input "-8,952.00"
type input "33,141.00"
type input "-1119"
click at [851, 203] on input "00.00" at bounding box center [852, 202] width 89 height 24
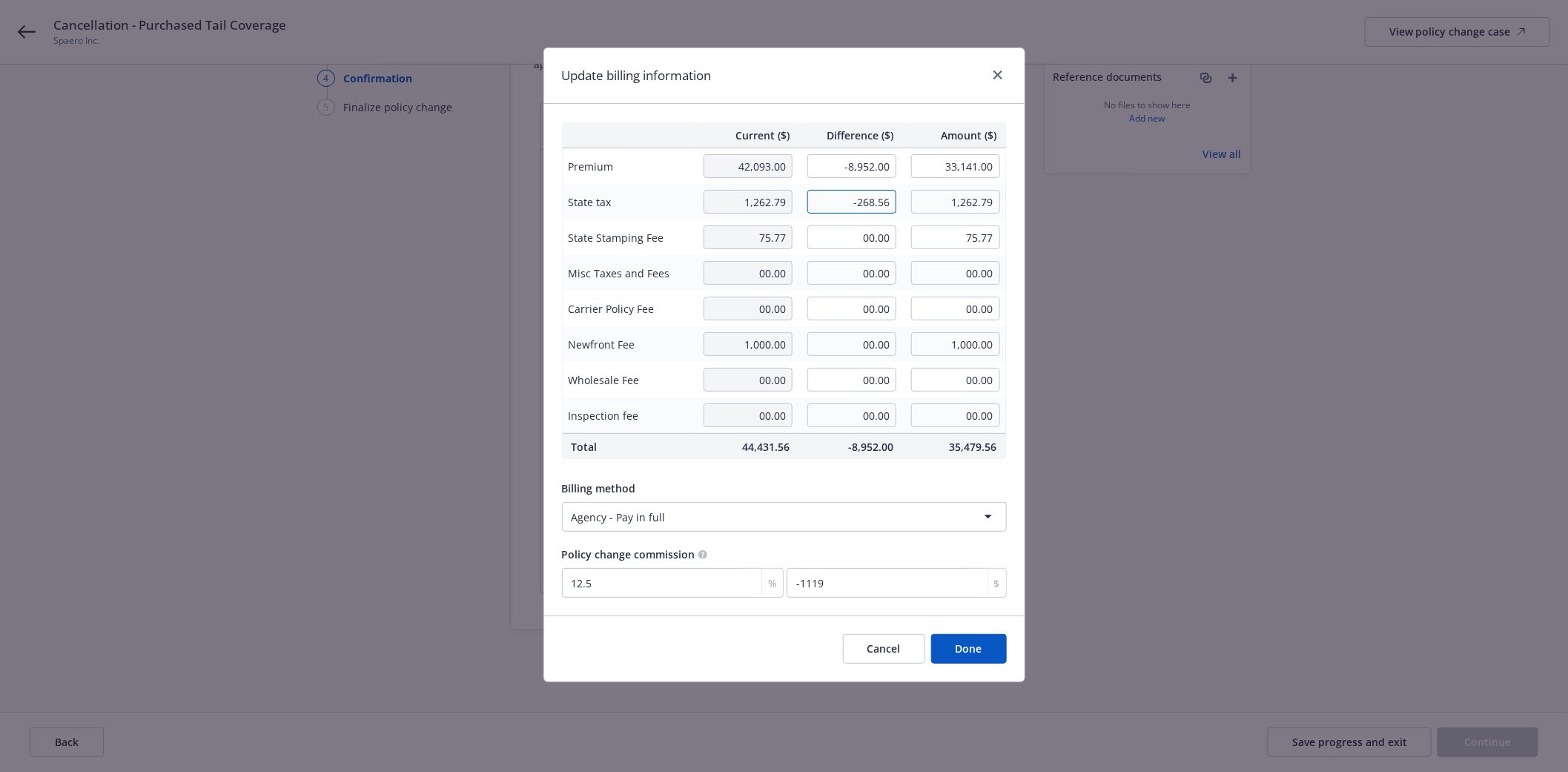
type input "-268.56"
type input "994.23"
click at [856, 241] on input "00.00" at bounding box center [852, 238] width 89 height 24
type input "-16.11"
type input "59.66"
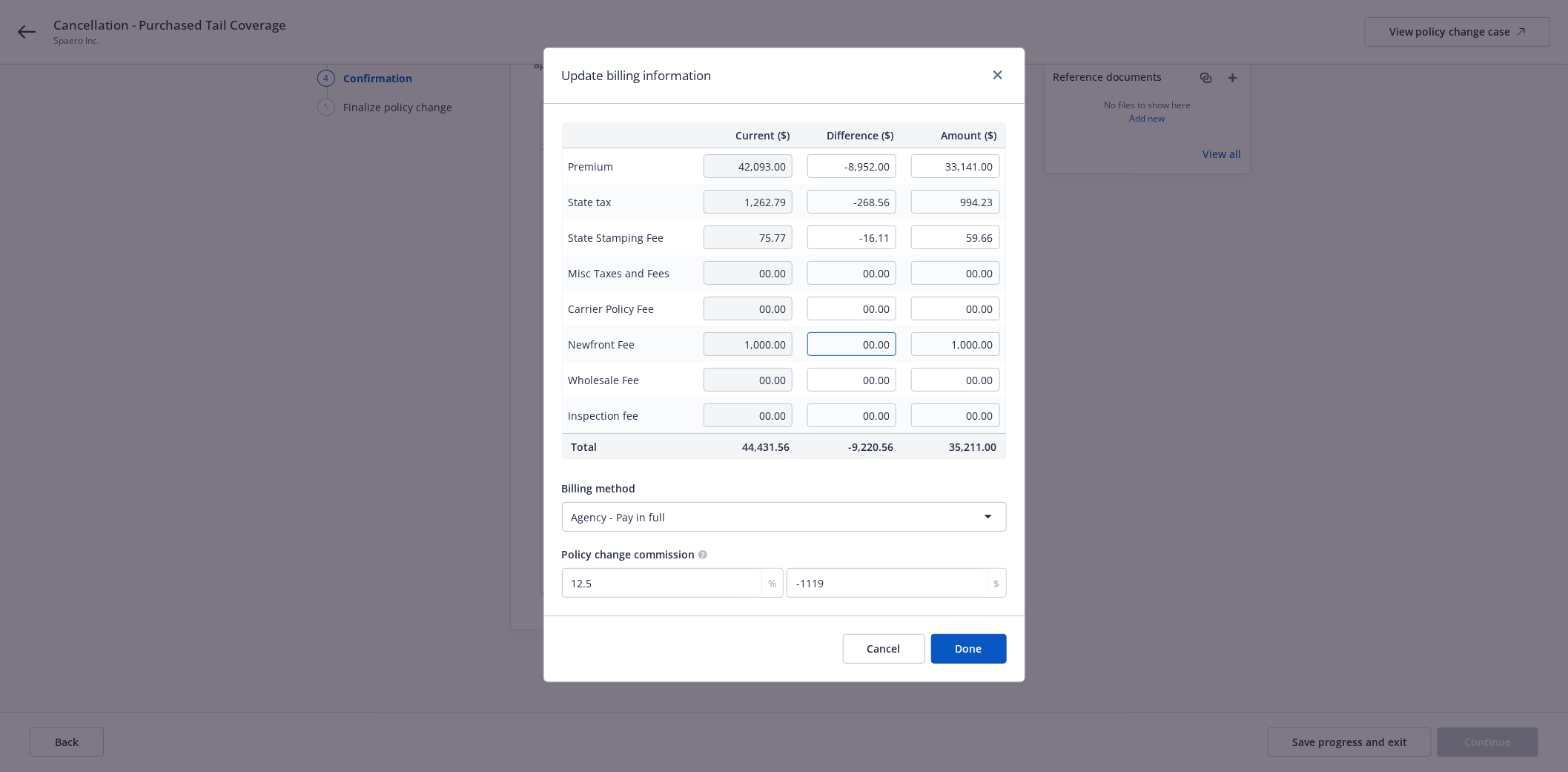
click at [854, 353] on input "00.00" at bounding box center [852, 344] width 89 height 24
click at [984, 655] on button "Done" at bounding box center [969, 648] width 75 height 29
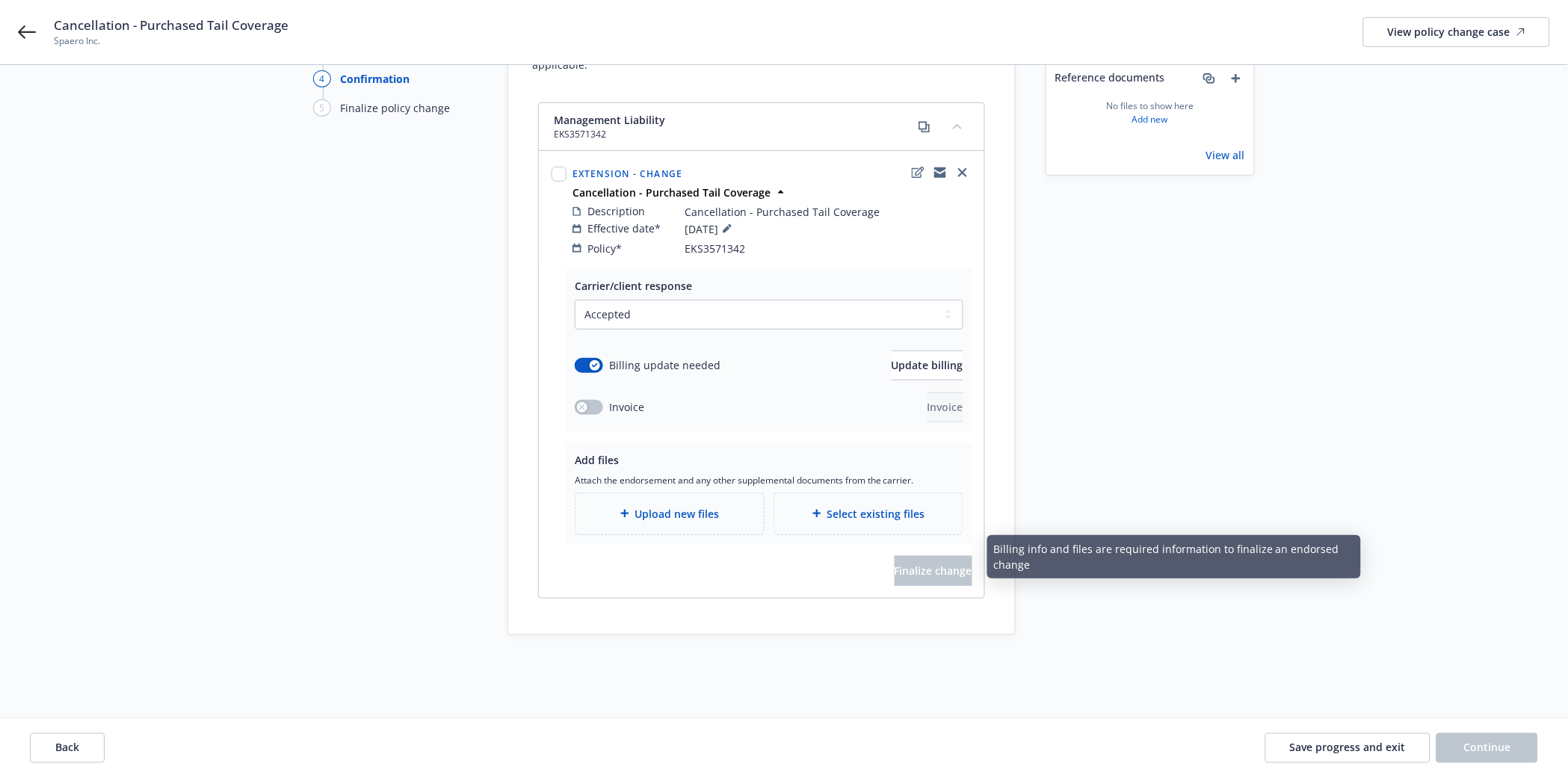
click at [703, 506] on span "Upload new files" at bounding box center [678, 514] width 85 height 16
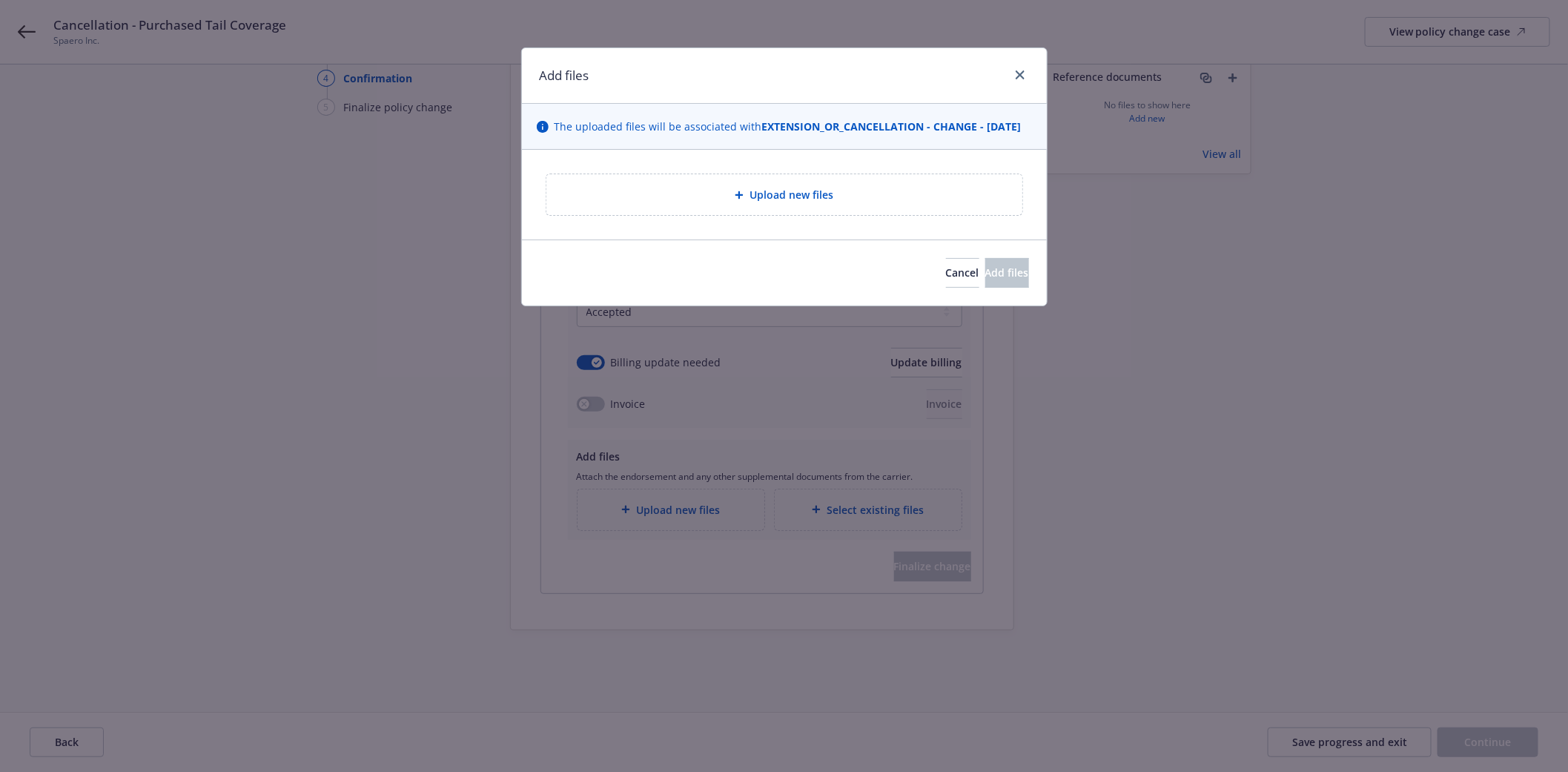
type textarea "x"
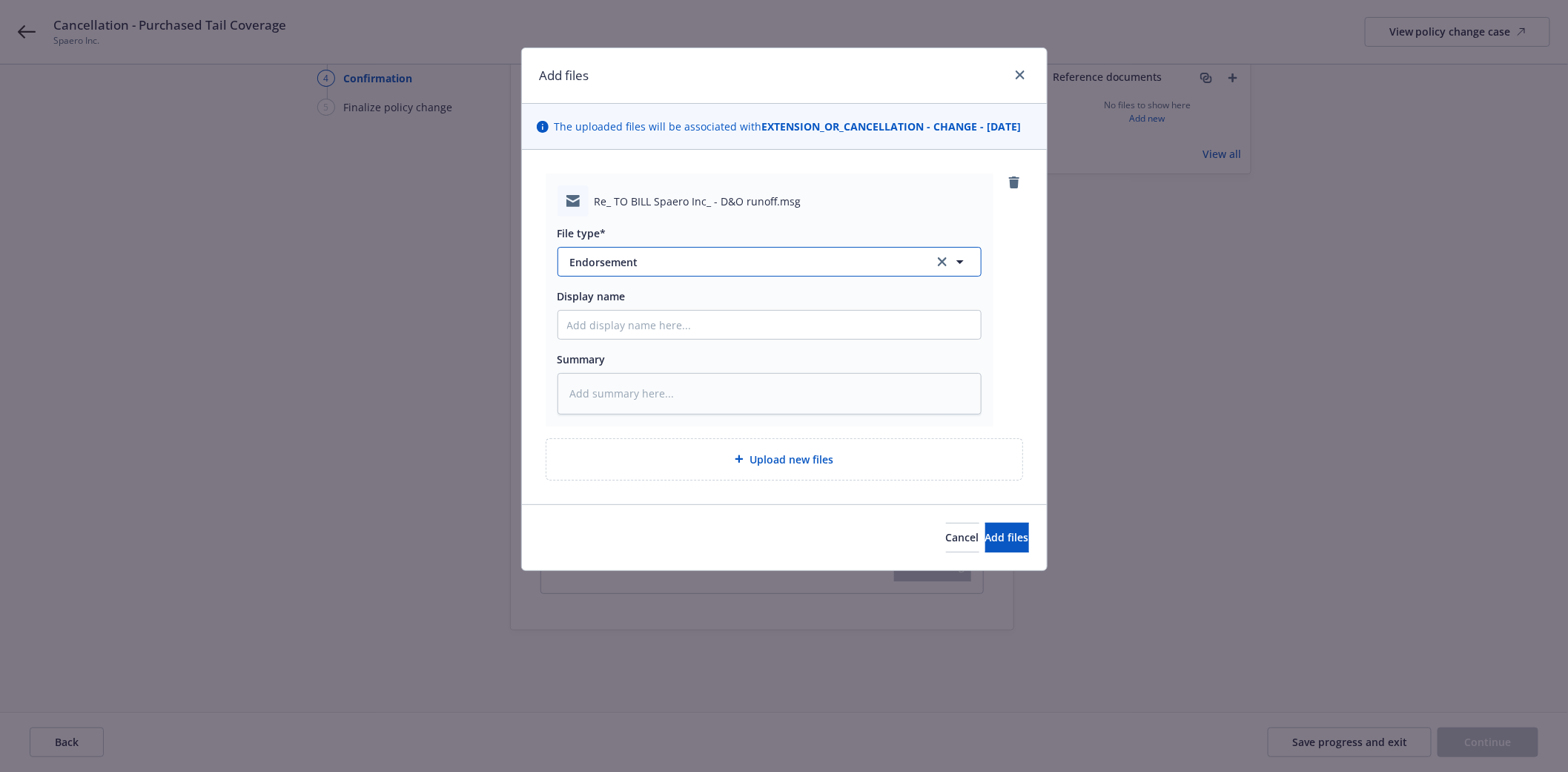
click at [629, 270] on span "Endorsement" at bounding box center [741, 262] width 343 height 16
type input "em"
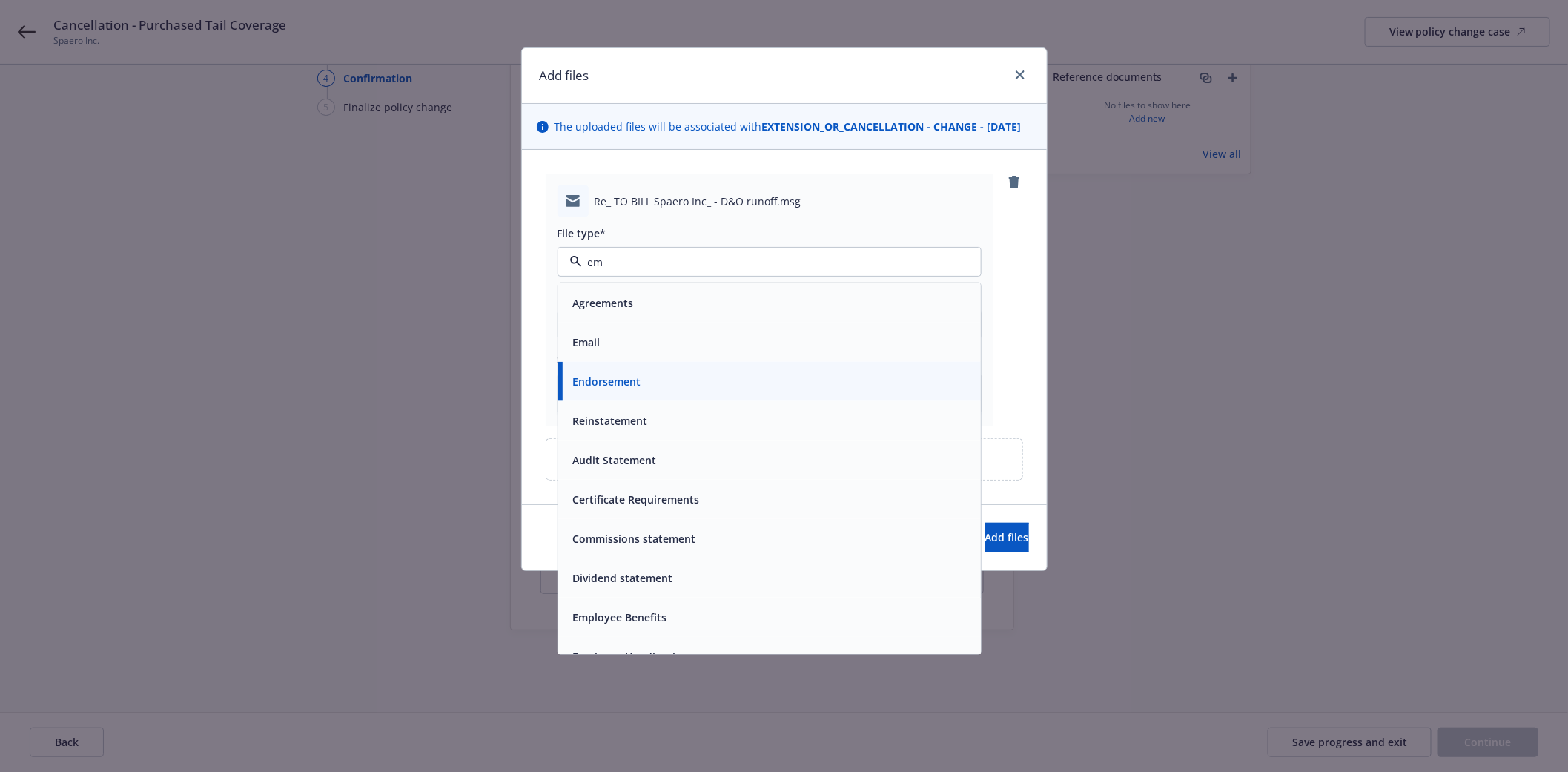
click at [643, 352] on div "Email" at bounding box center [769, 341] width 405 height 21
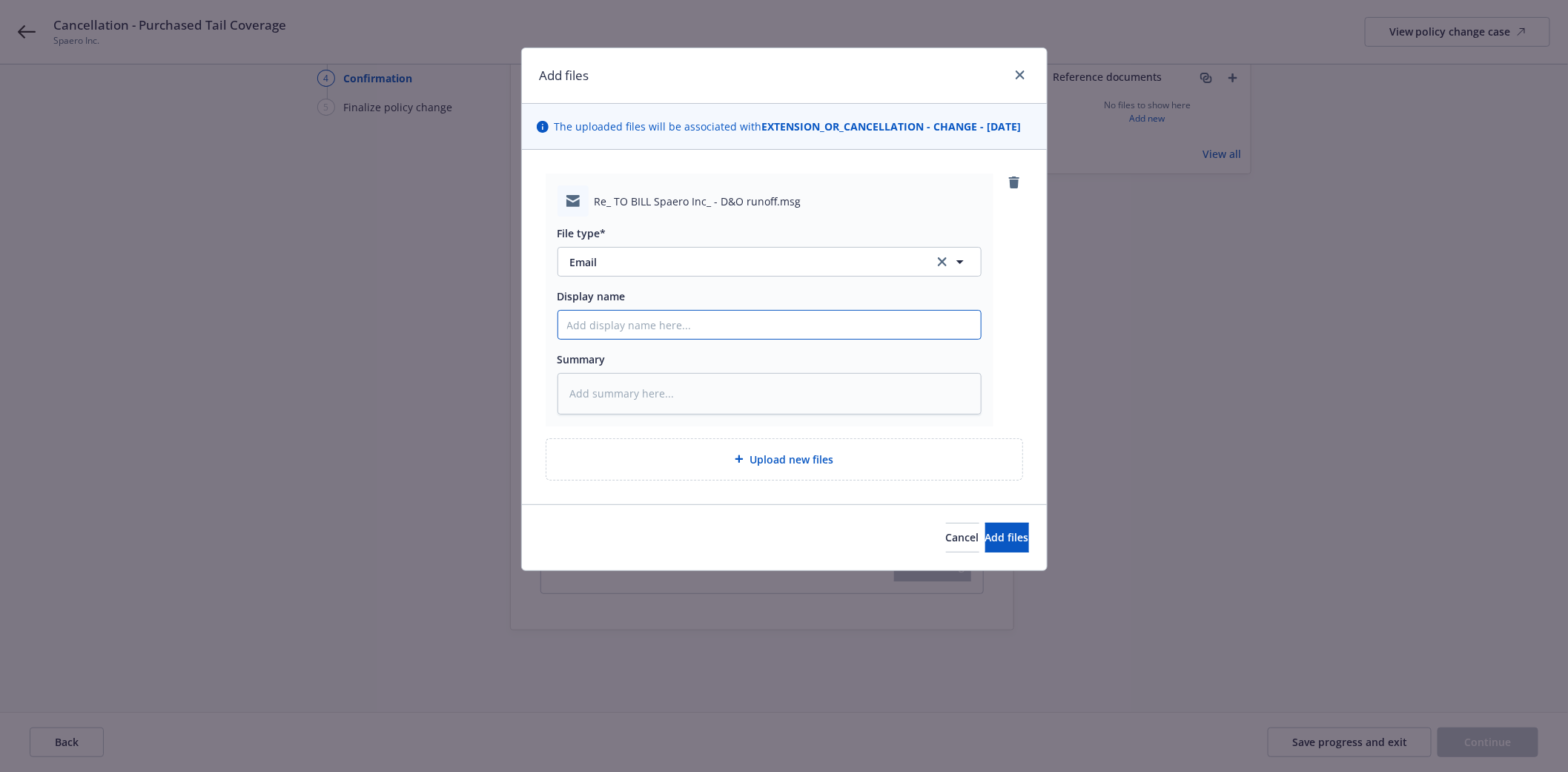
click at [605, 339] on input "Display name" at bounding box center [770, 325] width 423 height 29
type textarea "x"
type input "P"
type textarea "x"
type input "Pr"
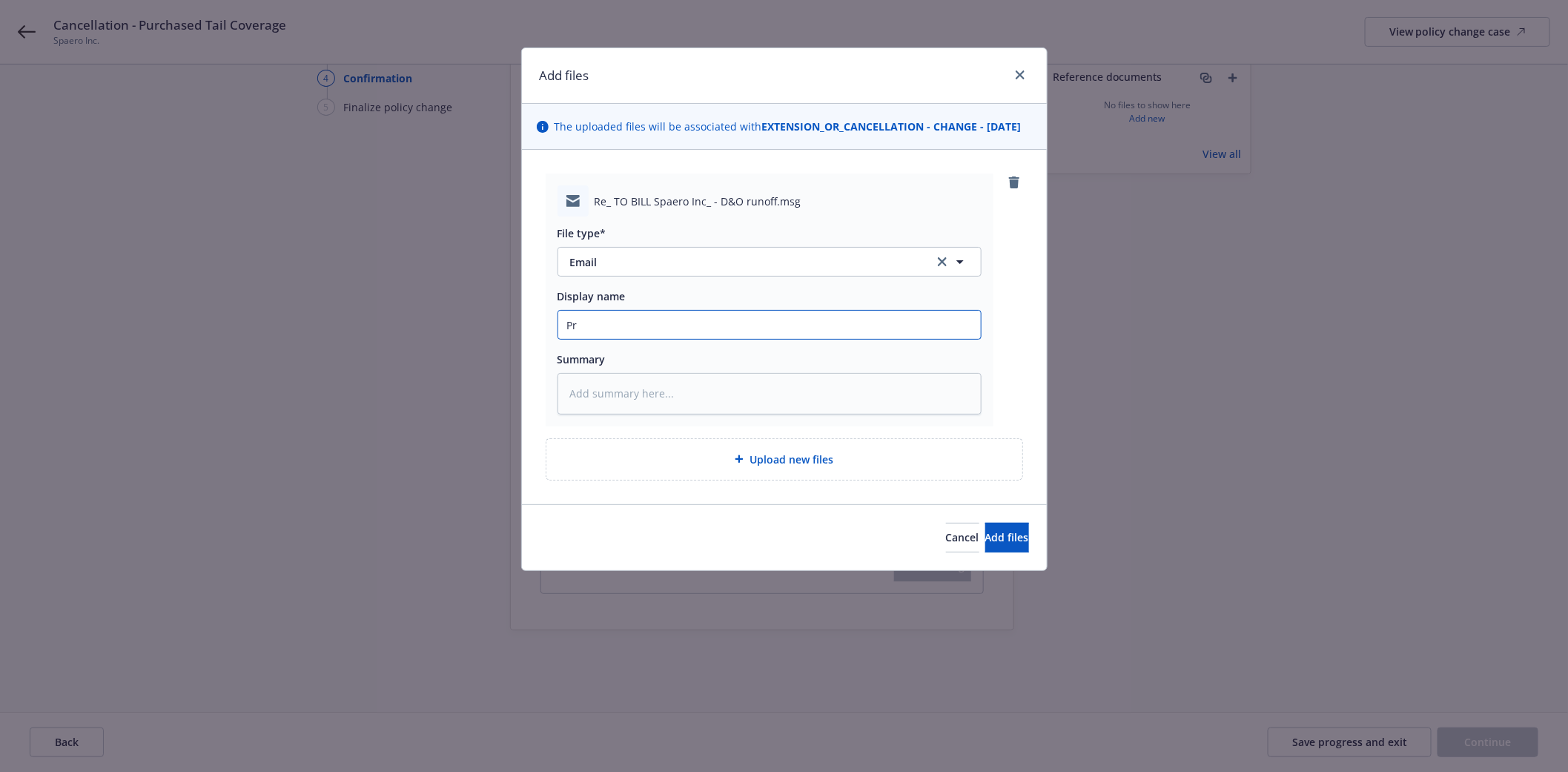
type textarea "x"
type input "P"
type textarea "x"
type input "R"
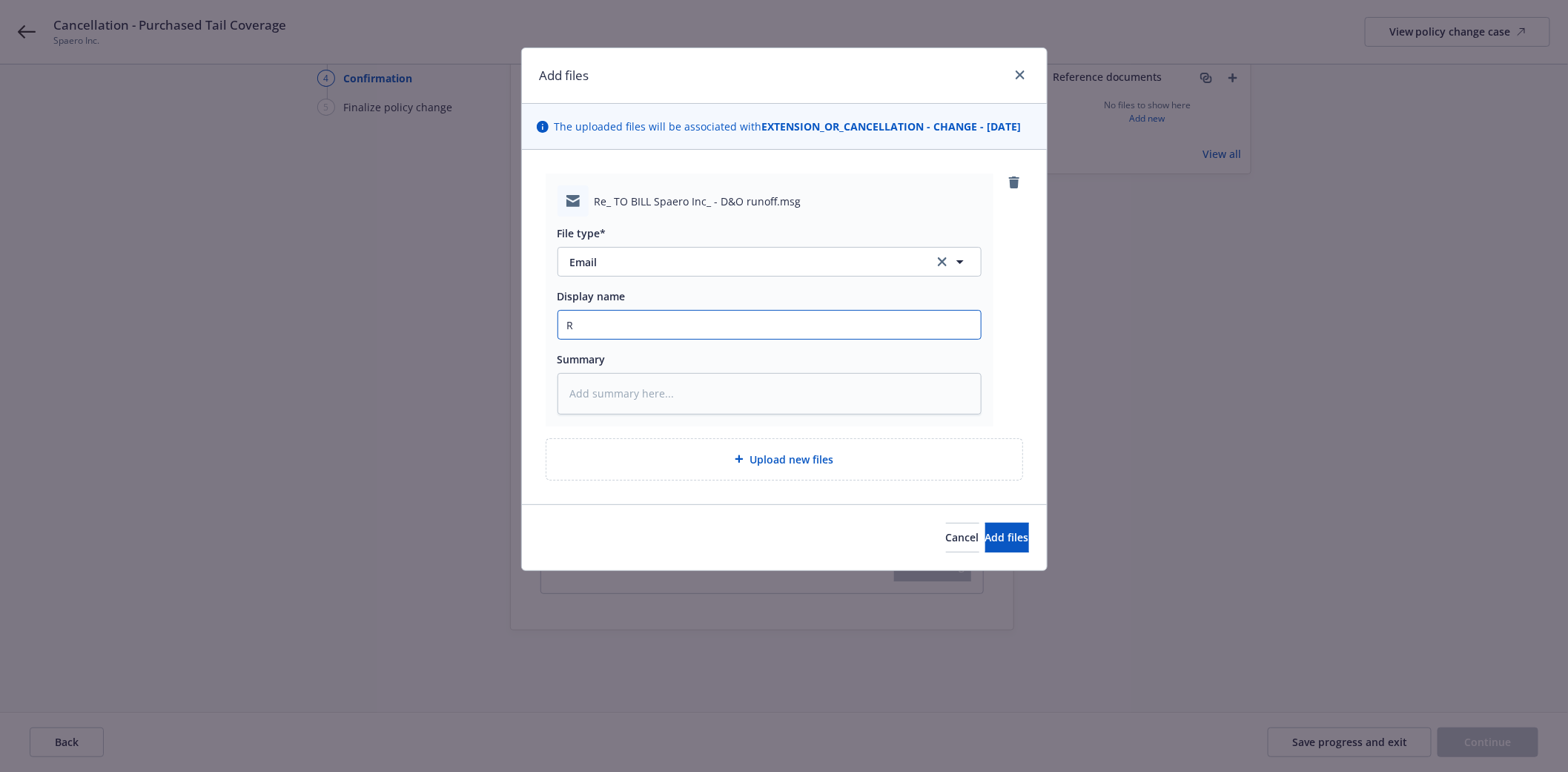
type textarea "x"
type input "Re"
type textarea "x"
type input "Req"
type textarea "x"
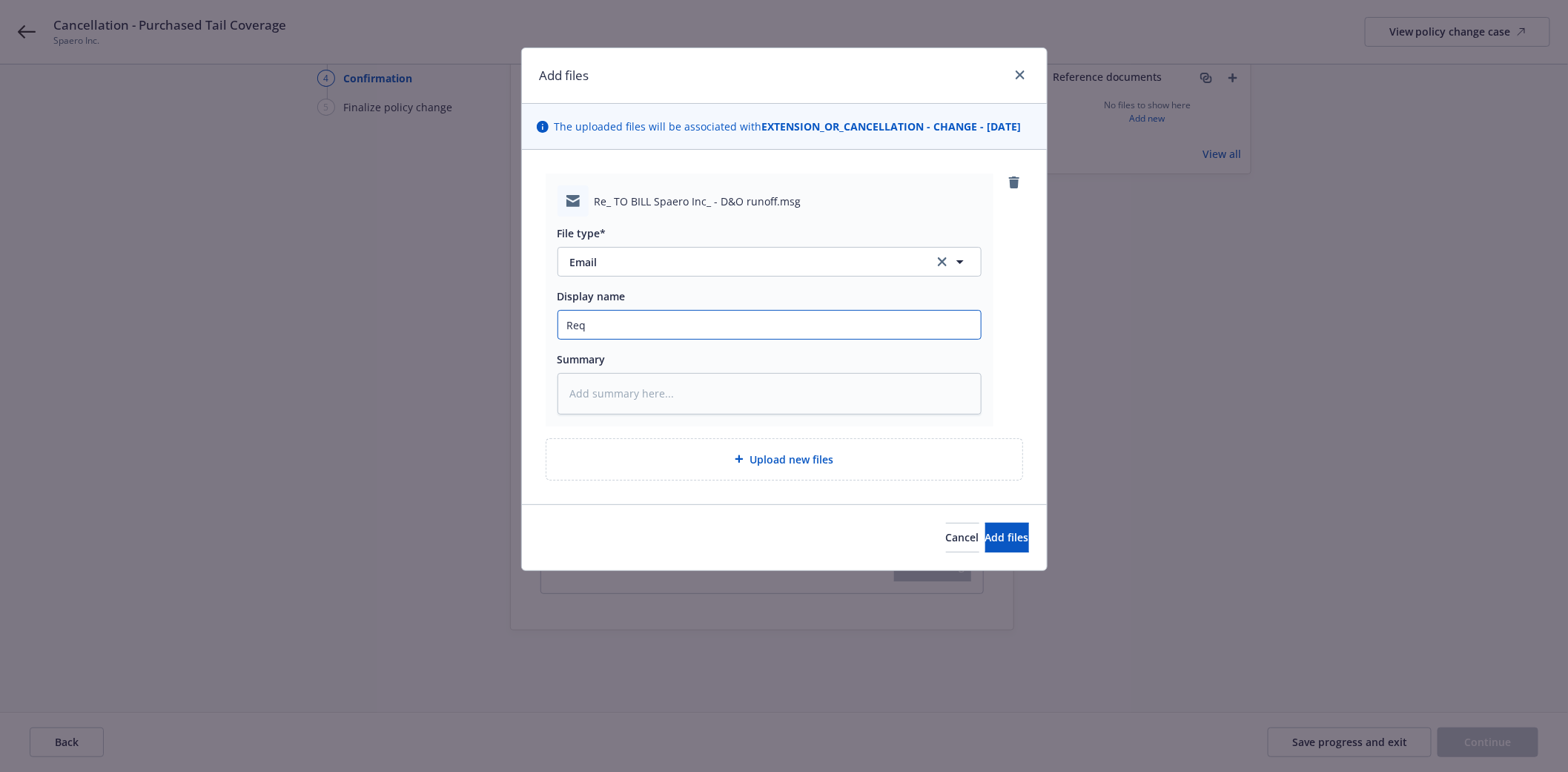
type input "Requ"
type textarea "x"
type input "Reque"
type textarea "x"
type input "Reques"
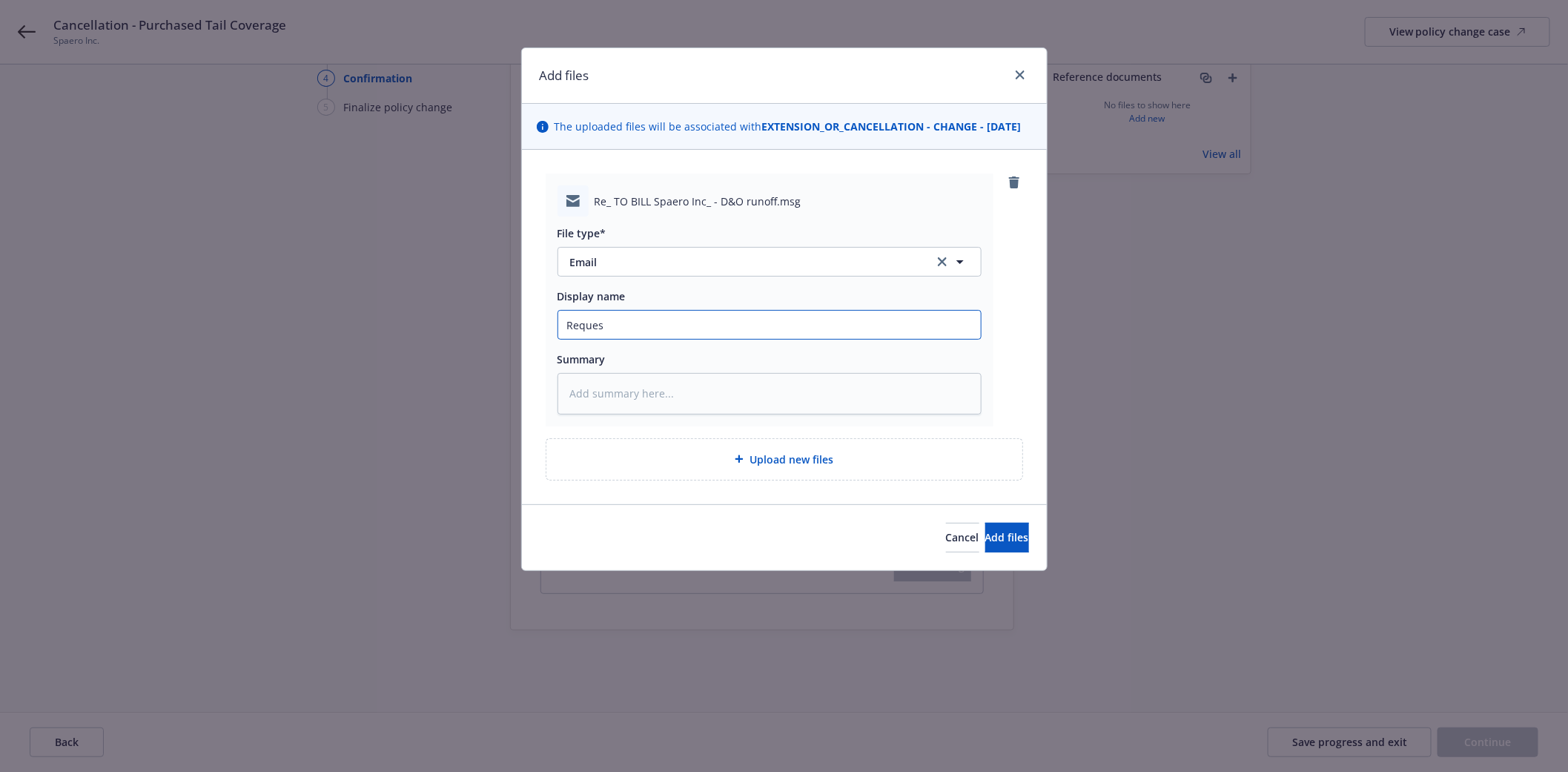
type textarea "x"
type input "Request"
type textarea "x"
type input "Request"
type textarea "x"
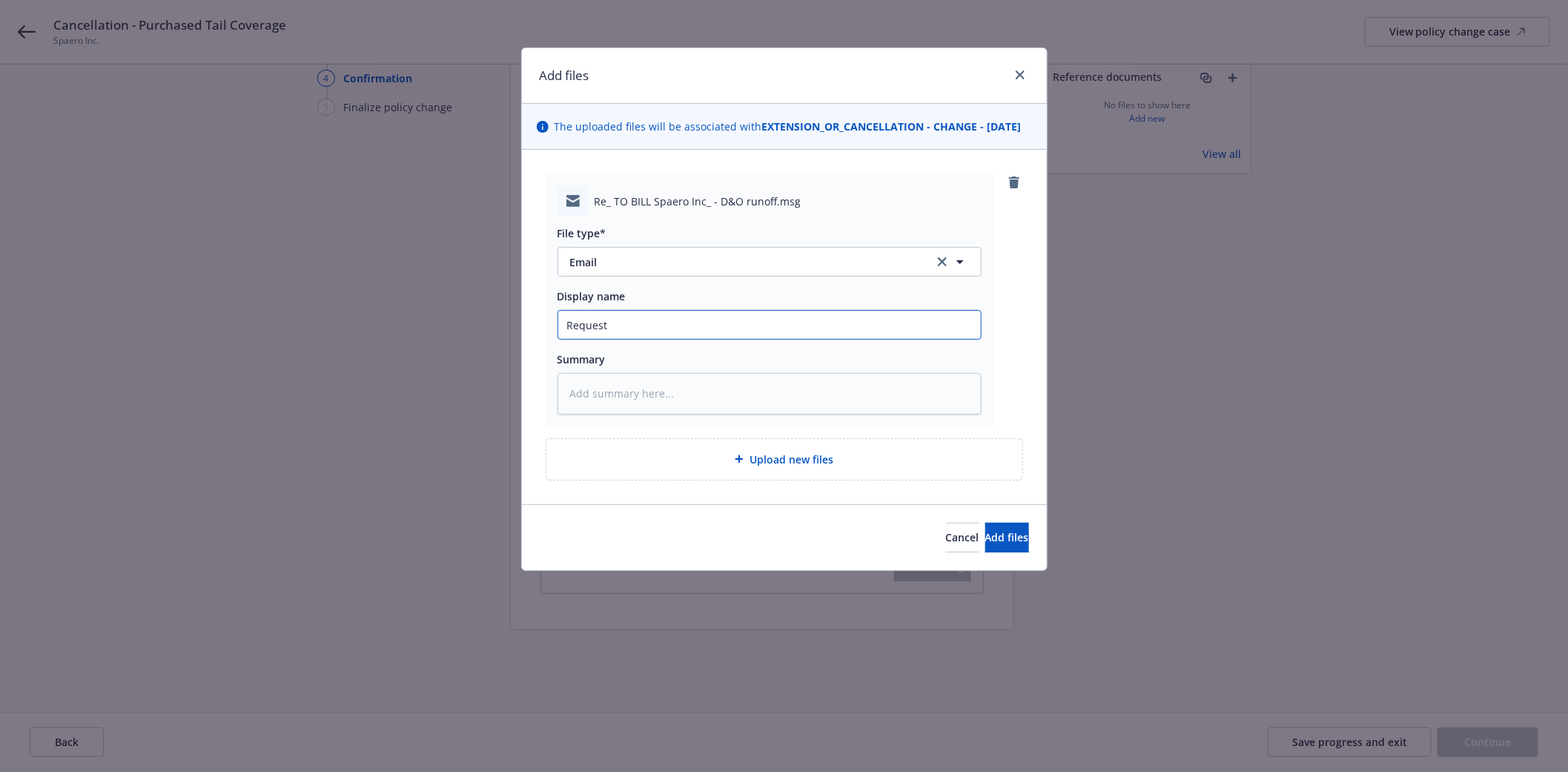
type input "Request t"
type textarea "x"
type input "Request to"
type textarea "x"
type input "Request to"
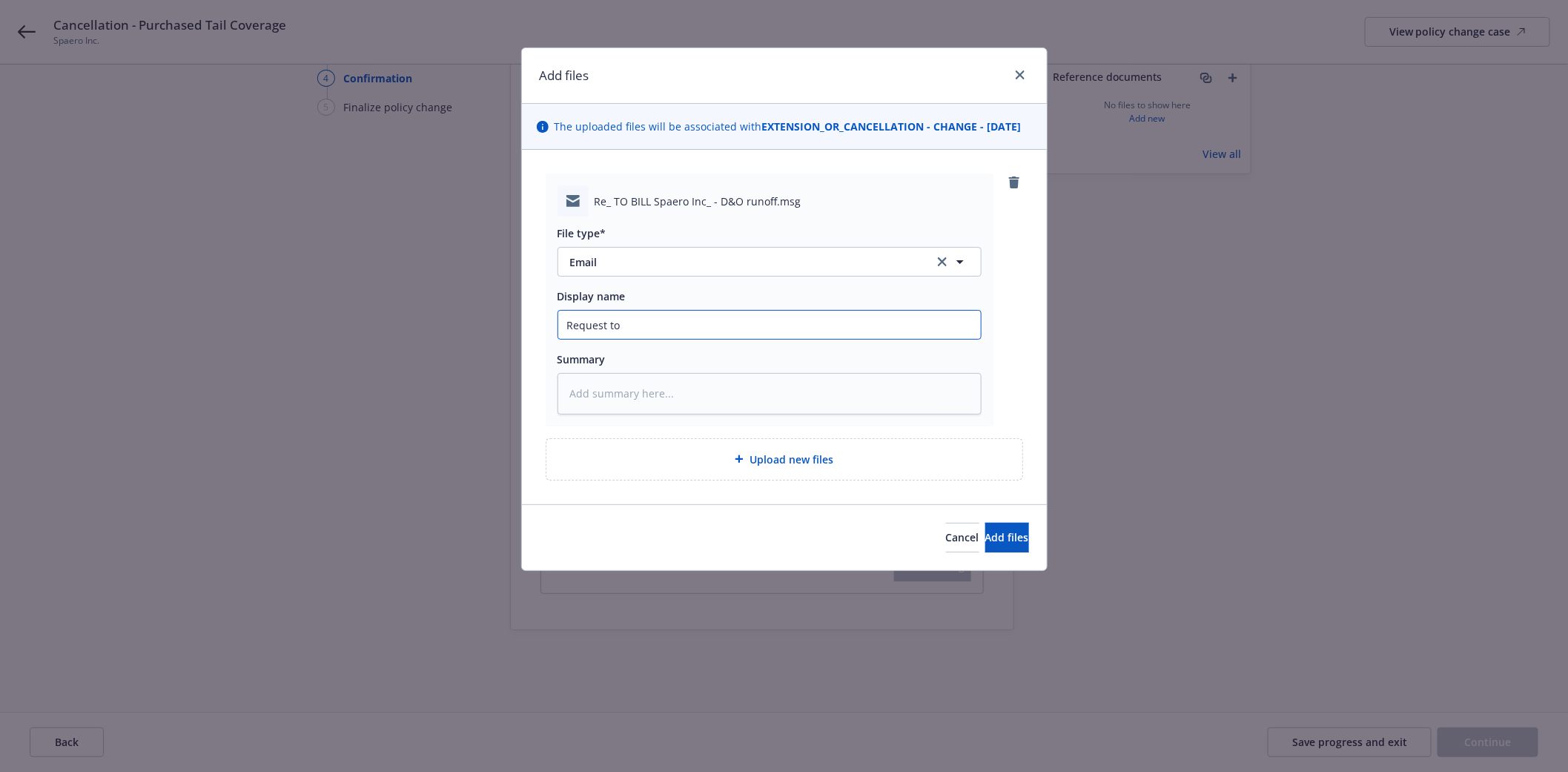
type textarea "x"
click at [985, 544] on span "Add files" at bounding box center [1007, 537] width 44 height 14
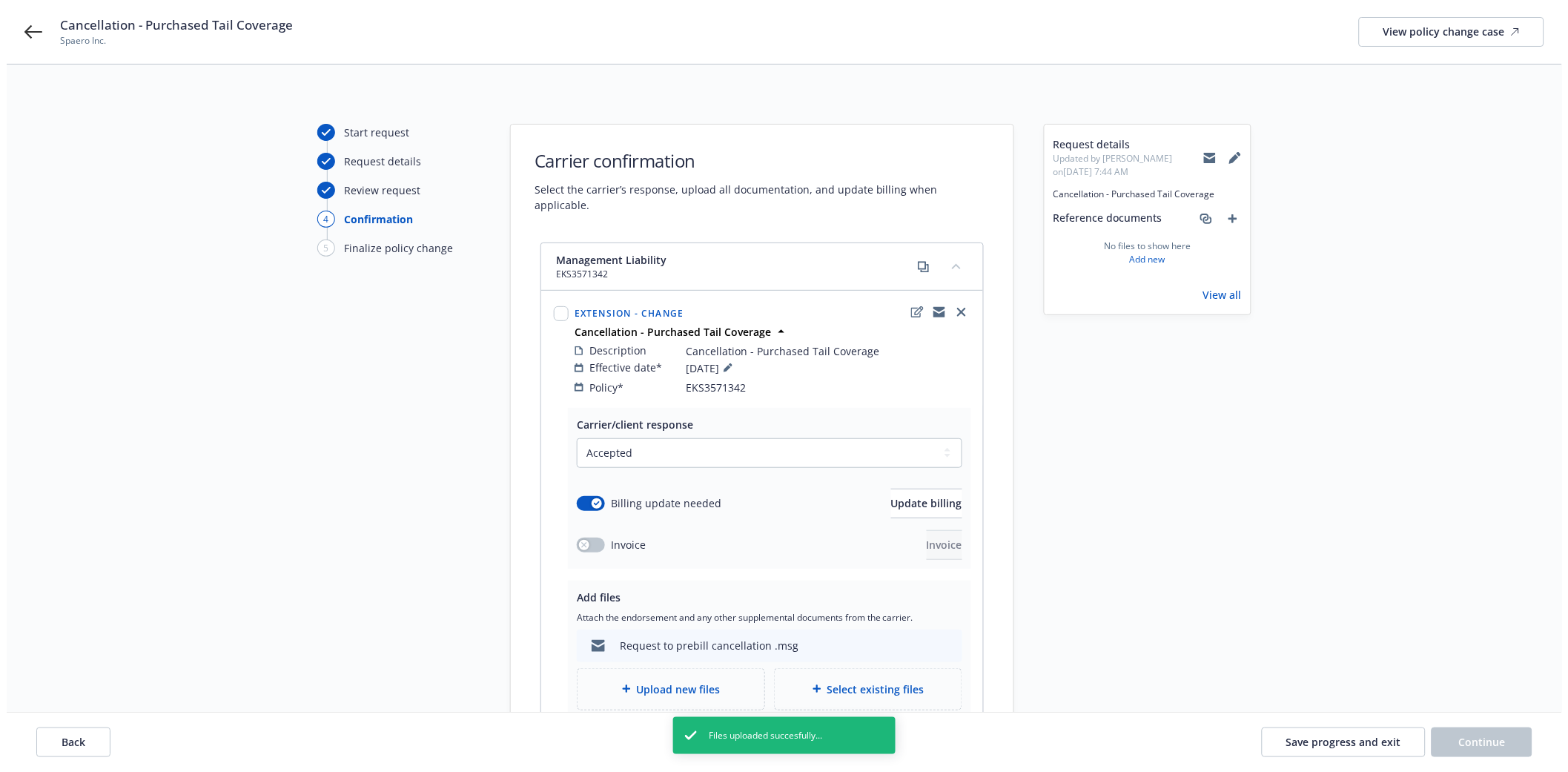
scroll to position [165, 0]
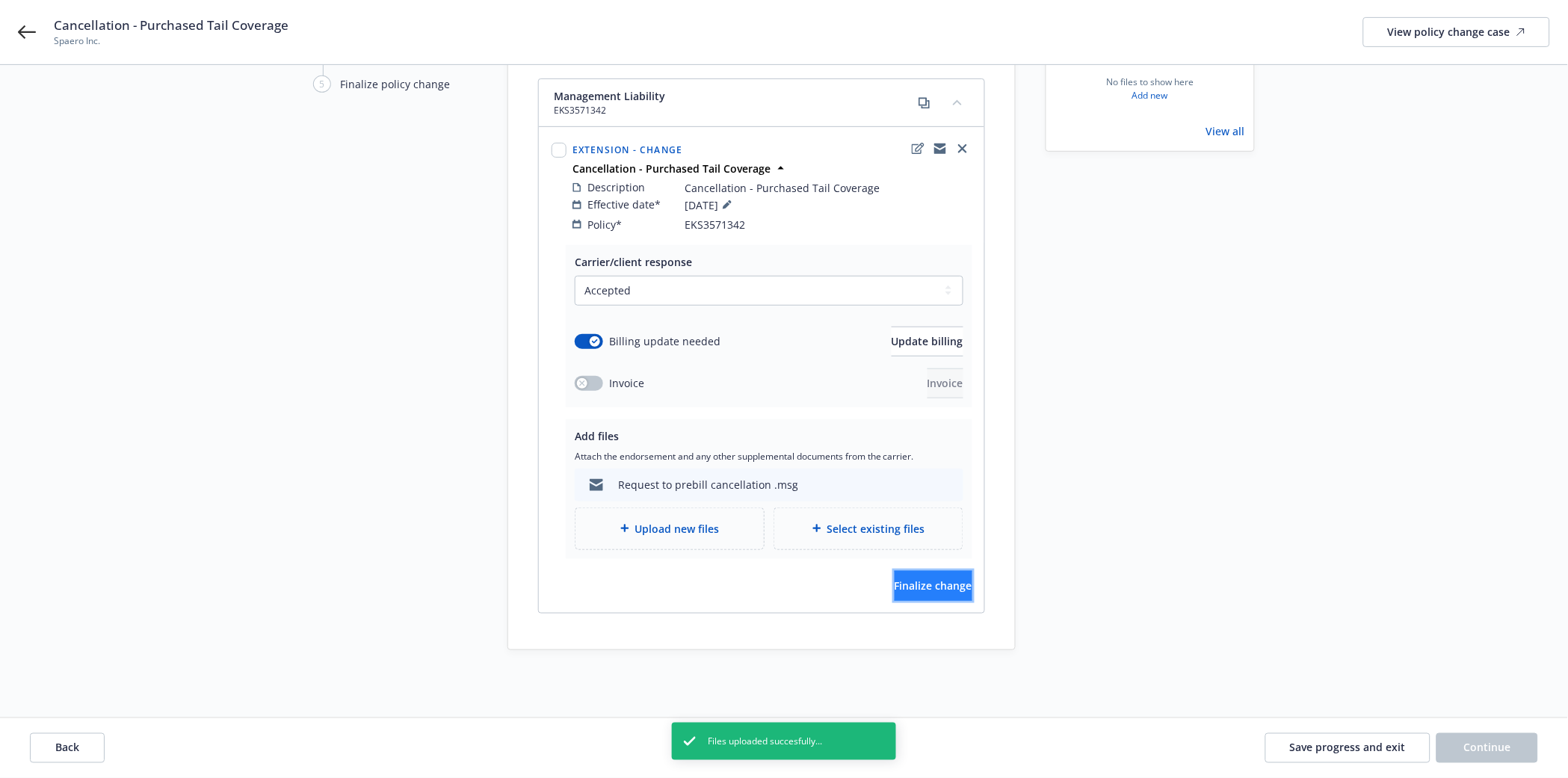
click at [940, 579] on span "Finalize change" at bounding box center [933, 586] width 77 height 14
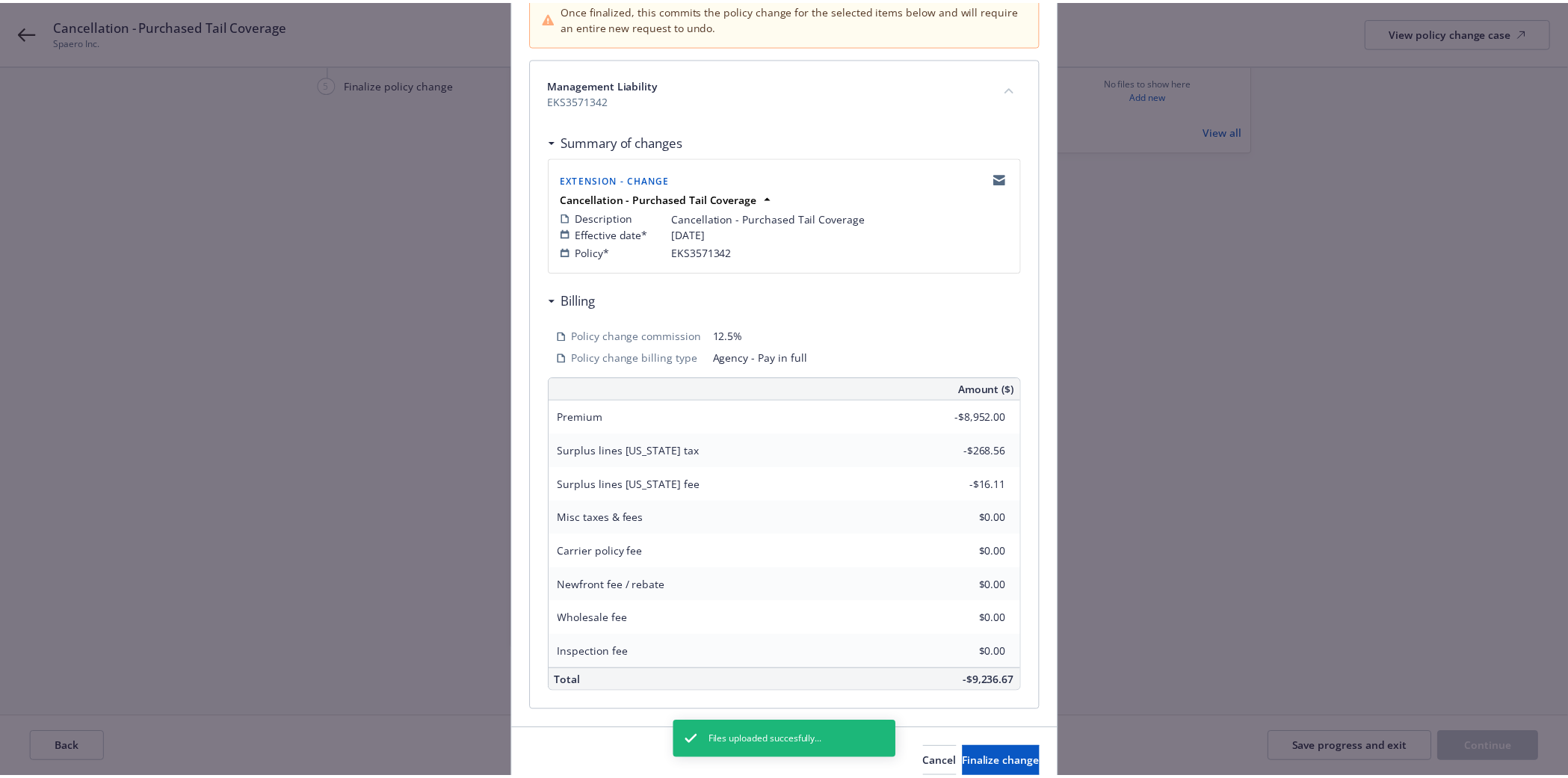
scroll to position [234, 0]
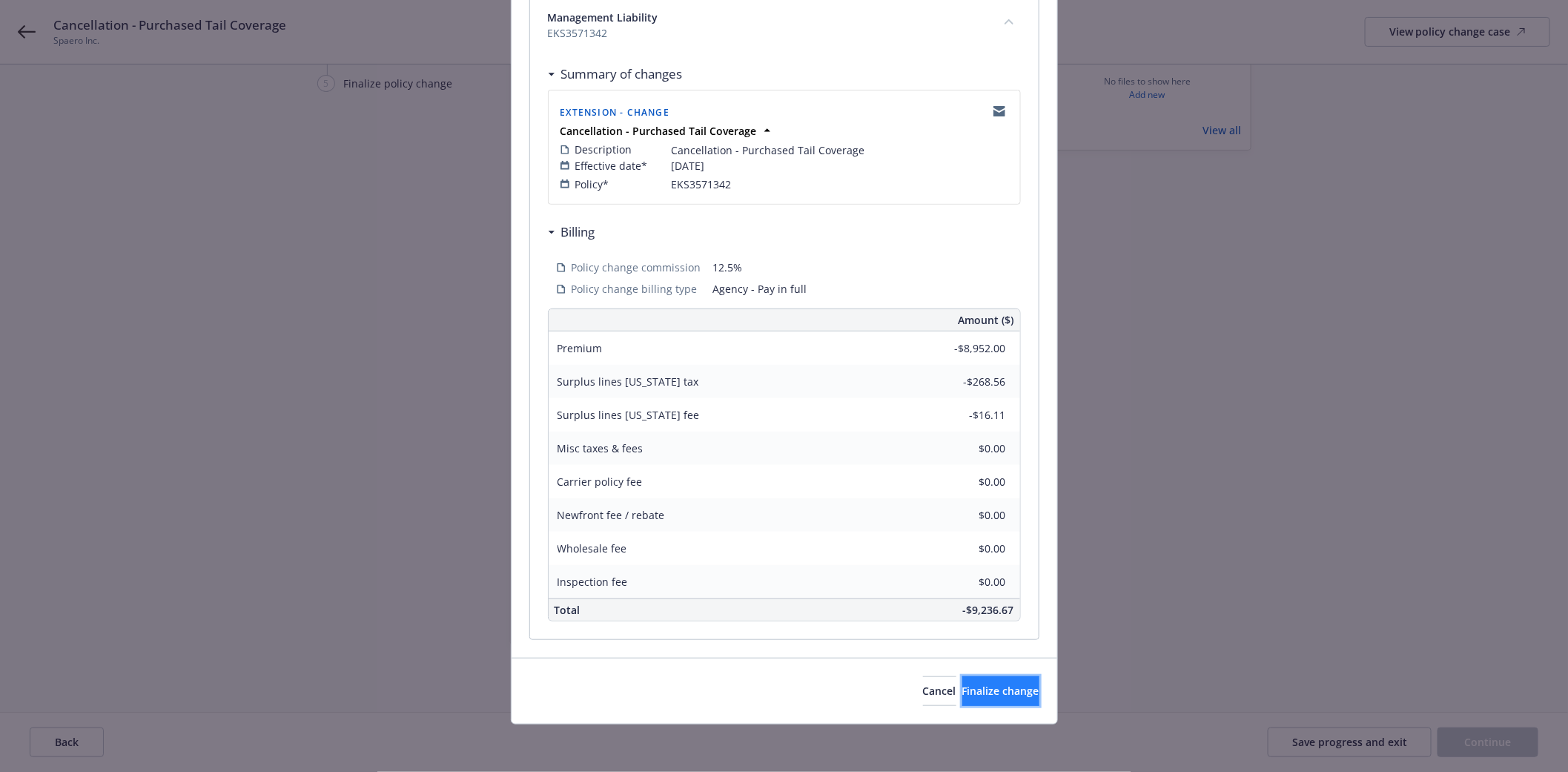
click at [980, 702] on button "Finalize change" at bounding box center [1000, 690] width 77 height 29
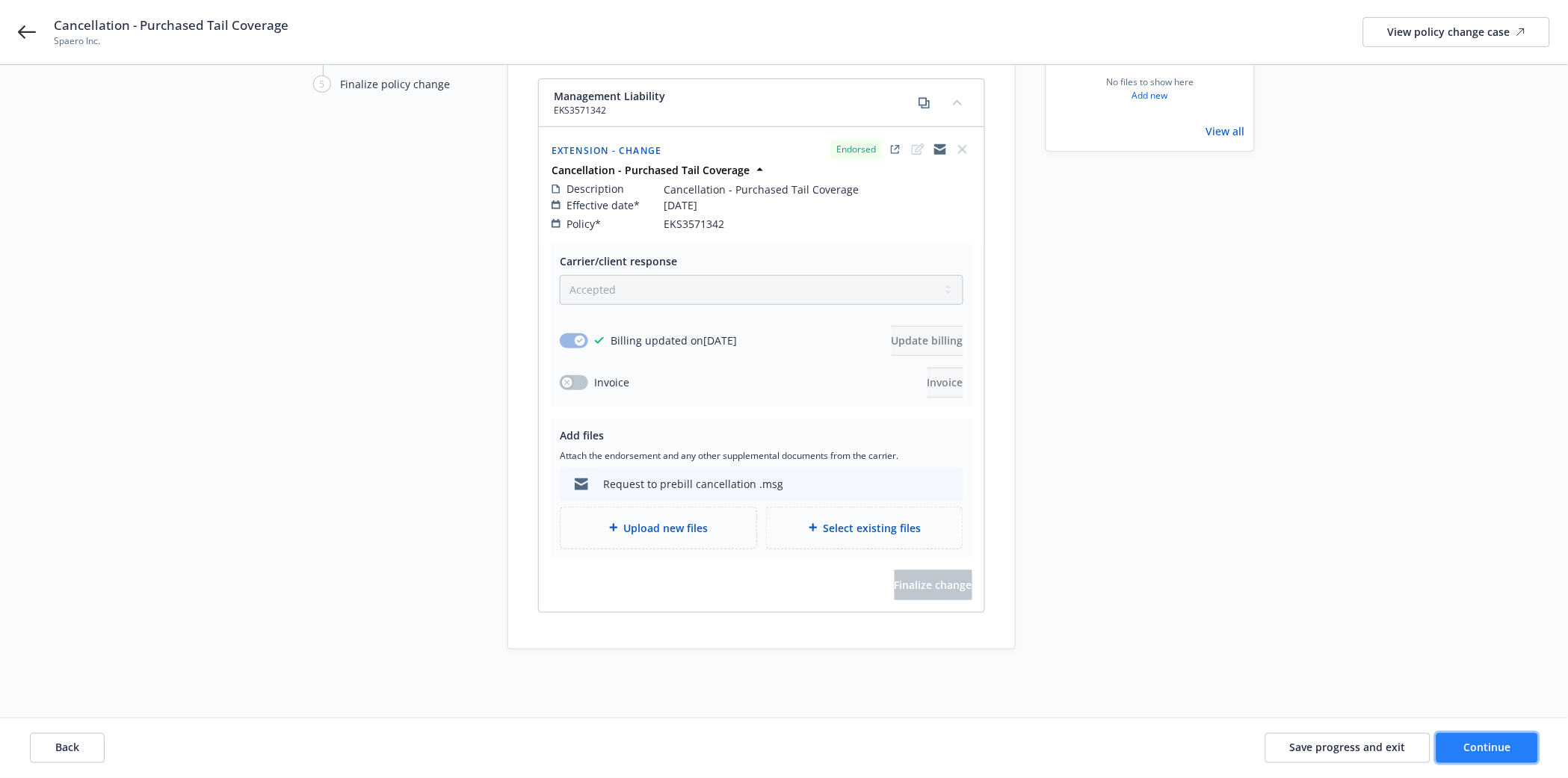
click at [1476, 749] on span "Continue" at bounding box center [1487, 748] width 47 height 14
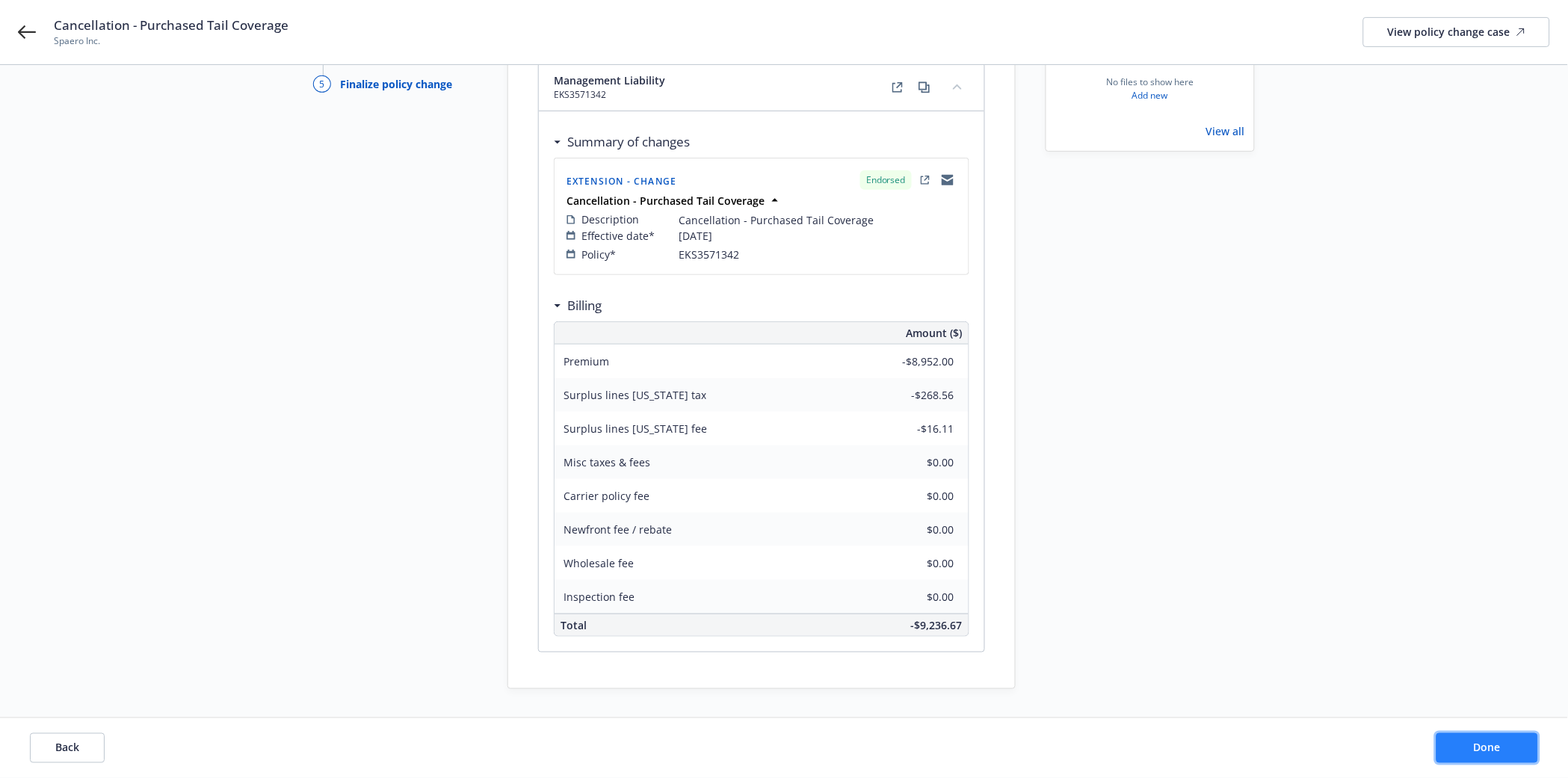
click at [1486, 743] on span "Done" at bounding box center [1487, 748] width 27 height 14
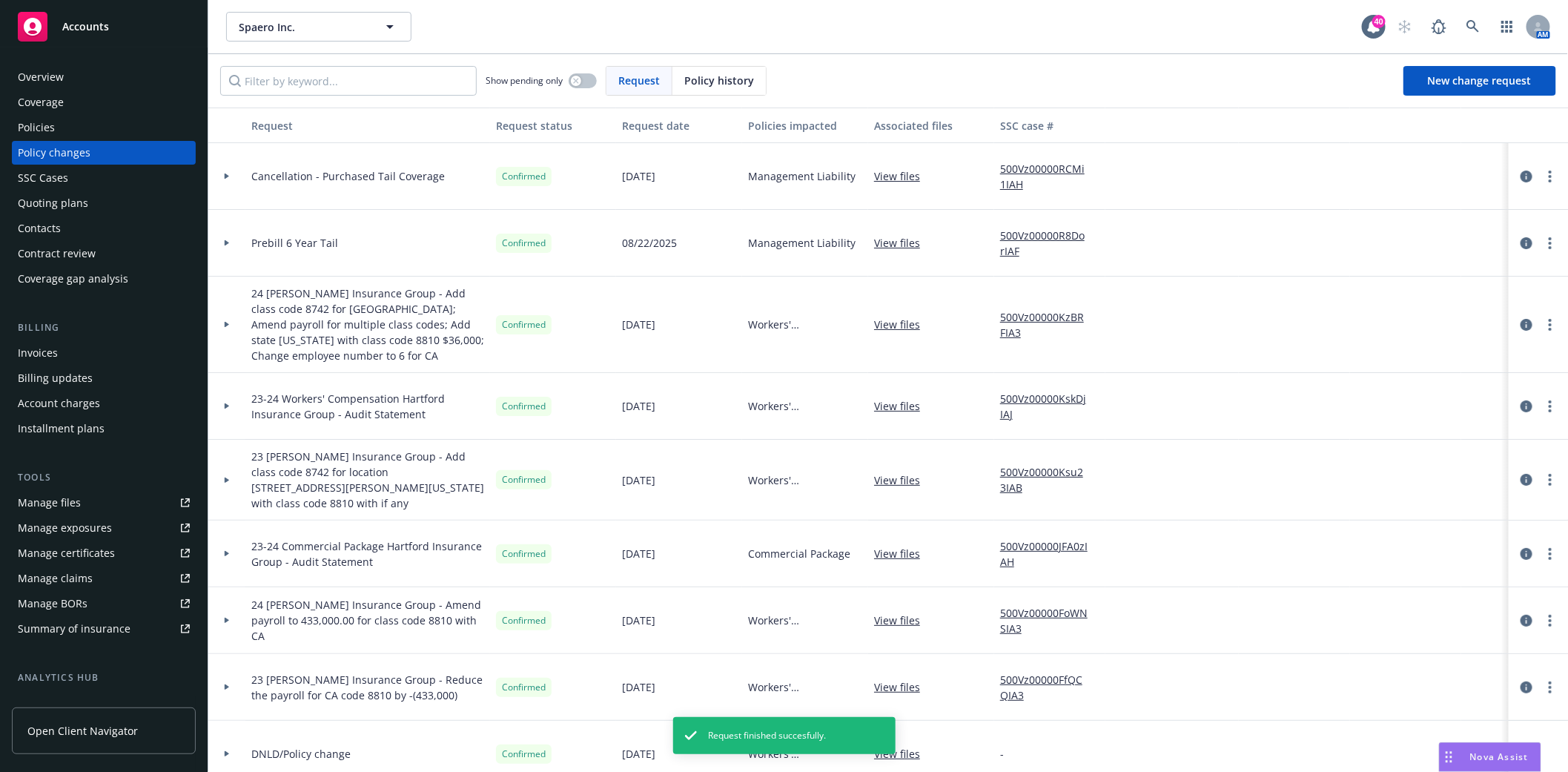
click at [43, 354] on div "Invoices" at bounding box center [37, 353] width 40 height 24
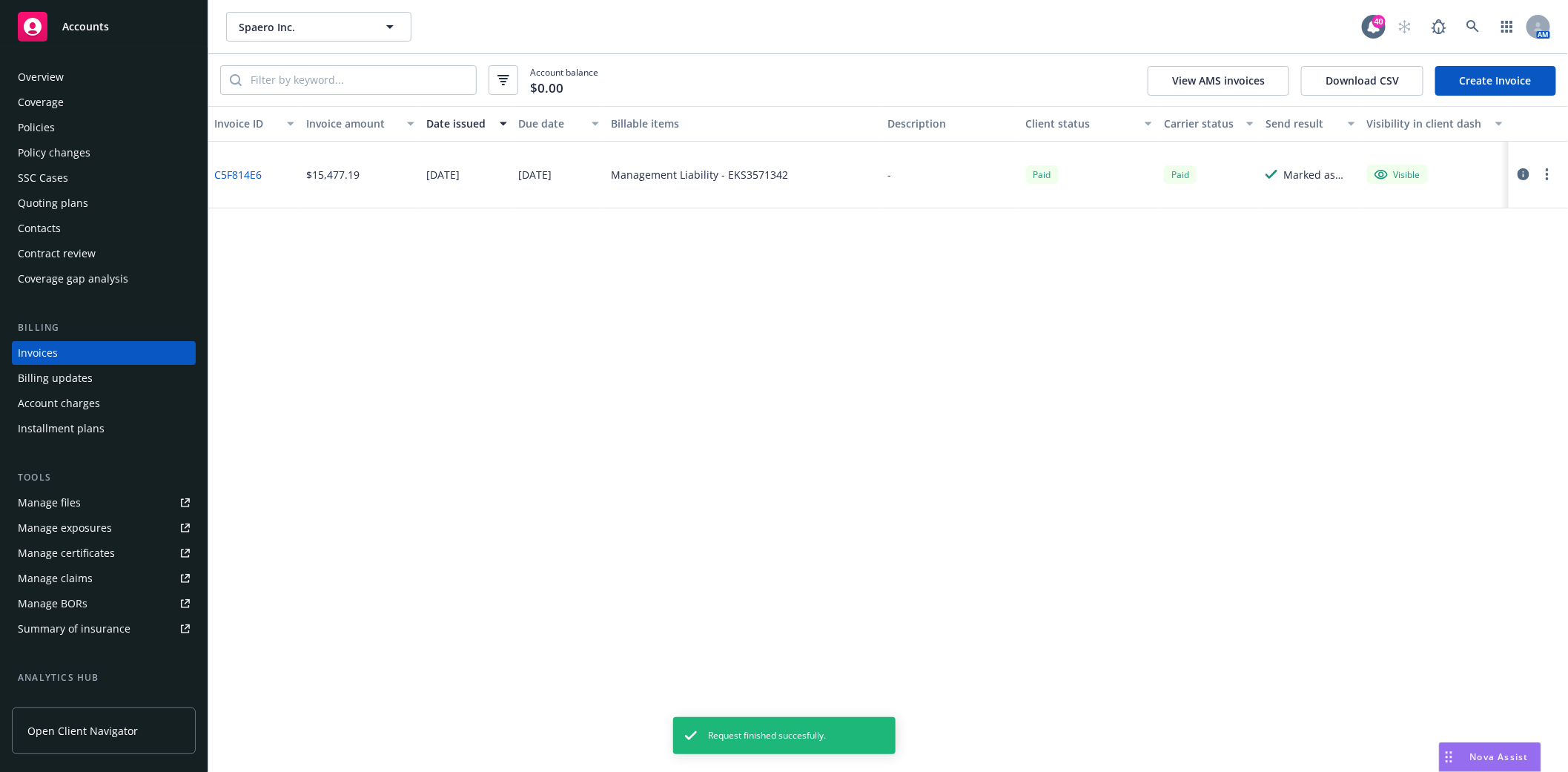
click at [1496, 86] on link "Create Invoice" at bounding box center [1496, 80] width 121 height 29
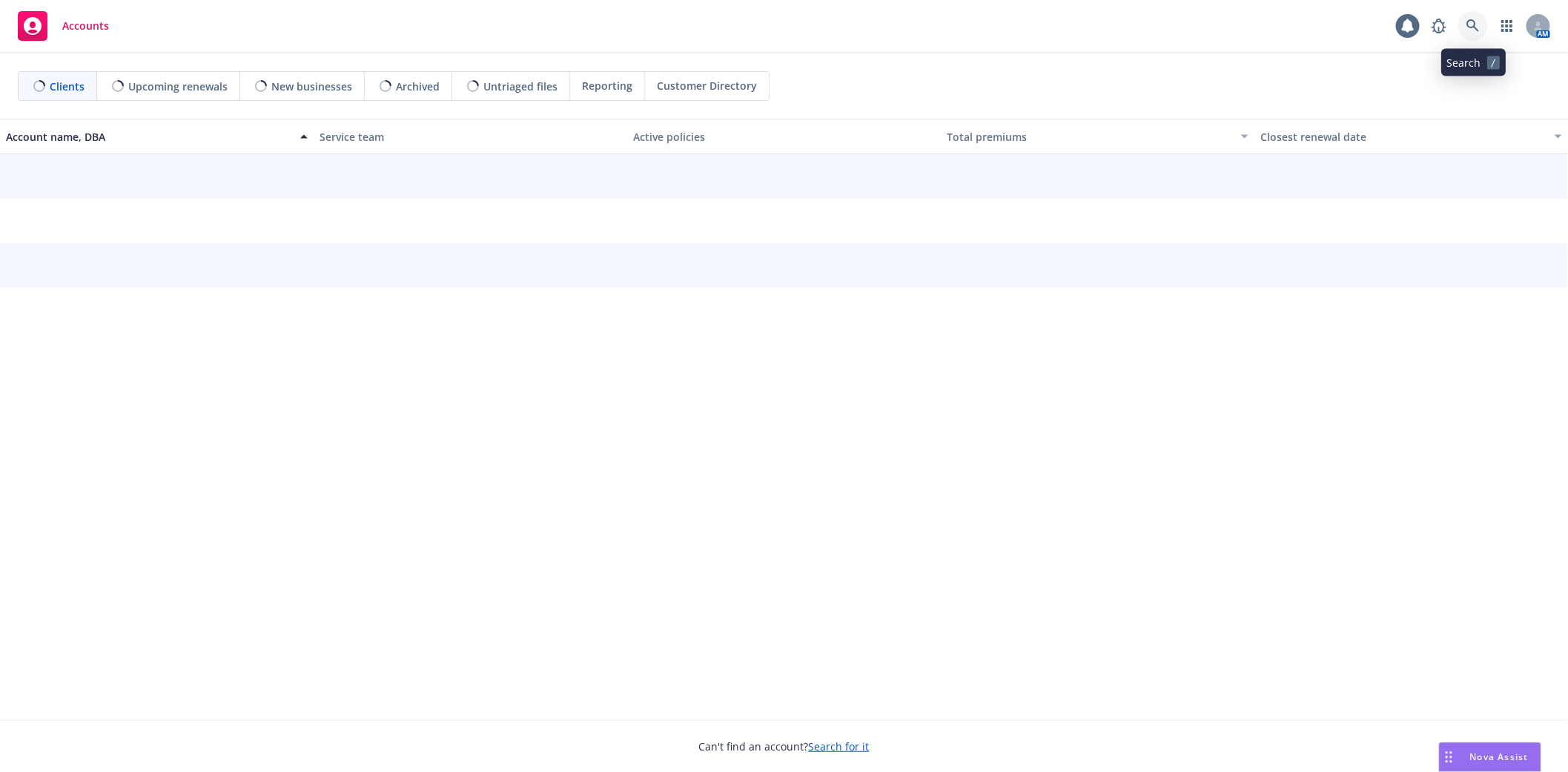
click at [1471, 24] on icon at bounding box center [1473, 25] width 13 height 13
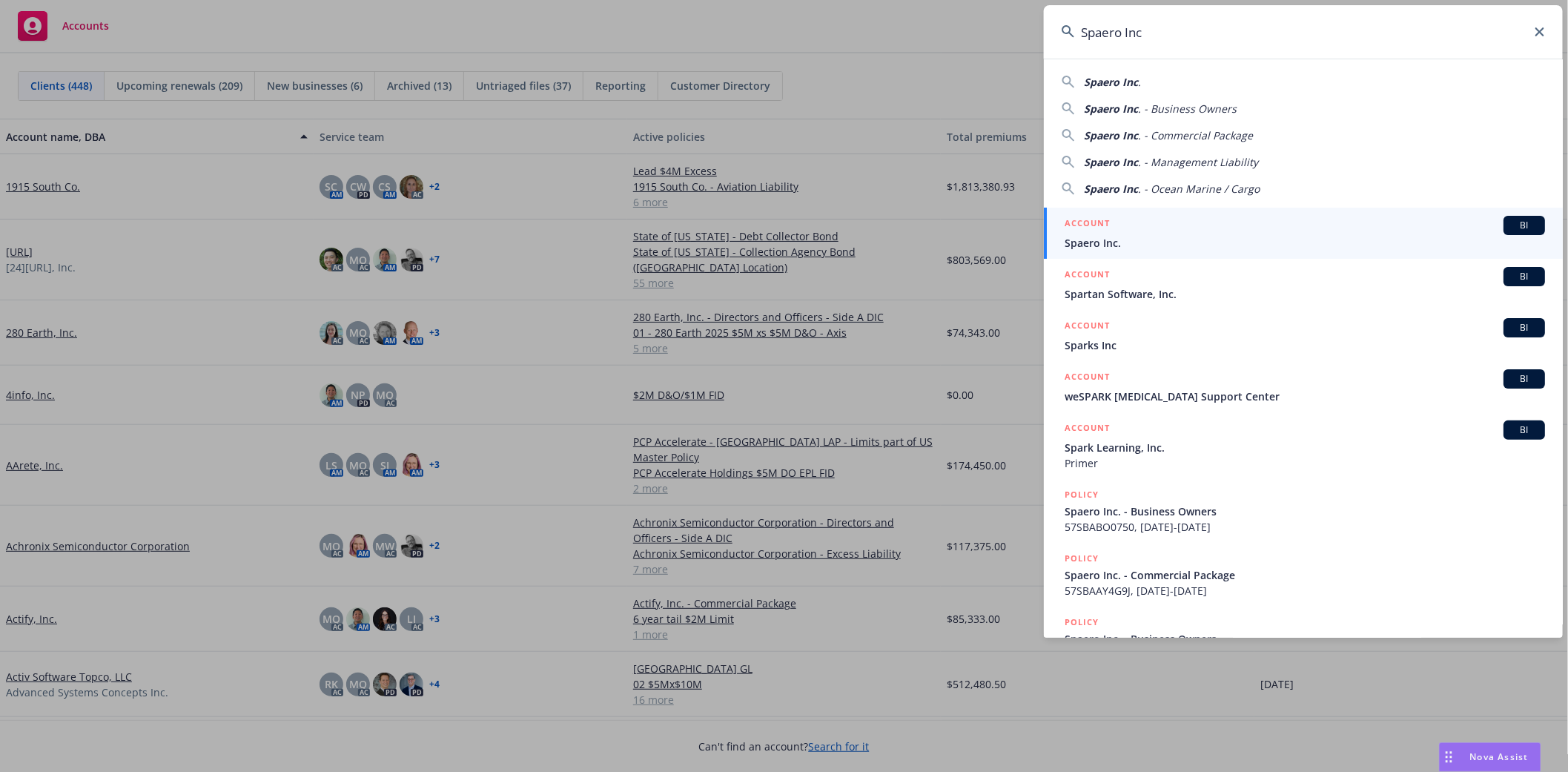
type input "Spaero Inc"
click at [1116, 234] on div "ACCOUNT BI Spaero Inc." at bounding box center [1304, 233] width 481 height 35
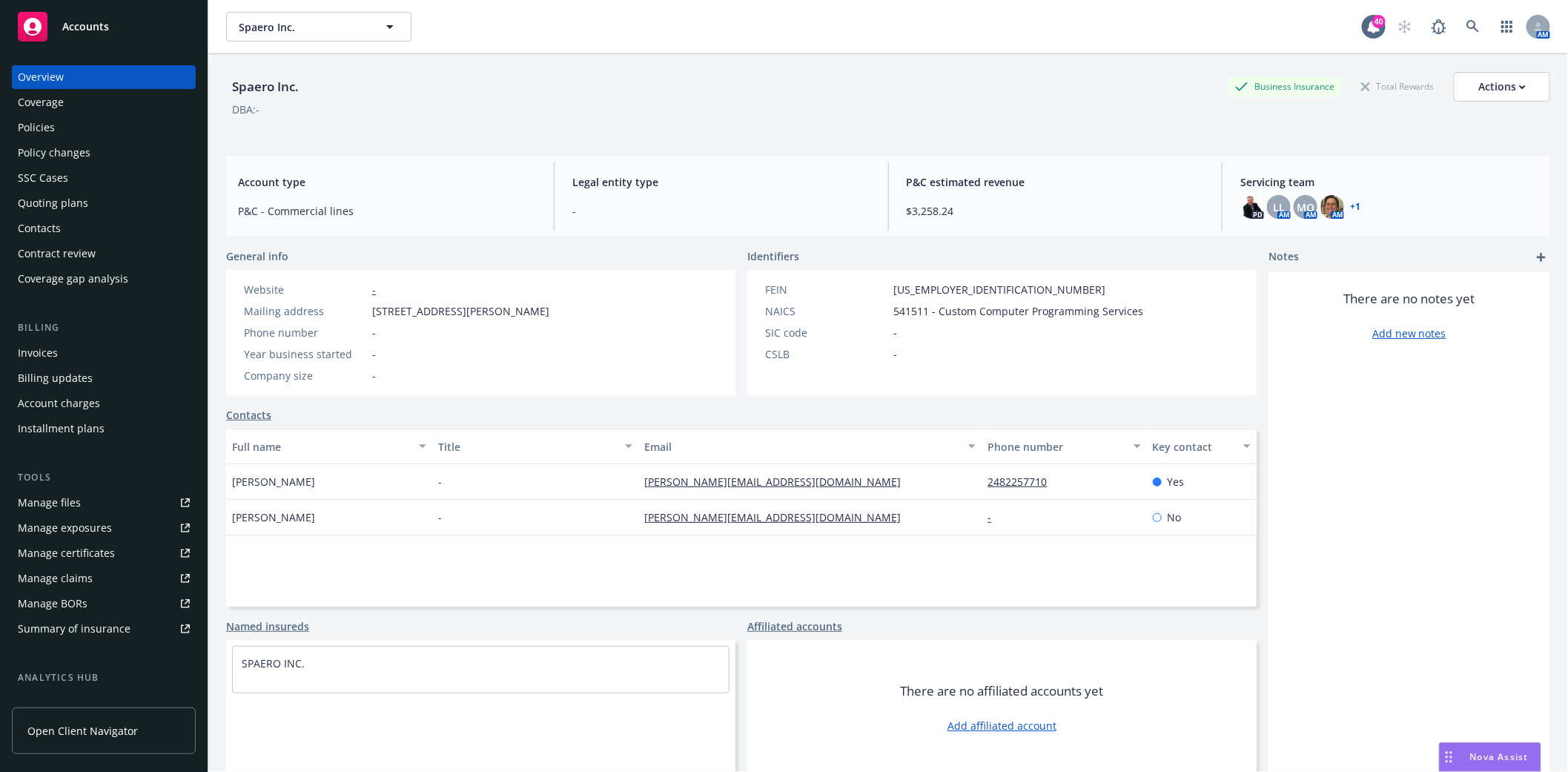
click at [46, 127] on div "Policies" at bounding box center [36, 127] width 37 height 24
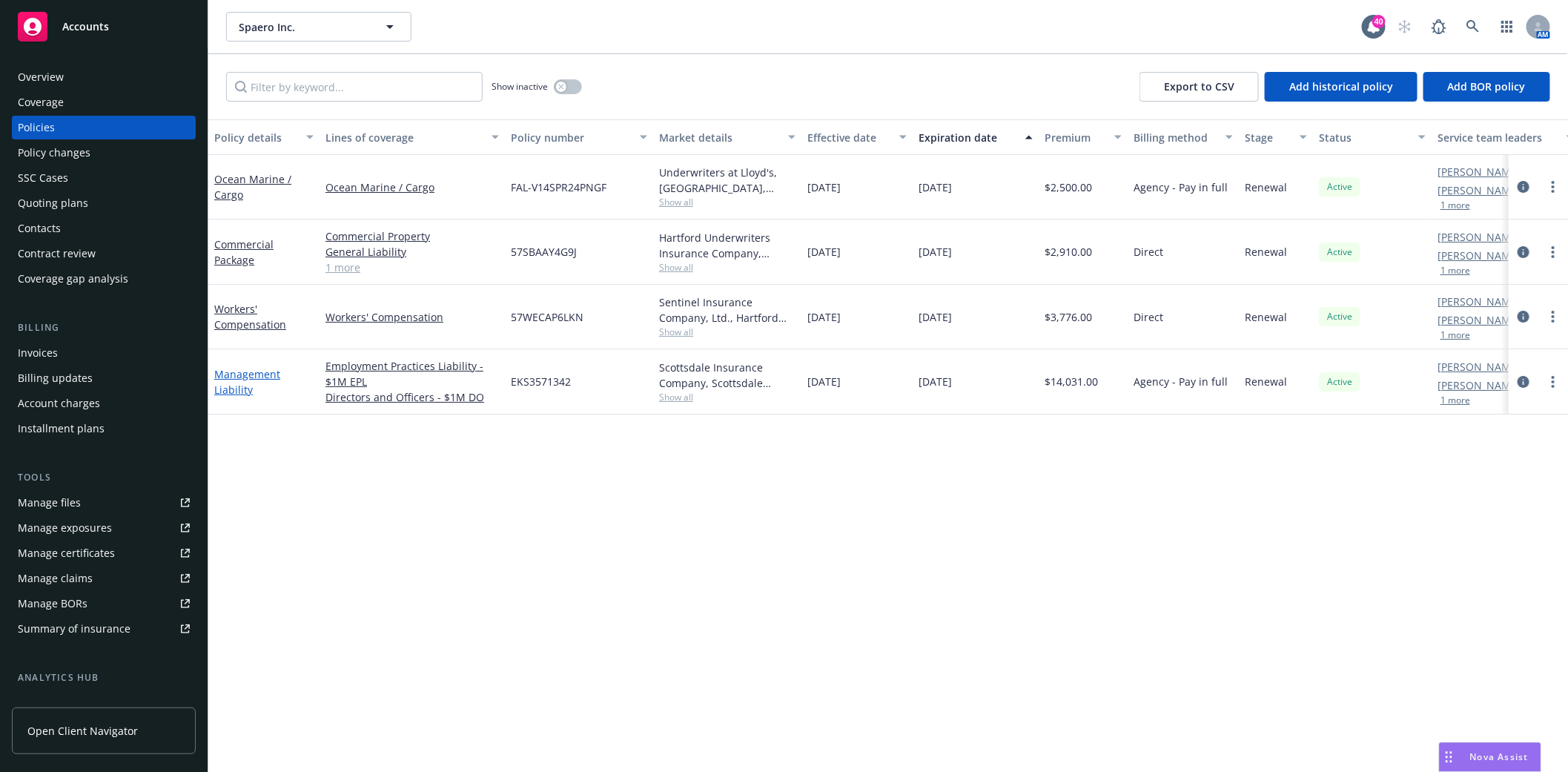
click at [235, 379] on link "Management Liability" at bounding box center [247, 381] width 66 height 29
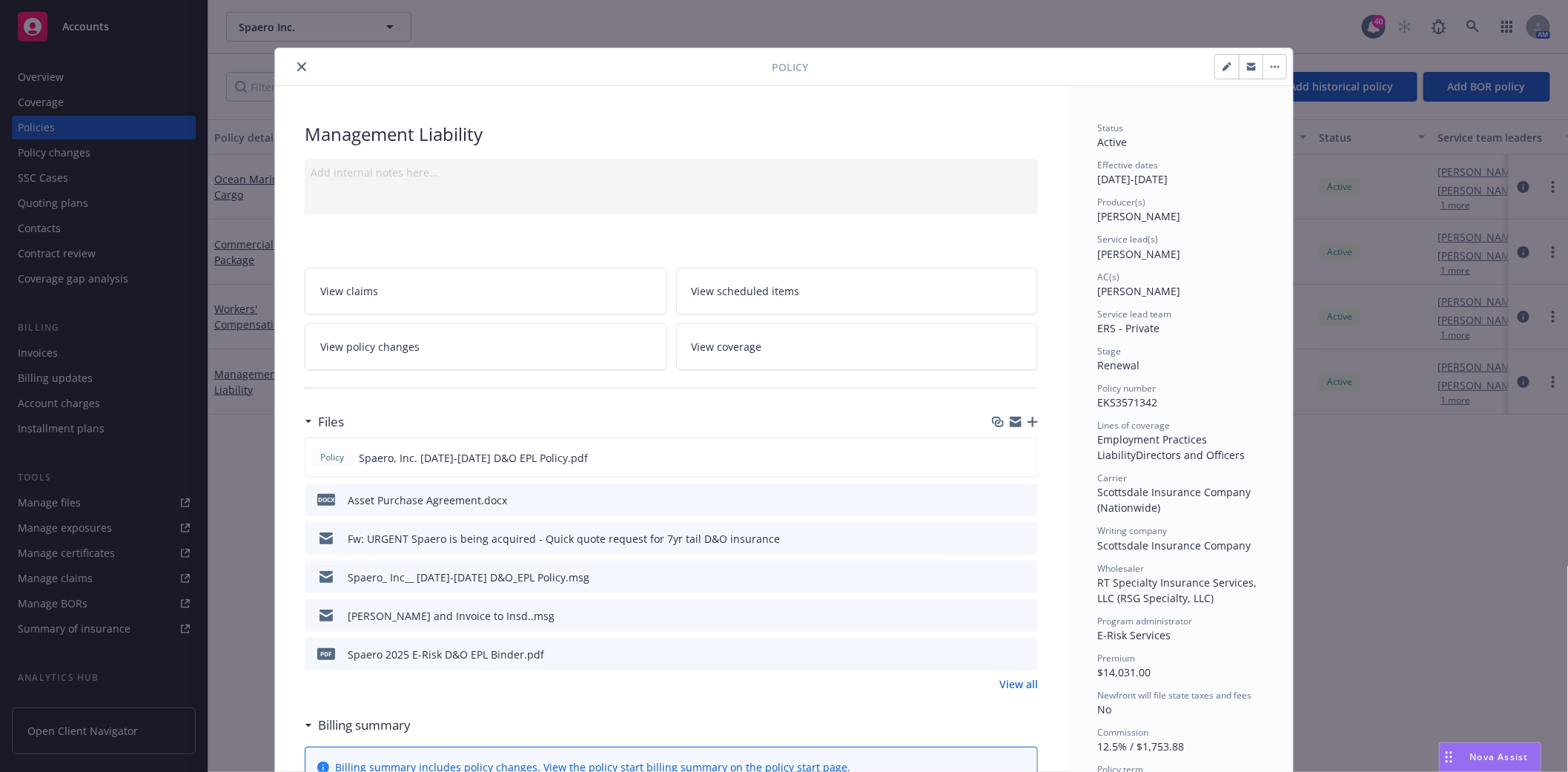
click at [1012, 683] on link "View all" at bounding box center [1018, 684] width 39 height 16
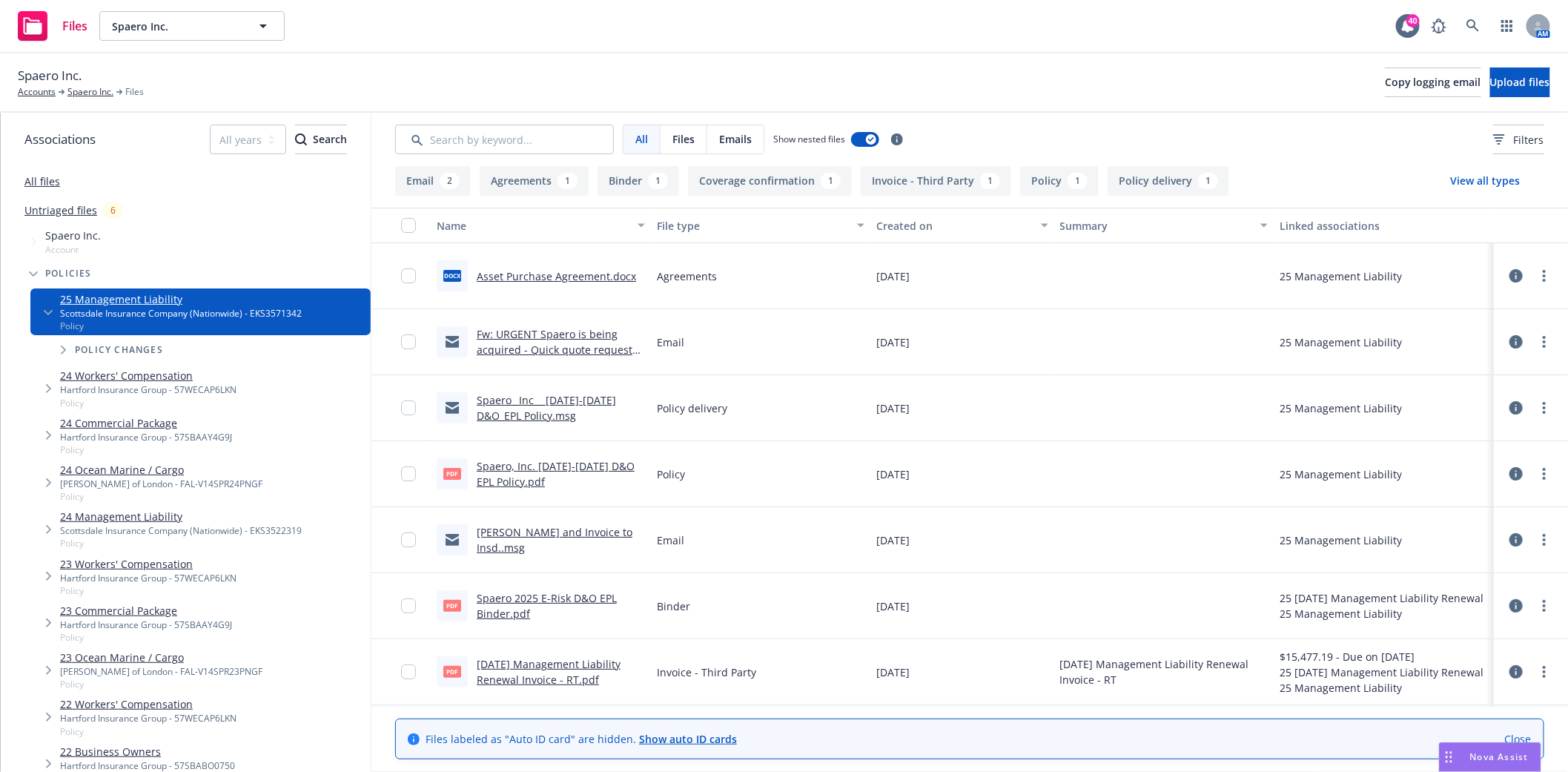
click at [540, 670] on div "4/19/25 Management Liability Renewal Invoice - RT.pdf" at bounding box center [561, 671] width 169 height 31
click at [539, 669] on link "4/19/25 Management Liability Renewal Invoice - RT.pdf" at bounding box center [549, 671] width 144 height 29
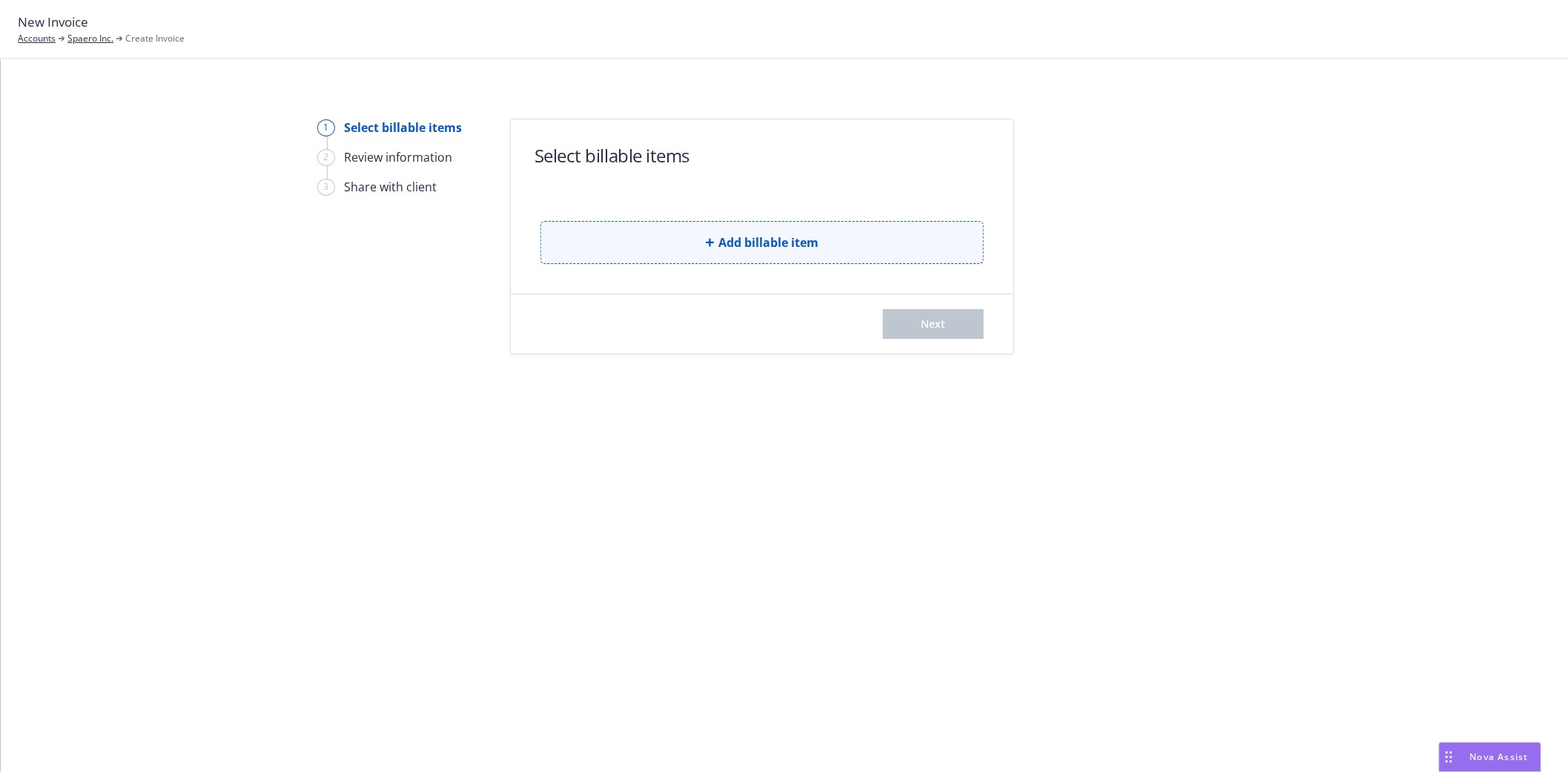
click at [754, 248] on span "Add billable item" at bounding box center [768, 242] width 100 height 17
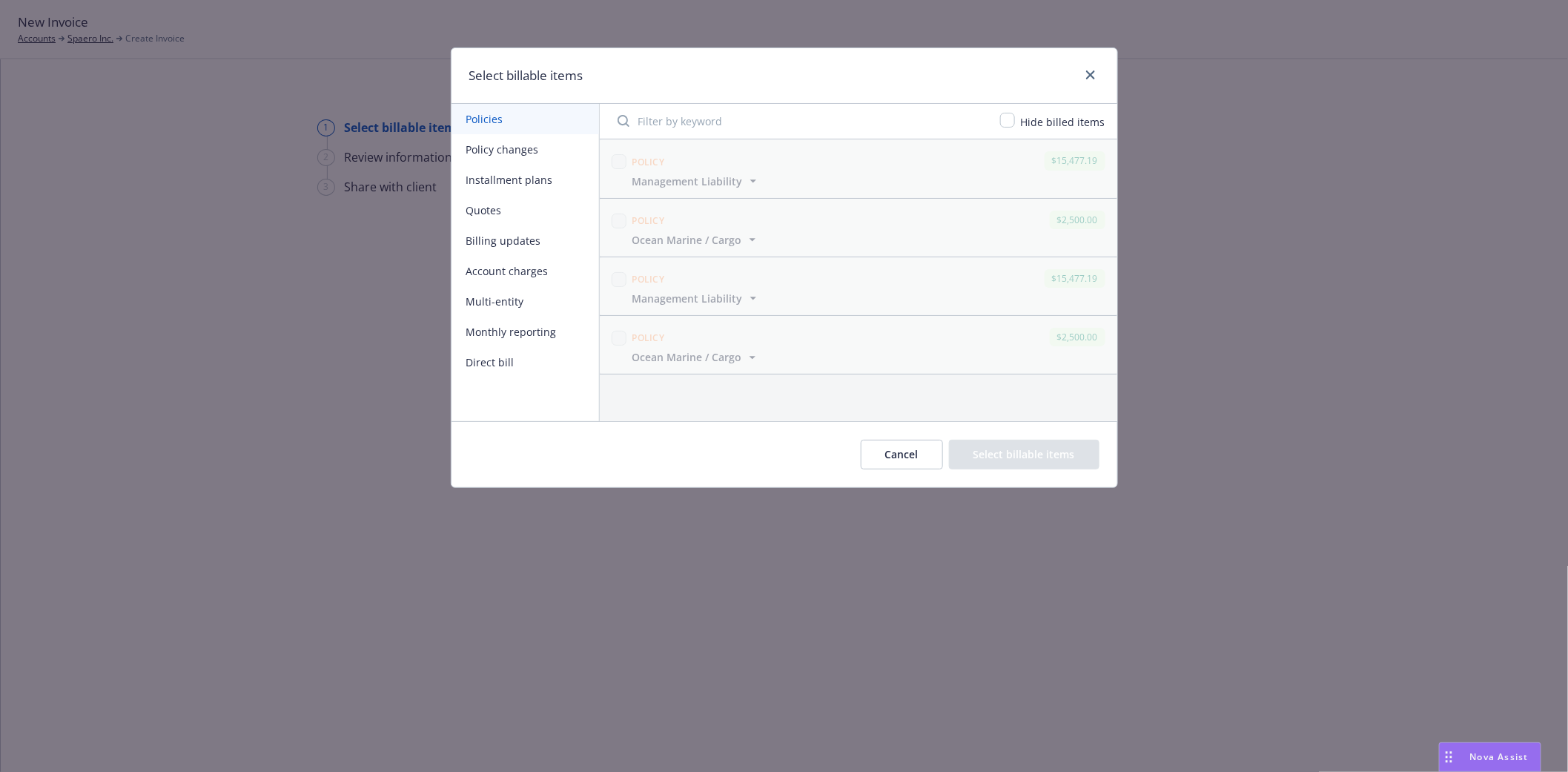
click at [491, 151] on button "Policy changes" at bounding box center [525, 149] width 147 height 30
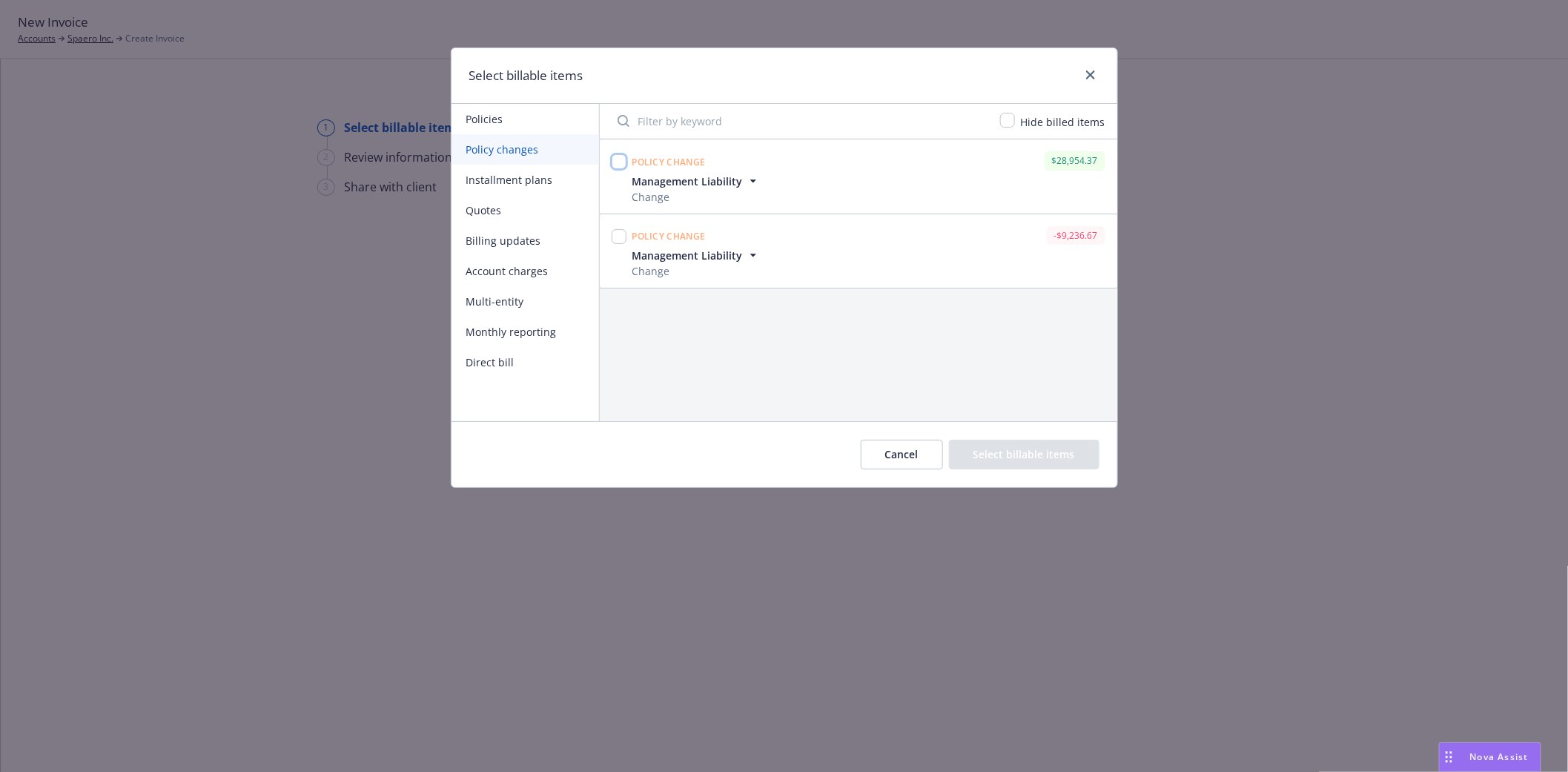
click at [618, 165] on input "checkbox" at bounding box center [618, 162] width 15 height 15
checkbox input "true"
click at [618, 240] on input "checkbox" at bounding box center [618, 236] width 15 height 15
checkbox input "true"
click at [1024, 458] on button "Select billable items" at bounding box center [1024, 454] width 150 height 29
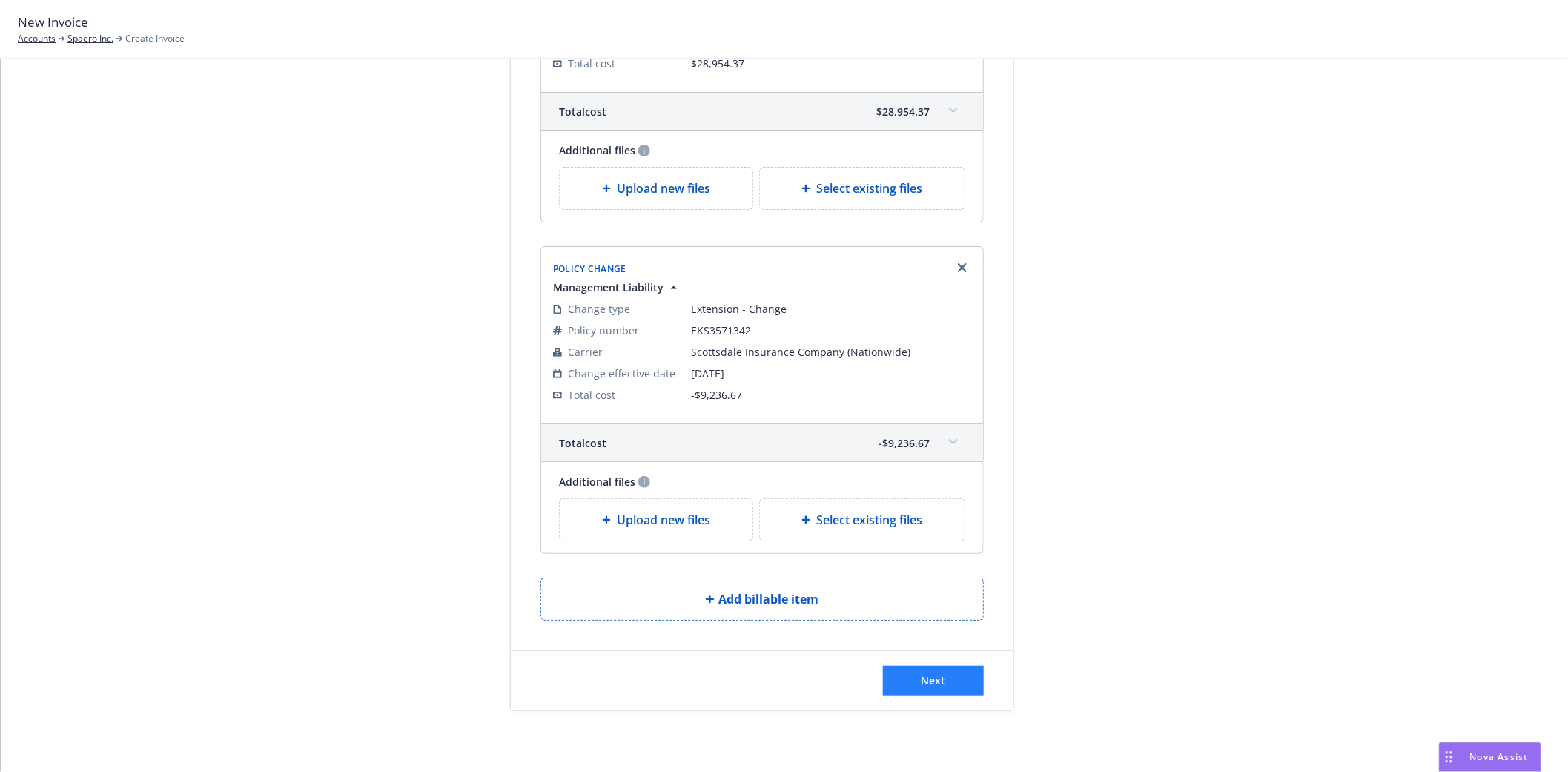
scroll to position [318, 0]
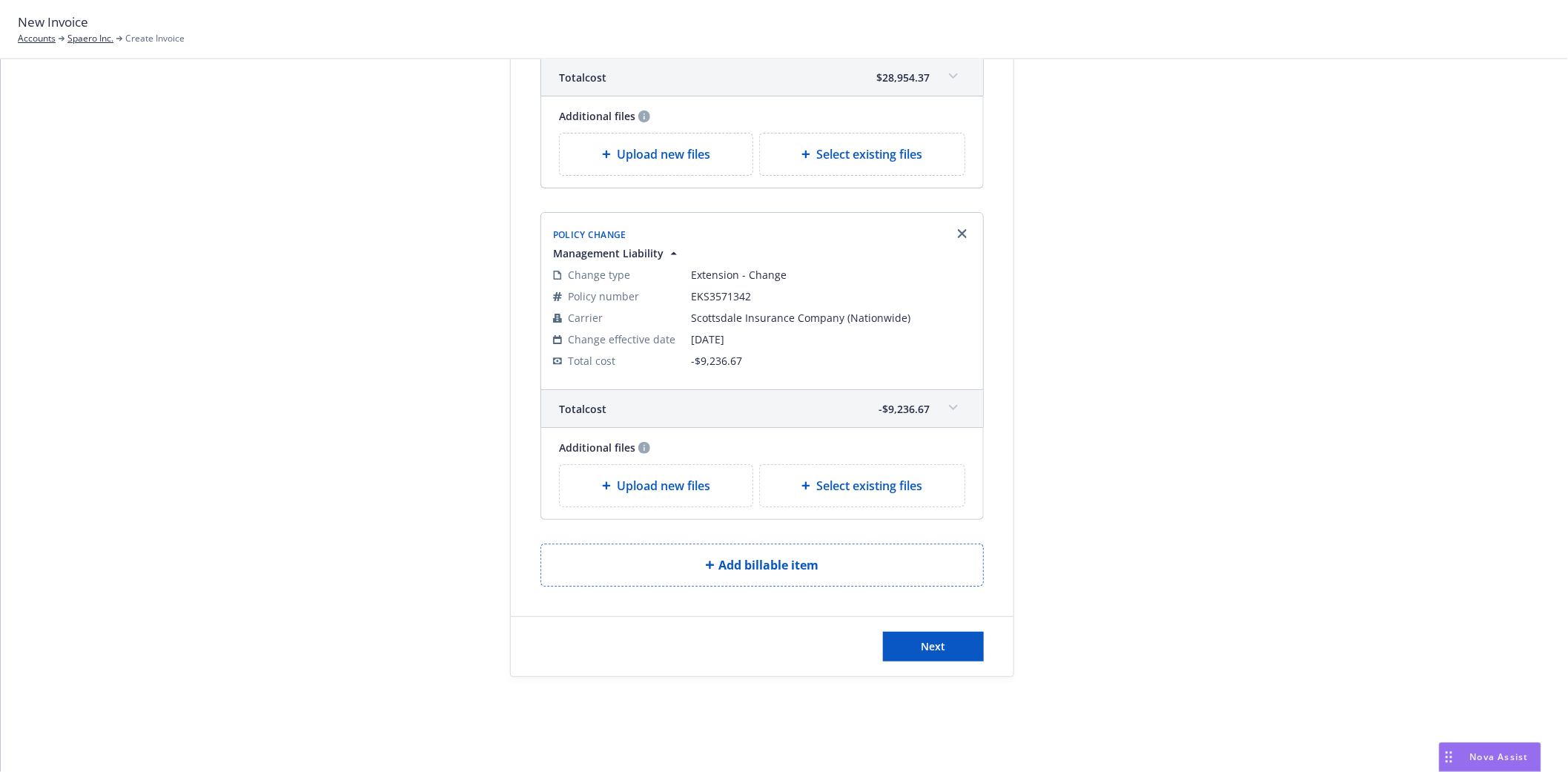
click at [931, 664] on div "Next" at bounding box center [762, 646] width 503 height 59
click at [928, 644] on span "Next" at bounding box center [934, 646] width 25 height 14
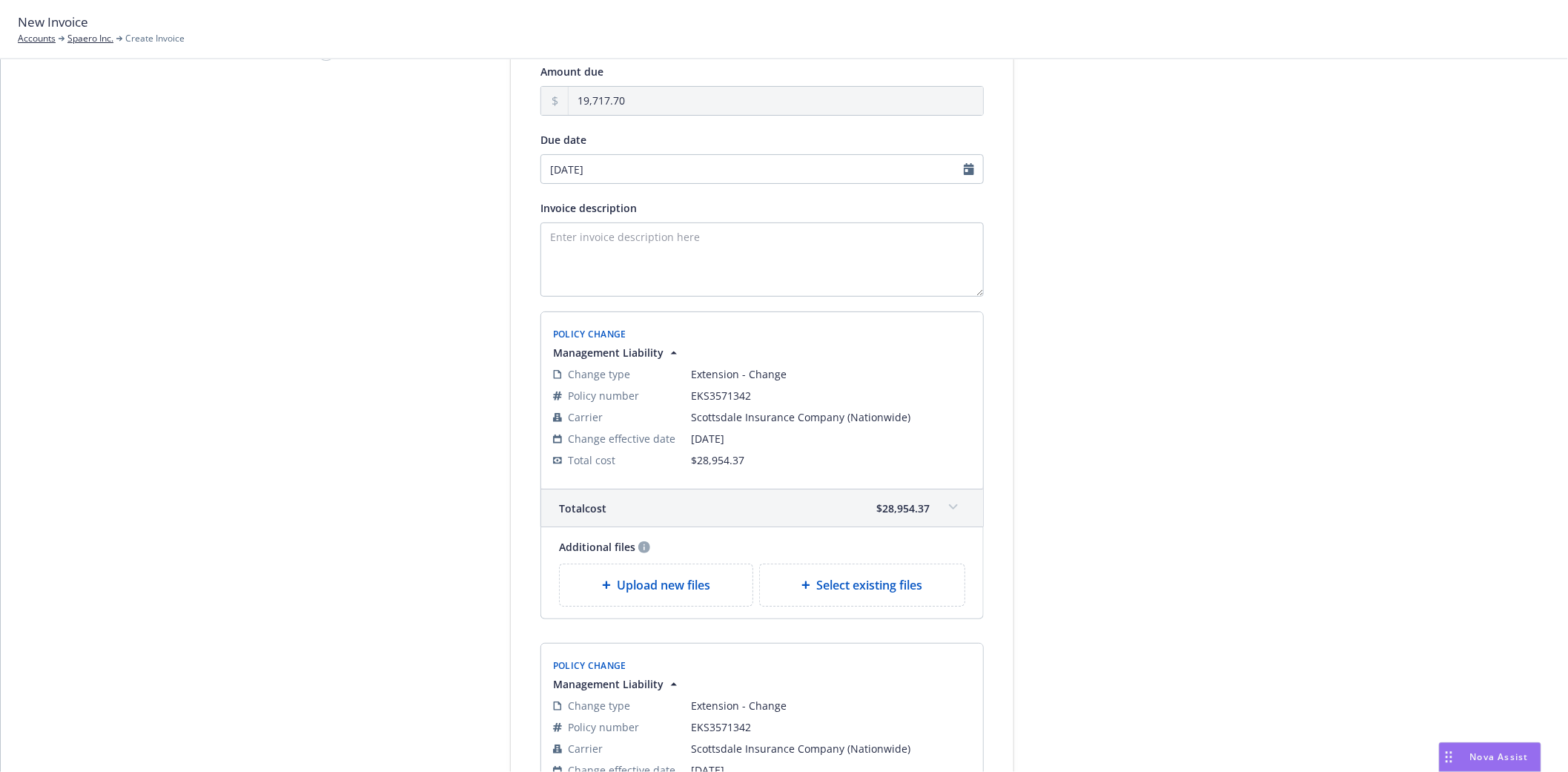
scroll to position [165, 0]
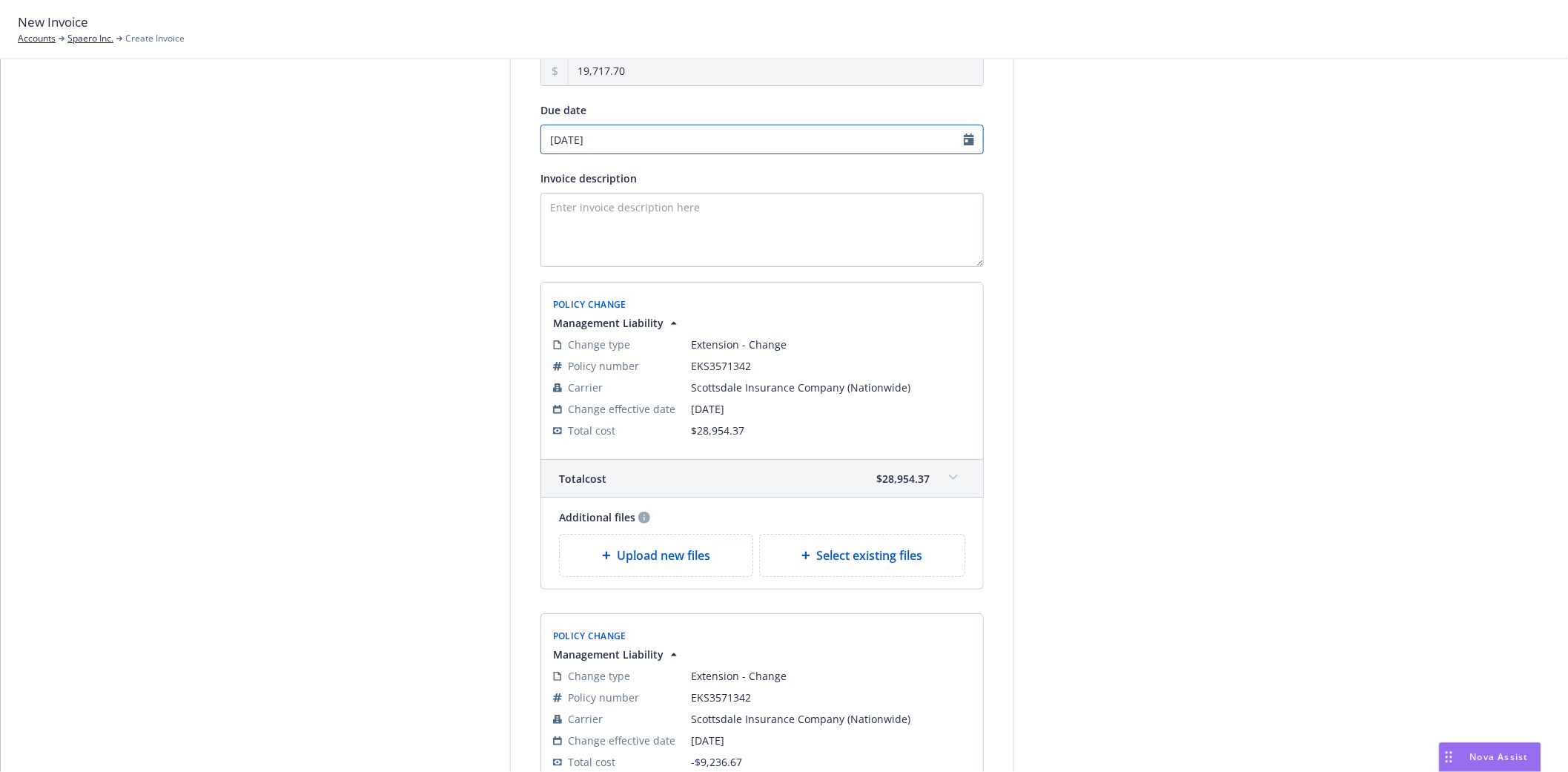
click at [620, 139] on input "08/29/2025" at bounding box center [763, 139] width 443 height 29
select select "August"
select select "2025"
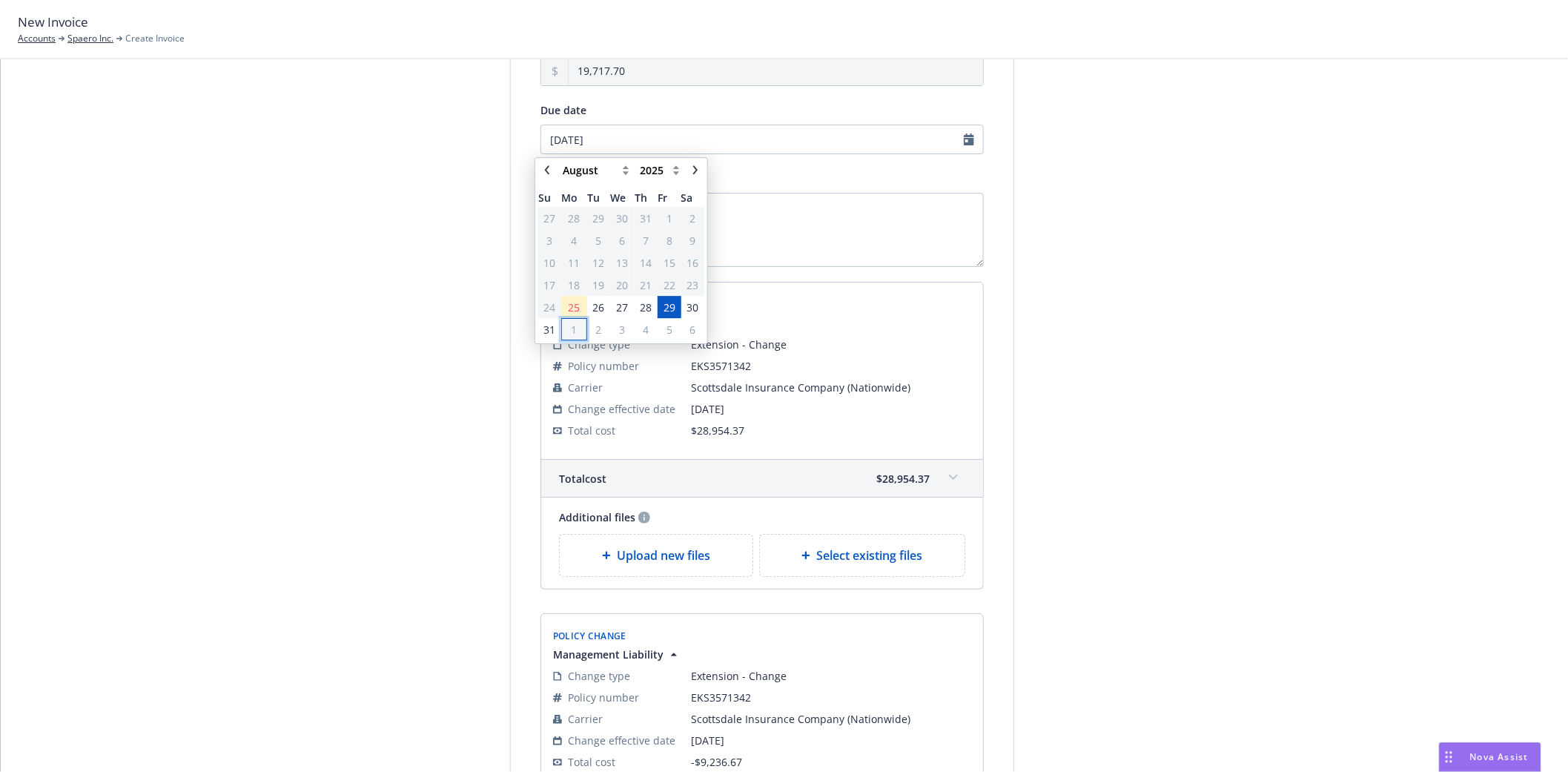
click at [573, 329] on span "1" at bounding box center [574, 329] width 6 height 16
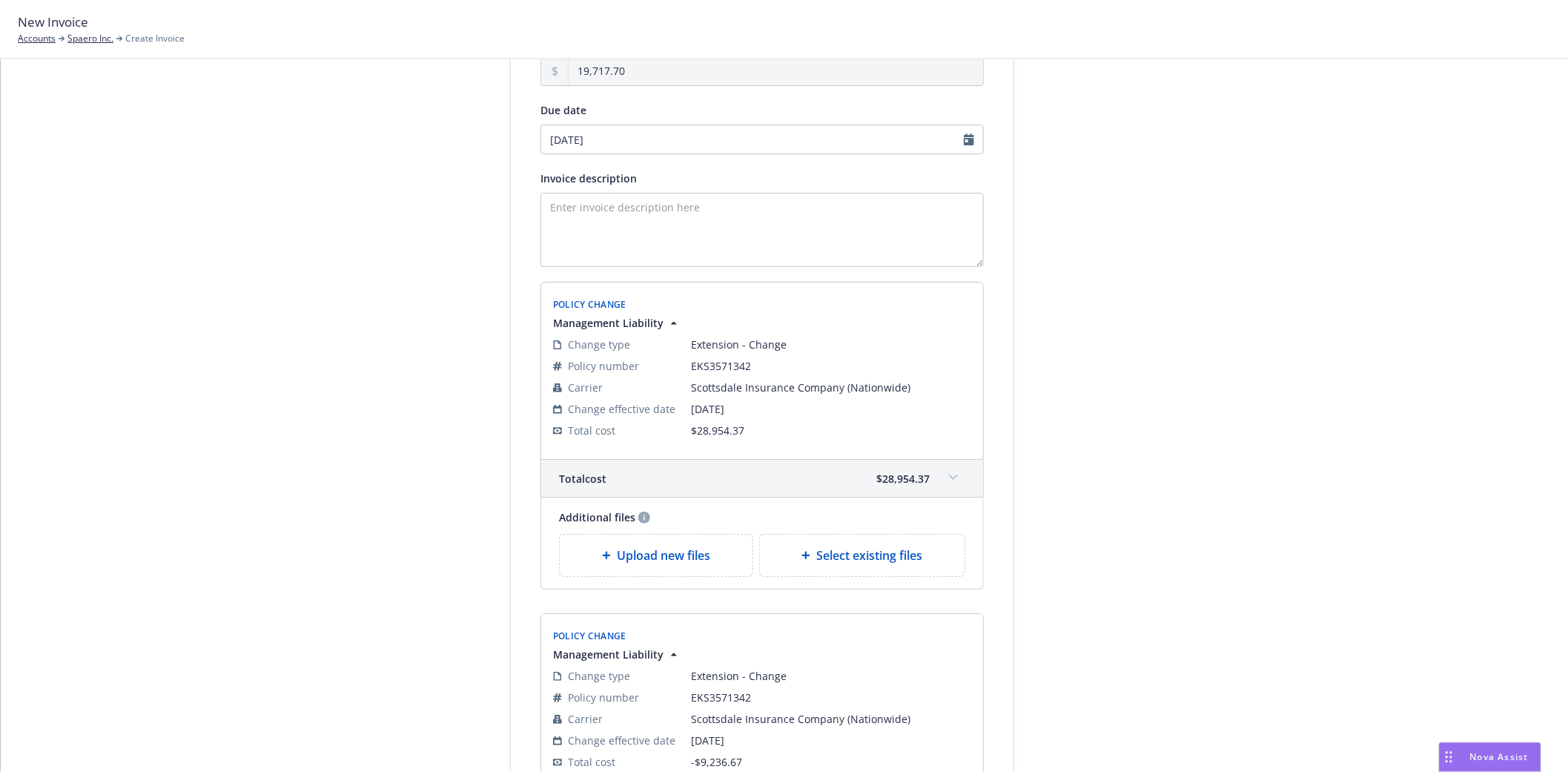
type input "[DATE]"
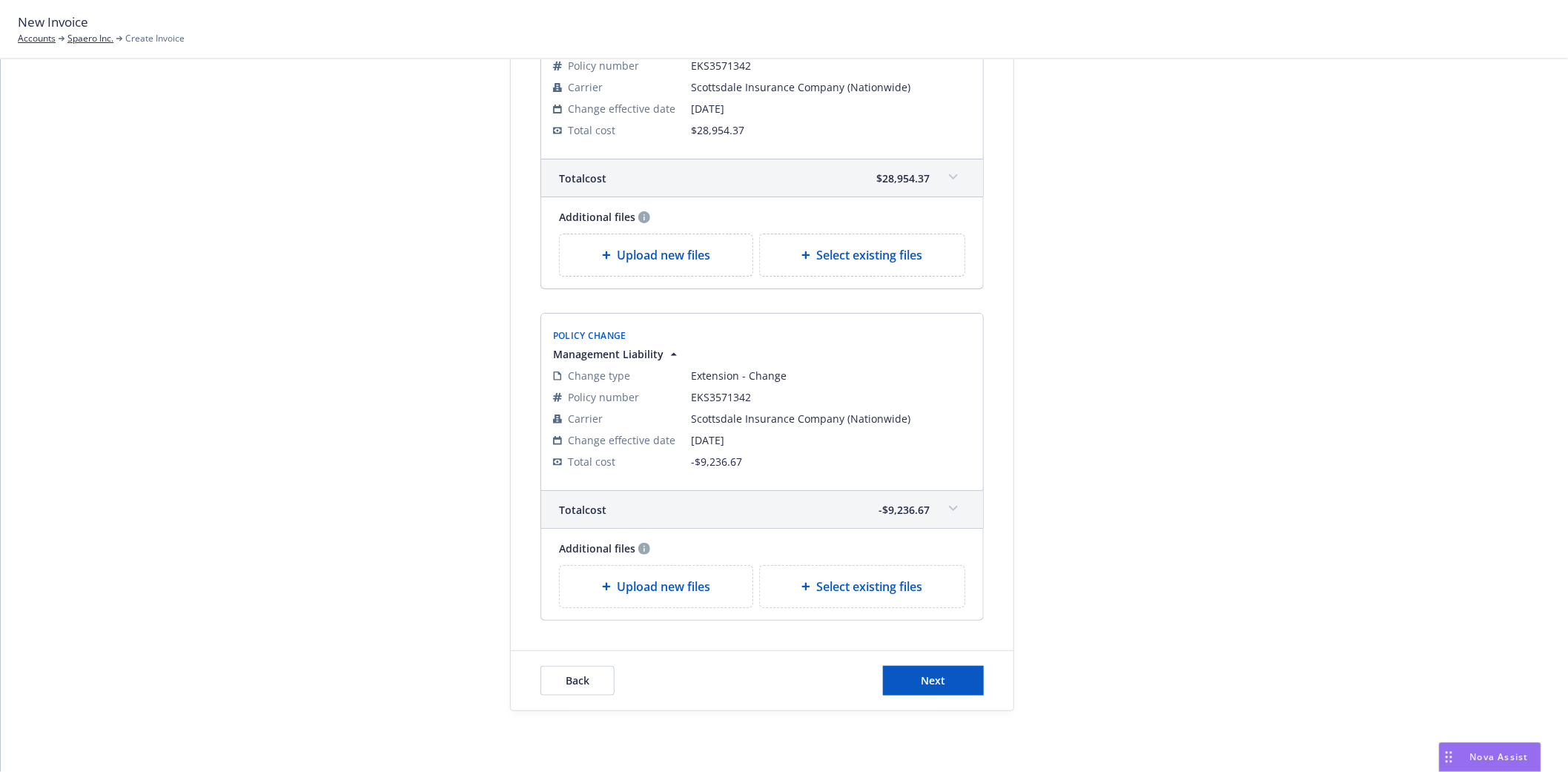
scroll to position [500, 0]
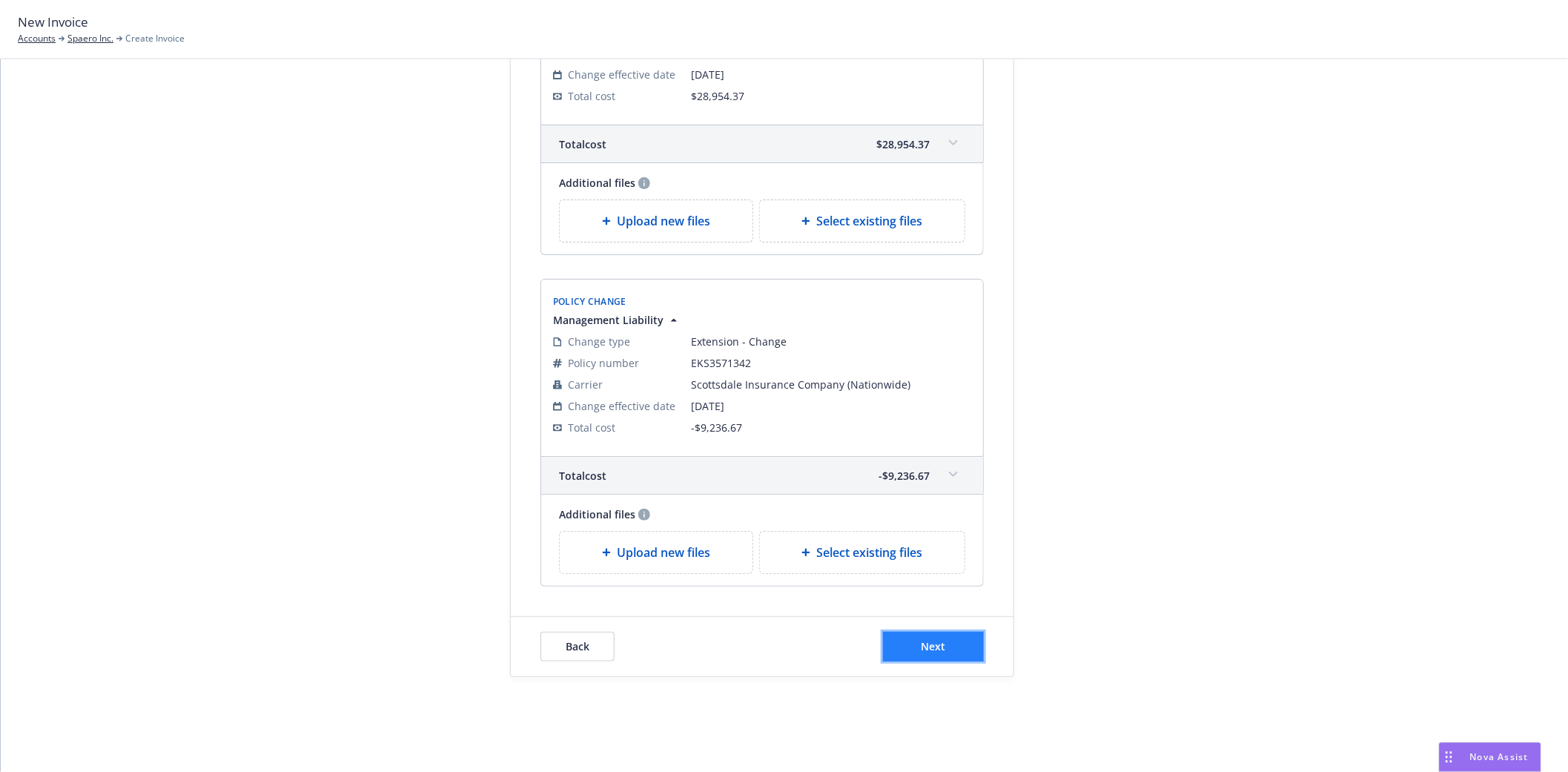
click at [924, 644] on span "Next" at bounding box center [934, 646] width 25 height 14
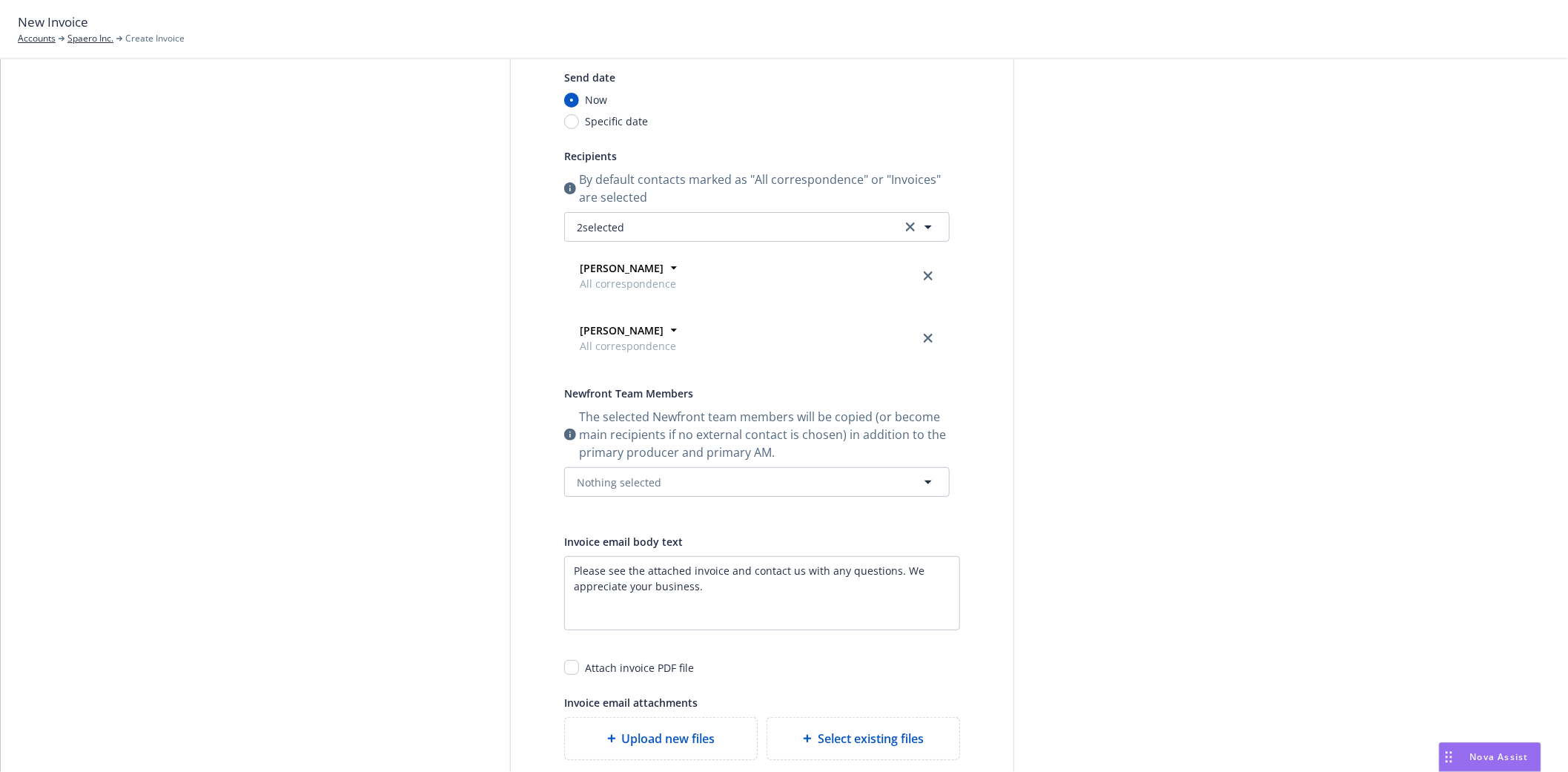
scroll to position [0, 0]
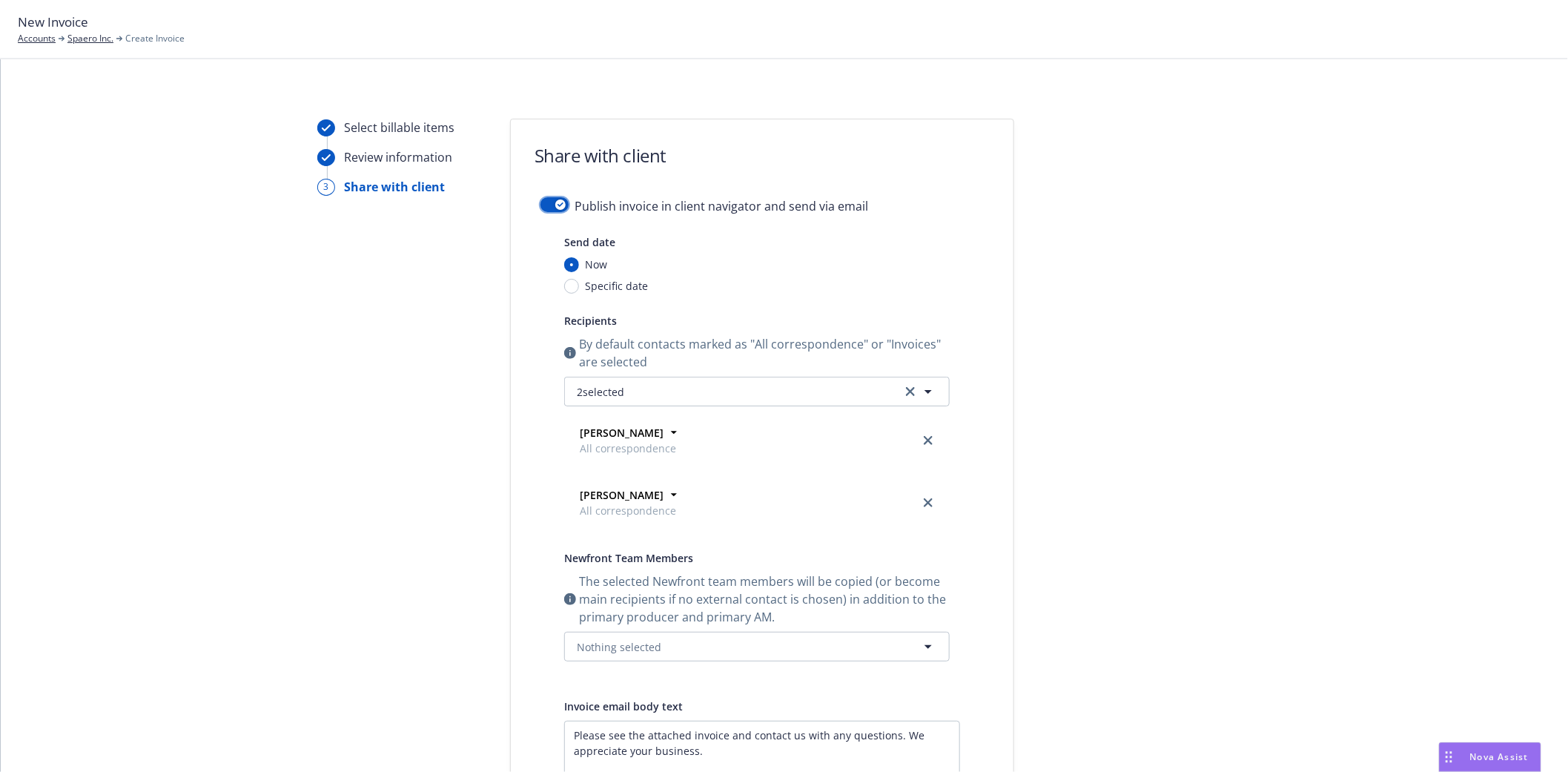
click at [555, 200] on div "button" at bounding box center [560, 204] width 10 height 10
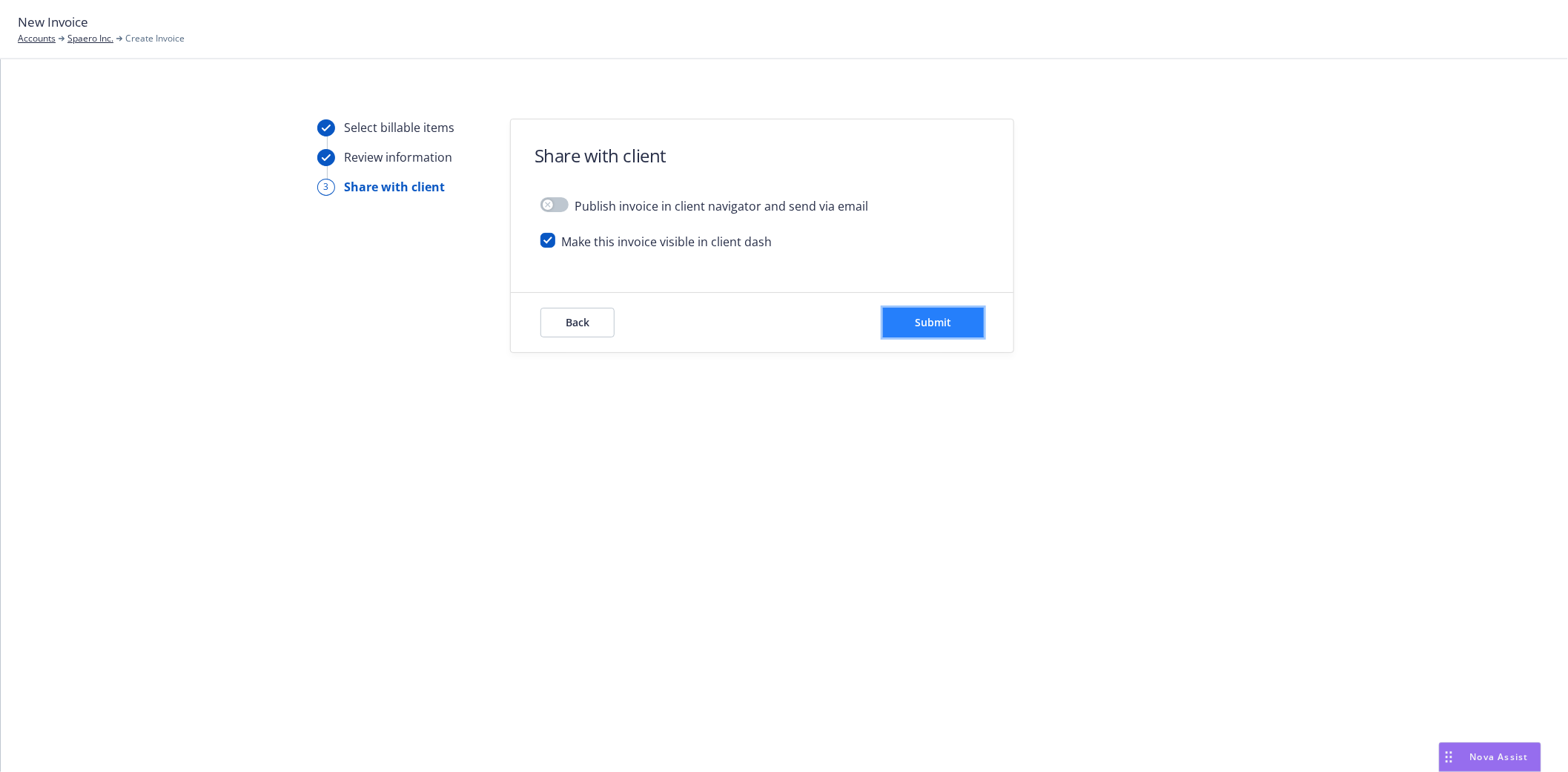
click at [924, 334] on button "Submit" at bounding box center [933, 322] width 101 height 29
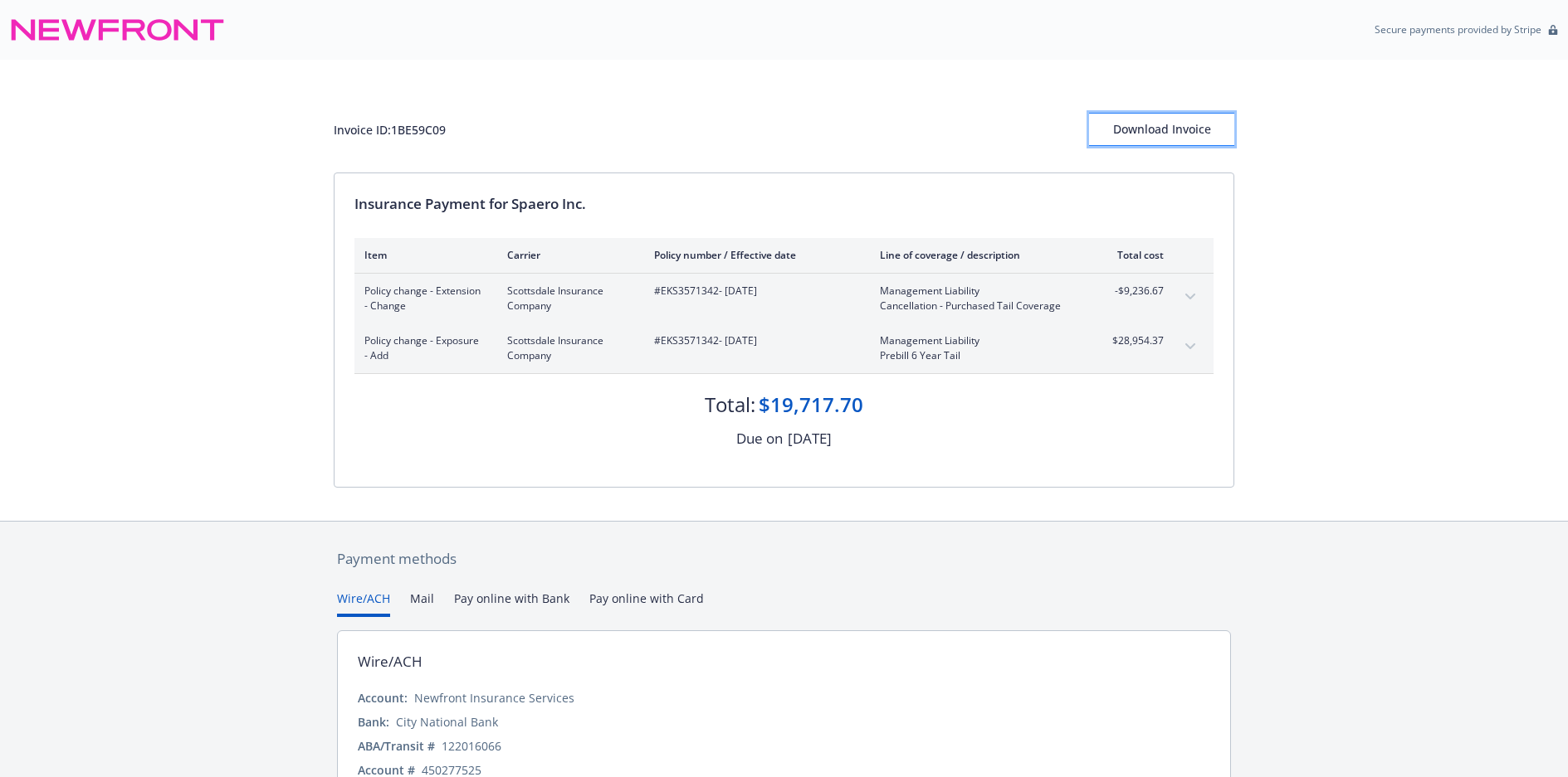
click at [1122, 122] on div "Download Invoice" at bounding box center [1161, 129] width 145 height 32
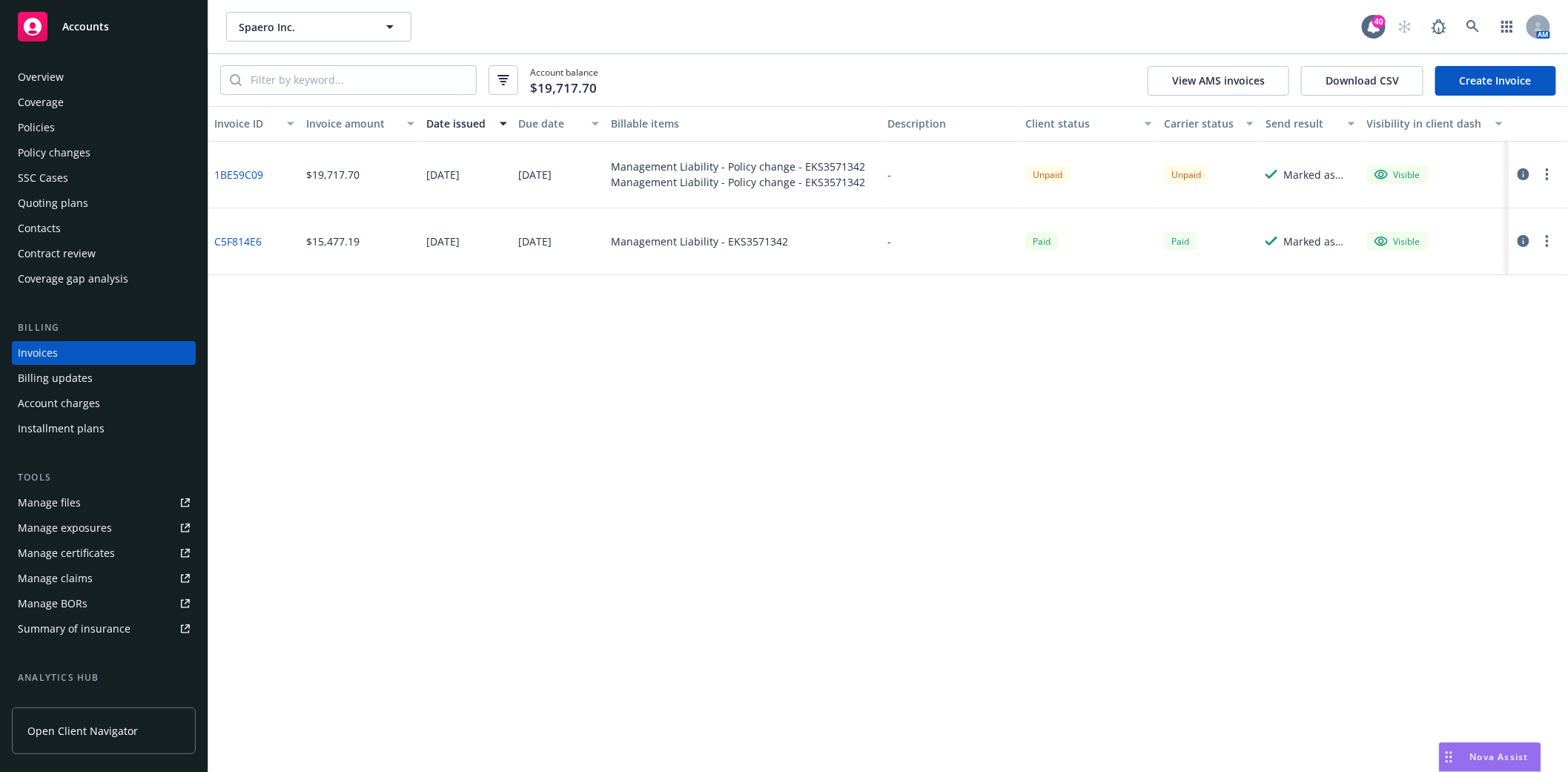
click at [39, 128] on div "Policies" at bounding box center [36, 127] width 37 height 24
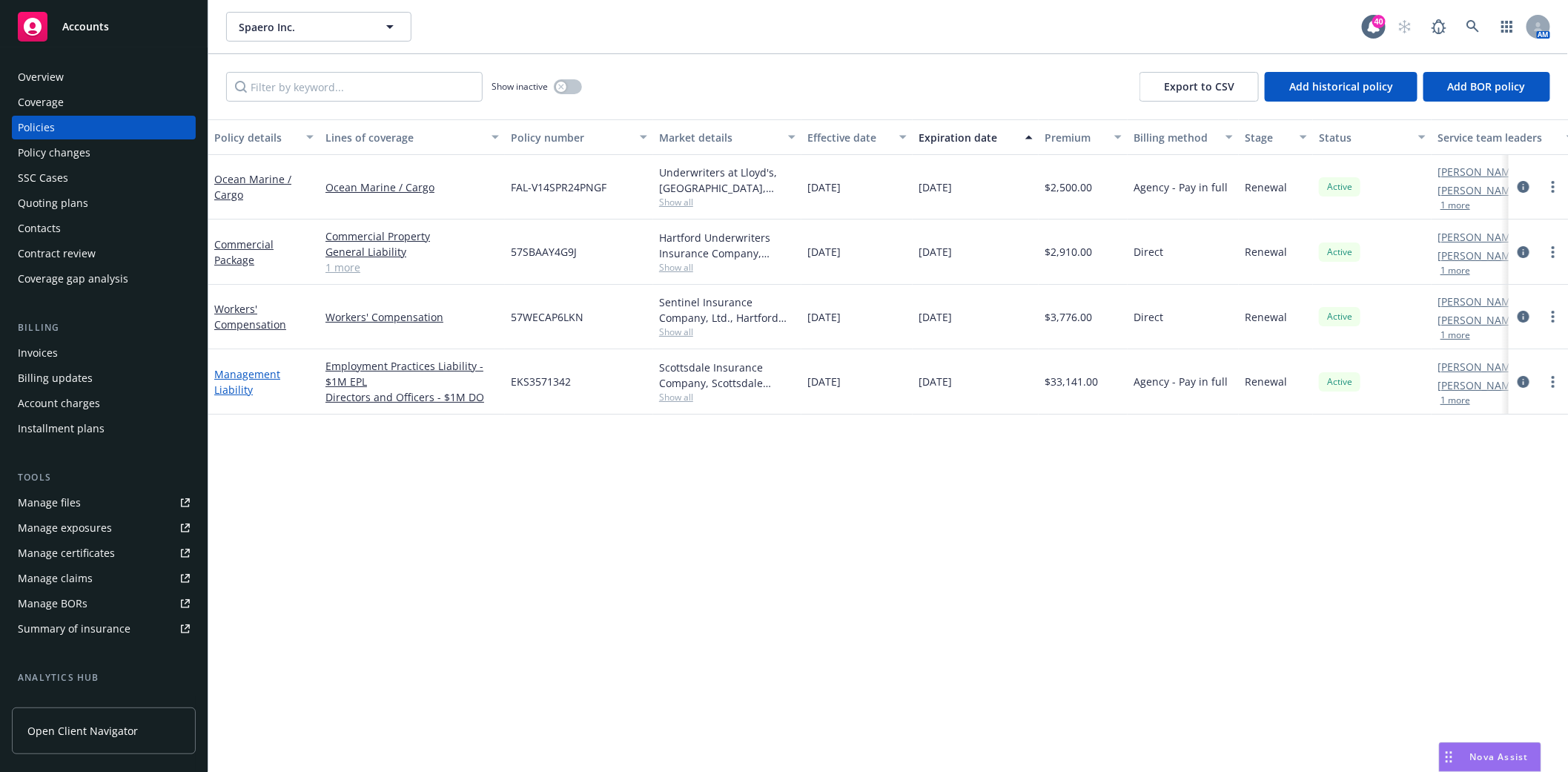
click at [261, 371] on link "Management Liability" at bounding box center [247, 381] width 66 height 29
